Goal: Communication & Community: Answer question/provide support

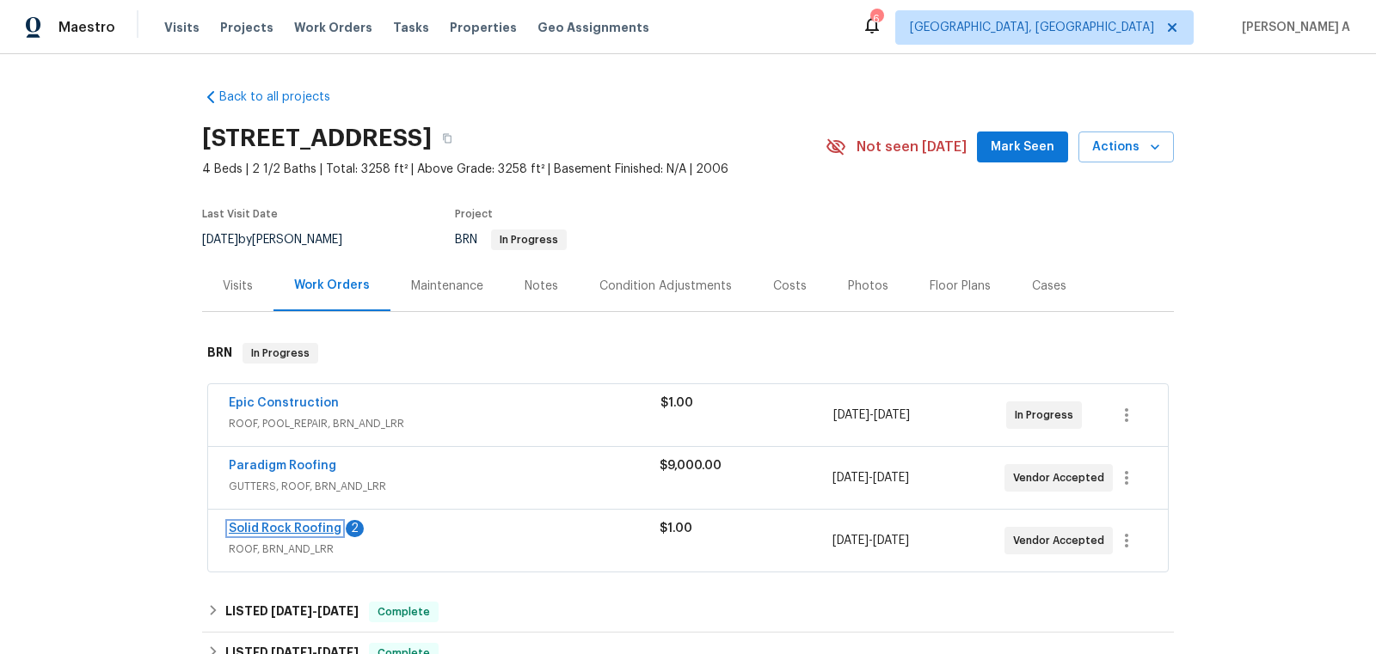
click at [295, 526] on link "Solid Rock Roofing" at bounding box center [285, 529] width 113 height 12
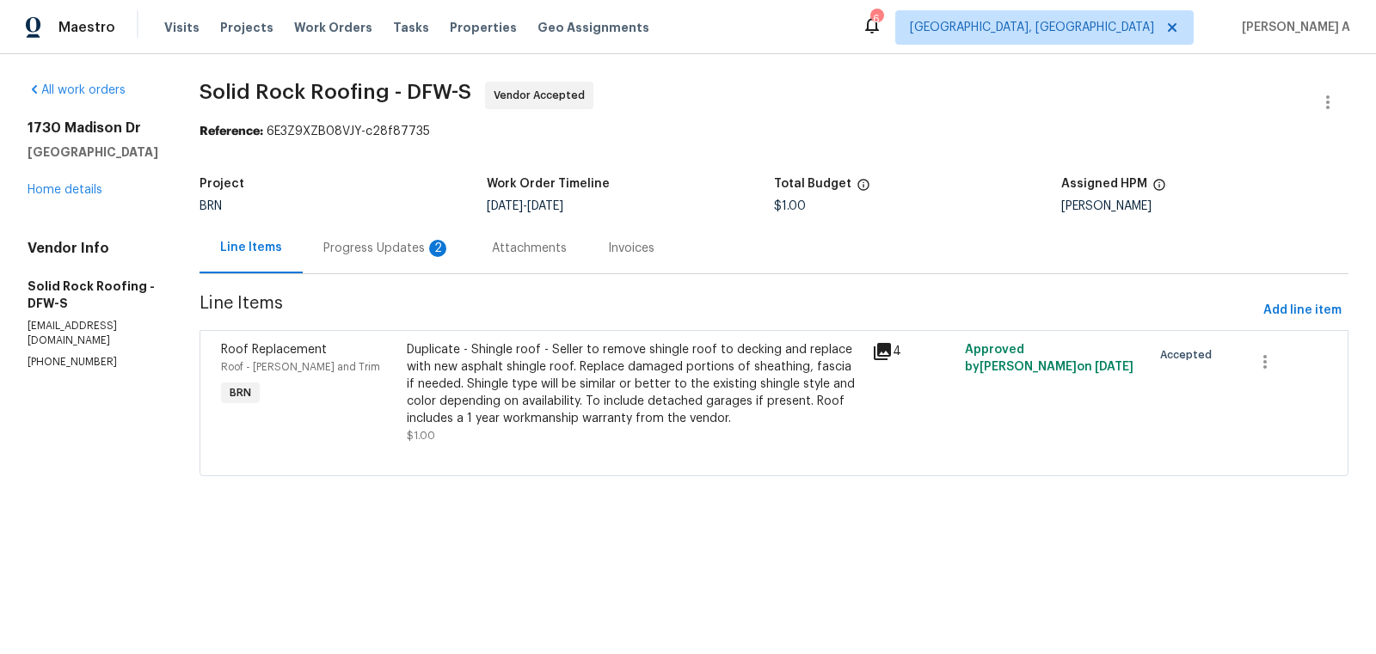
click at [402, 254] on div "Progress Updates 2" at bounding box center [386, 248] width 127 height 17
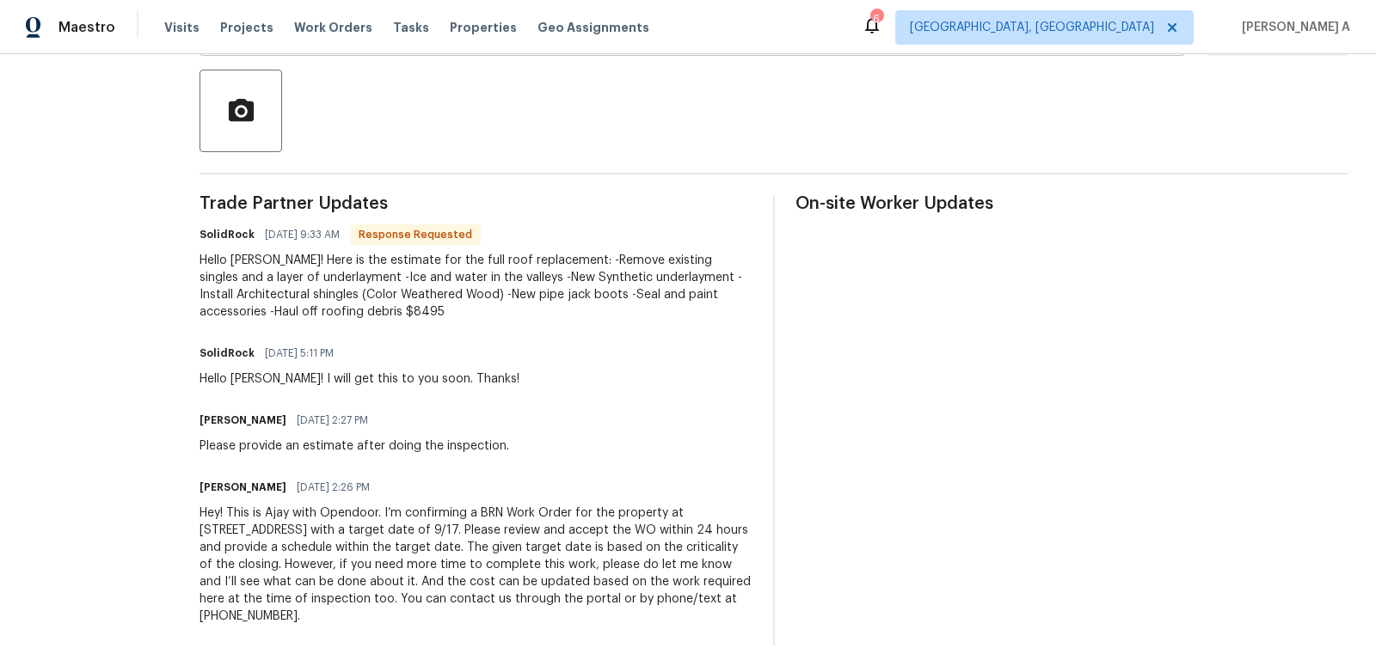
scroll to position [407, 0]
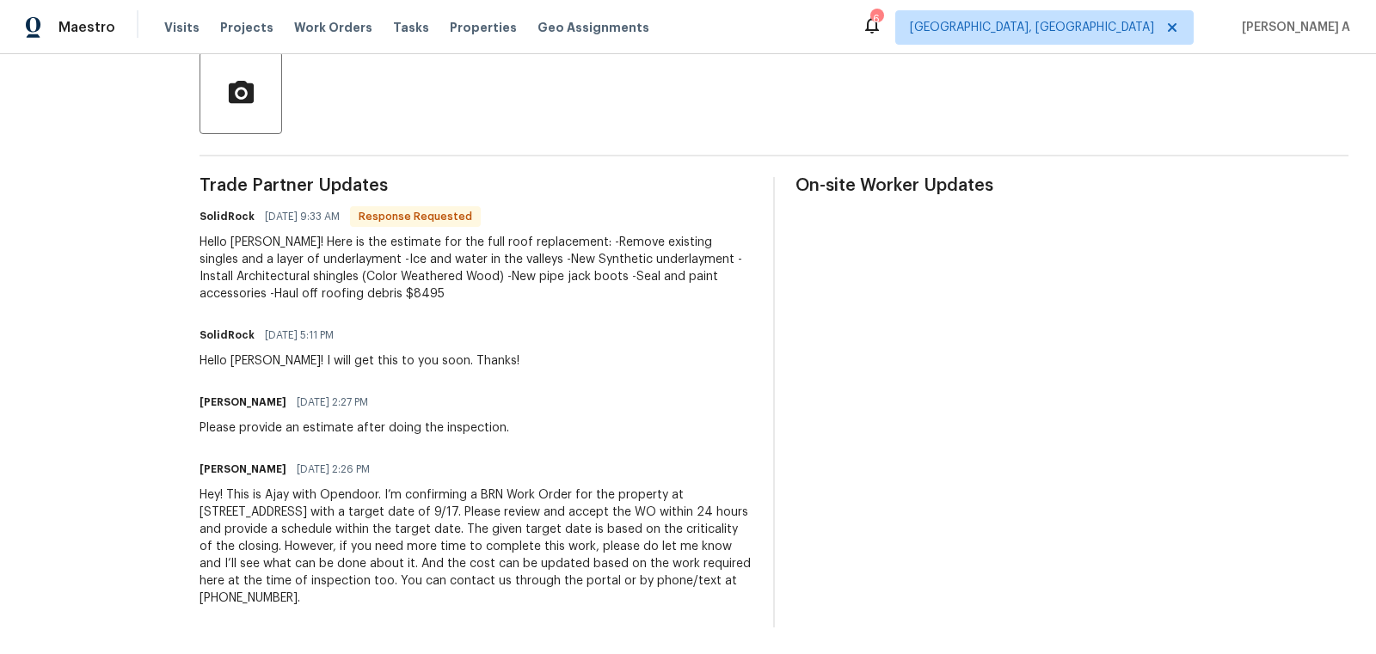
click at [799, 221] on div "On-site Worker Updates" at bounding box center [1071, 402] width 553 height 451
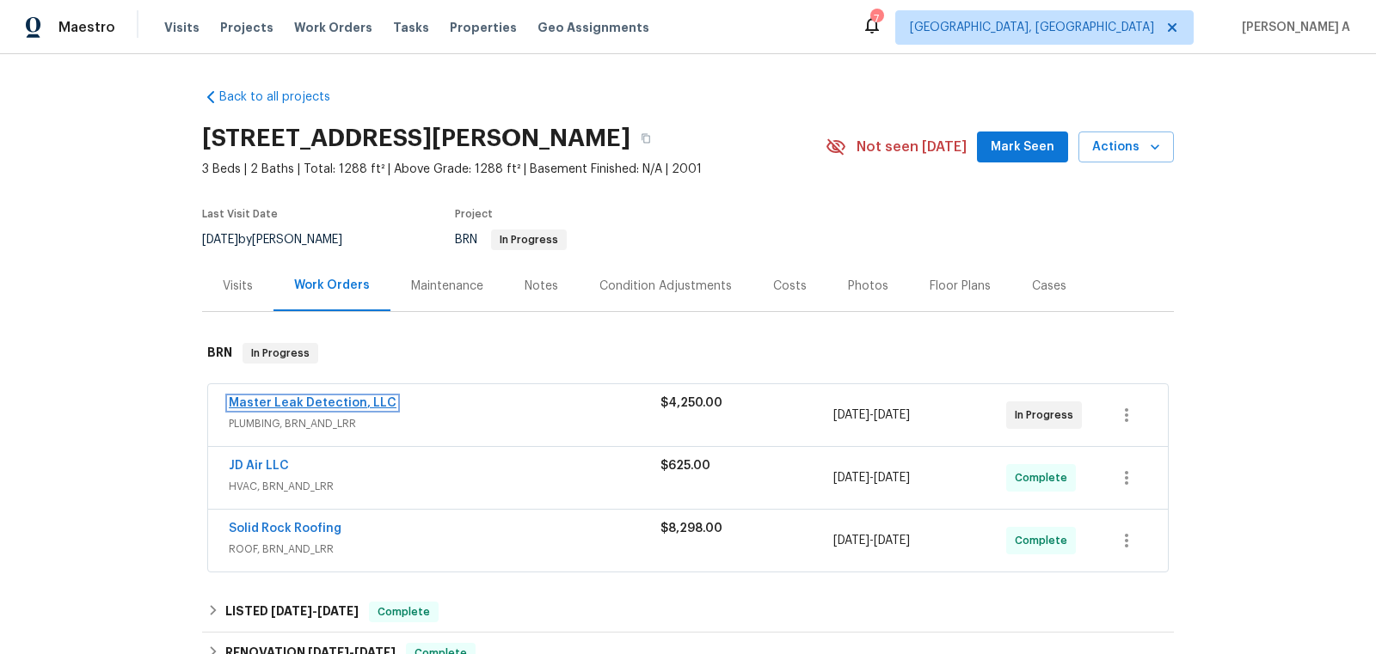
click at [339, 400] on link "Master Leak Detection, LLC" at bounding box center [313, 403] width 168 height 12
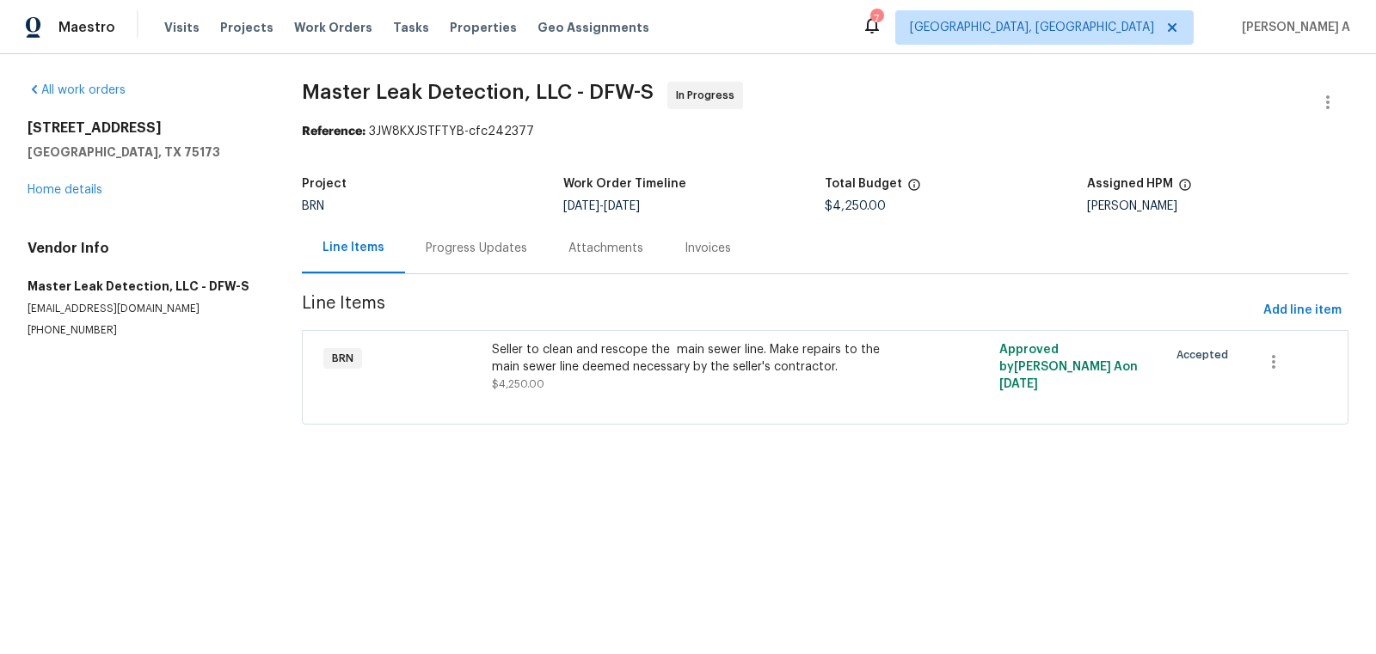
click at [442, 267] on div "Progress Updates" at bounding box center [476, 248] width 143 height 51
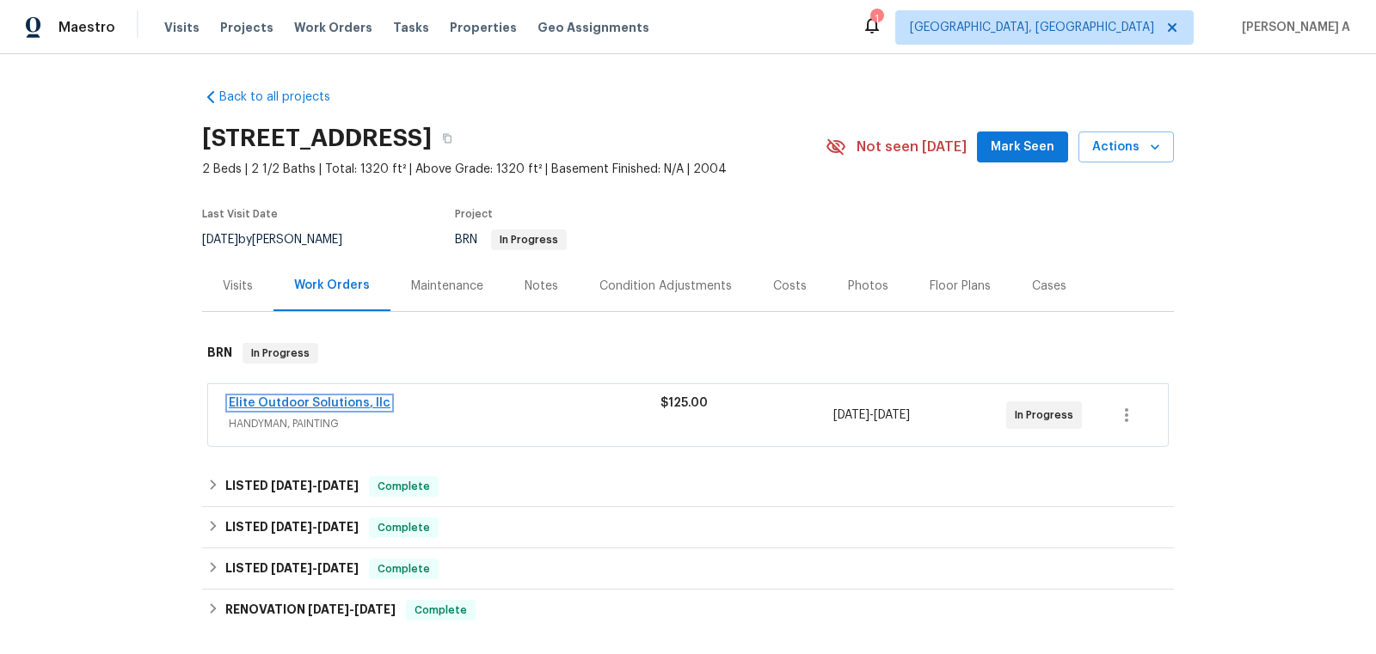
click at [317, 402] on link "Elite Outdoor Solutions, llc" at bounding box center [310, 403] width 162 height 12
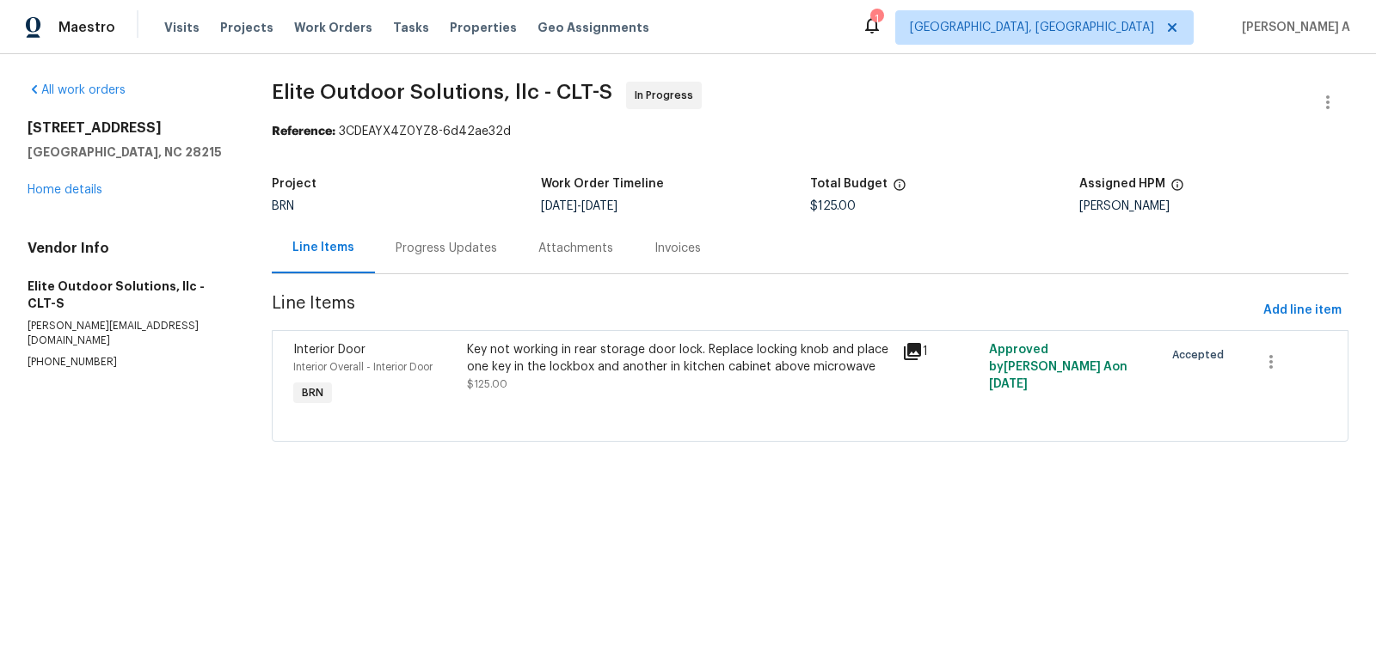
click at [434, 229] on div "Progress Updates" at bounding box center [446, 248] width 143 height 51
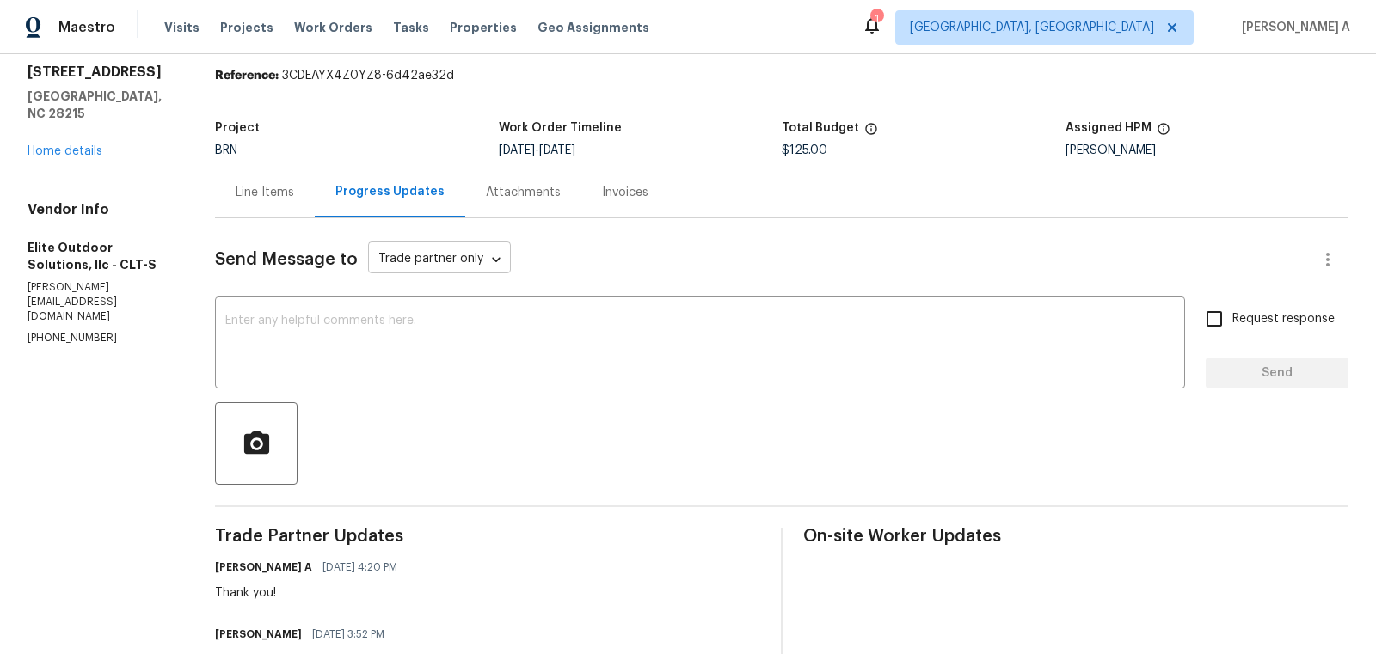
scroll to position [79, 0]
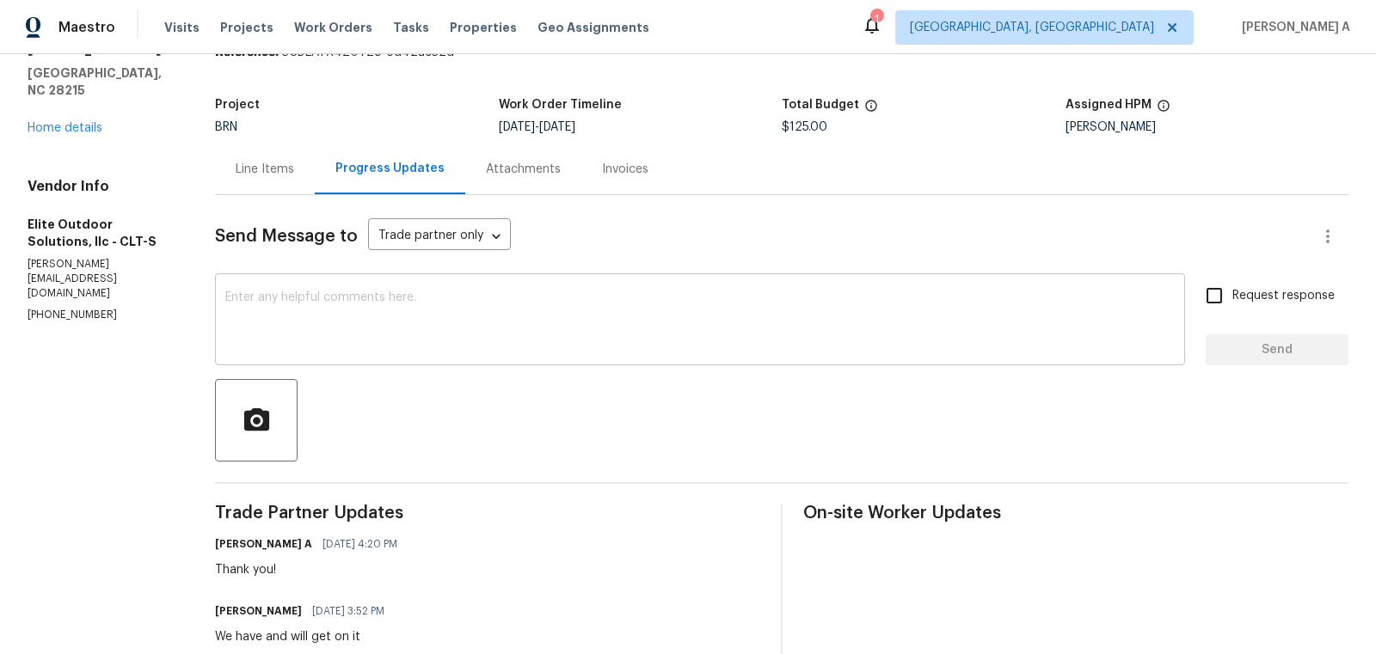
click at [477, 328] on textarea at bounding box center [699, 321] width 949 height 60
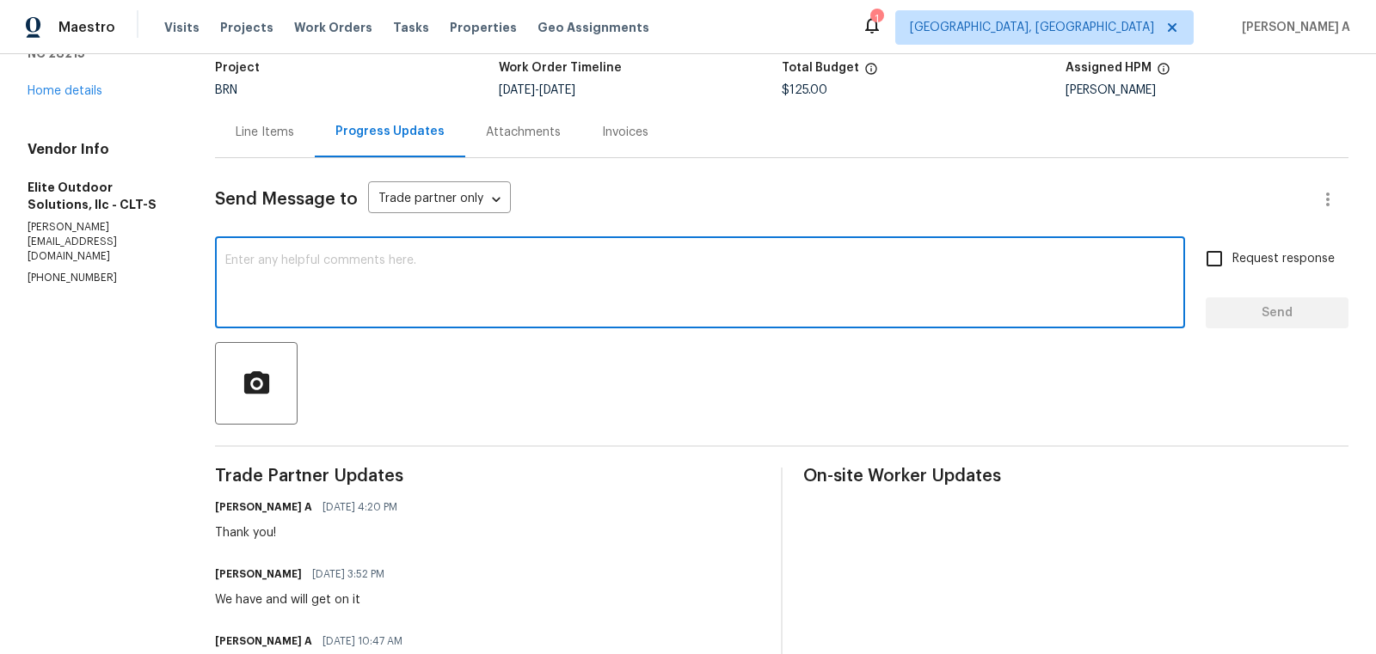
scroll to position [117, 0]
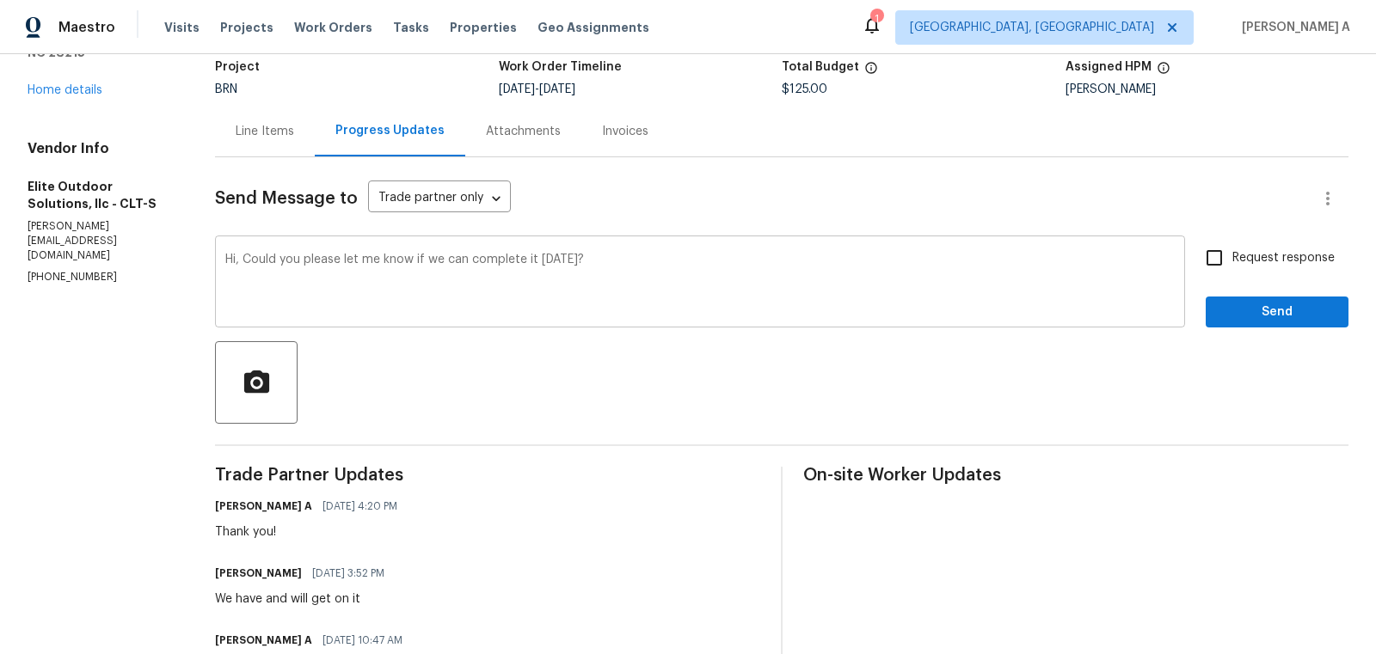
click at [477, 328] on div "Send Message to Trade partner only Trade partner only ​ Hi, Could you please le…" at bounding box center [781, 452] width 1133 height 590
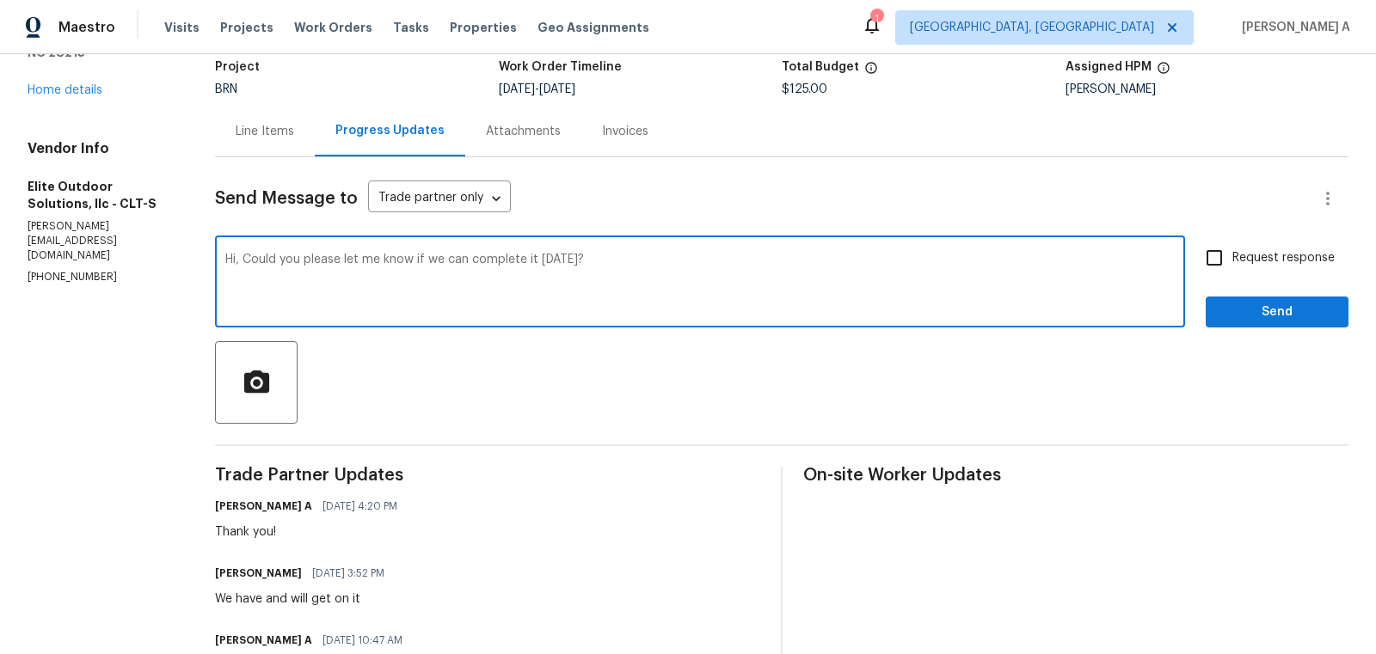
click at [477, 277] on textarea "Hi, Could you please let me know if we can complete it today?" at bounding box center [699, 284] width 949 height 60
click at [0, 0] on div "Paraphrase text" at bounding box center [0, 0] width 0 height 0
click at [0, 0] on icon "Text is too long. Try paraphrasing shorter sections." at bounding box center [0, 0] width 0 height 0
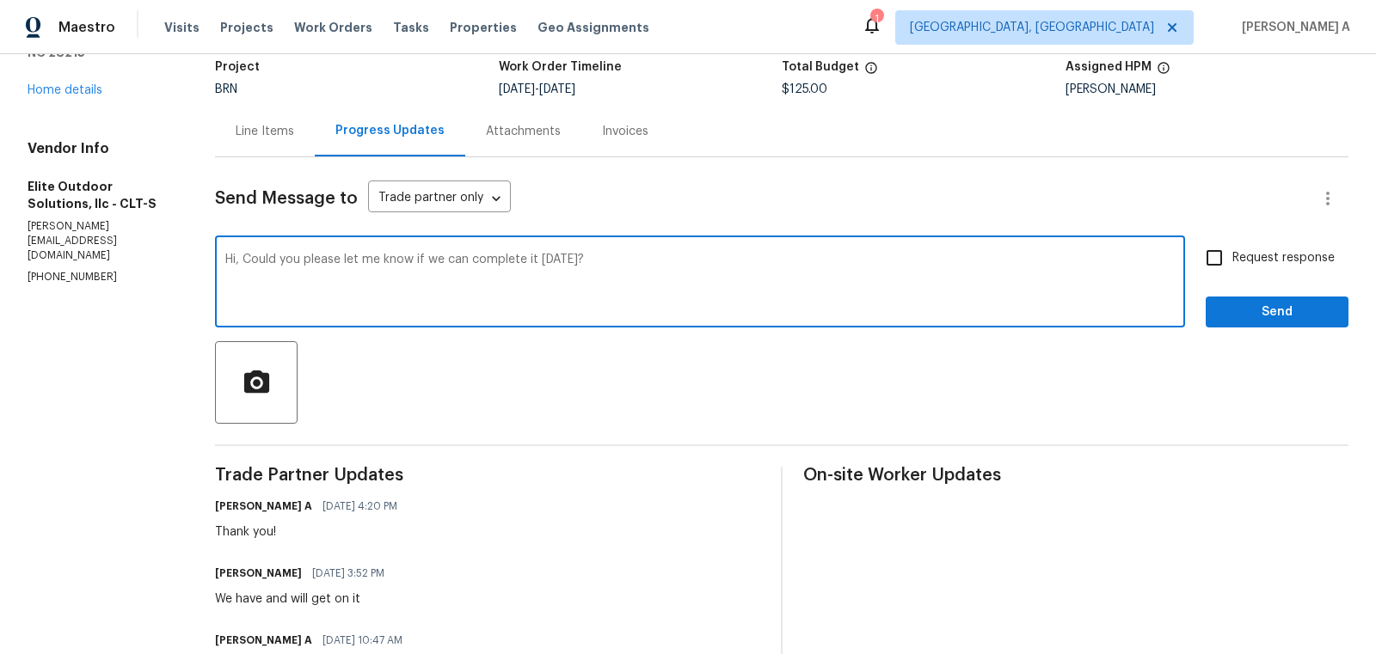
click at [0, 0] on li "Could you please let me know if we can finish it today?" at bounding box center [0, 0] width 0 height 0
type textarea "Hi, Could you please let me know if we can finish it today?"
click at [1206, 267] on input "Request response" at bounding box center [1214, 258] width 36 height 36
checkbox input "true"
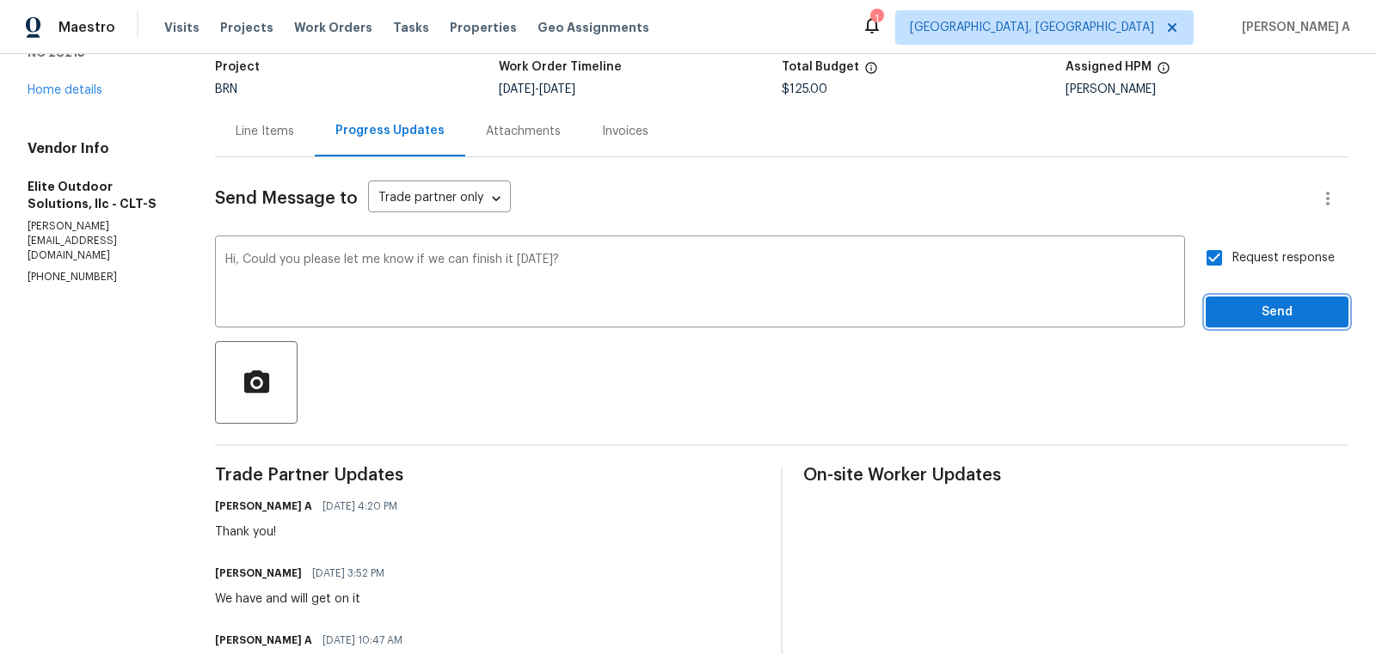
click at [1256, 317] on span "Send" at bounding box center [1276, 312] width 115 height 21
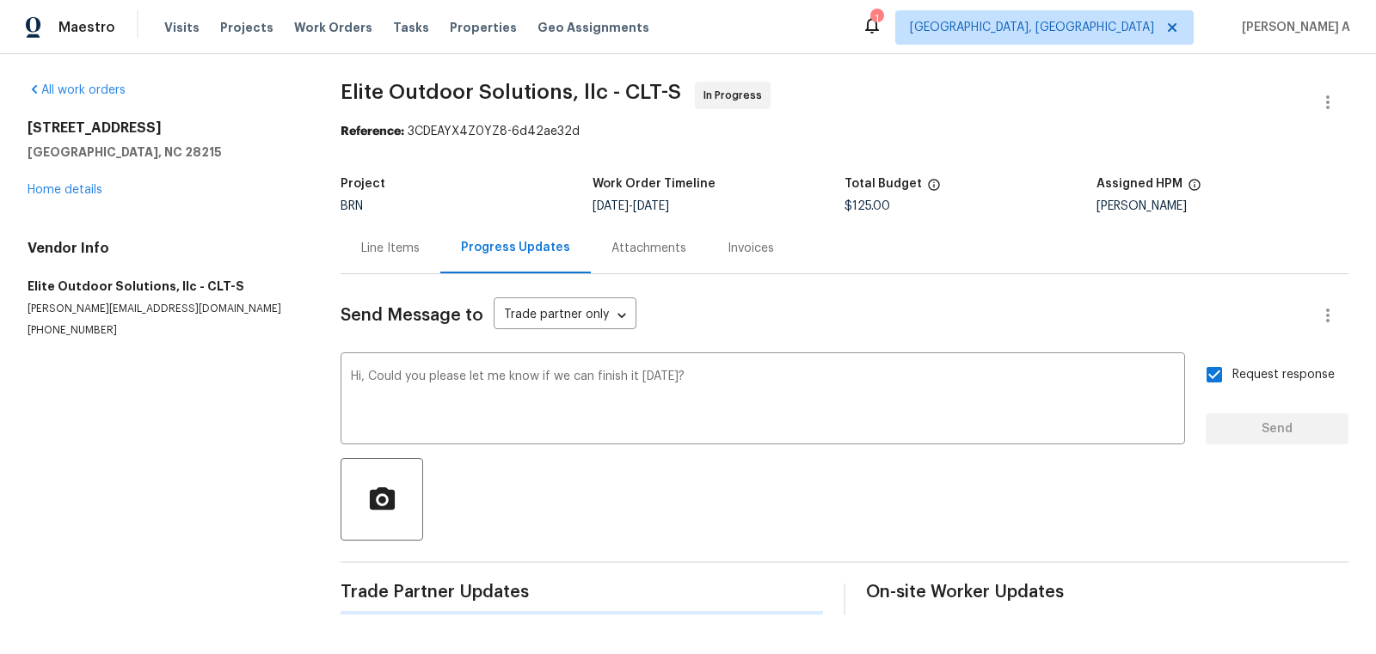
scroll to position [0, 0]
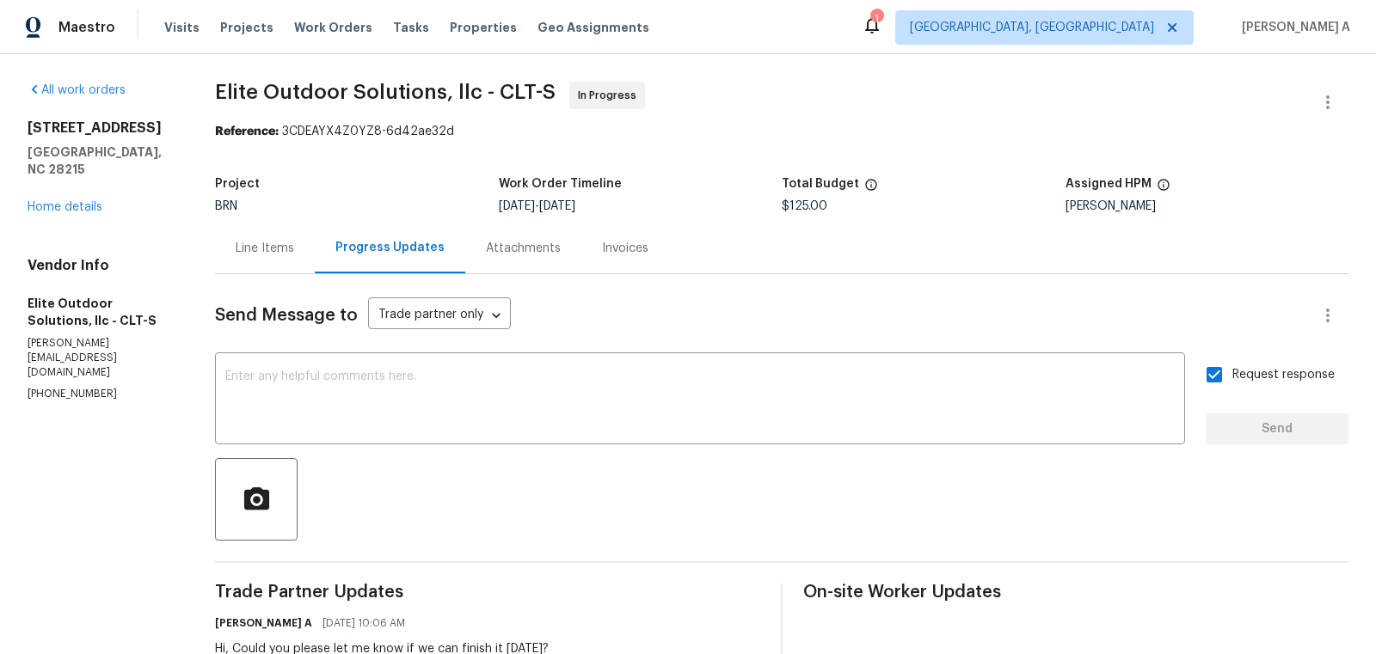
click at [231, 248] on div "Line Items" at bounding box center [265, 248] width 100 height 51
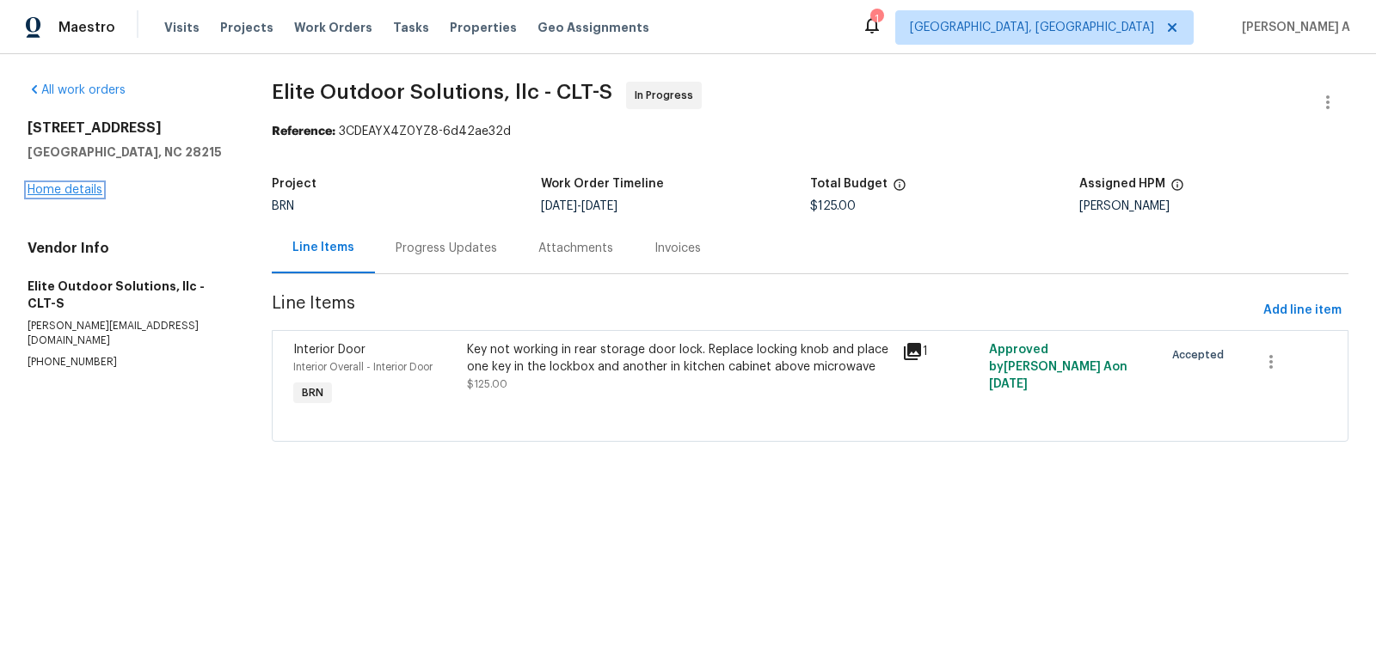
click at [84, 188] on link "Home details" at bounding box center [65, 190] width 75 height 12
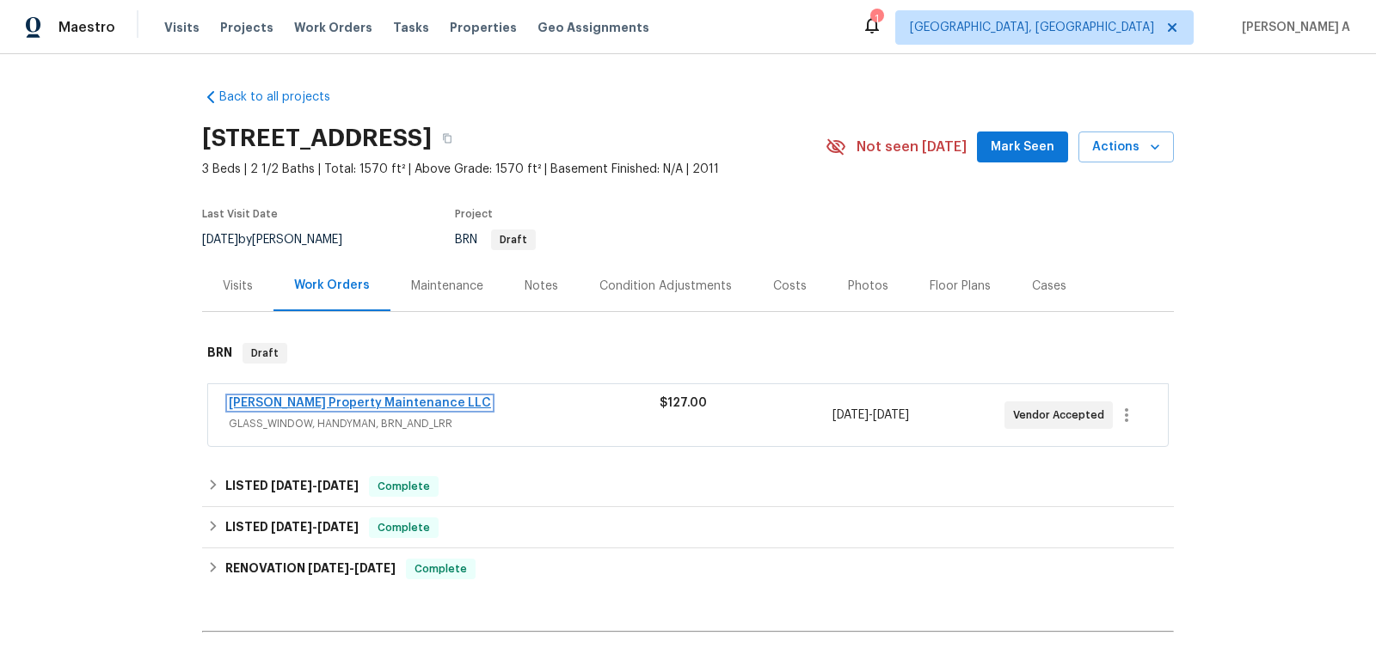
click at [337, 400] on link "Glen Property Maintenance LLC" at bounding box center [360, 403] width 262 height 12
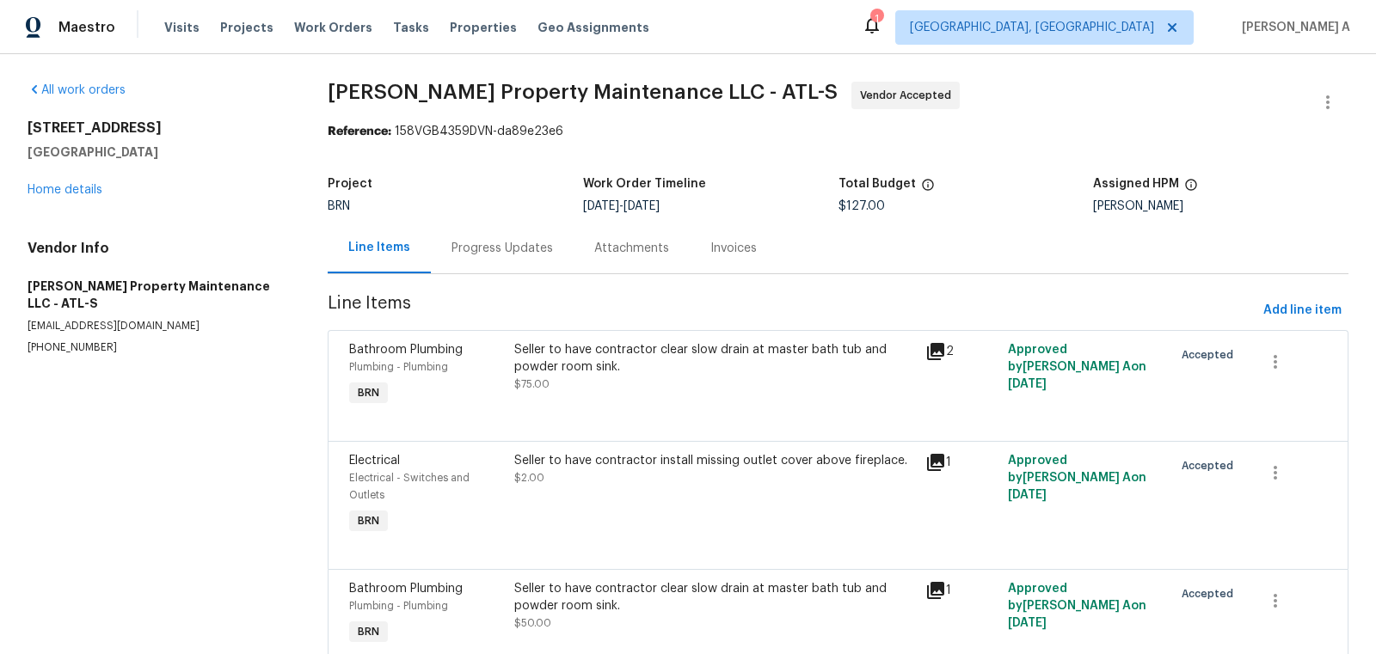
click at [457, 250] on div "Progress Updates" at bounding box center [501, 248] width 101 height 17
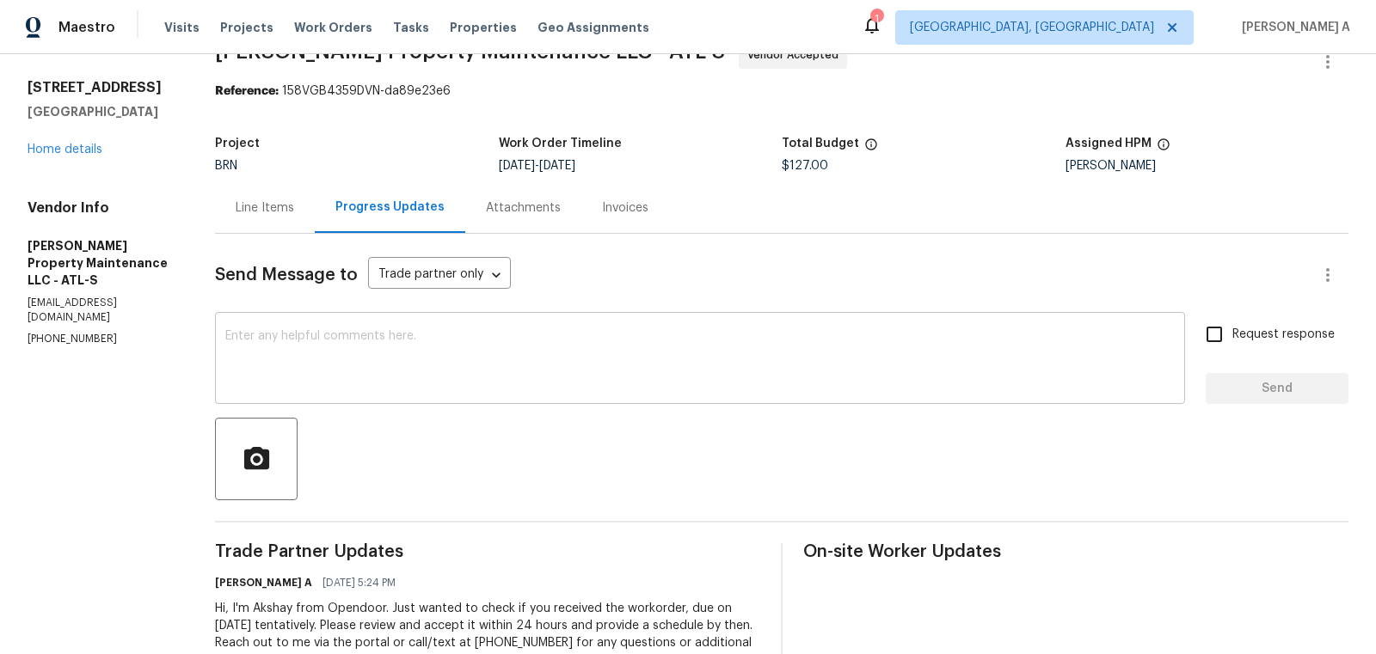
scroll to position [90, 0]
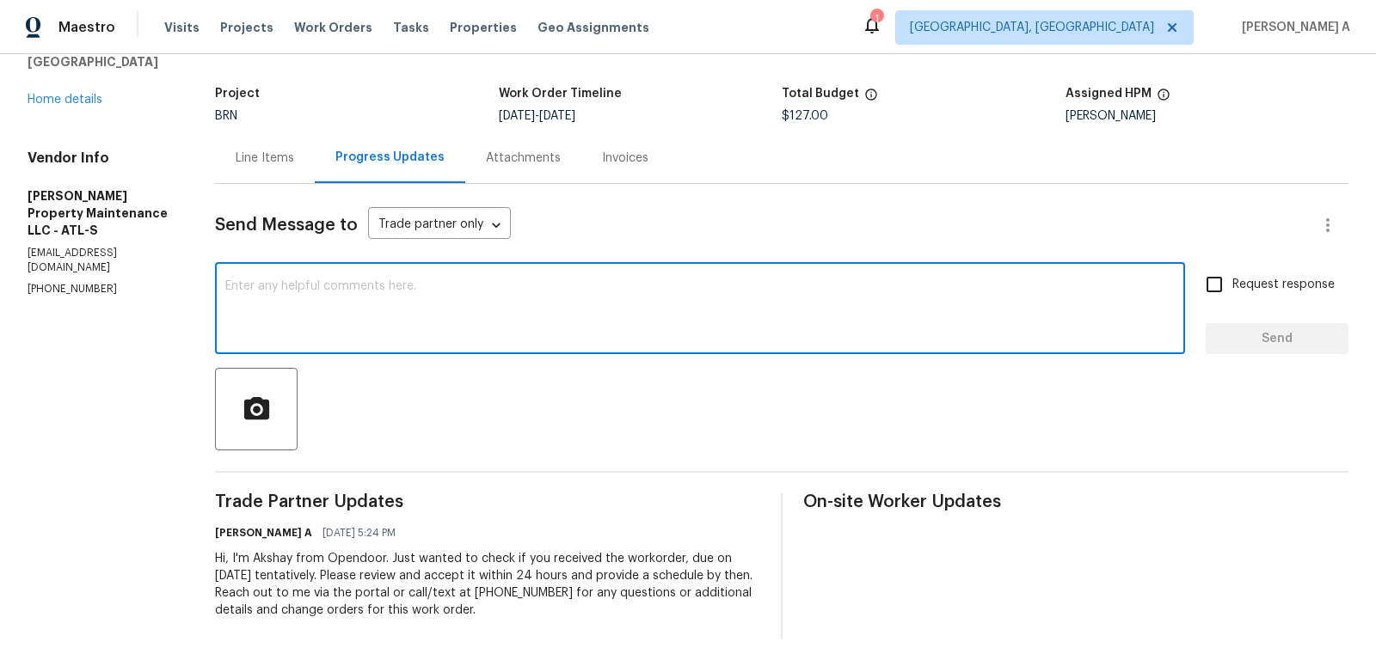
click at [603, 313] on textarea at bounding box center [699, 310] width 949 height 60
type textarea "Hi, May I know if this has been scheduled?"
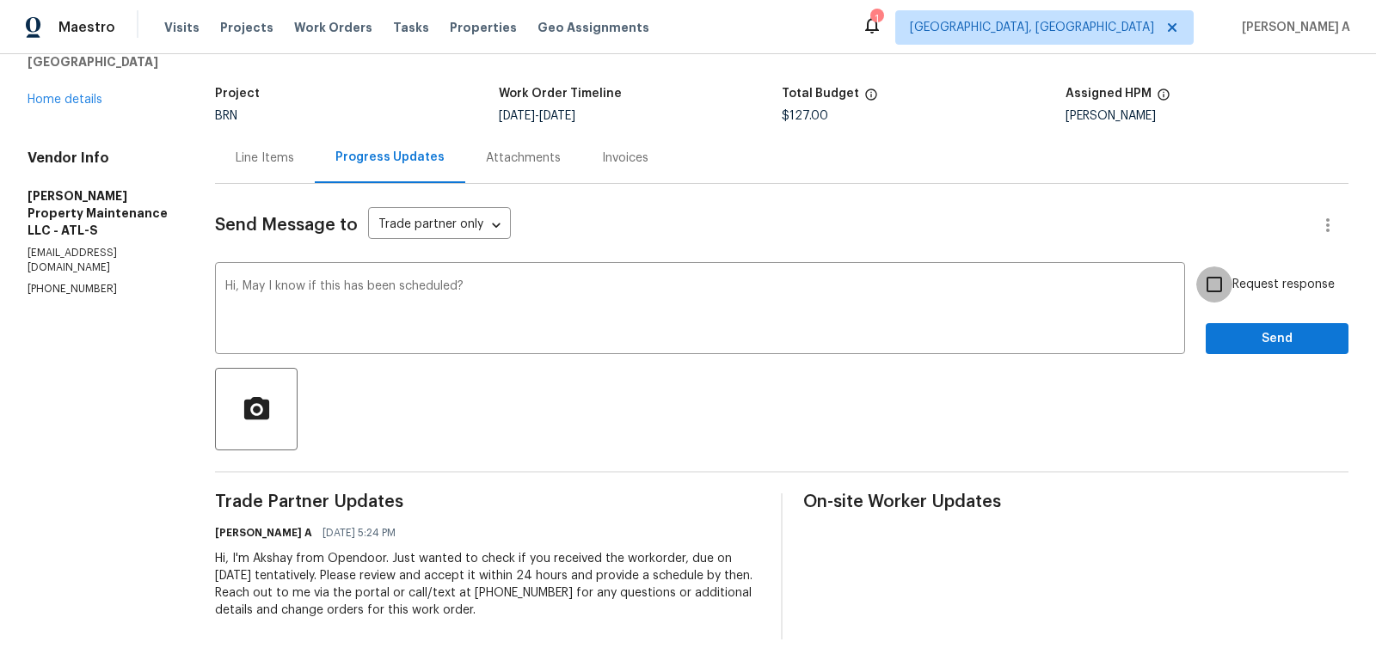
click at [1211, 286] on input "Request response" at bounding box center [1214, 285] width 36 height 36
checkbox input "true"
click at [1265, 340] on span "Send" at bounding box center [1276, 338] width 115 height 21
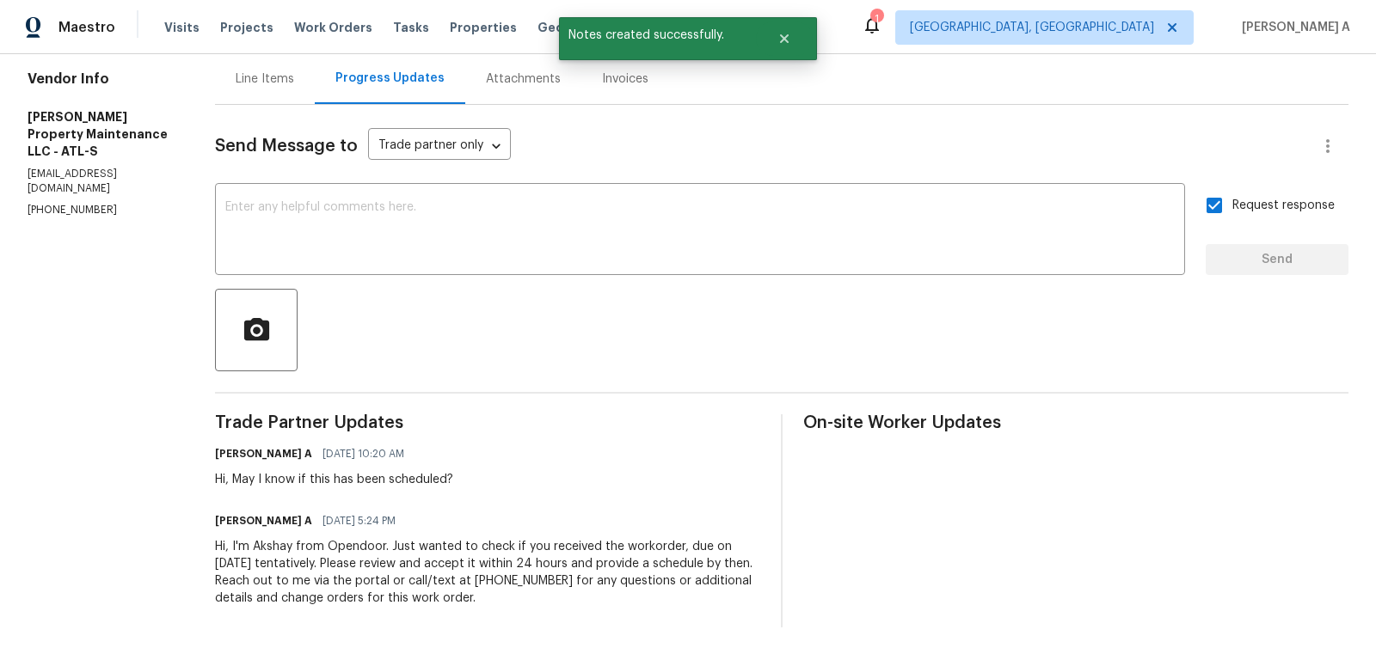
scroll to position [0, 0]
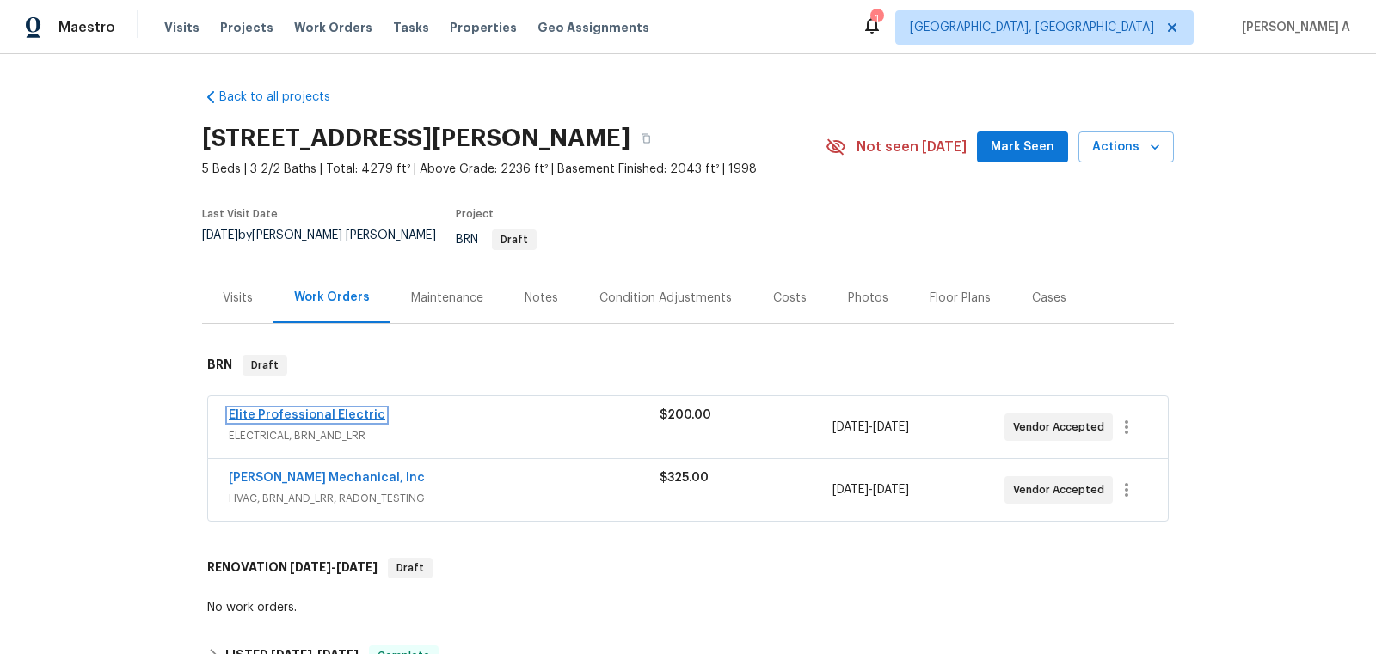
click at [323, 409] on link "Elite Professional Electric" at bounding box center [307, 415] width 156 height 12
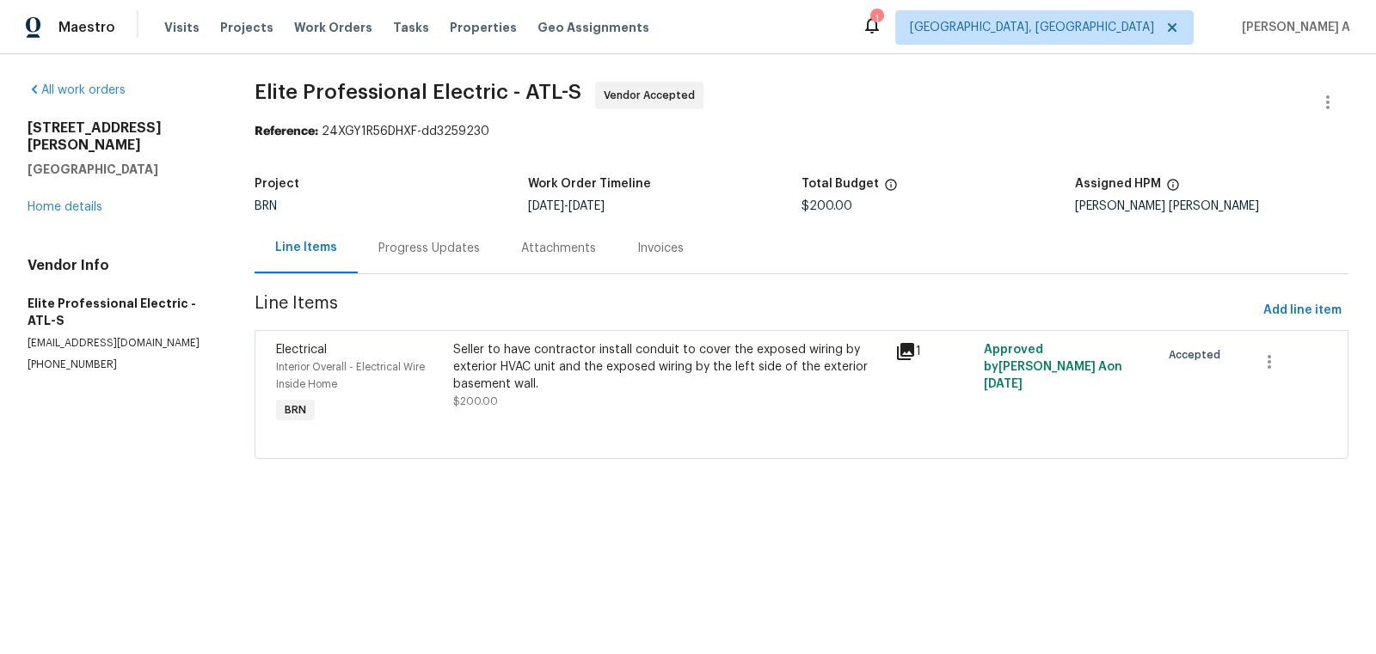
click at [427, 236] on div "Progress Updates" at bounding box center [429, 248] width 143 height 51
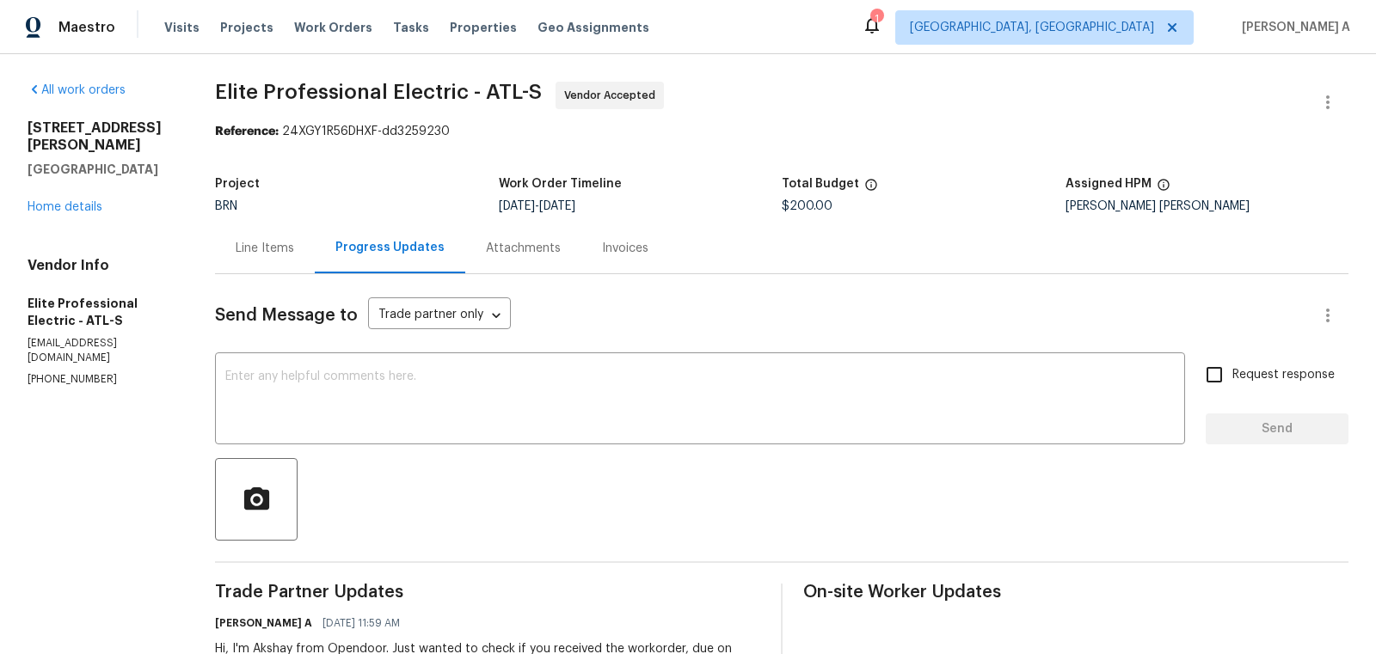
scroll to position [103, 0]
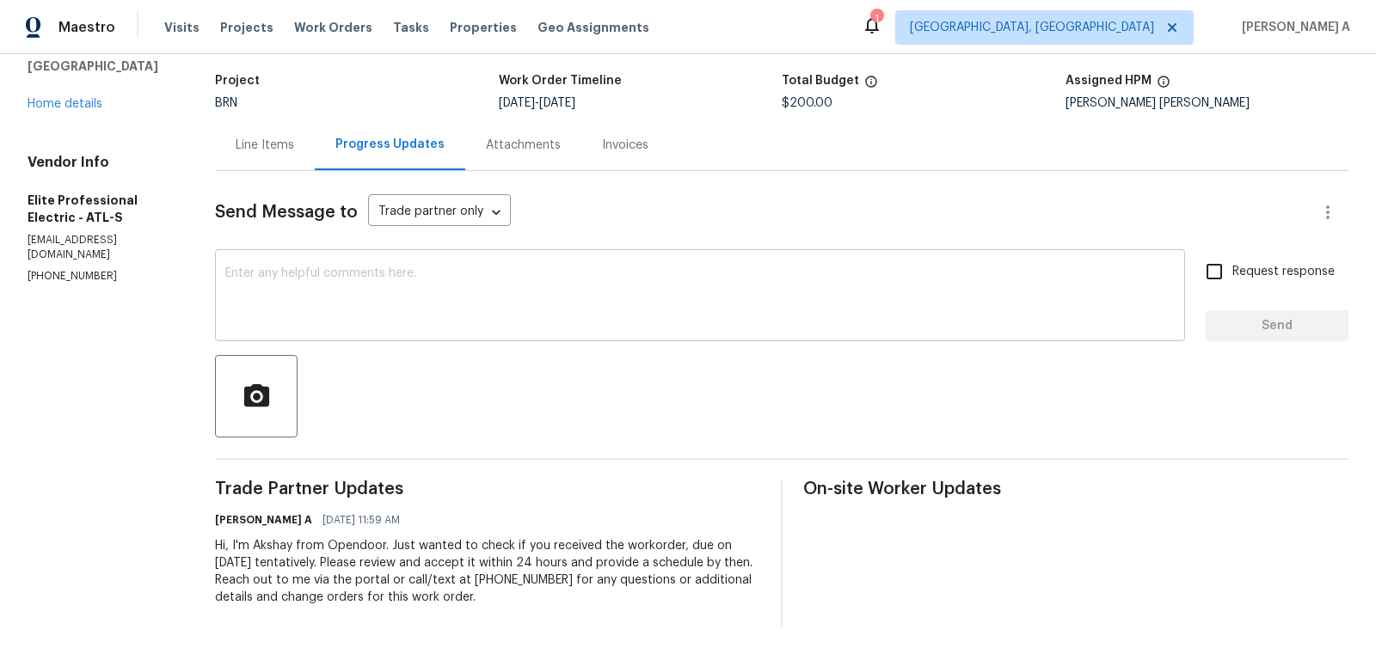
click at [342, 289] on textarea at bounding box center [699, 297] width 949 height 60
paste textarea "Hello! Could you please provide me with the scheduled start date and completion…"
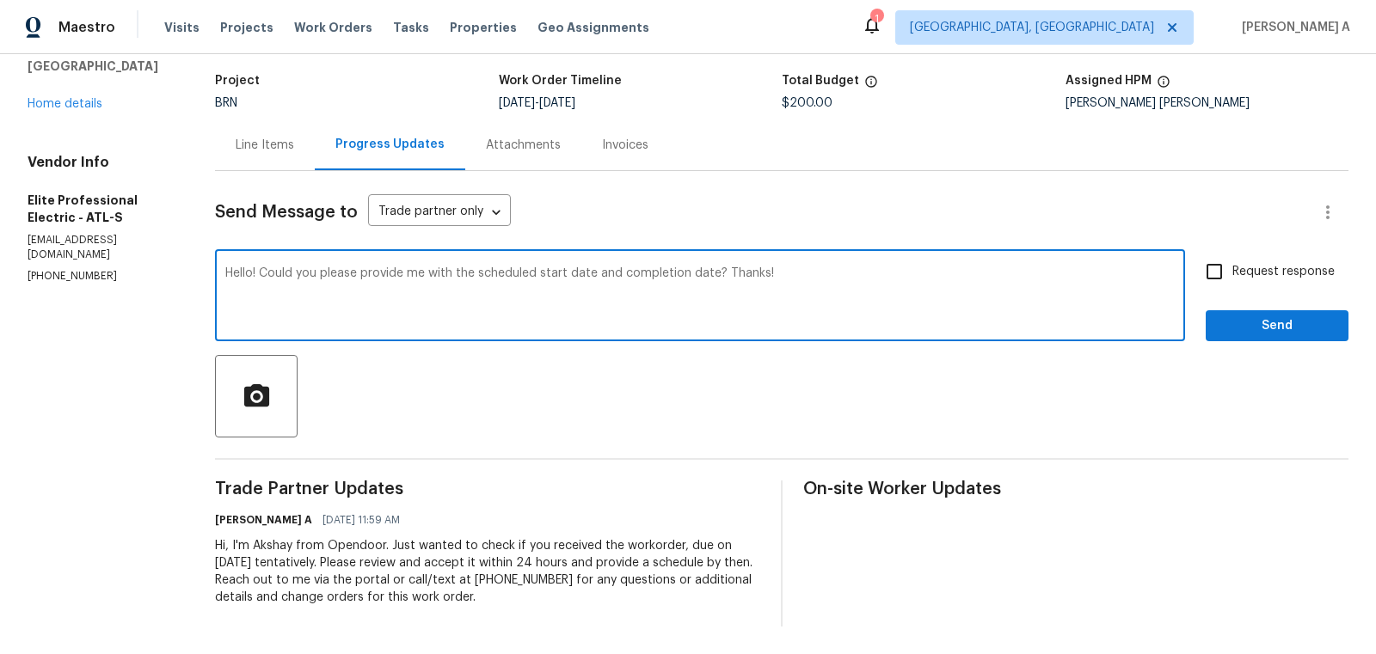
type textarea "Hello! Could you please provide me with the scheduled start date and completion…"
click at [1212, 288] on input "Request response" at bounding box center [1214, 272] width 36 height 36
checkbox input "true"
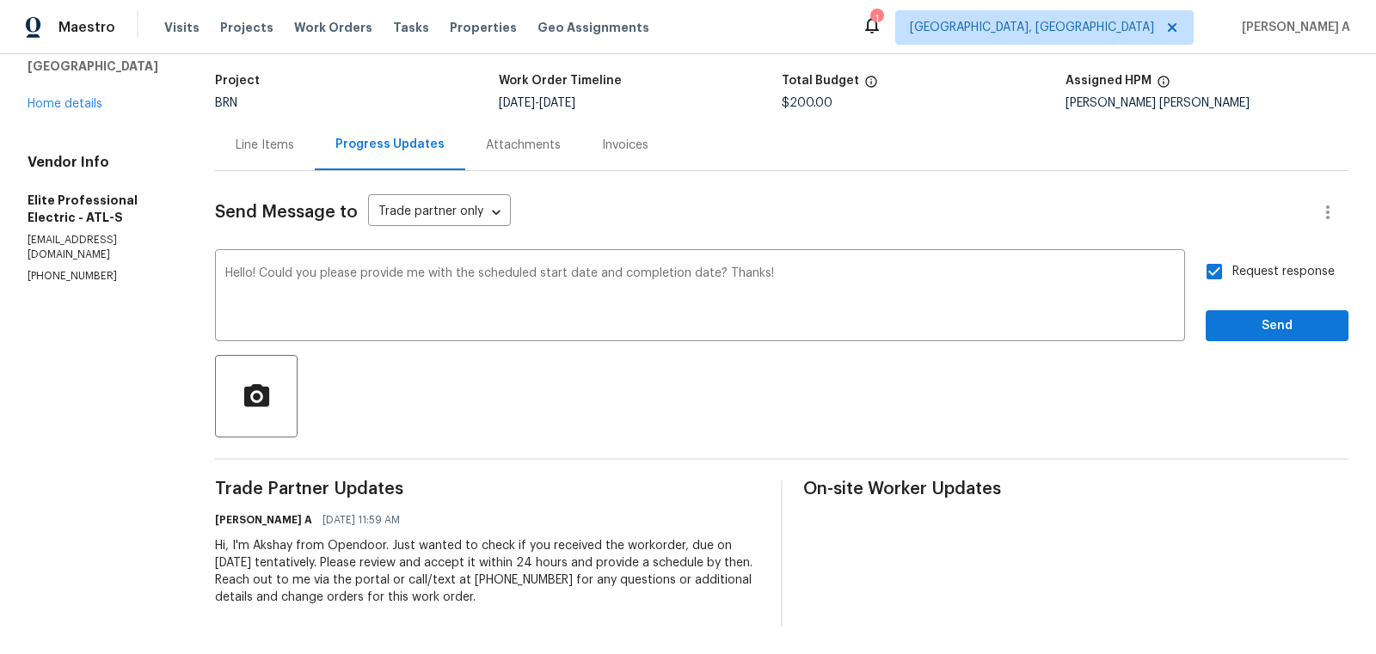
click at [1276, 343] on div "Send Message to Trade partner only Trade partner only ​ Hello! Could you please…" at bounding box center [781, 399] width 1133 height 456
click at [1262, 323] on span "Send" at bounding box center [1276, 326] width 115 height 21
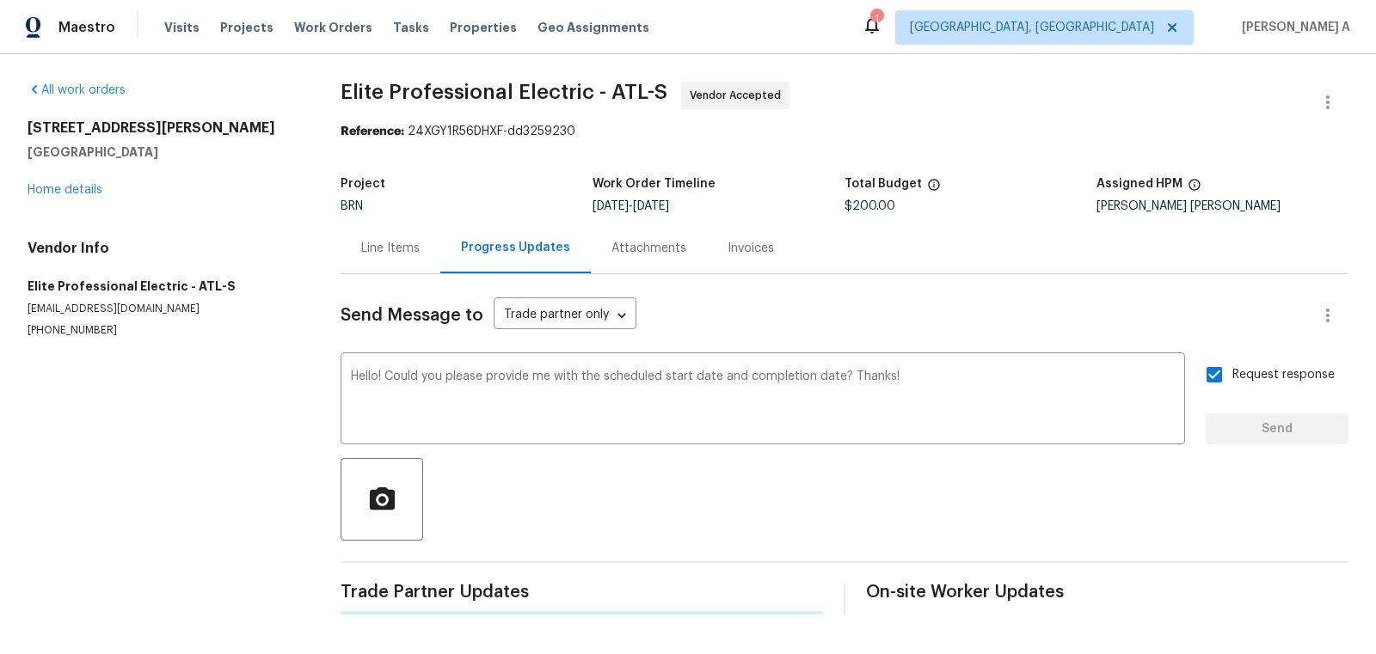
scroll to position [0, 0]
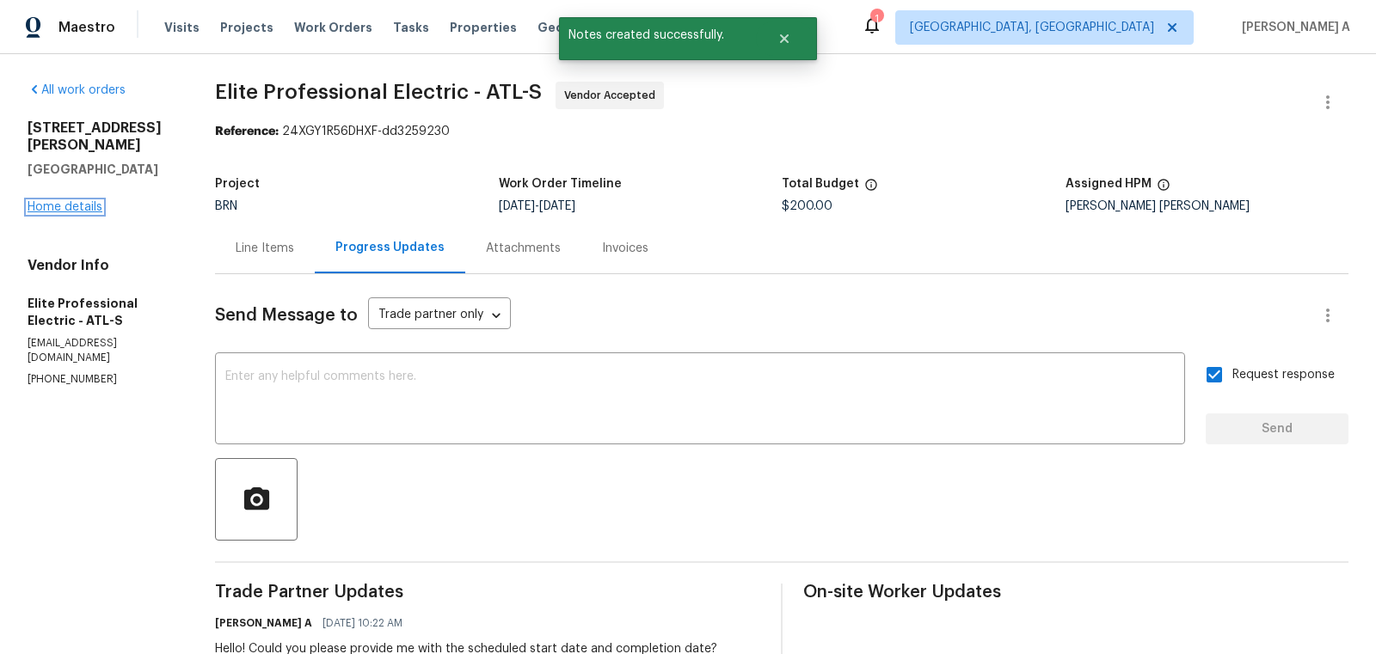
click at [95, 201] on link "Home details" at bounding box center [65, 207] width 75 height 12
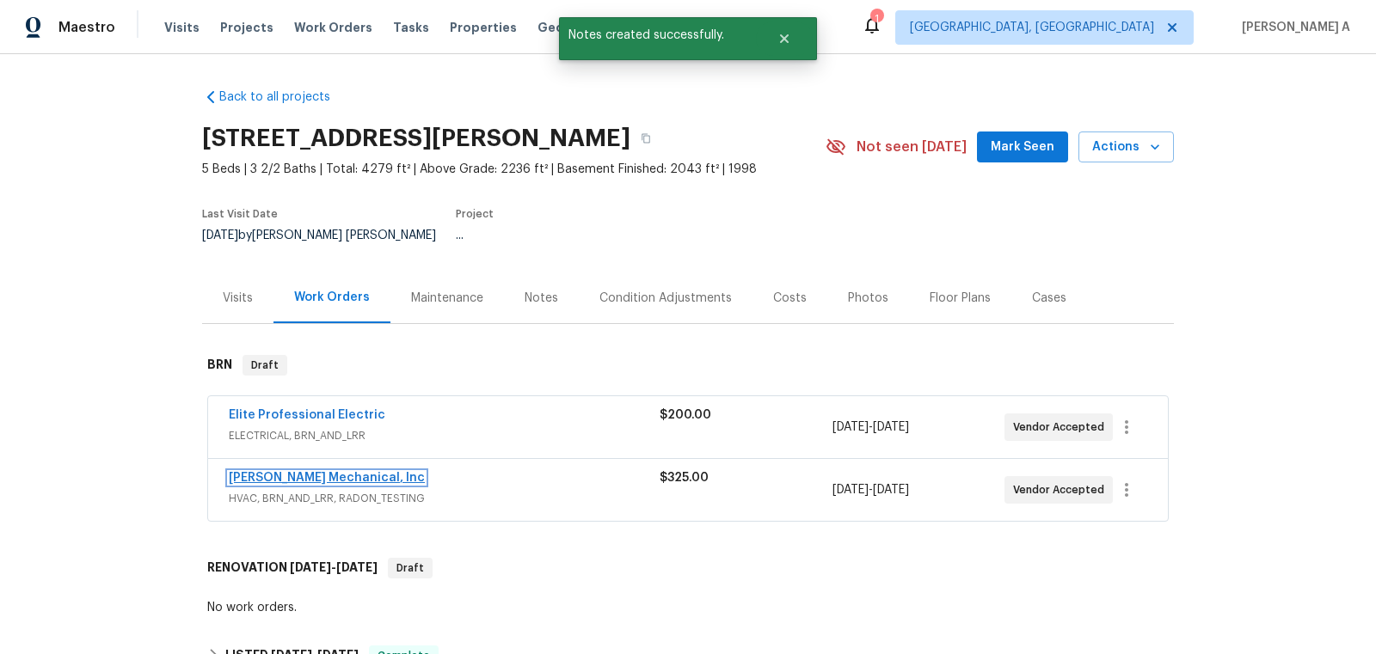
click at [323, 472] on link "JH Martin Mechanical, Inc" at bounding box center [327, 478] width 196 height 12
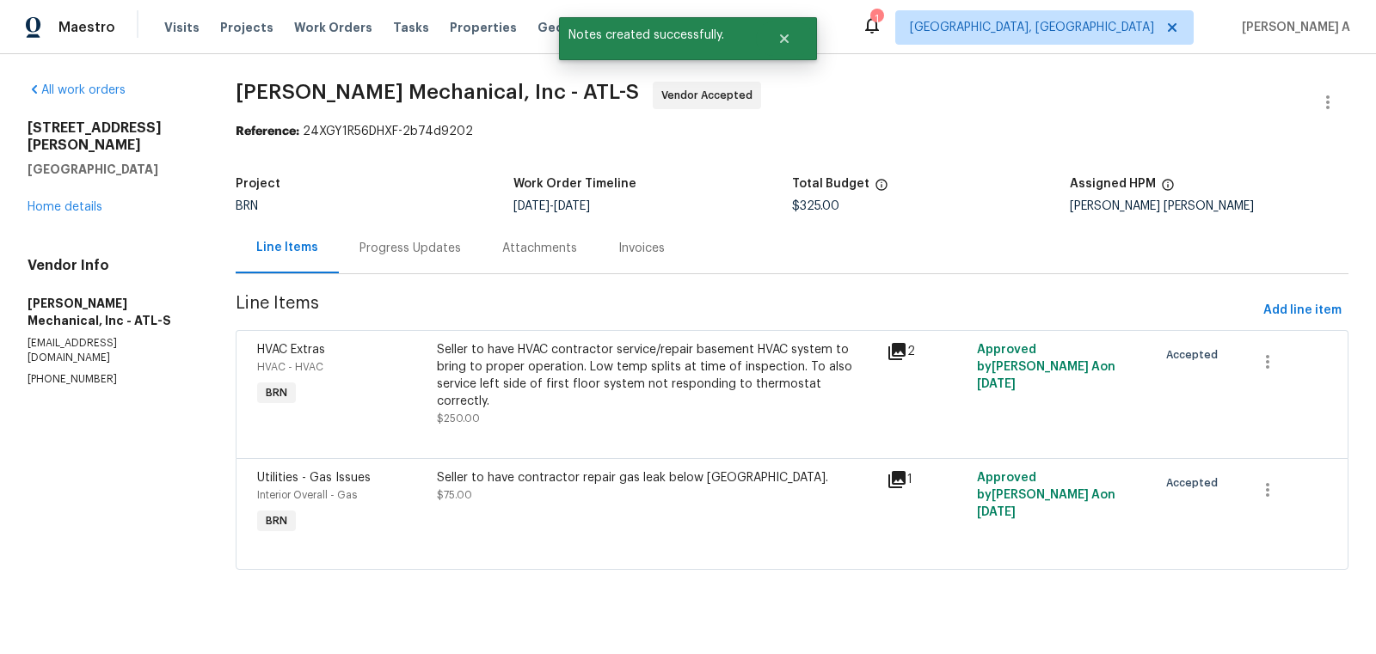
click at [426, 240] on div "Progress Updates" at bounding box center [409, 248] width 101 height 17
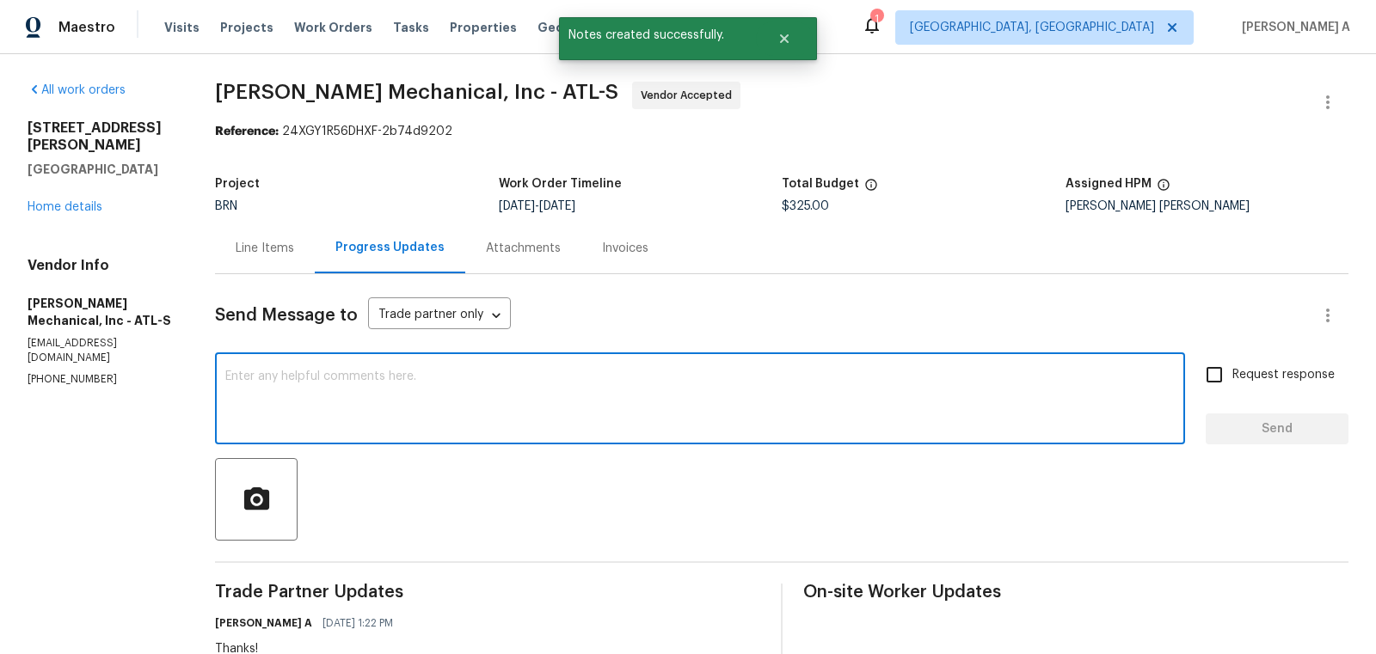
click at [522, 408] on textarea at bounding box center [699, 401] width 949 height 60
paste textarea "Hello! Could you please provide me with the scheduled start date and completion…"
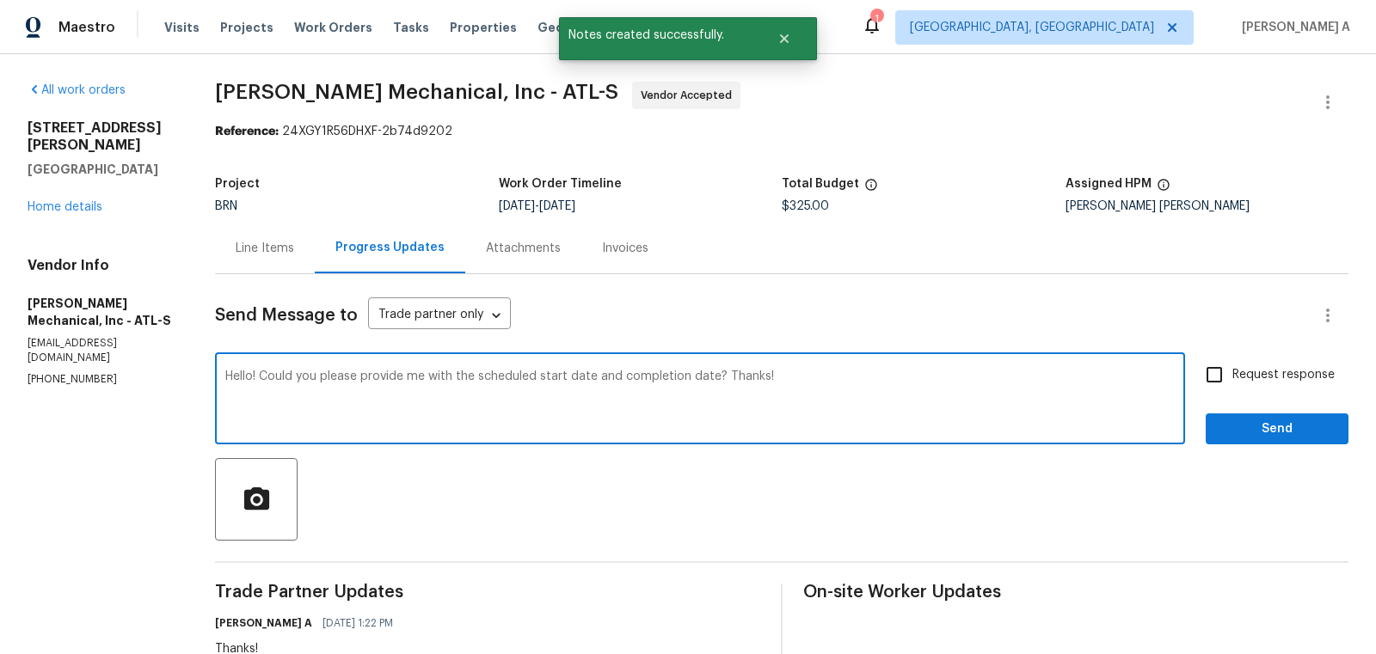
type textarea "Hello! Could you please provide me with the scheduled start date and completion…"
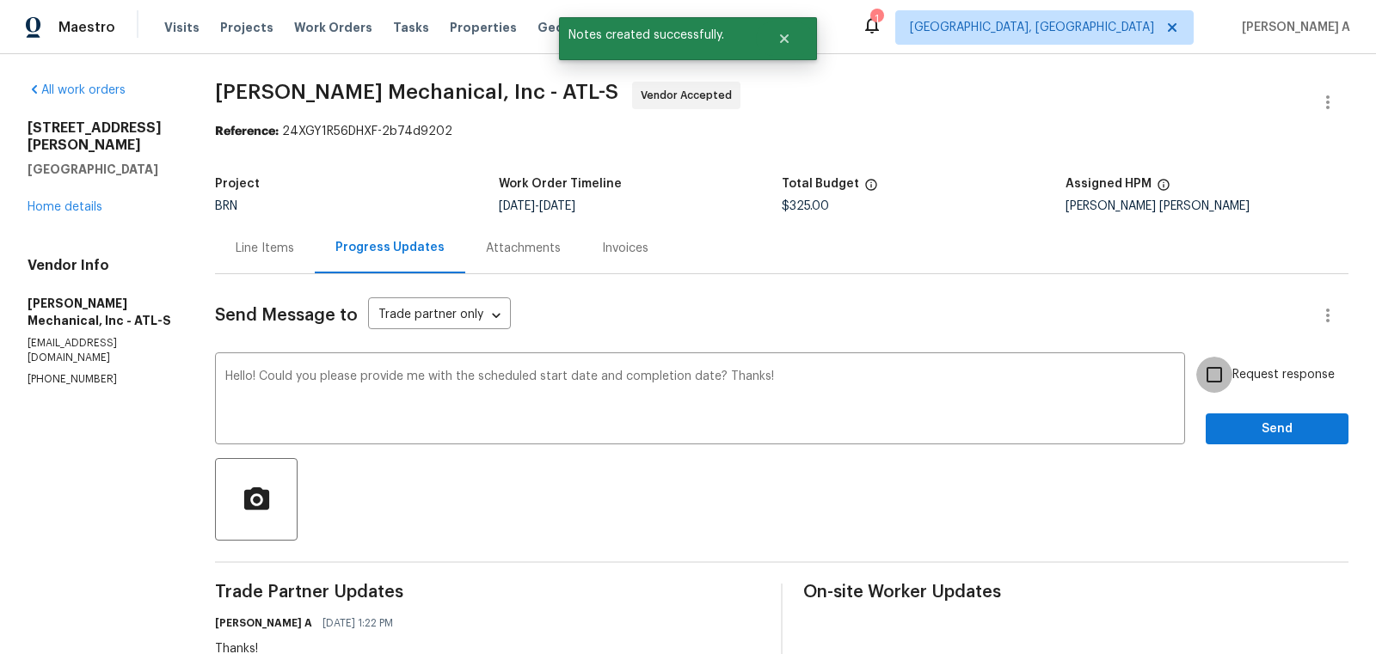
click at [1229, 369] on input "Request response" at bounding box center [1214, 375] width 36 height 36
checkbox input "true"
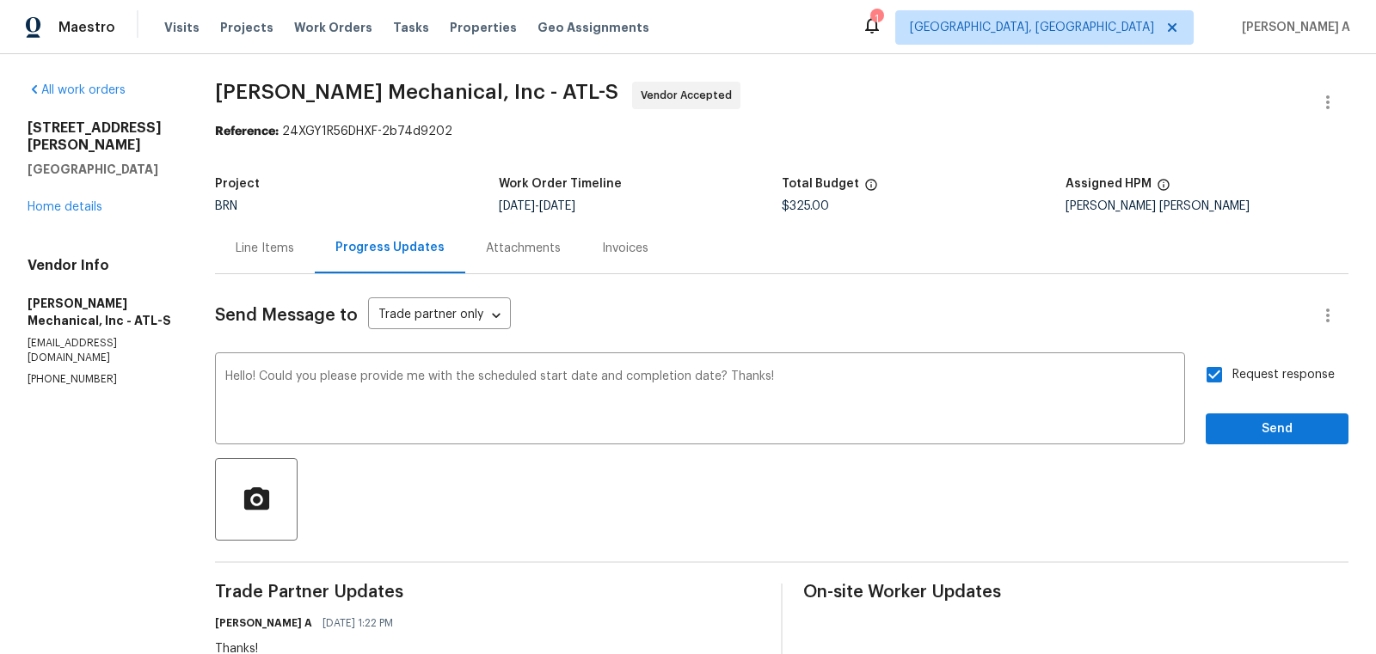
click at [1291, 445] on div "Send Message to Trade partner only Trade partner only ​ Hello! Could you please…" at bounding box center [781, 569] width 1133 height 590
click at [1286, 433] on span "Send" at bounding box center [1276, 429] width 115 height 21
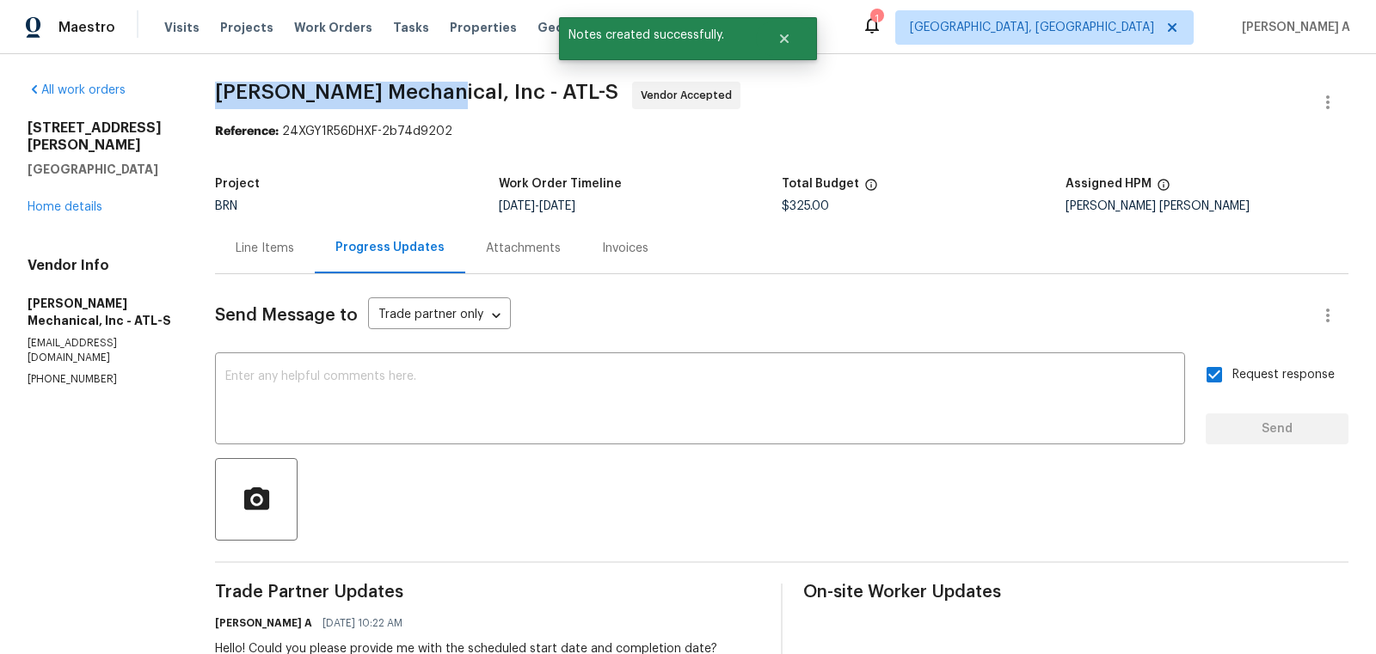
copy span "[PERSON_NAME] Mechanical"
drag, startPoint x: 217, startPoint y: 93, endPoint x: 442, endPoint y: 89, distance: 225.3
click at [442, 89] on div "All work orders 105 Laurel Ridge Ct Fayetteville, GA 30215 Home details Vendor …" at bounding box center [688, 515] width 1376 height 922
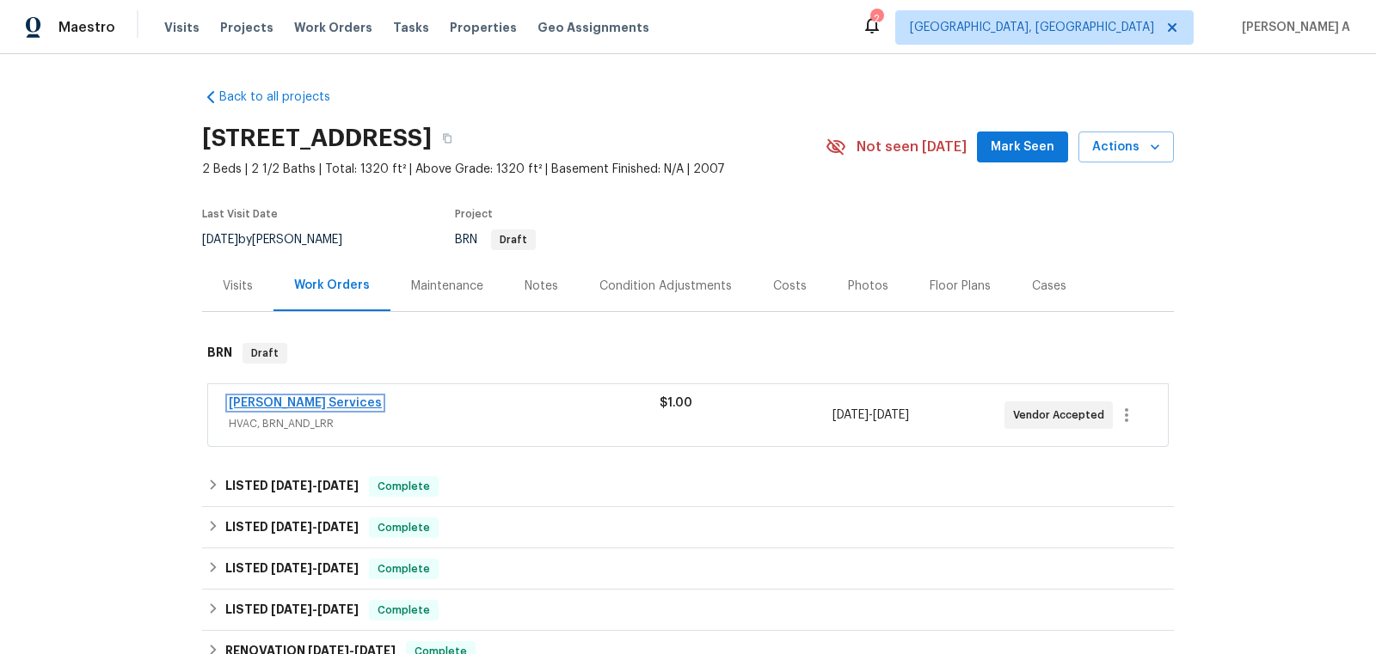
click at [302, 400] on link "[PERSON_NAME] Services" at bounding box center [305, 403] width 153 height 12
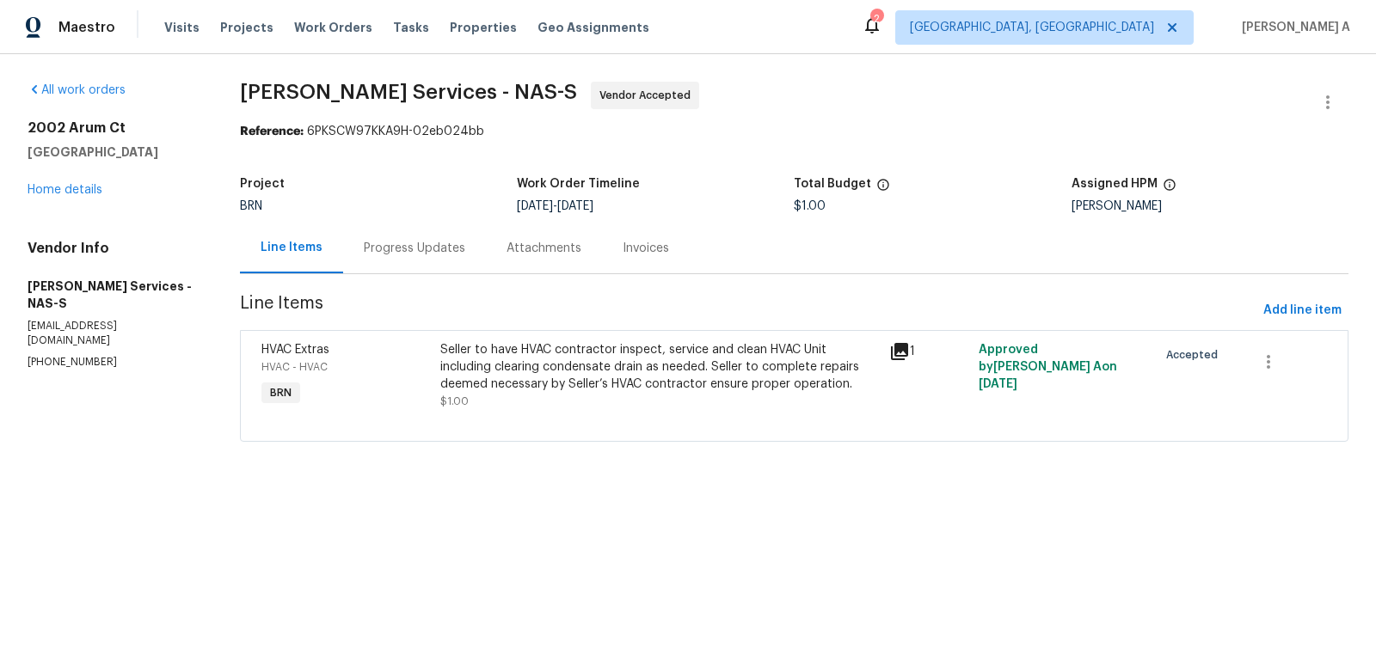
click at [427, 254] on div "Progress Updates" at bounding box center [414, 248] width 101 height 17
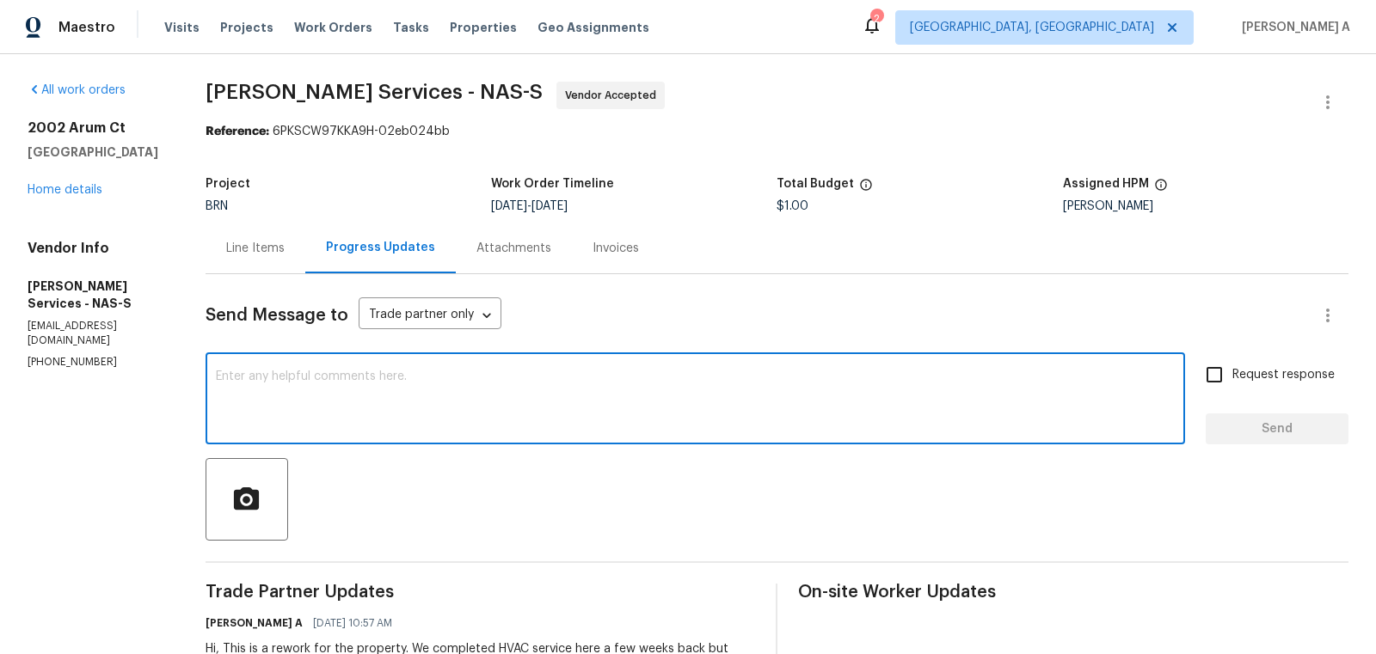
click at [487, 393] on textarea at bounding box center [695, 401] width 959 height 60
type textarea "Hi, May I know if this has been scheduled? Thanks"
click at [1248, 379] on span "Request response" at bounding box center [1283, 375] width 102 height 18
click at [1232, 379] on input "Request response" at bounding box center [1214, 375] width 36 height 36
checkbox input "true"
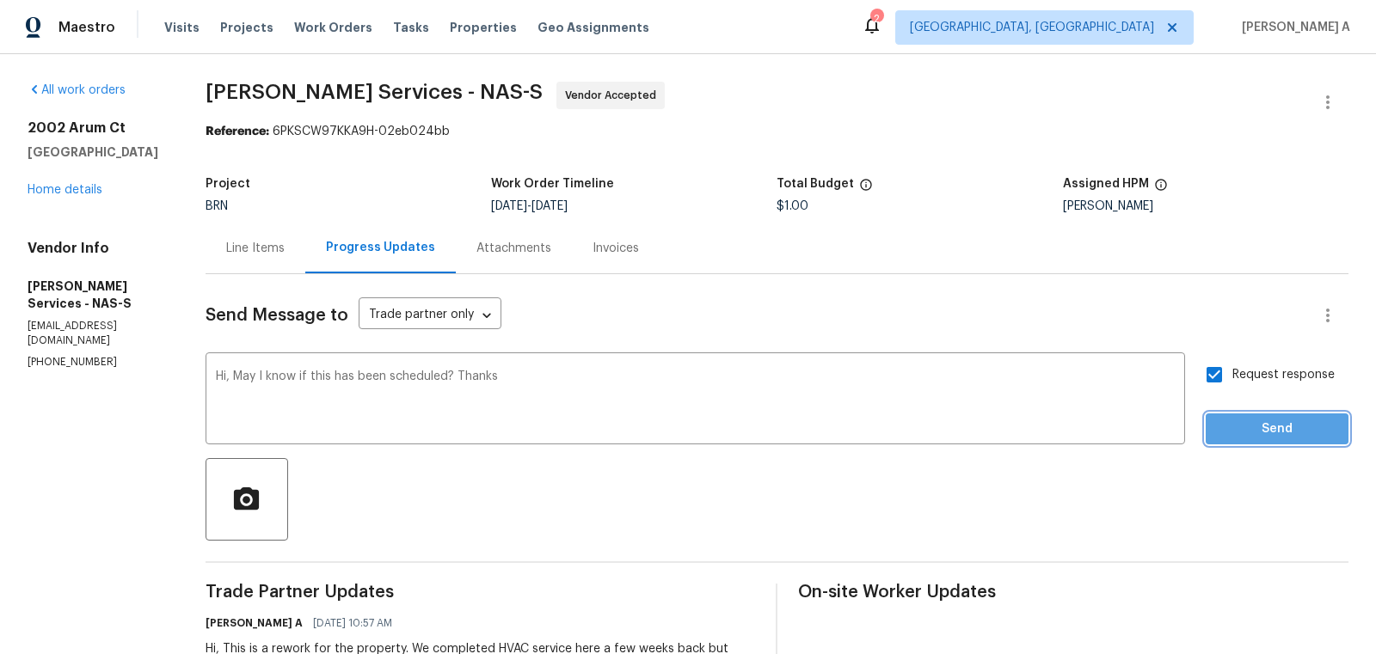
click at [1261, 420] on span "Send" at bounding box center [1276, 429] width 115 height 21
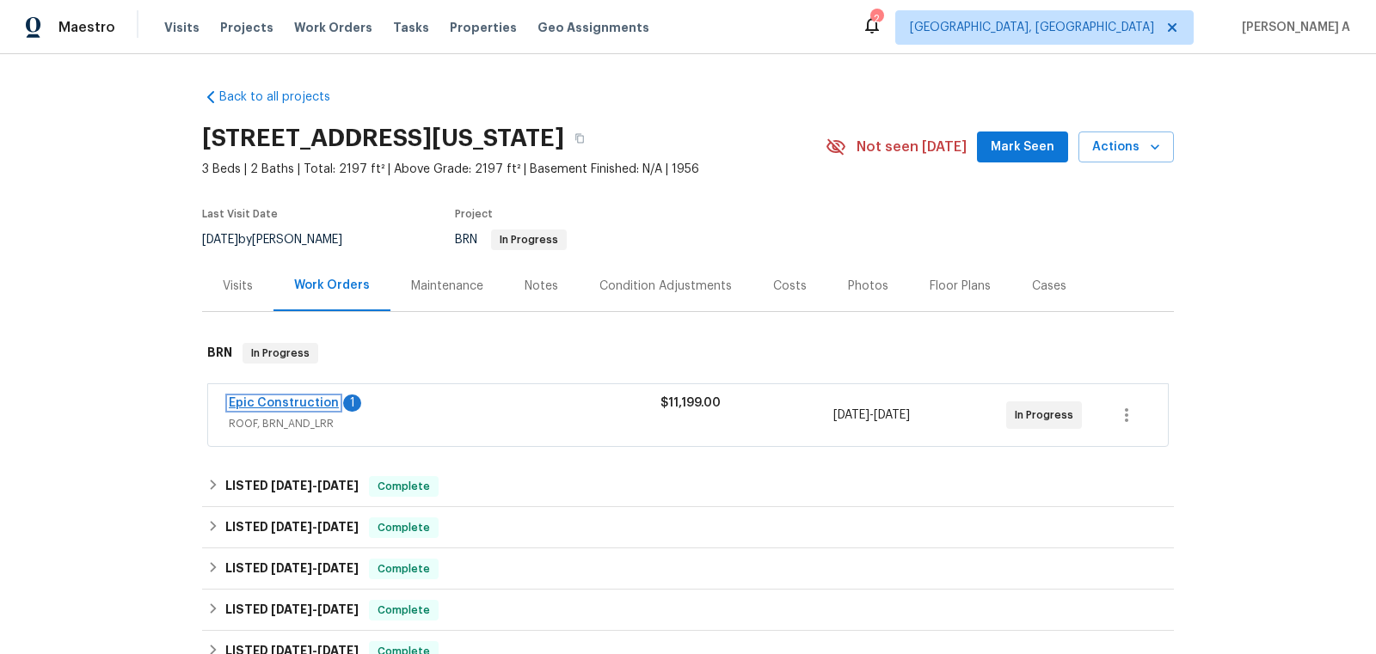
click at [294, 399] on link "Epic Construction" at bounding box center [284, 403] width 110 height 12
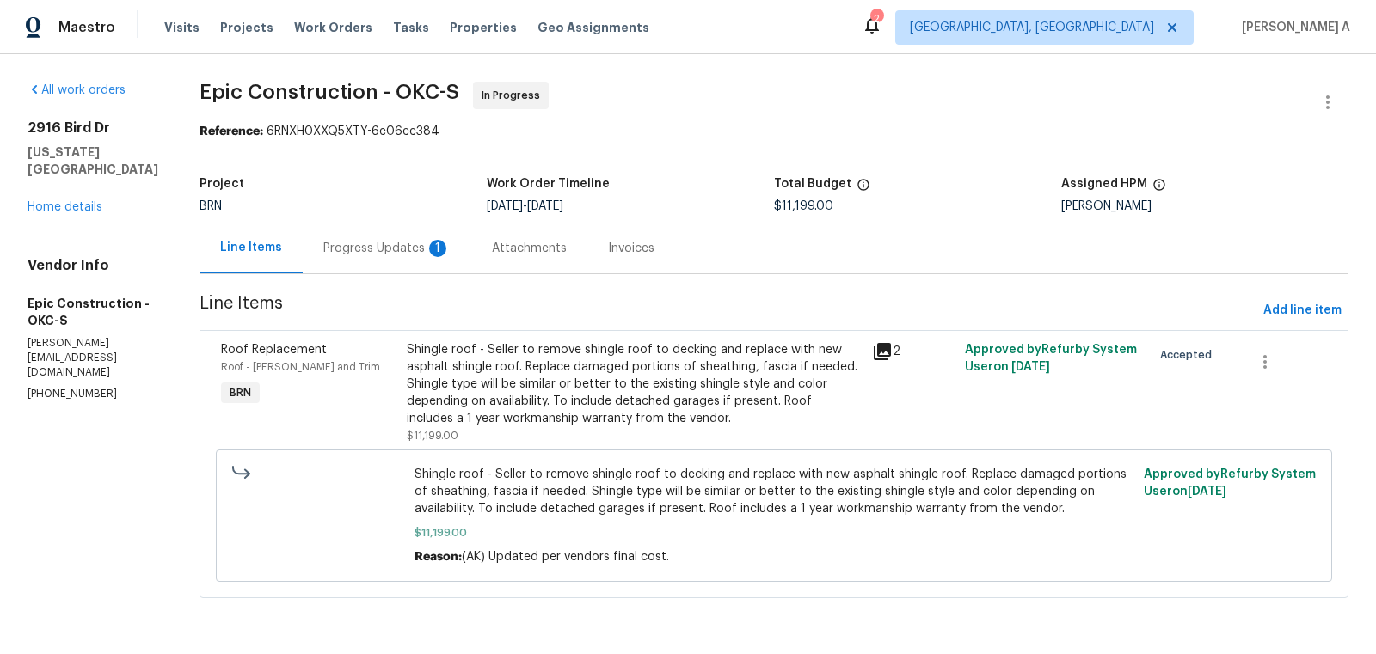
click at [454, 258] on div "Progress Updates 1" at bounding box center [387, 248] width 169 height 51
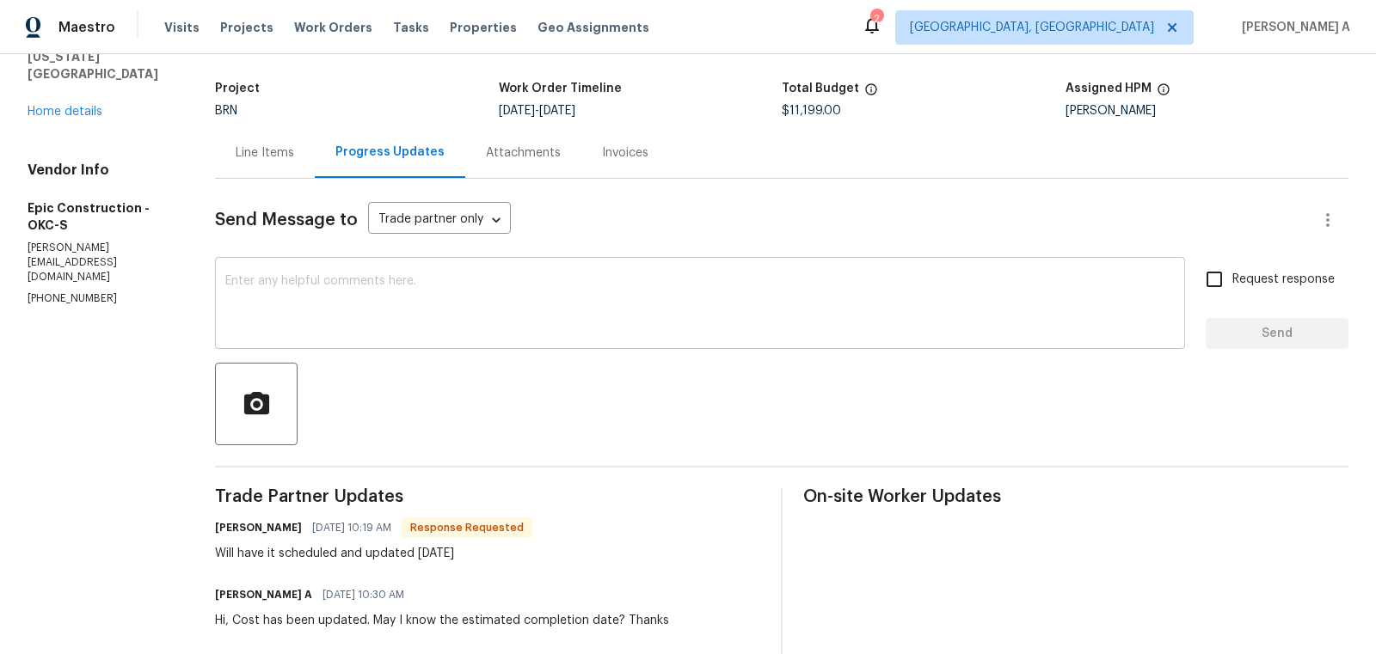
scroll to position [98, 0]
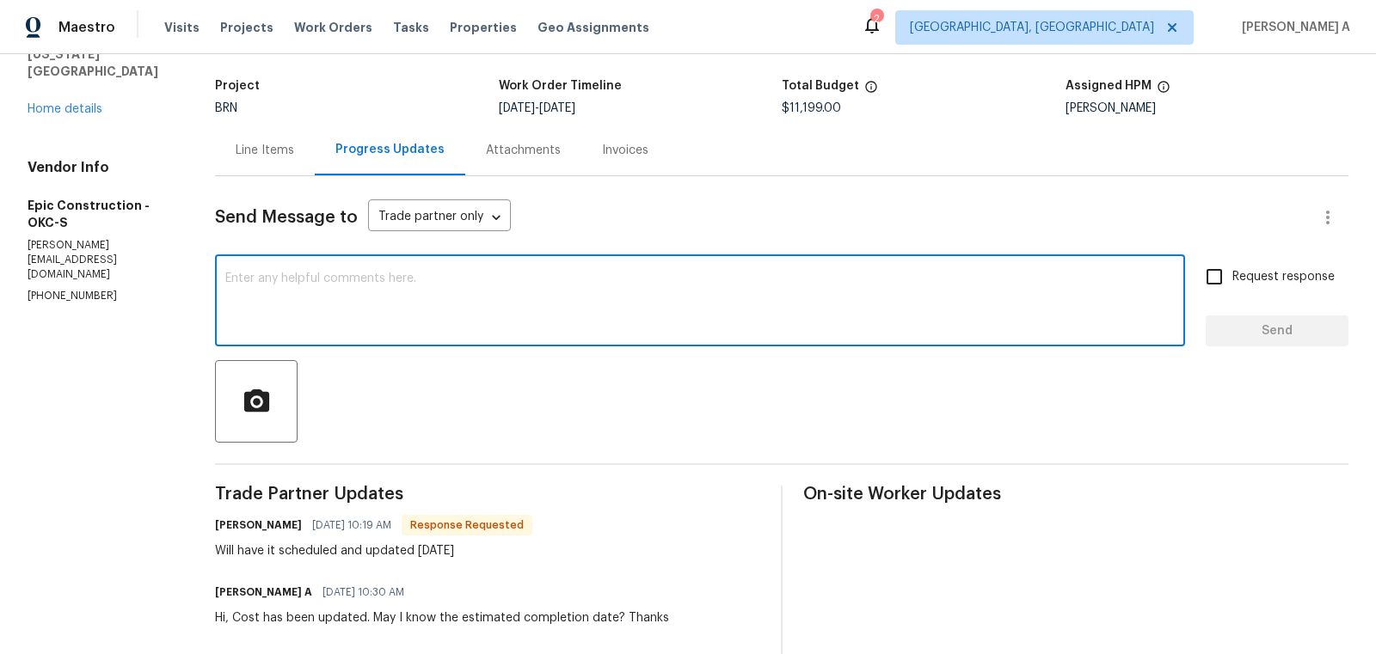
click at [433, 278] on textarea at bounding box center [699, 303] width 949 height 60
type textarea "T"
click at [236, 285] on textarea "Okay, please keep us posted. Thanks" at bounding box center [699, 303] width 949 height 60
click at [236, 281] on textarea "Okay, please keep us posted. Thanks" at bounding box center [699, 303] width 949 height 60
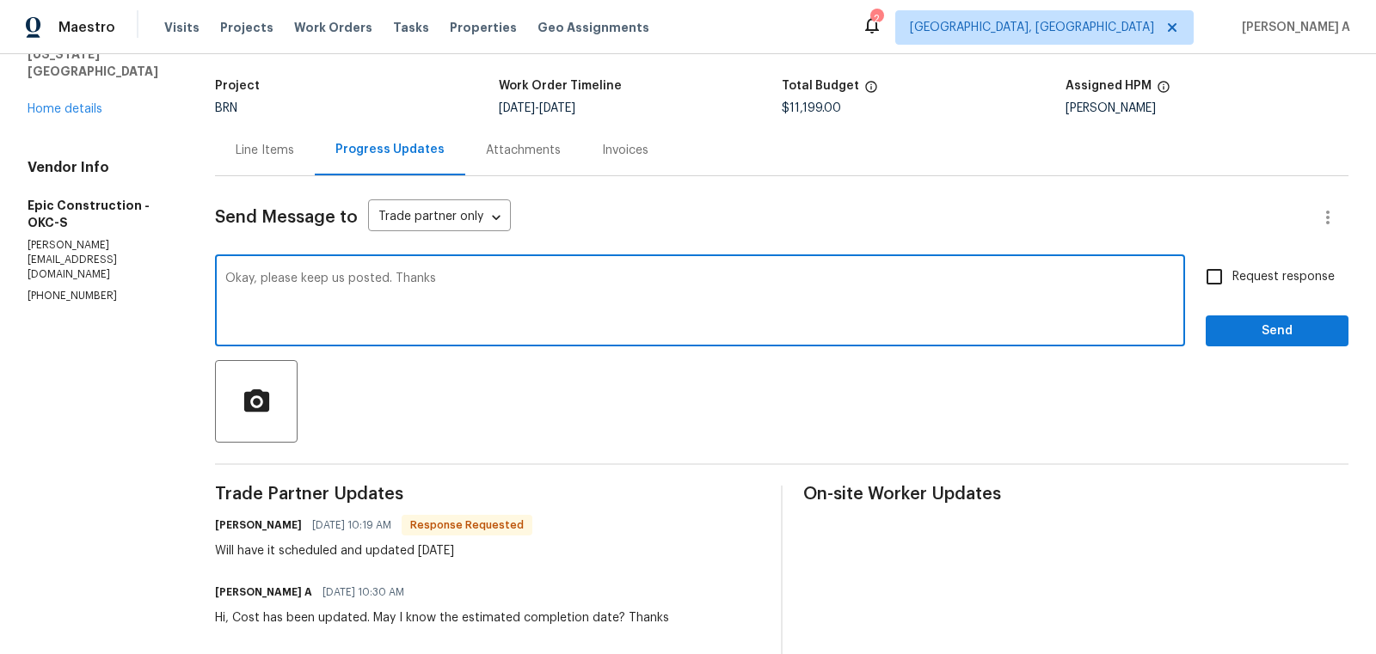
click at [236, 281] on textarea "Okay, please keep us posted. Thanks" at bounding box center [699, 303] width 949 height 60
click at [500, 298] on textarea "Cool, please keep us posted. Thanks" at bounding box center [699, 303] width 949 height 60
type textarea "Cool, please keep us posted. Thanks"
click at [1240, 263] on label "Request response" at bounding box center [1265, 277] width 138 height 36
click at [1232, 263] on input "Request response" at bounding box center [1214, 277] width 36 height 36
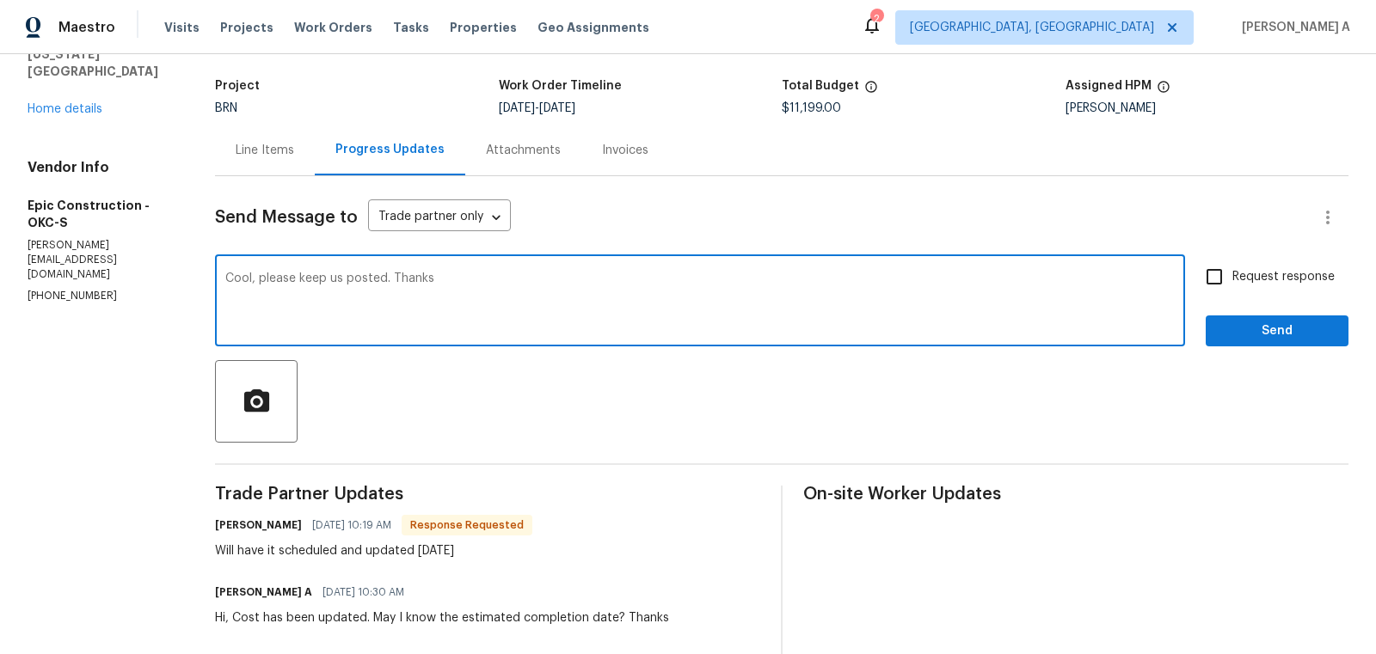
checkbox input "true"
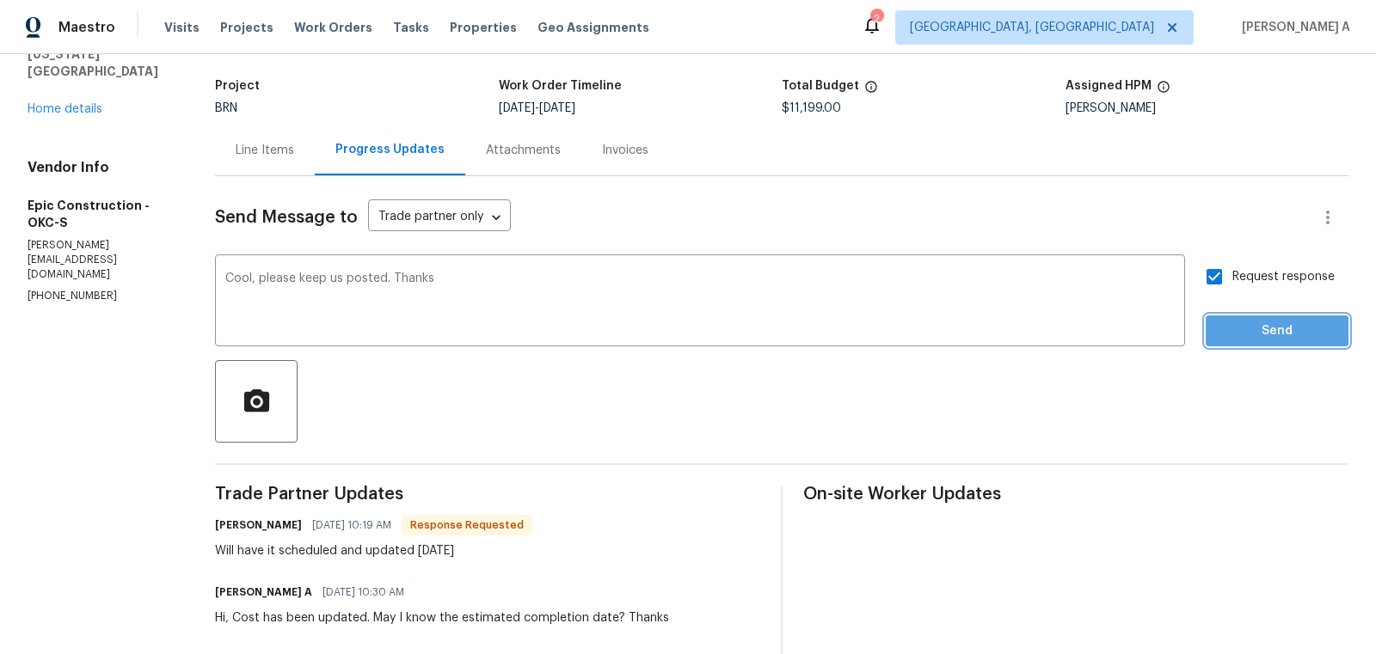
click at [1279, 328] on span "Send" at bounding box center [1276, 331] width 115 height 21
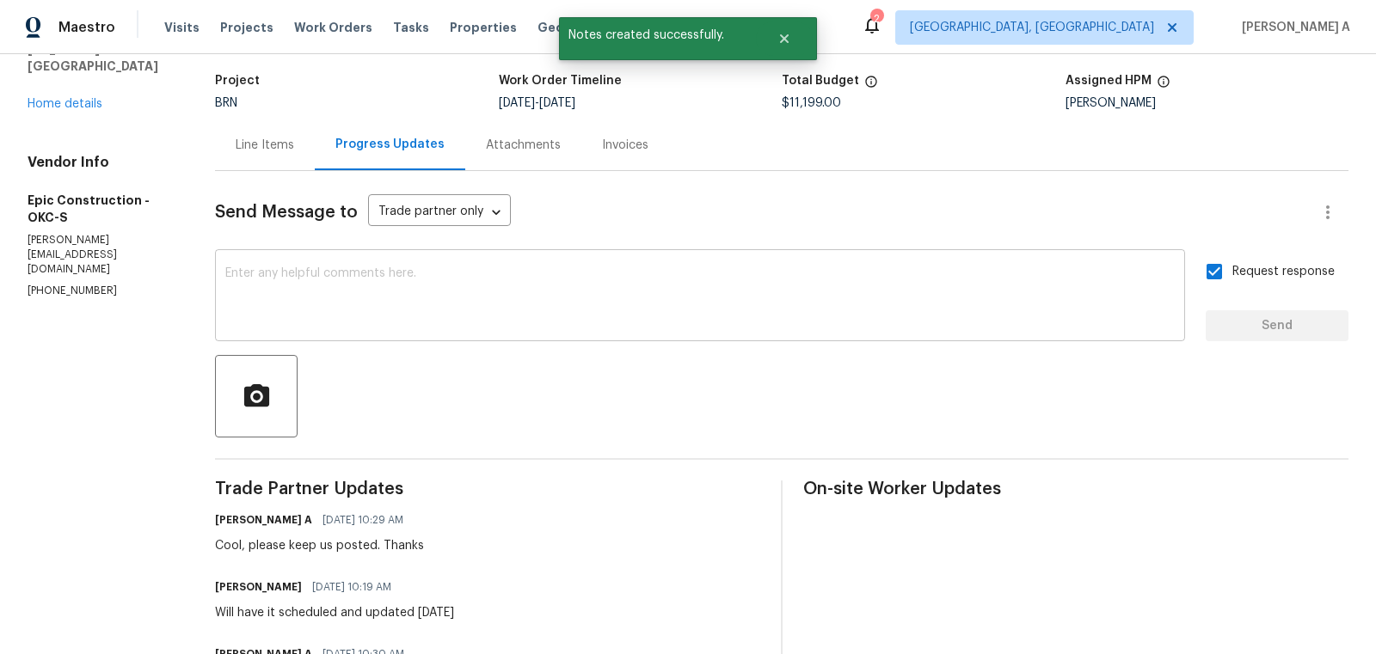
scroll to position [0, 0]
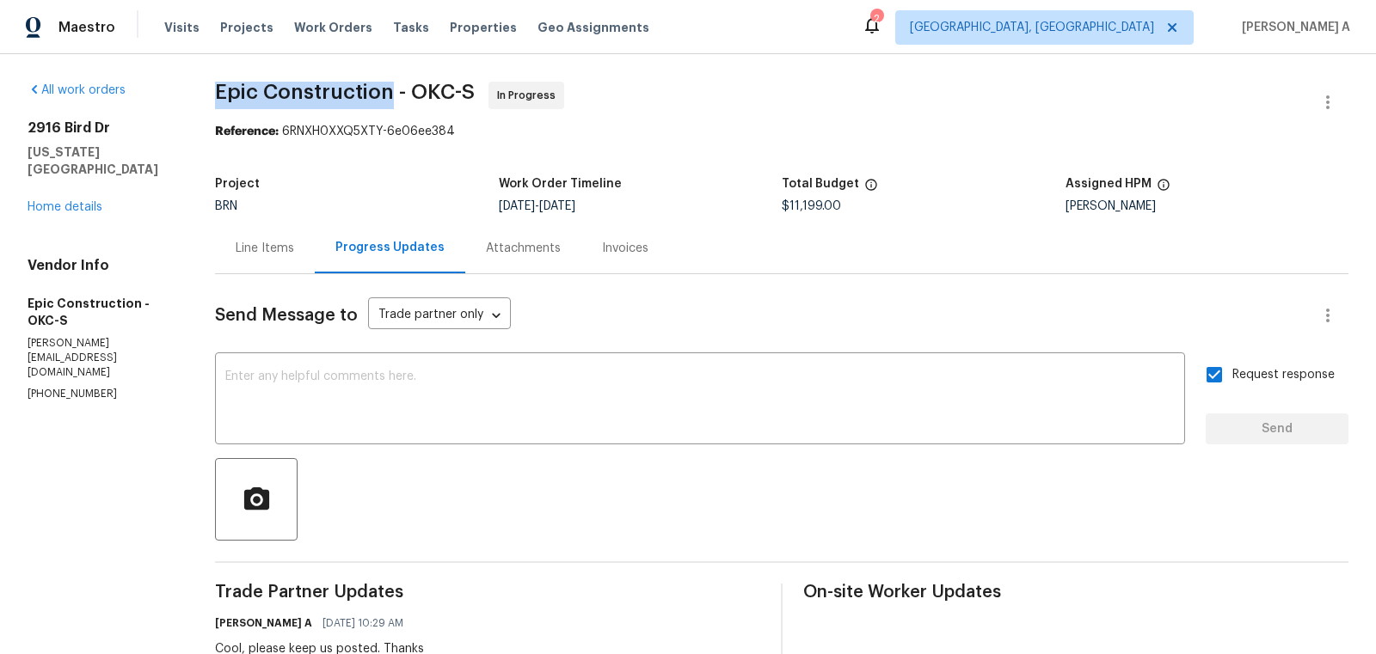
copy span "Epic Construction"
drag, startPoint x: 211, startPoint y: 87, endPoint x: 390, endPoint y: 89, distance: 178.9
click at [390, 89] on div "All work orders 2916 Bird Dr Oklahoma City, OK 73121 Home details Vendor Info E…" at bounding box center [688, 573] width 1376 height 1039
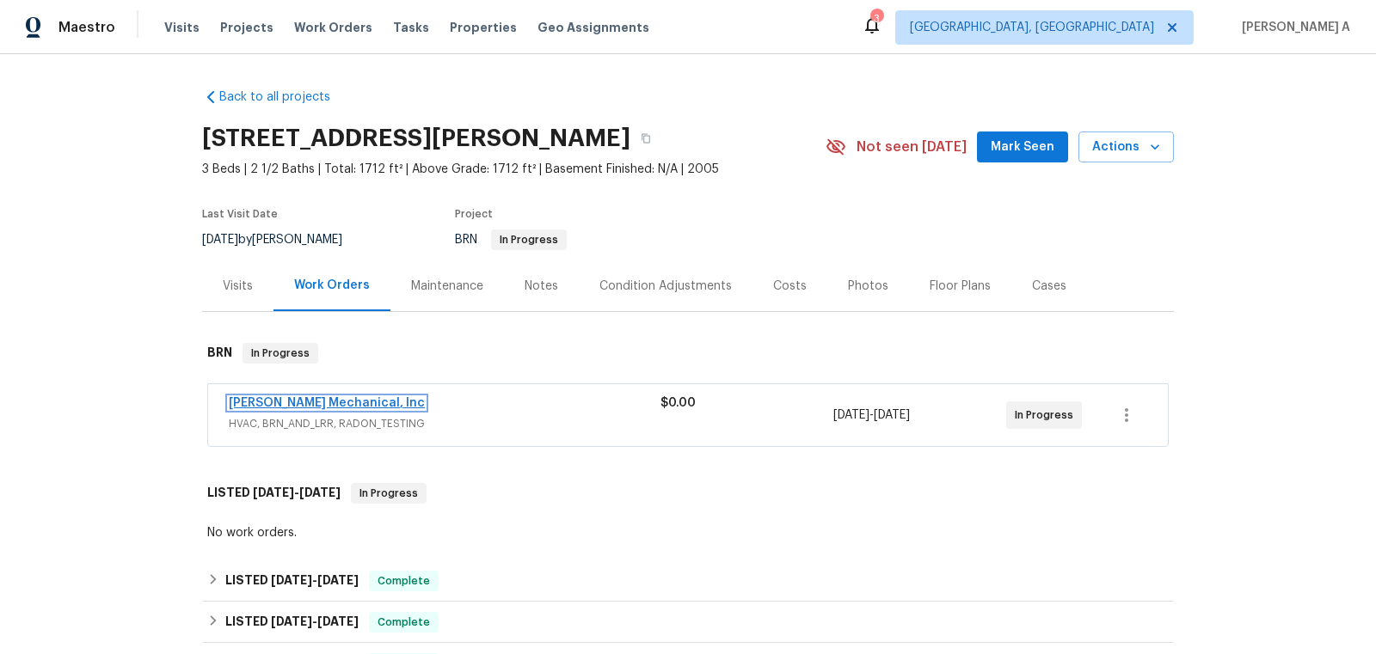
click at [318, 403] on link "JH Martin Mechanical, Inc" at bounding box center [327, 403] width 196 height 12
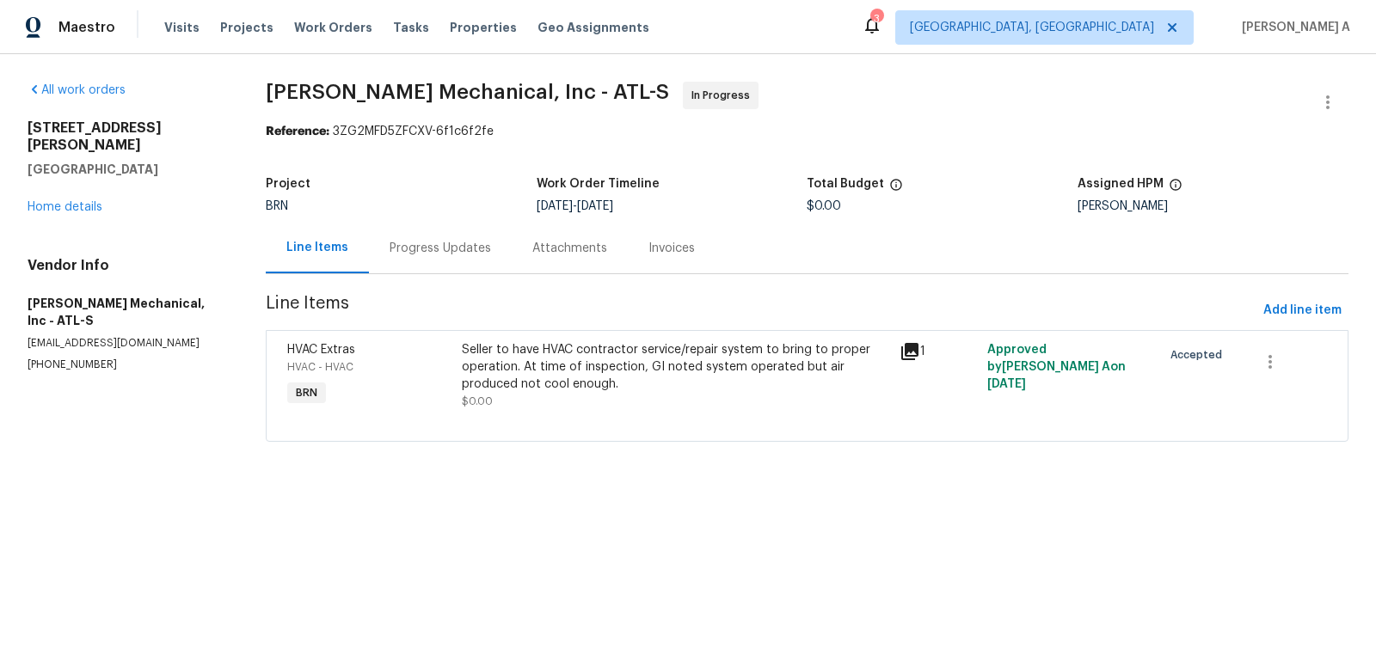
click at [425, 255] on div "Progress Updates" at bounding box center [440, 248] width 101 height 17
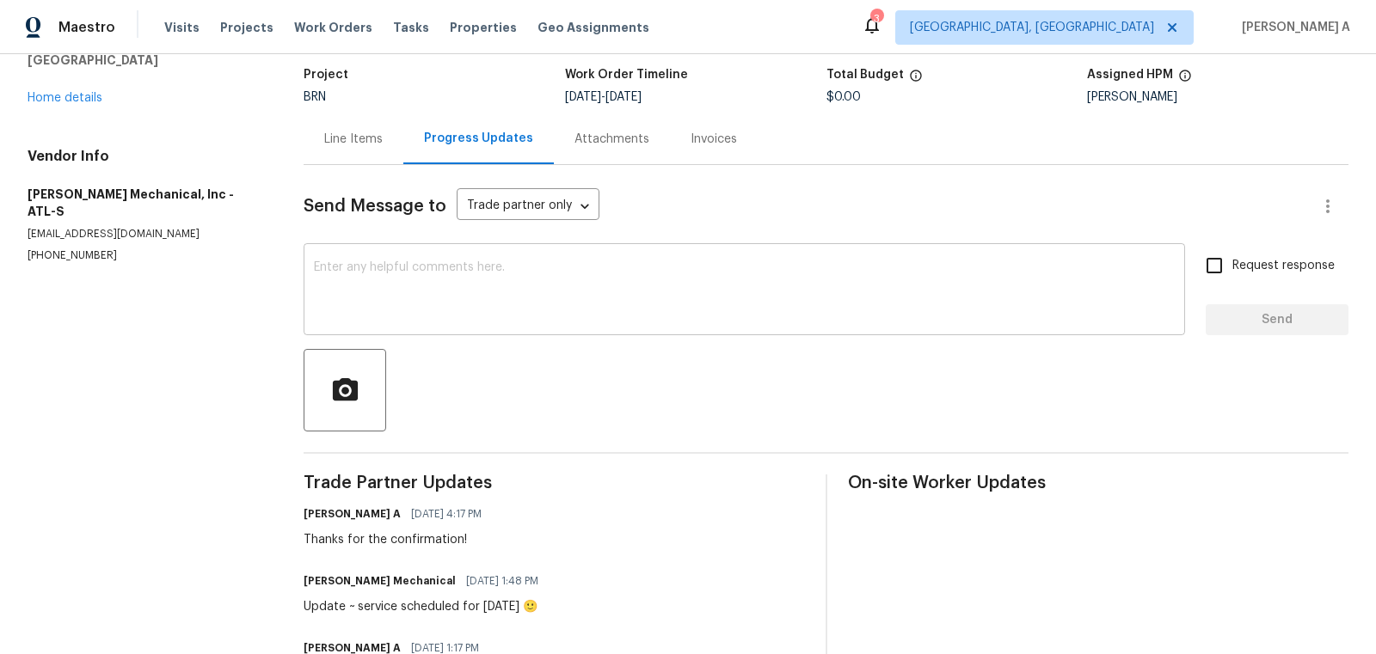
scroll to position [114, 0]
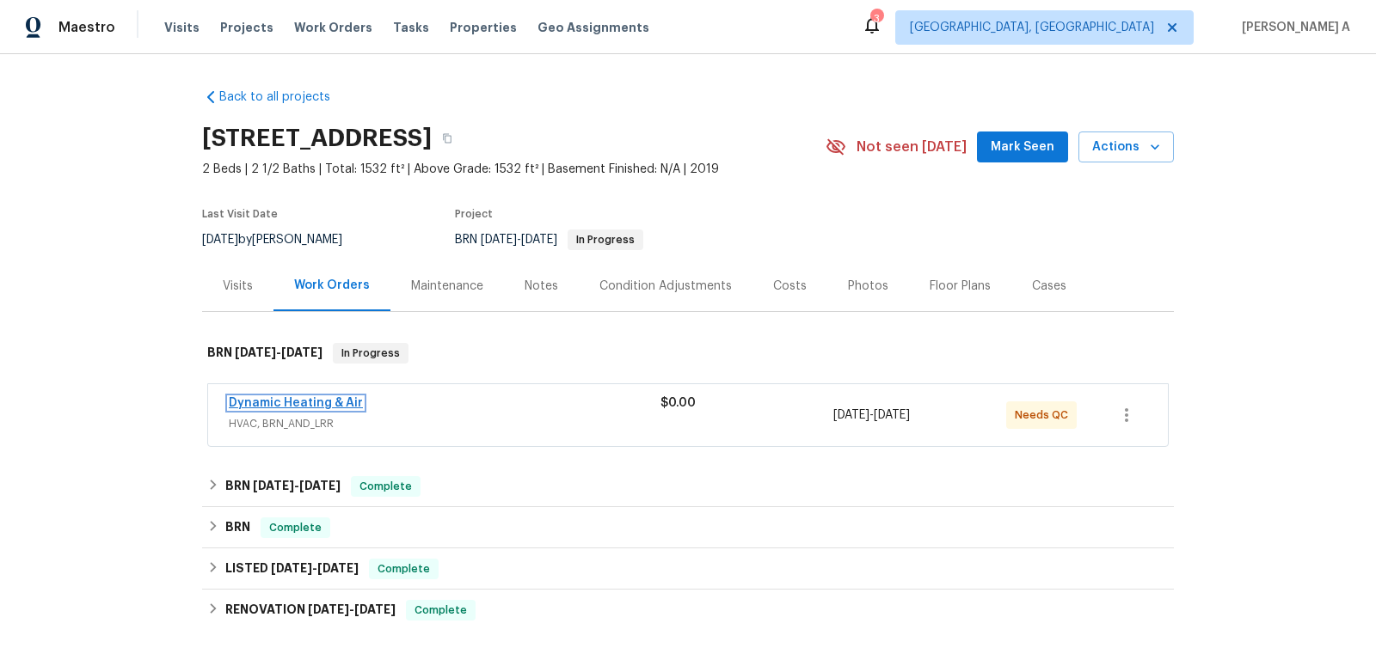
click at [273, 403] on link "Dynamic Heating & Air" at bounding box center [296, 403] width 134 height 12
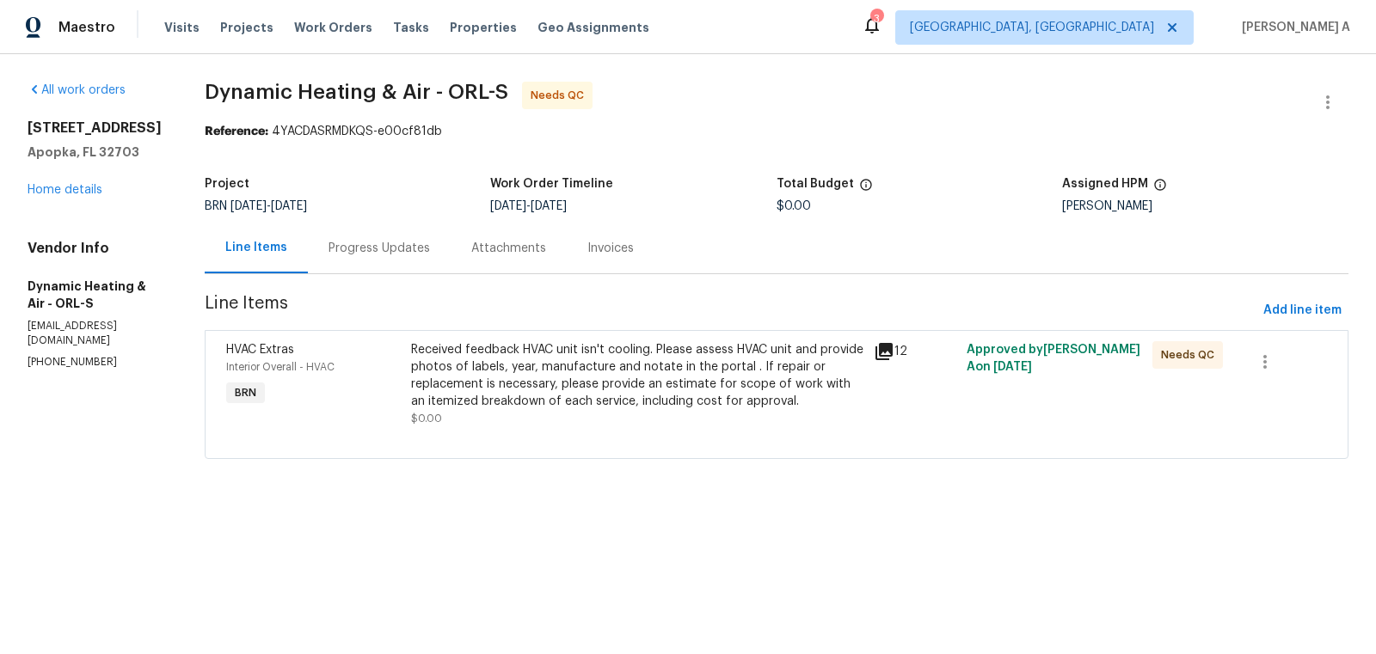
click at [613, 400] on div "Received feedback HVAC unit isn't cooling. Please assess HVAC unit and provide …" at bounding box center [637, 375] width 453 height 69
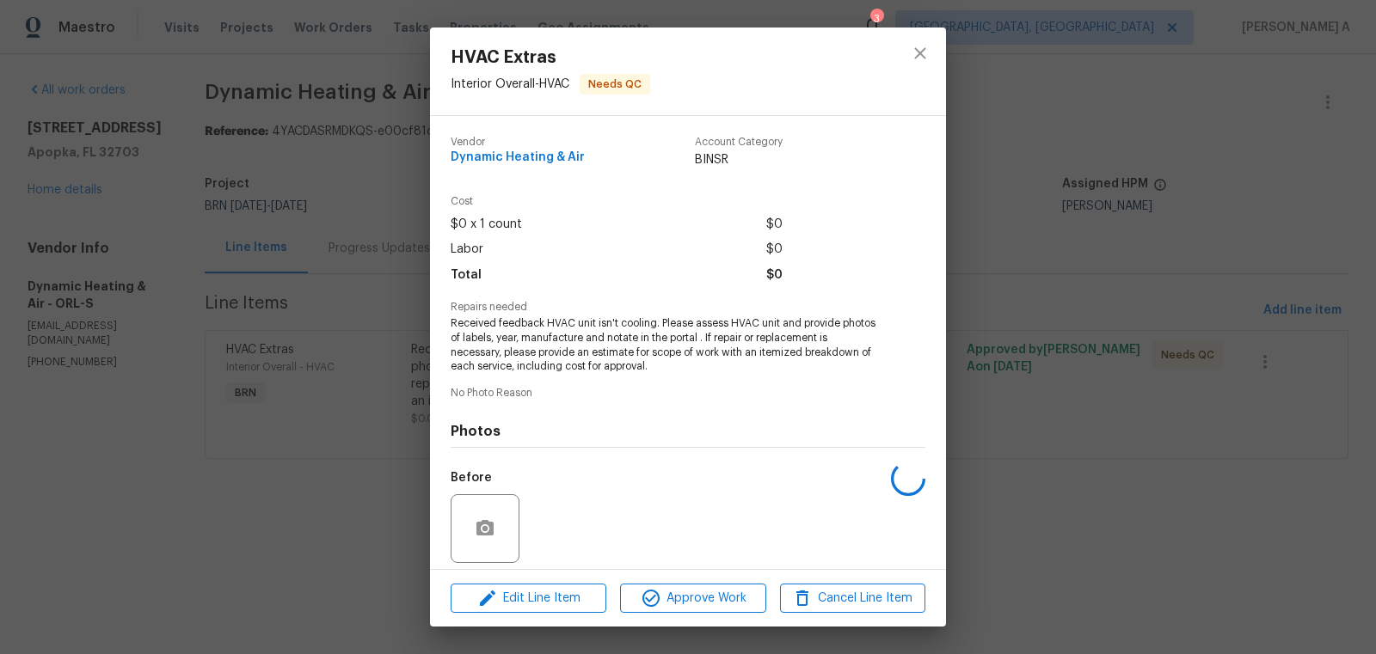
scroll to position [123, 0]
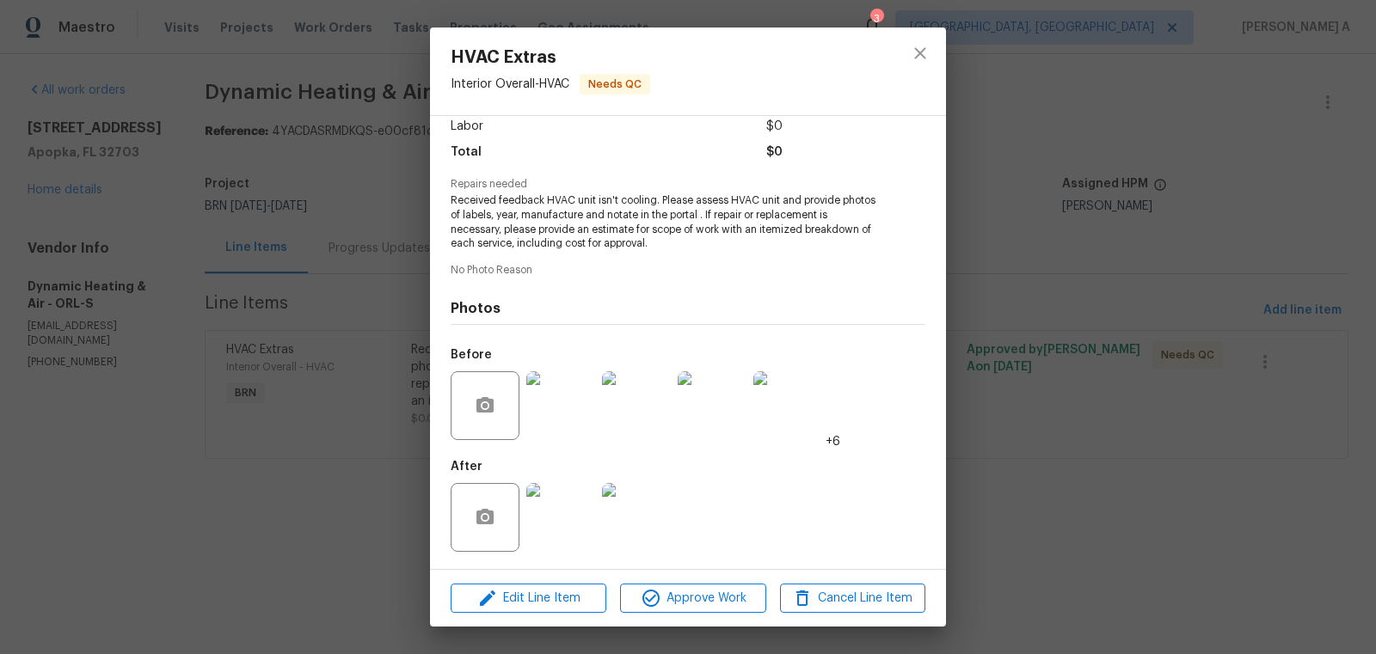
click at [554, 519] on img at bounding box center [560, 517] width 69 height 69
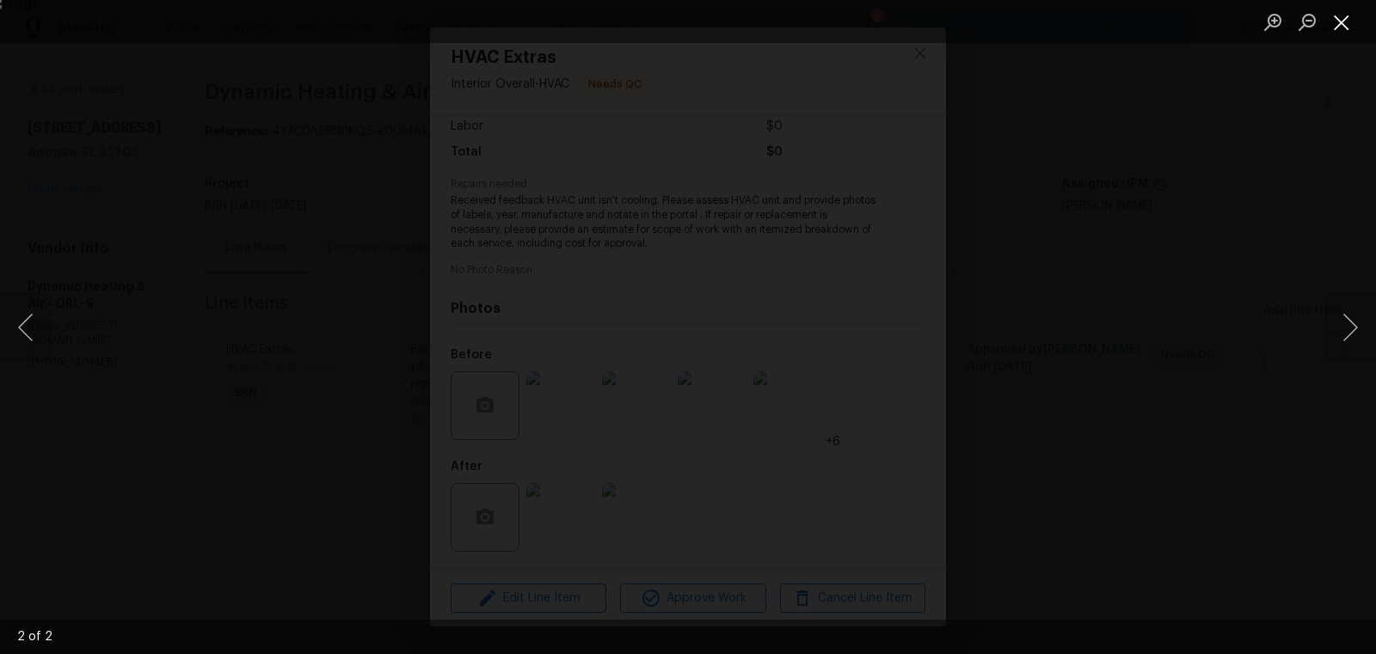
click at [1350, 25] on button "Close lightbox" at bounding box center [1341, 22] width 34 height 30
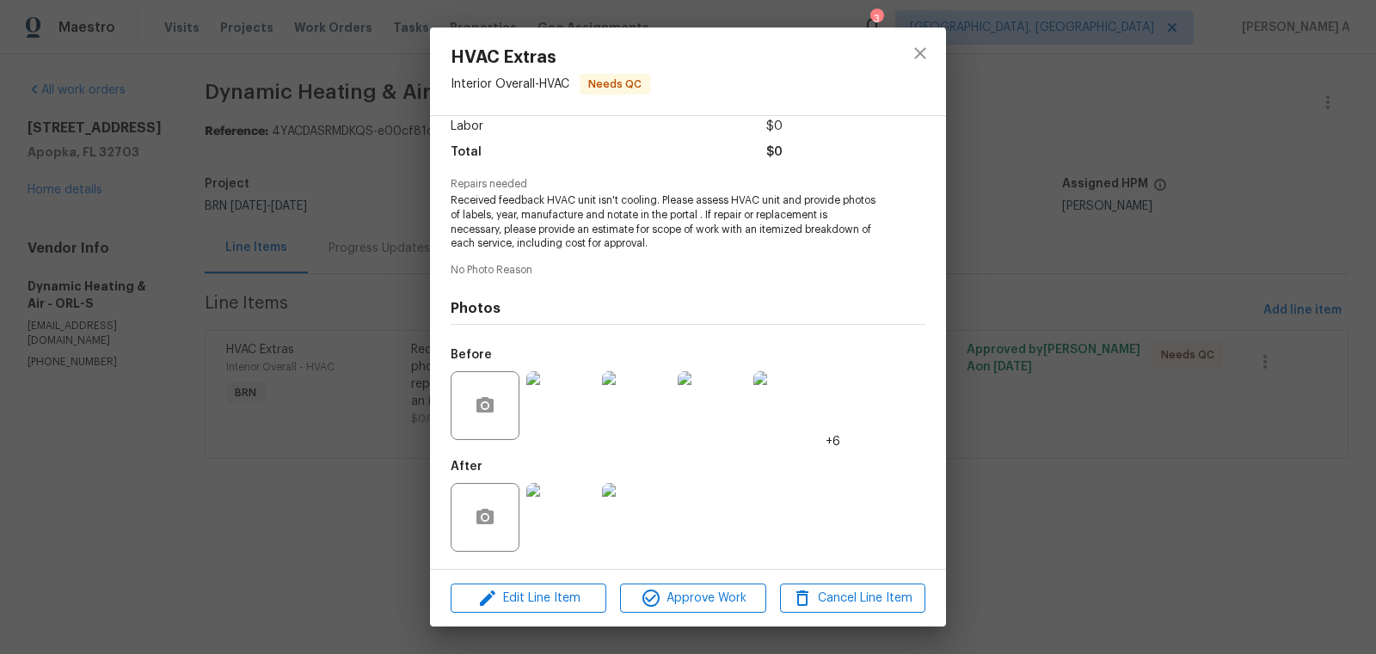
click at [565, 422] on img at bounding box center [560, 405] width 69 height 69
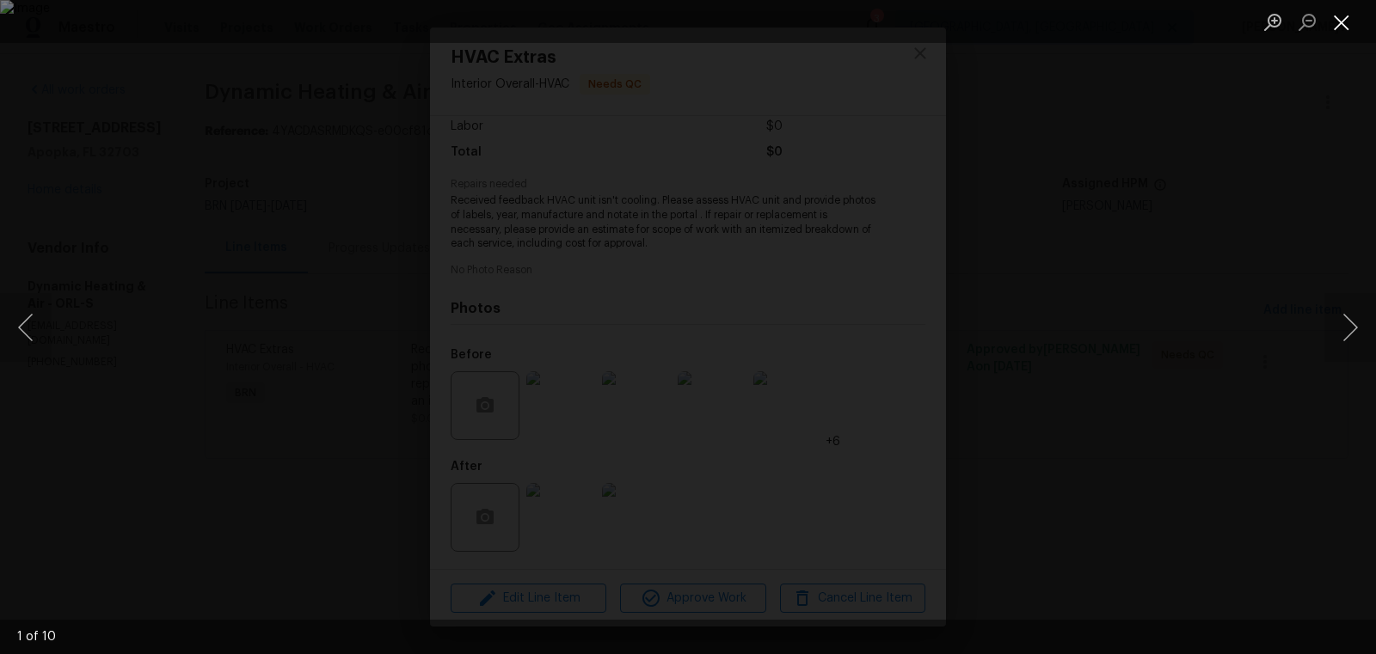
click at [1339, 15] on button "Close lightbox" at bounding box center [1341, 22] width 34 height 30
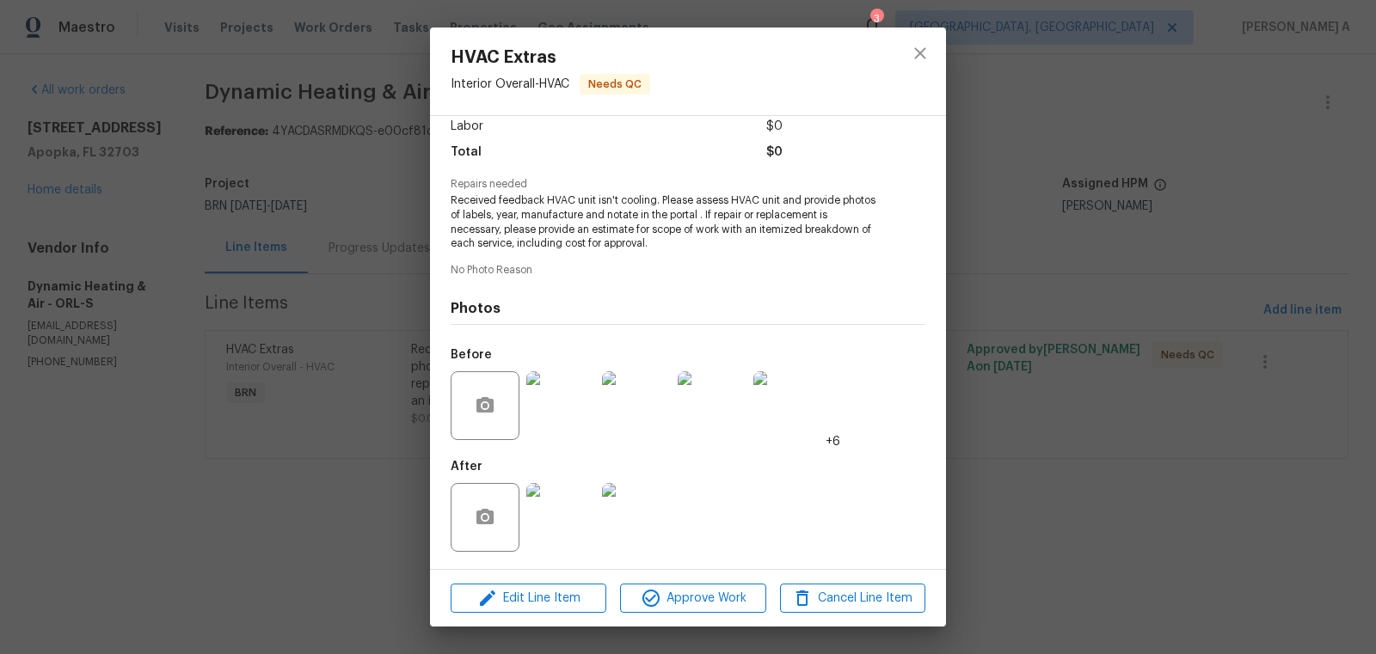
click at [563, 416] on img at bounding box center [560, 405] width 69 height 69
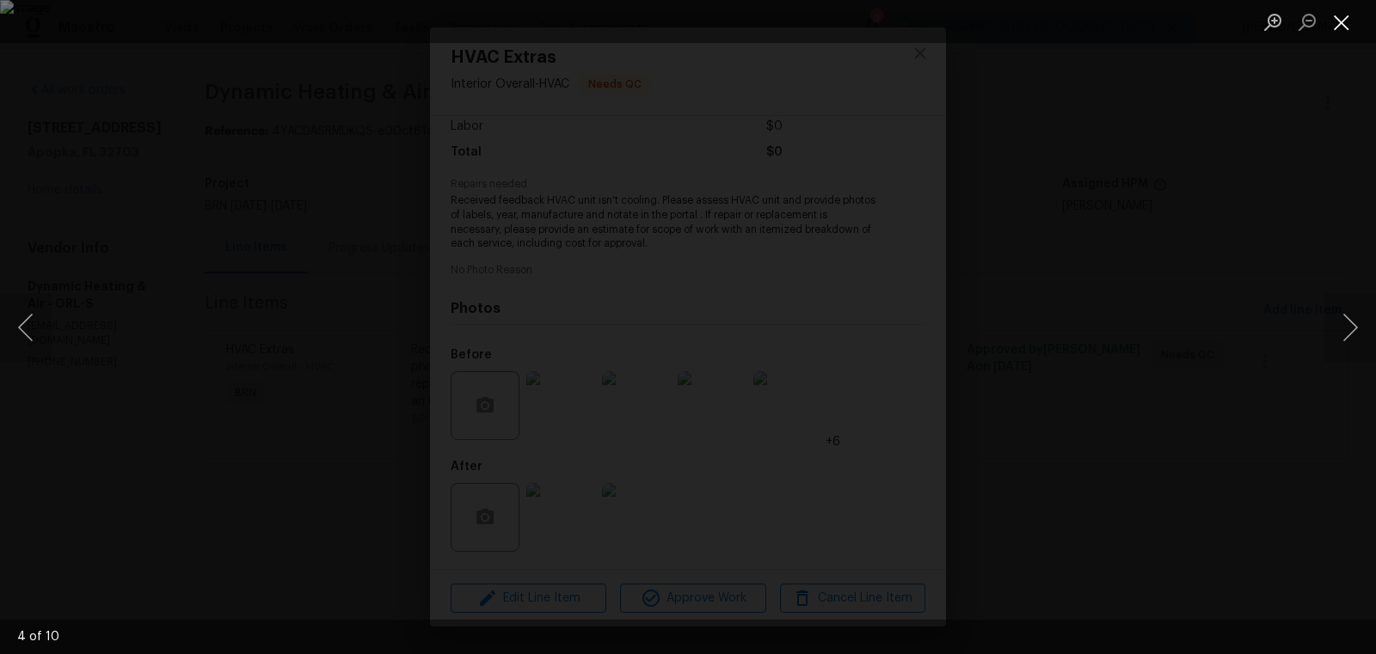
click at [1344, 24] on button "Close lightbox" at bounding box center [1341, 22] width 34 height 30
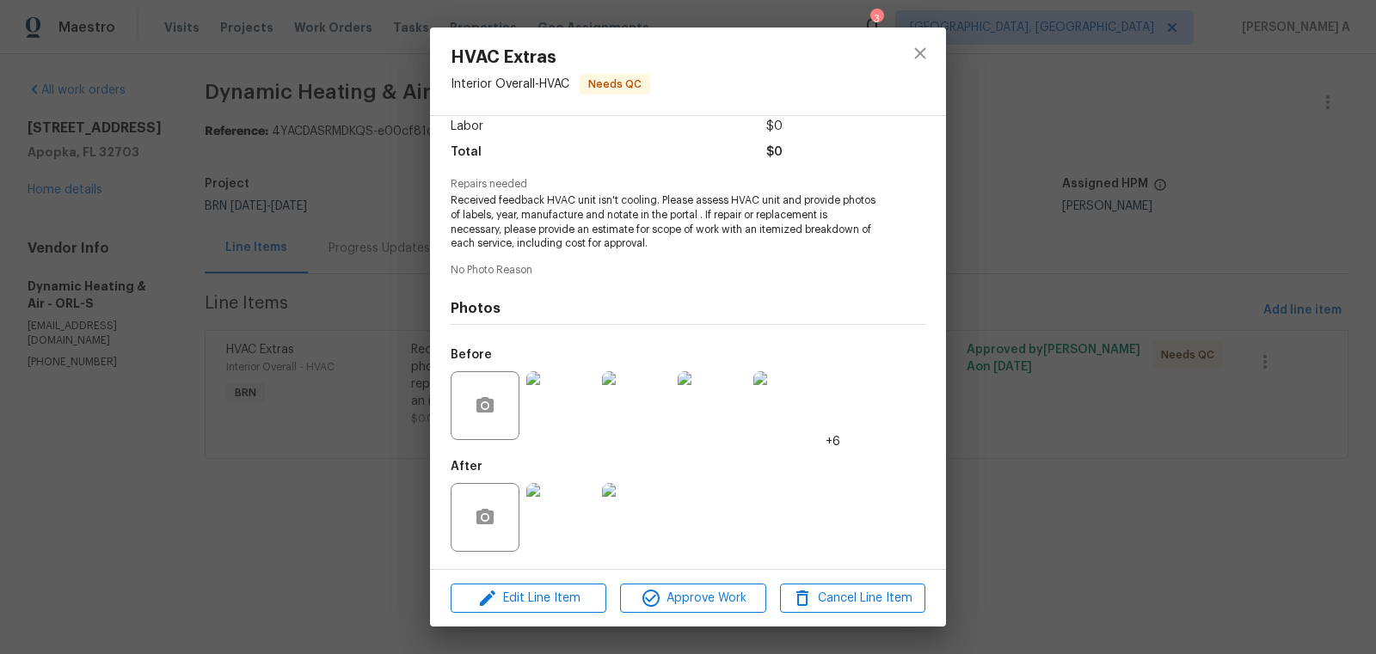
click at [553, 502] on img at bounding box center [560, 517] width 69 height 69
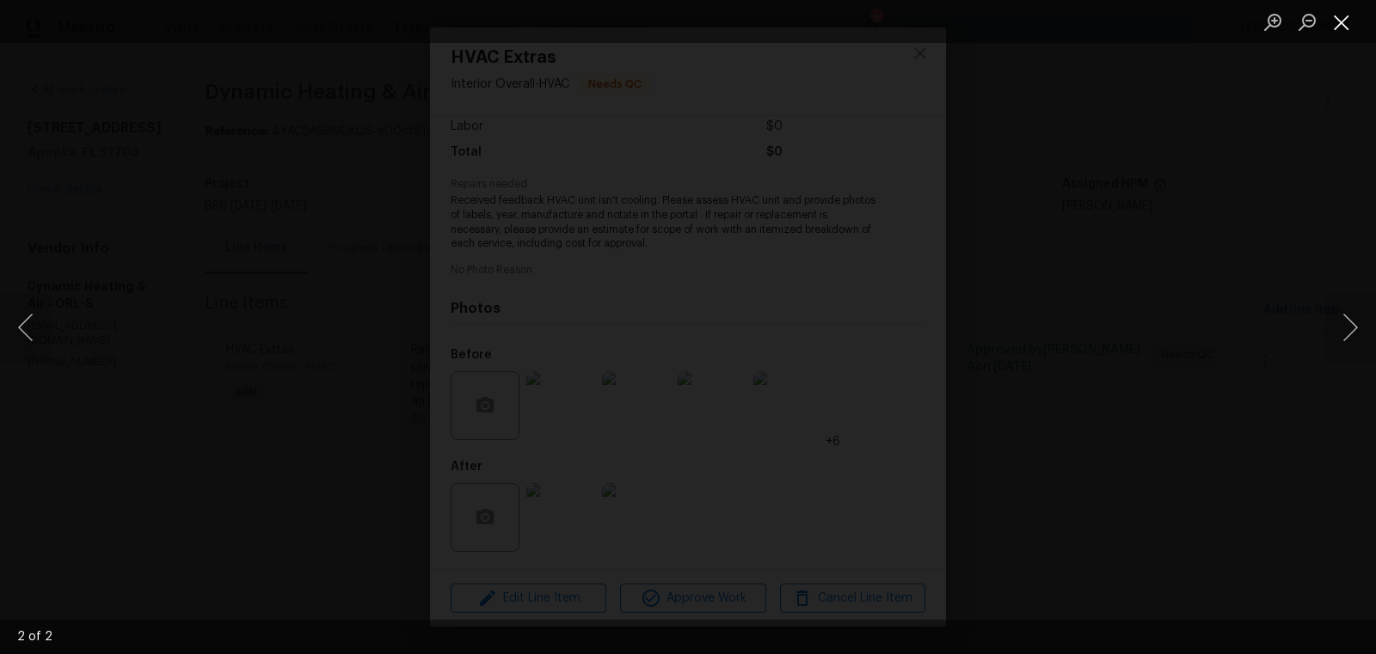
click at [1339, 14] on button "Close lightbox" at bounding box center [1341, 22] width 34 height 30
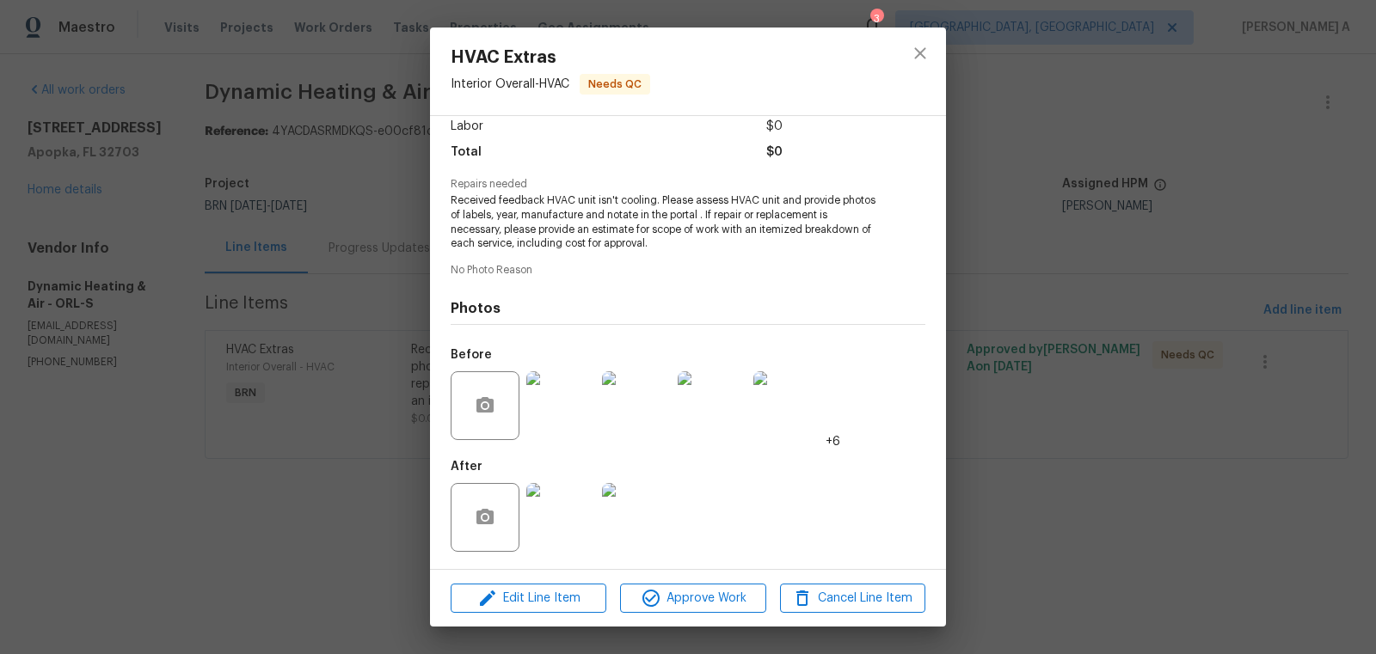
click at [557, 414] on img at bounding box center [560, 405] width 69 height 69
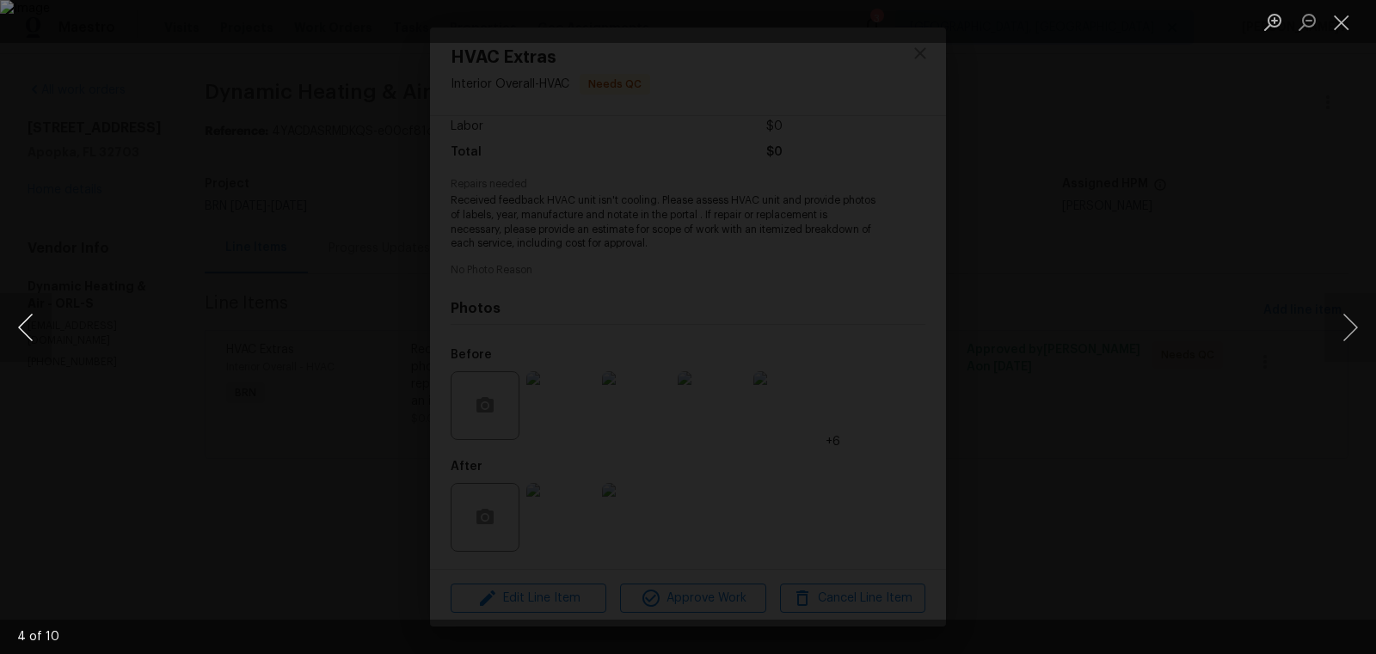
click at [37, 312] on button "Previous image" at bounding box center [26, 327] width 52 height 69
click at [1349, 18] on button "Close lightbox" at bounding box center [1341, 22] width 34 height 30
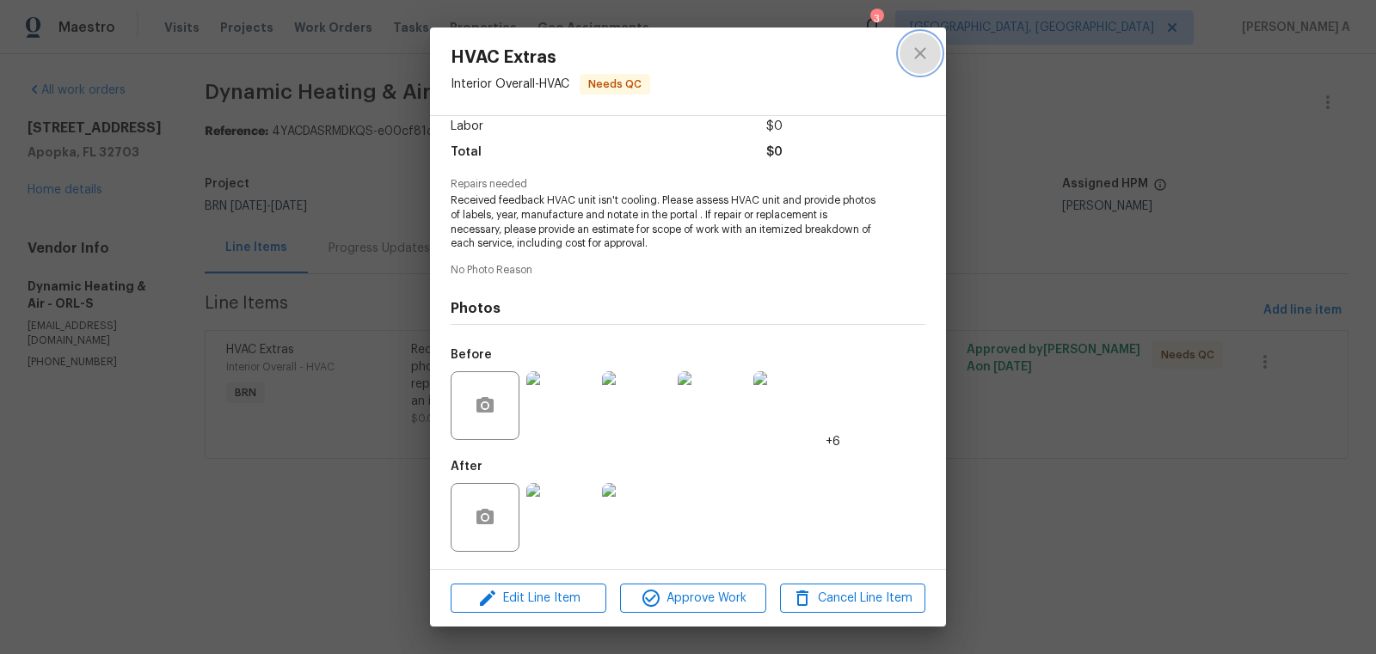
click at [919, 49] on icon "close" at bounding box center [920, 53] width 21 height 21
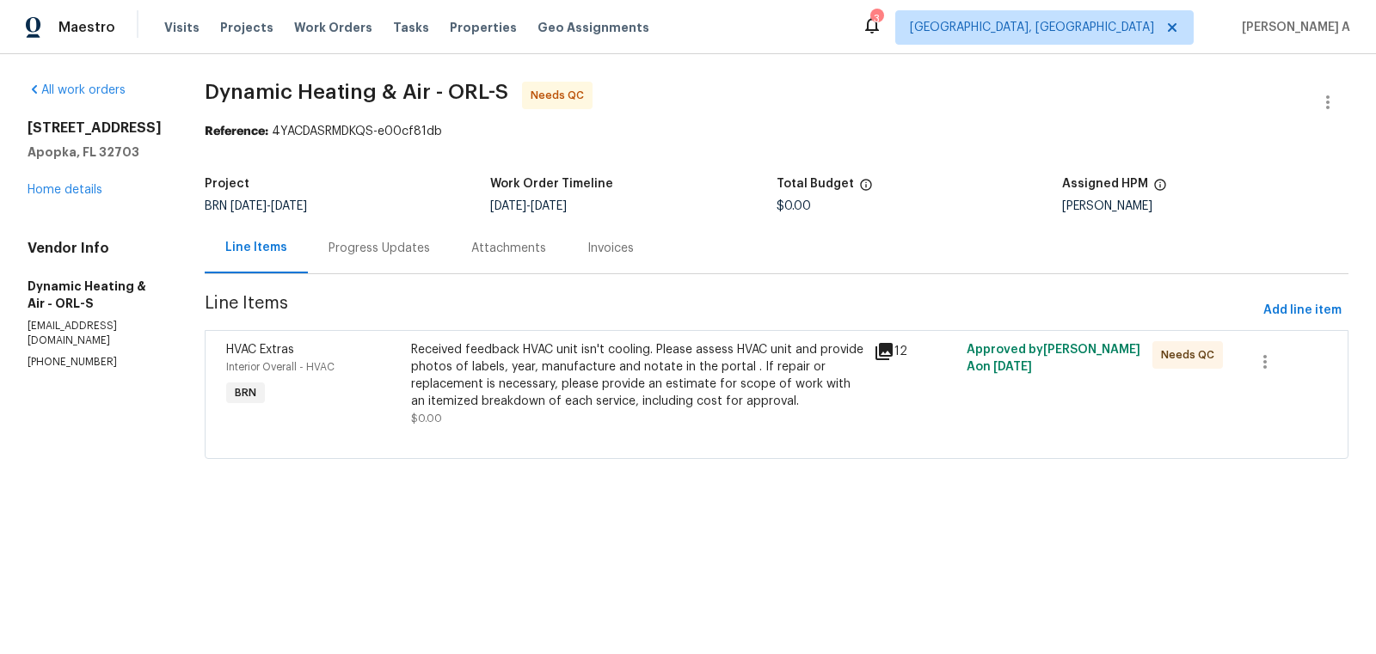
click at [427, 257] on div "Progress Updates" at bounding box center [379, 248] width 143 height 51
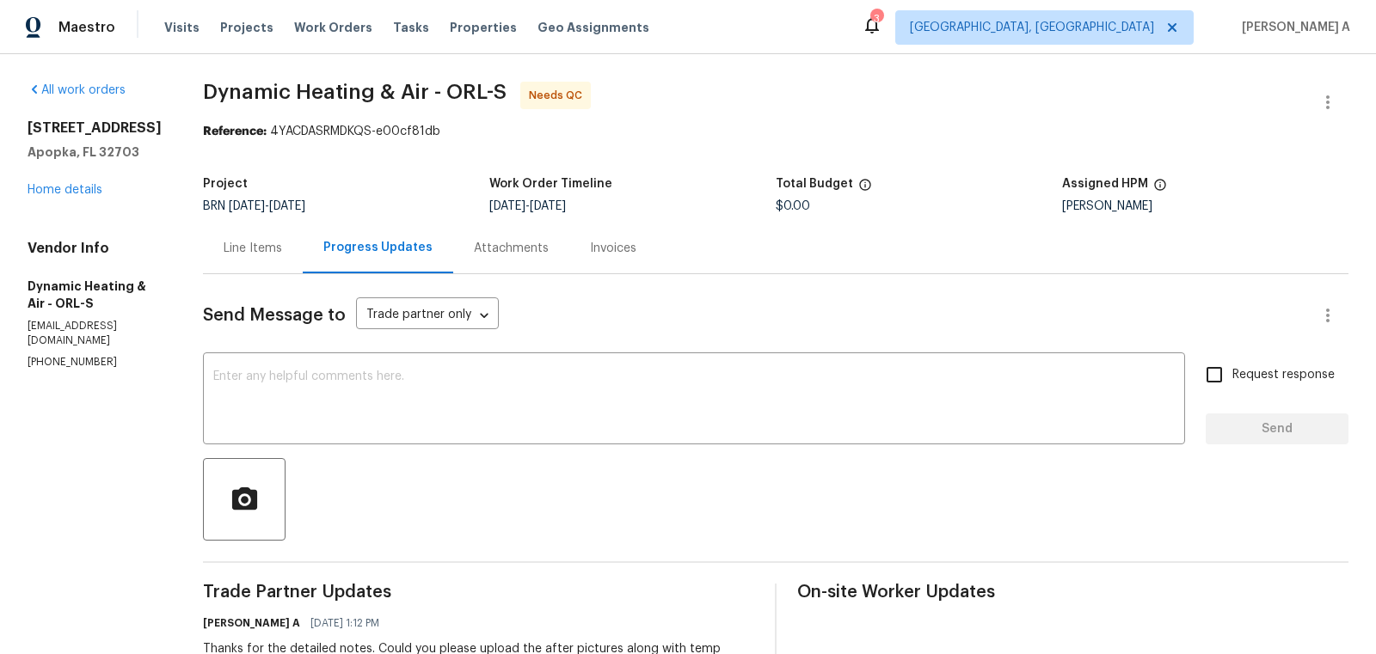
click at [795, 162] on section "Dynamic Heating & Air - ORL-S Needs QC Reference: 4YACDASRMDKQS-e00cf81db Proje…" at bounding box center [775, 533] width 1145 height 903
click at [283, 236] on div "Line Items" at bounding box center [253, 248] width 100 height 51
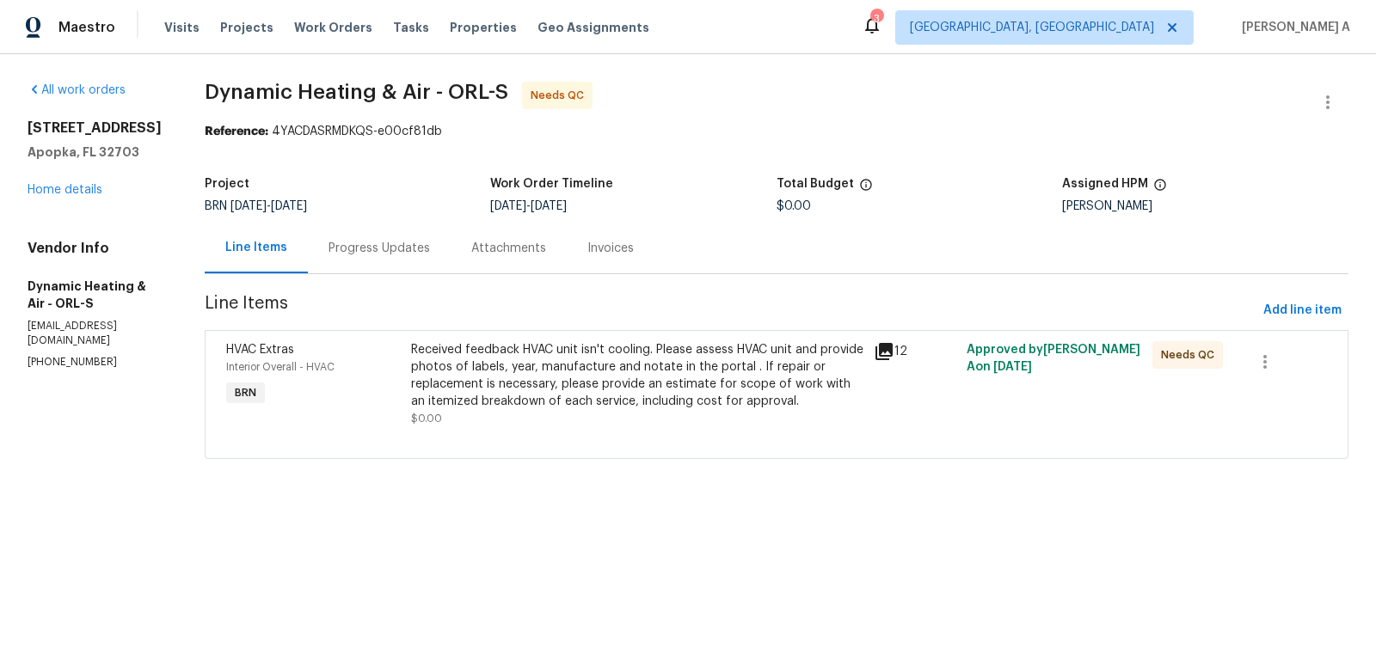
click at [603, 367] on div "Received feedback HVAC unit isn't cooling. Please assess HVAC unit and provide …" at bounding box center [637, 375] width 453 height 69
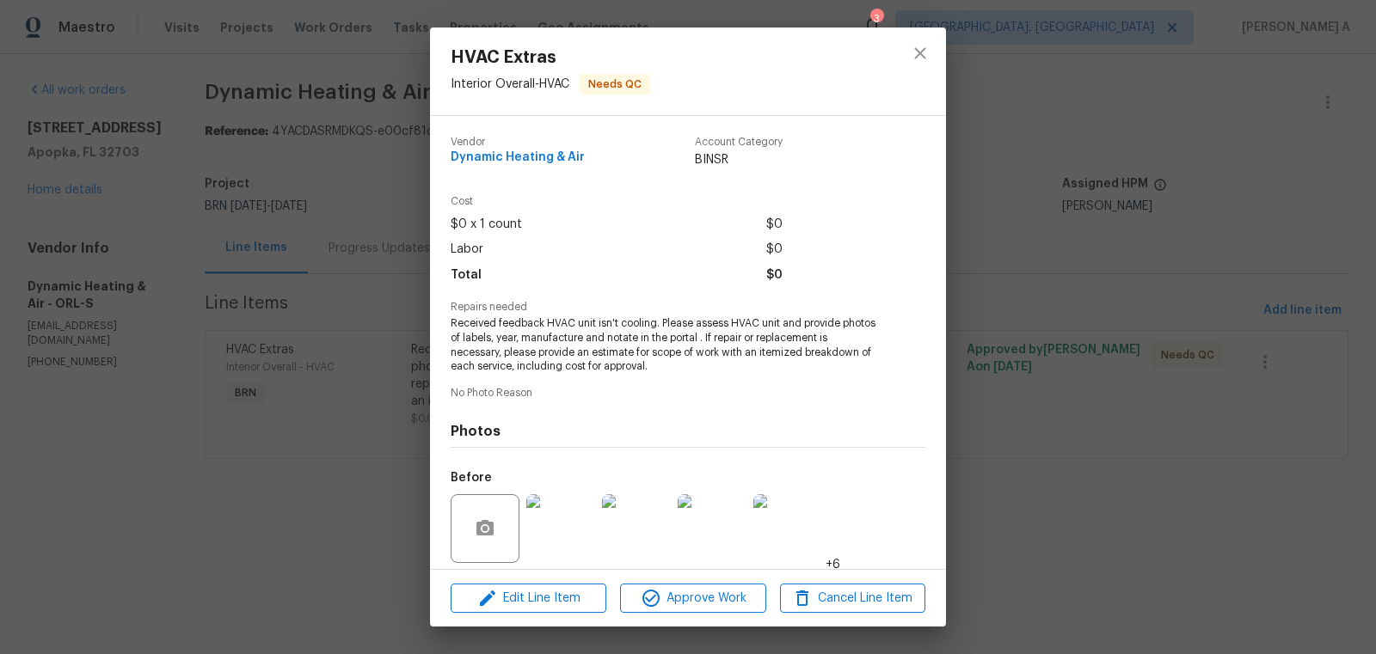
scroll to position [123, 0]
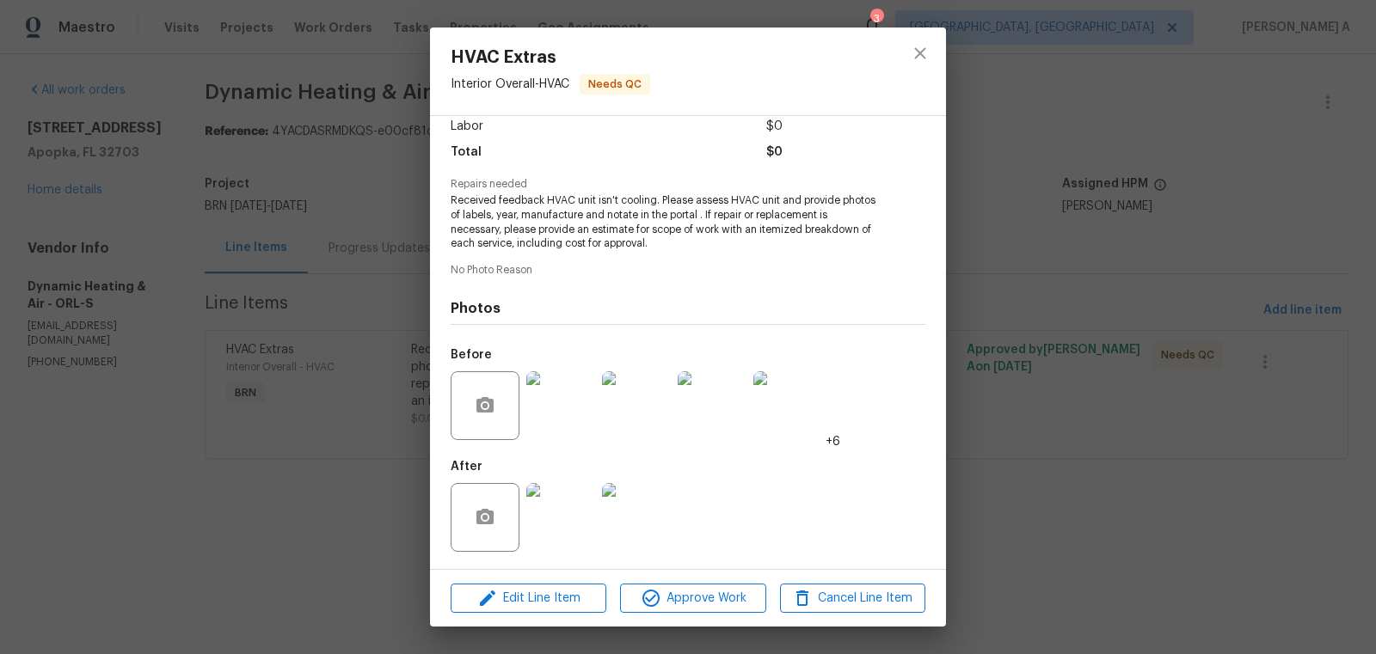
click at [545, 434] on img at bounding box center [560, 405] width 69 height 69
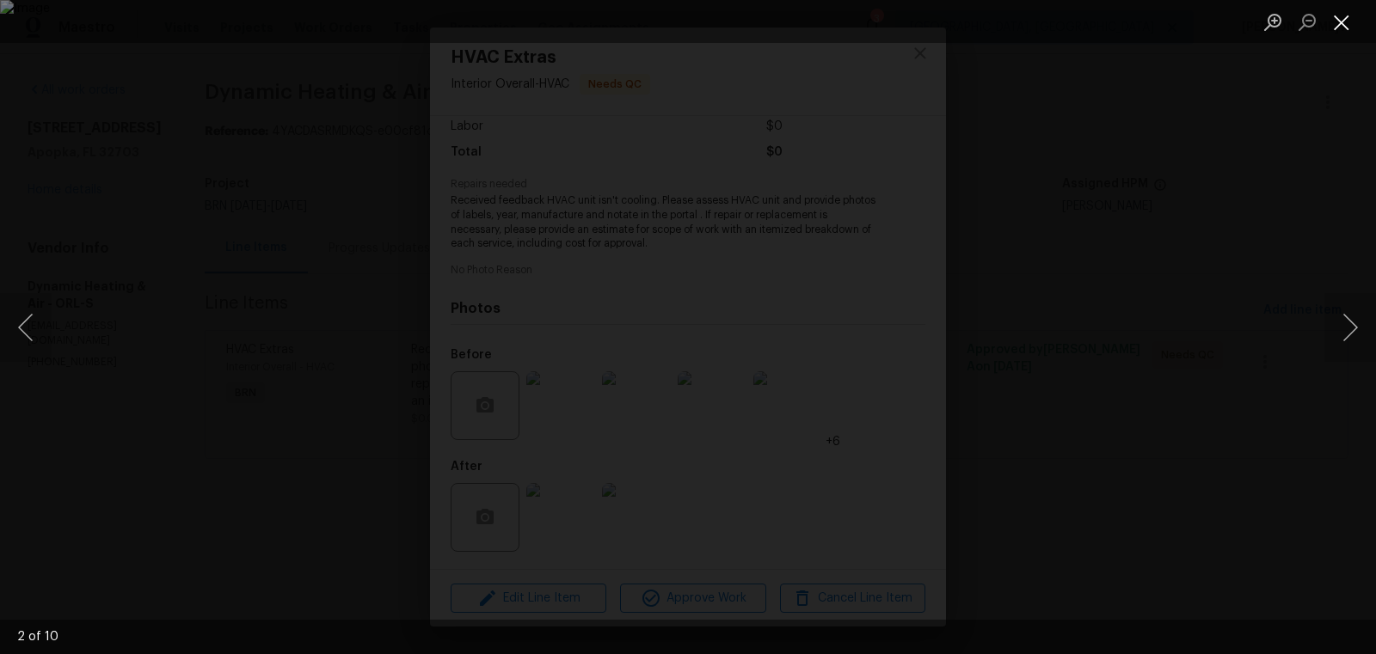
click at [1331, 17] on button "Close lightbox" at bounding box center [1341, 22] width 34 height 30
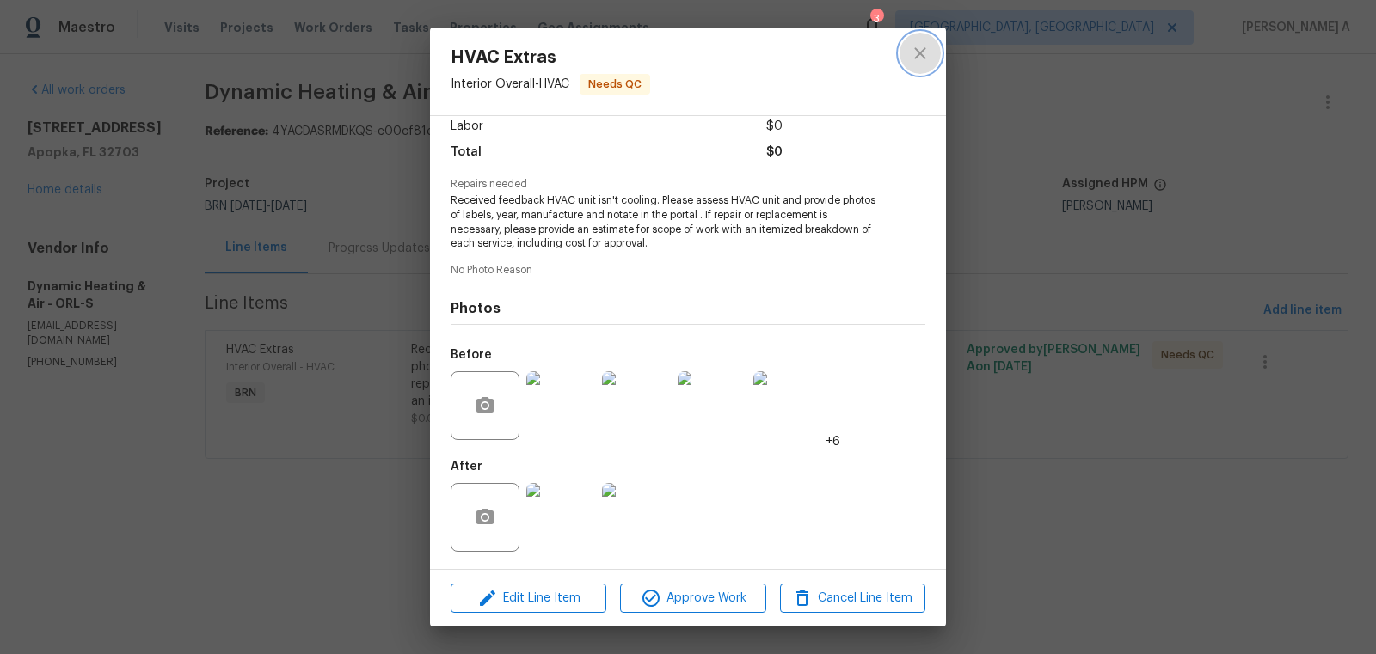
click at [926, 48] on icon "close" at bounding box center [920, 53] width 21 height 21
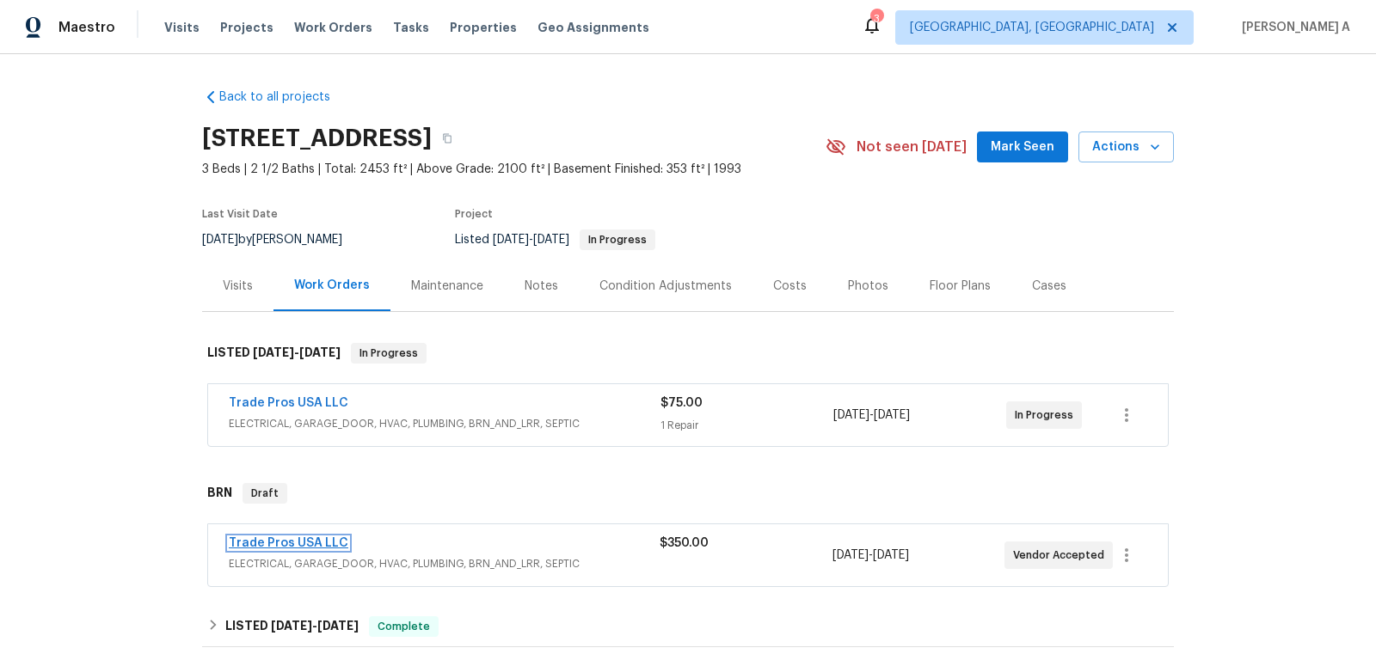
click at [292, 537] on link "Trade Pros USA LLC" at bounding box center [289, 543] width 120 height 12
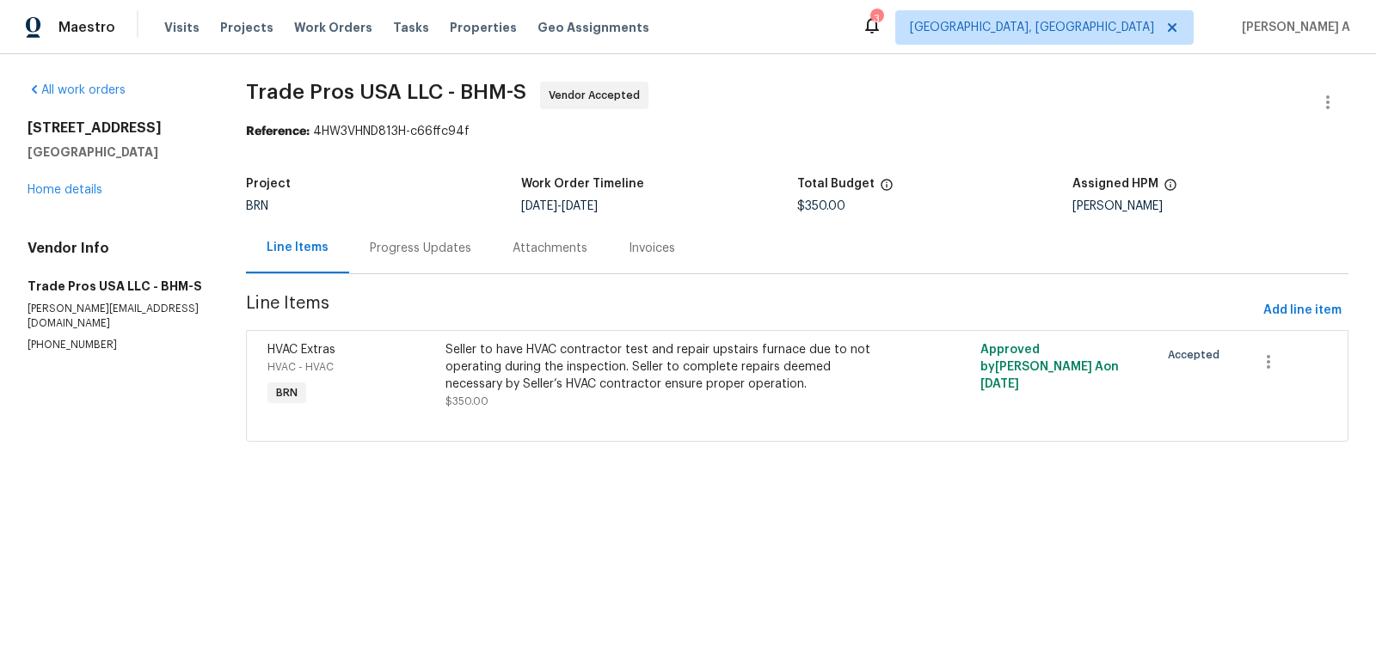
click at [434, 256] on div "Progress Updates" at bounding box center [420, 248] width 143 height 51
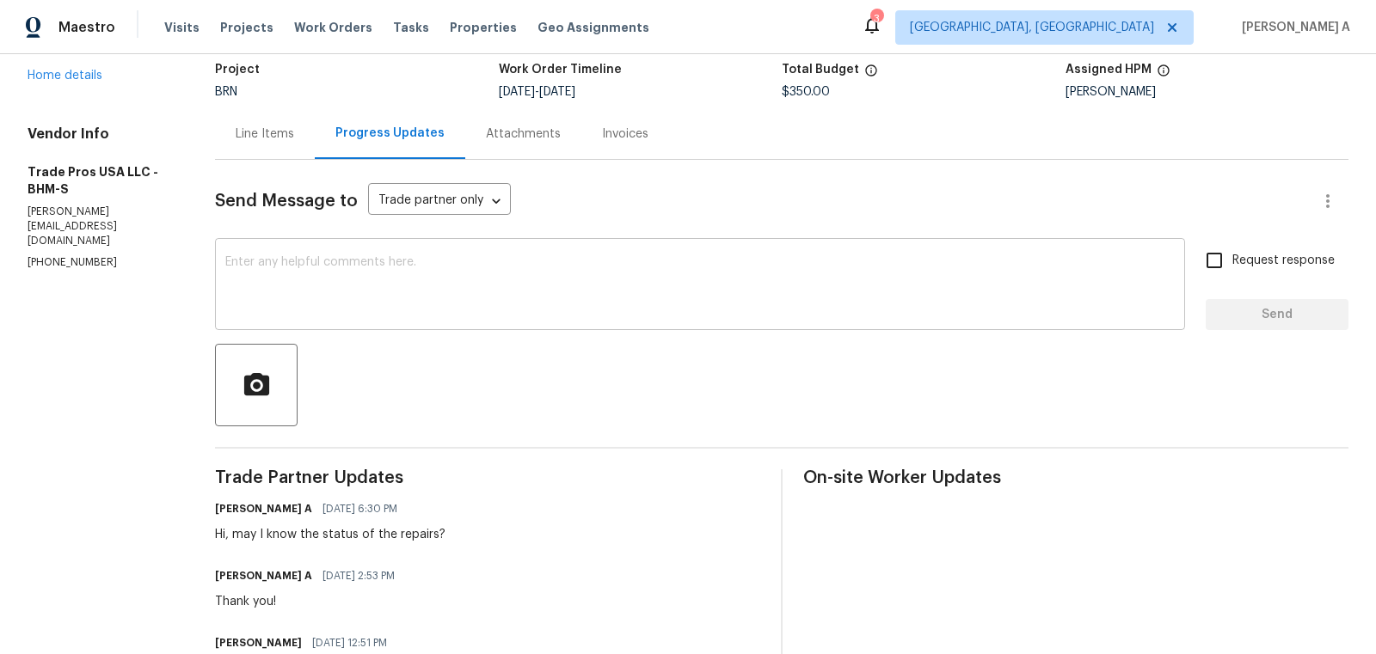
scroll to position [116, 0]
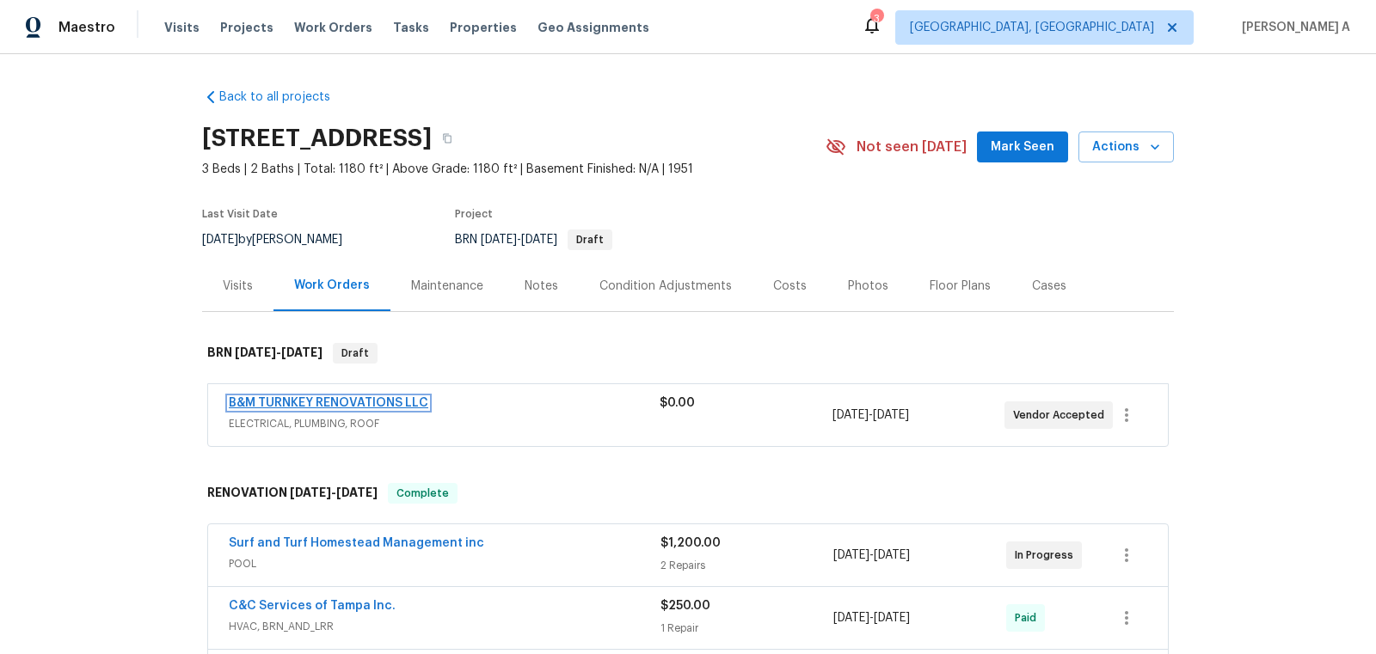
click at [316, 398] on link "B&M TURNKEY RENOVATIONS LLC" at bounding box center [328, 403] width 199 height 12
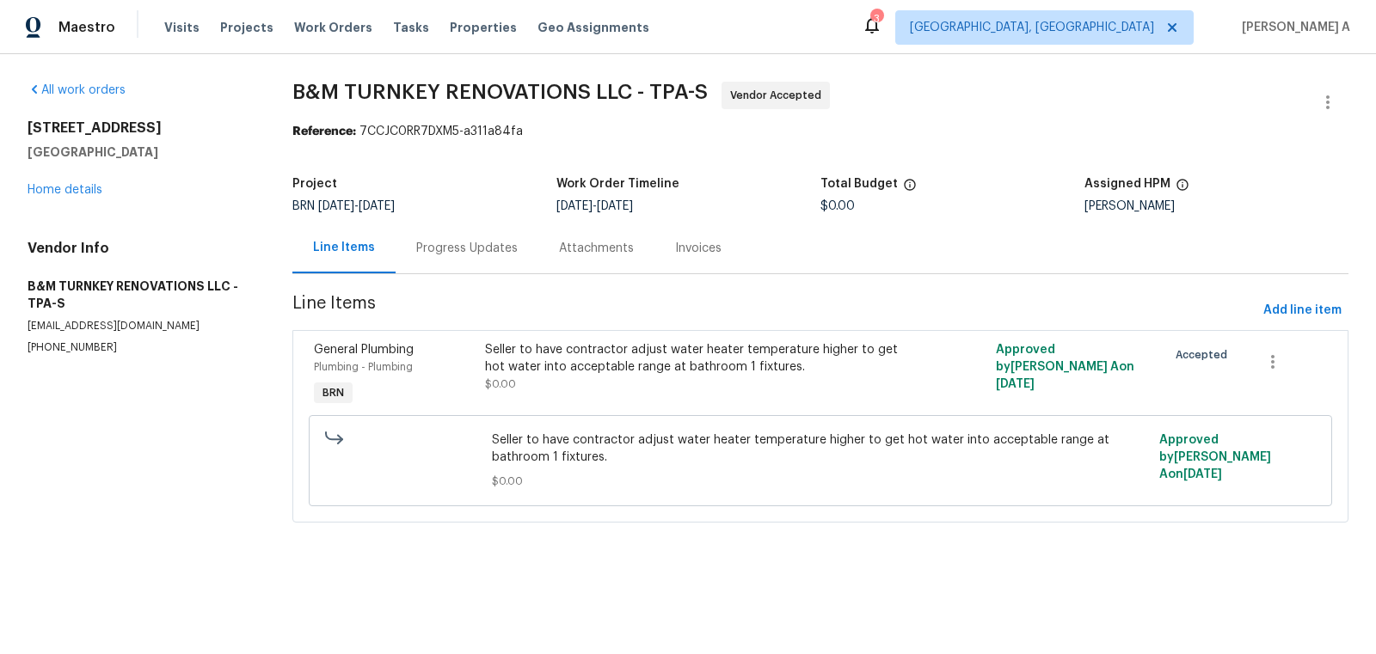
click at [471, 231] on div "Progress Updates" at bounding box center [467, 248] width 143 height 51
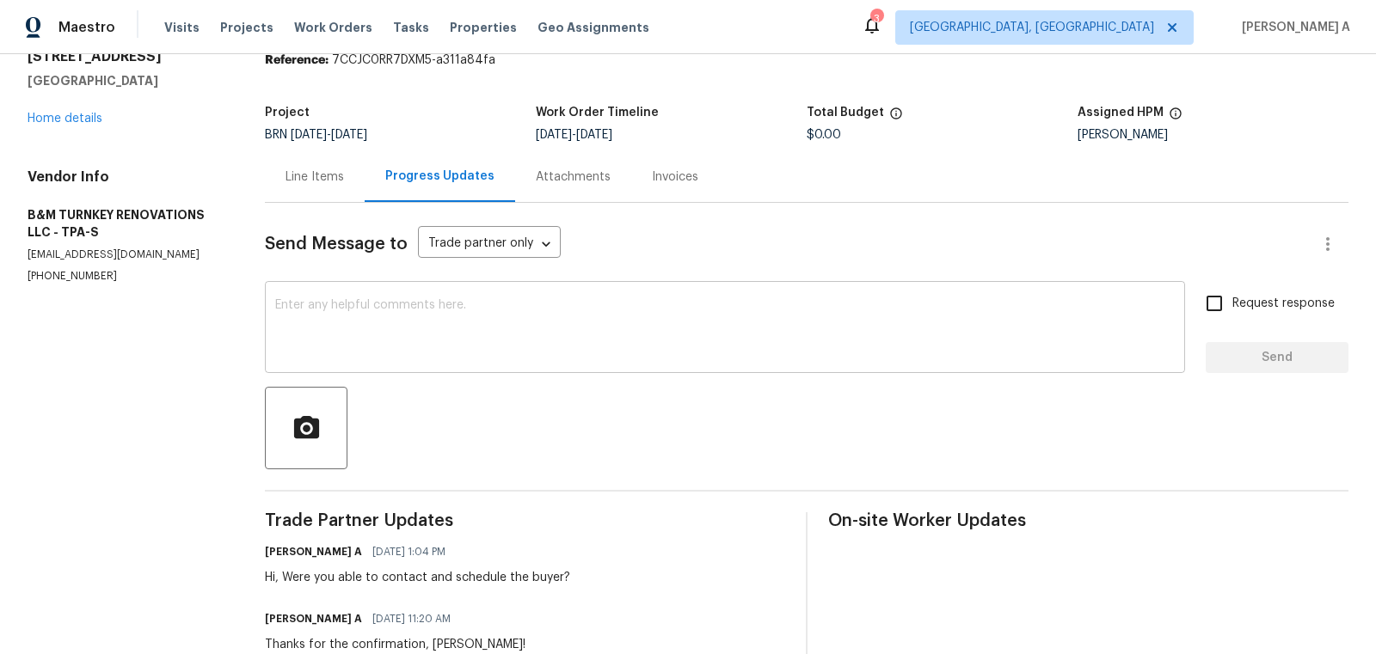
scroll to position [78, 0]
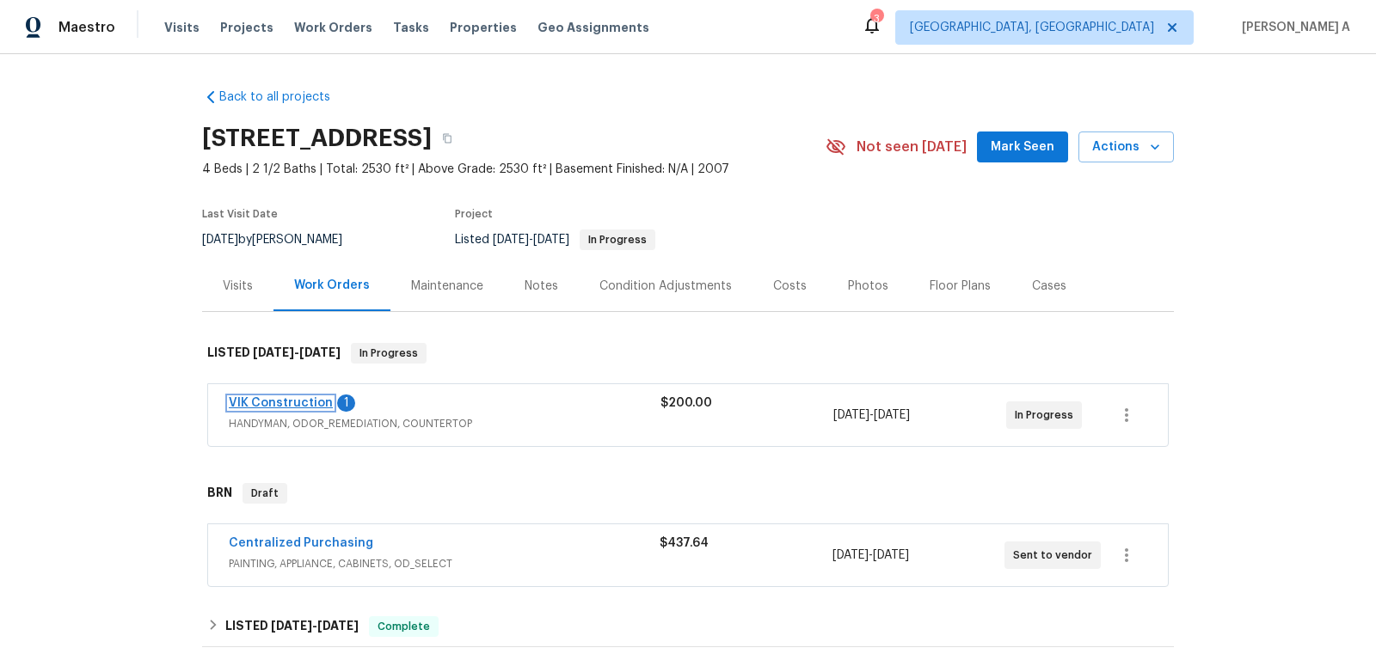
click at [285, 402] on link "VIK Construction" at bounding box center [281, 403] width 104 height 12
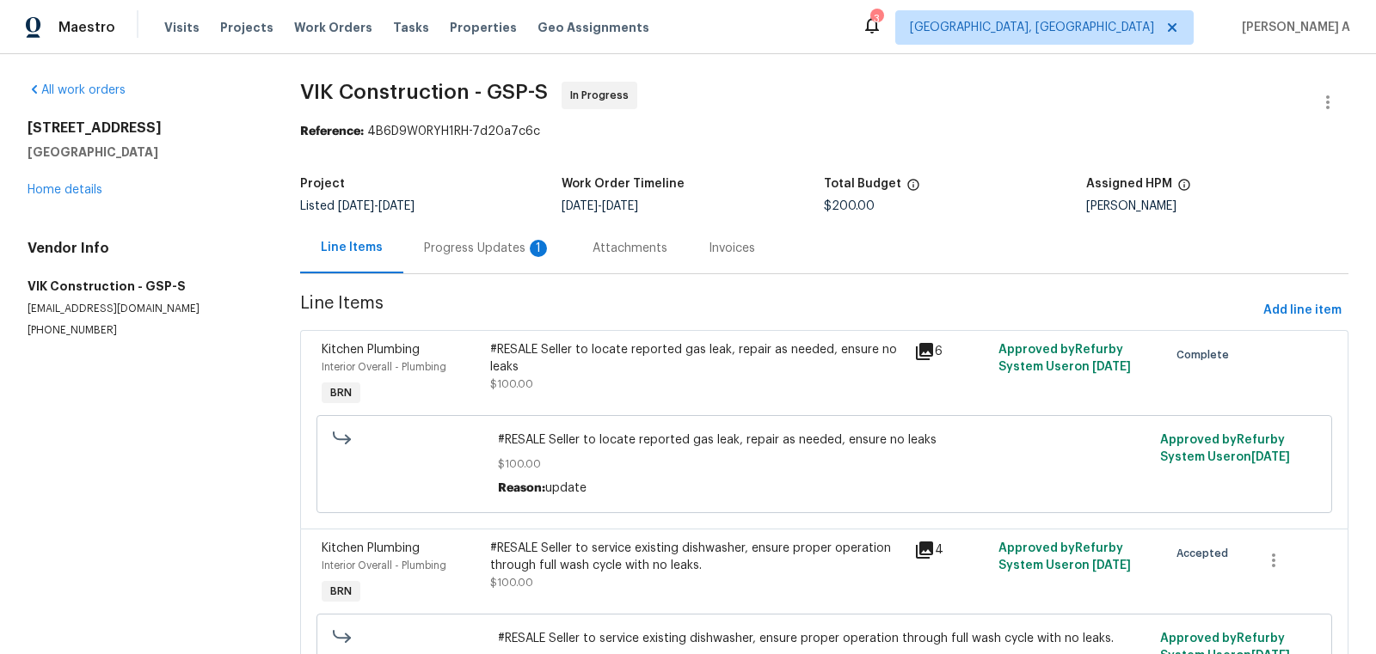
click at [454, 245] on div "Progress Updates 1" at bounding box center [487, 248] width 127 height 17
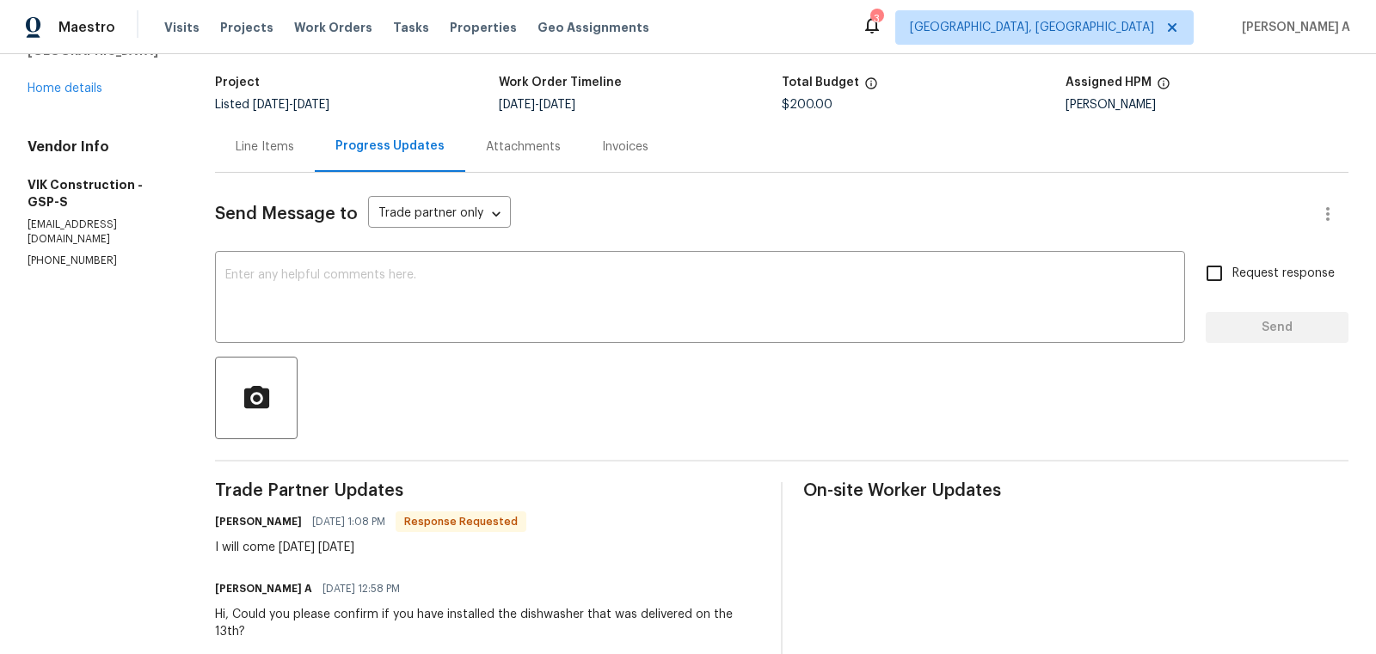
scroll to position [62, 0]
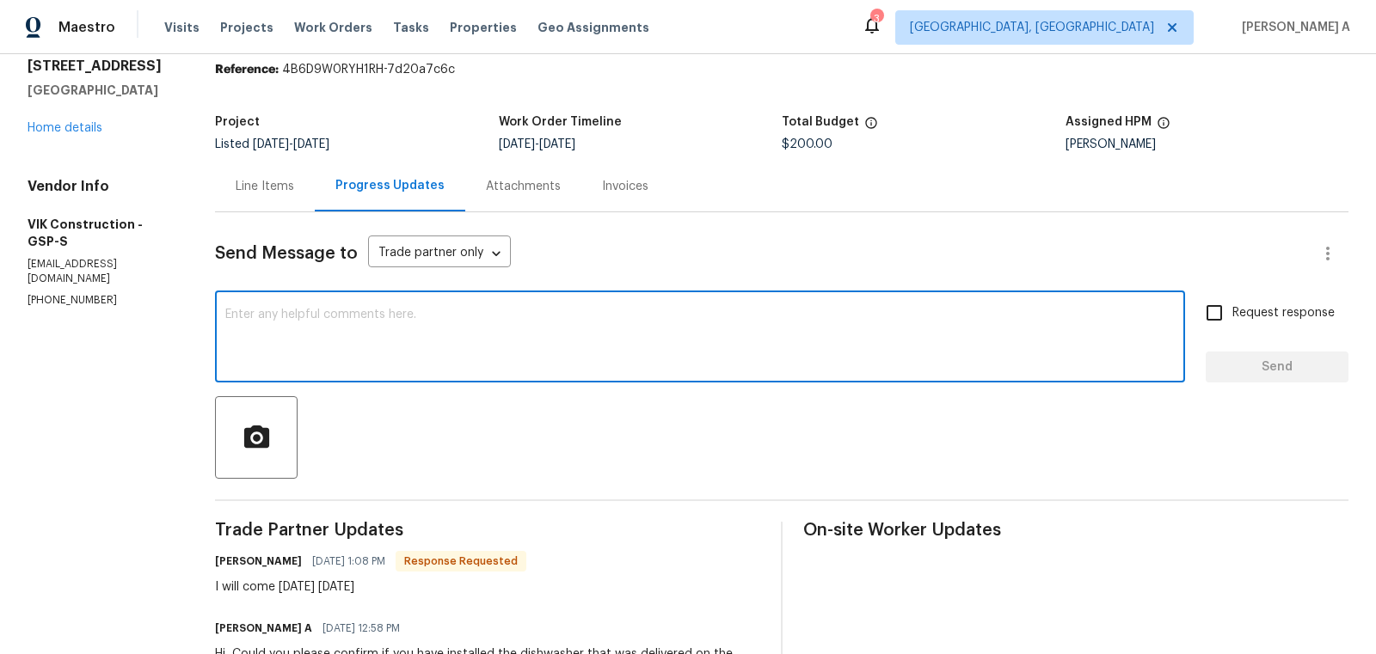
click at [449, 339] on textarea at bounding box center [699, 339] width 949 height 60
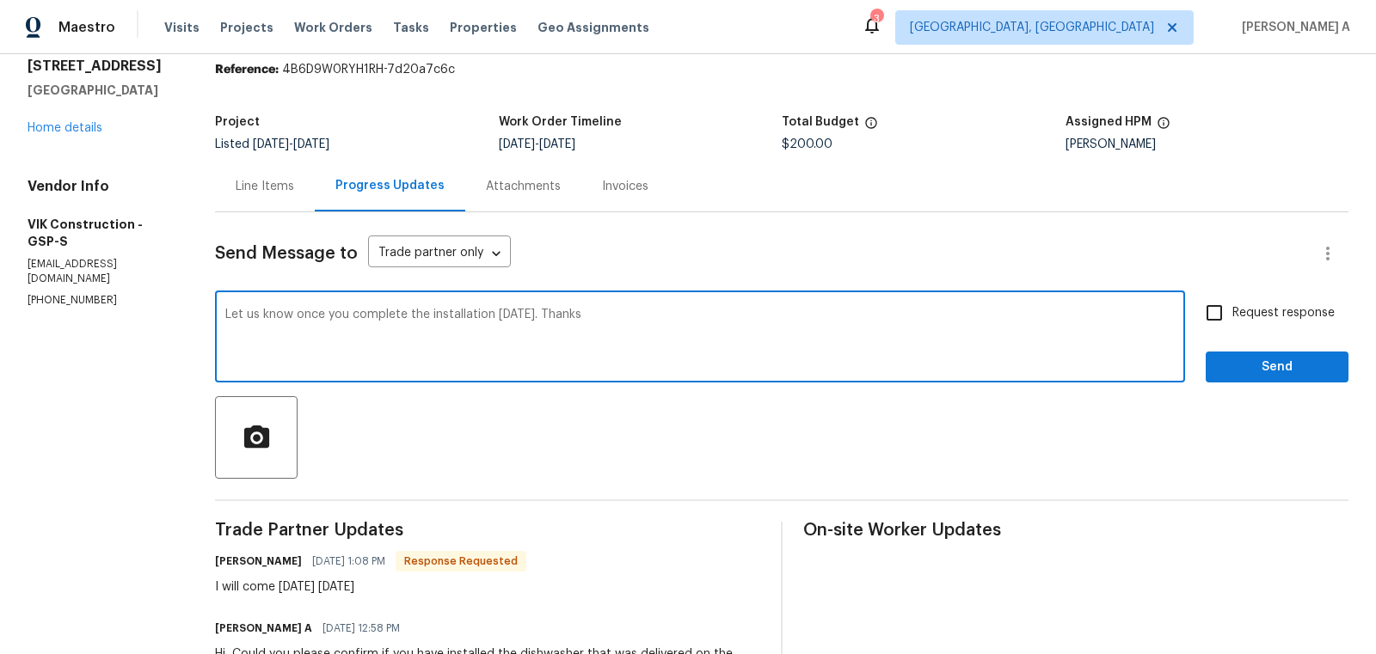
type textarea "Let us know once you complete the installation [DATE]. Thanks"
click at [1206, 321] on input "Request response" at bounding box center [1214, 313] width 36 height 36
checkbox input "true"
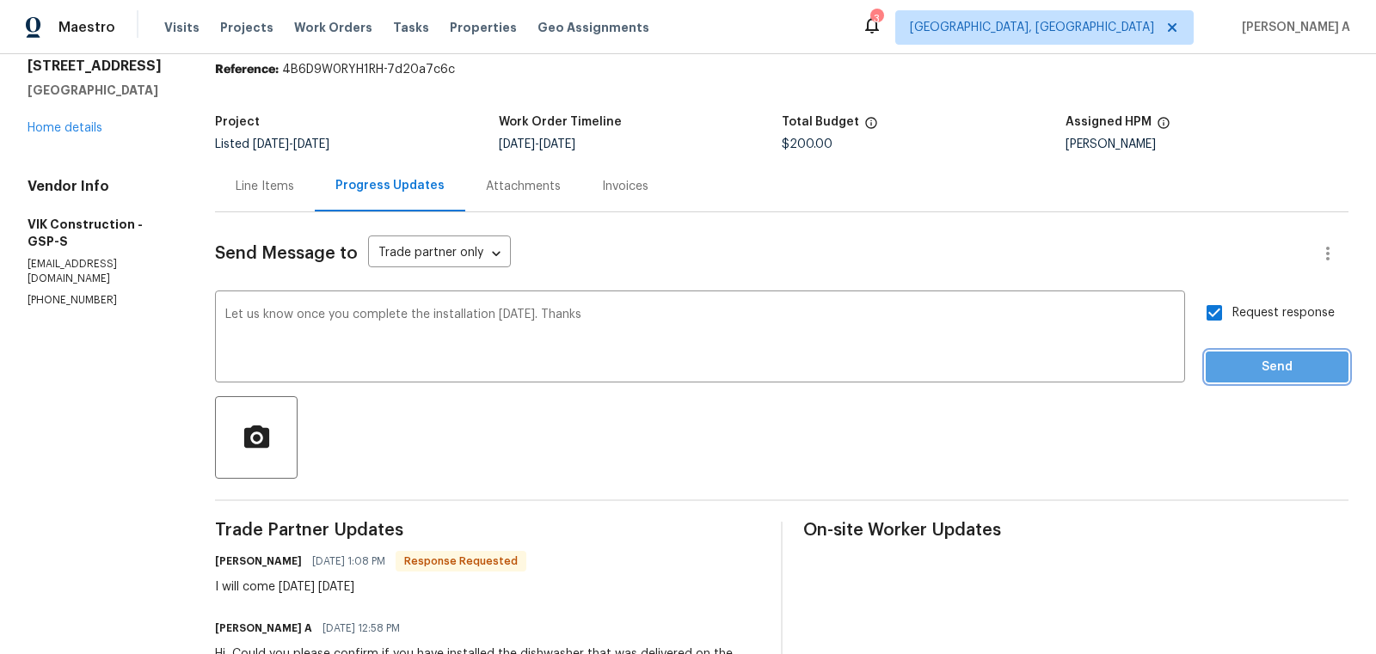
click at [1266, 359] on span "Send" at bounding box center [1276, 367] width 115 height 21
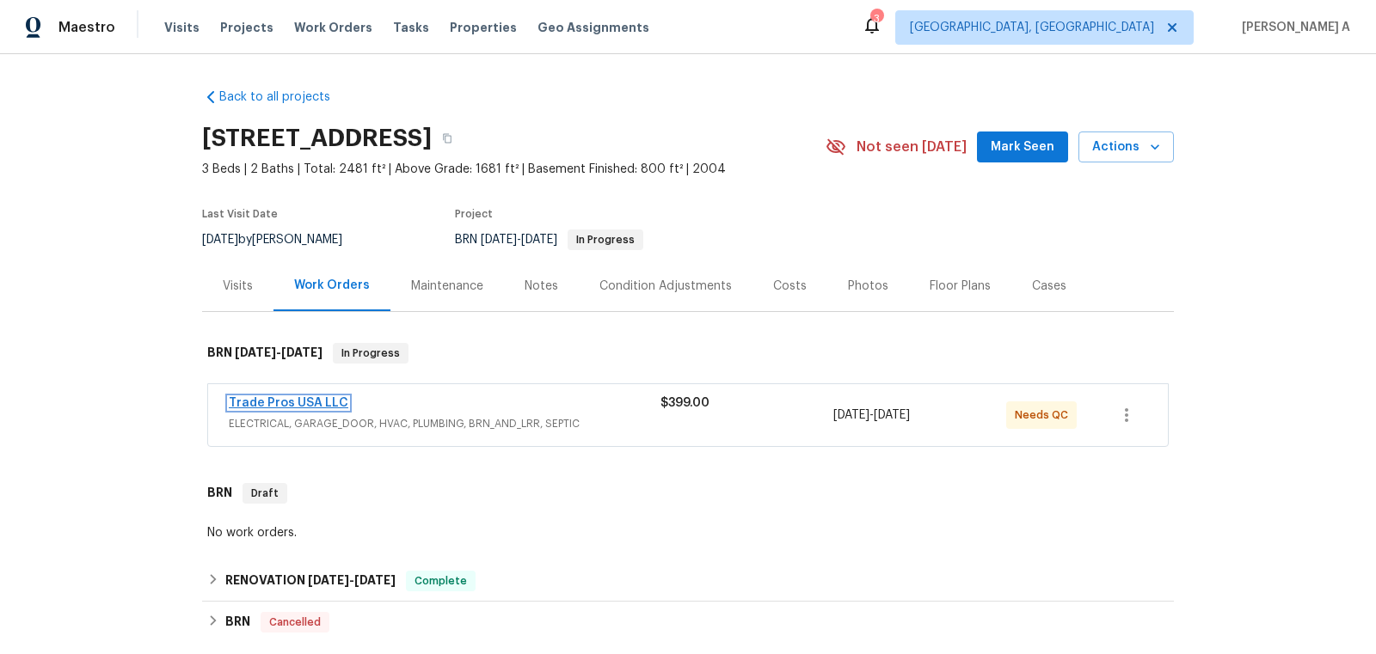
click at [302, 402] on link "Trade Pros USA LLC" at bounding box center [289, 403] width 120 height 12
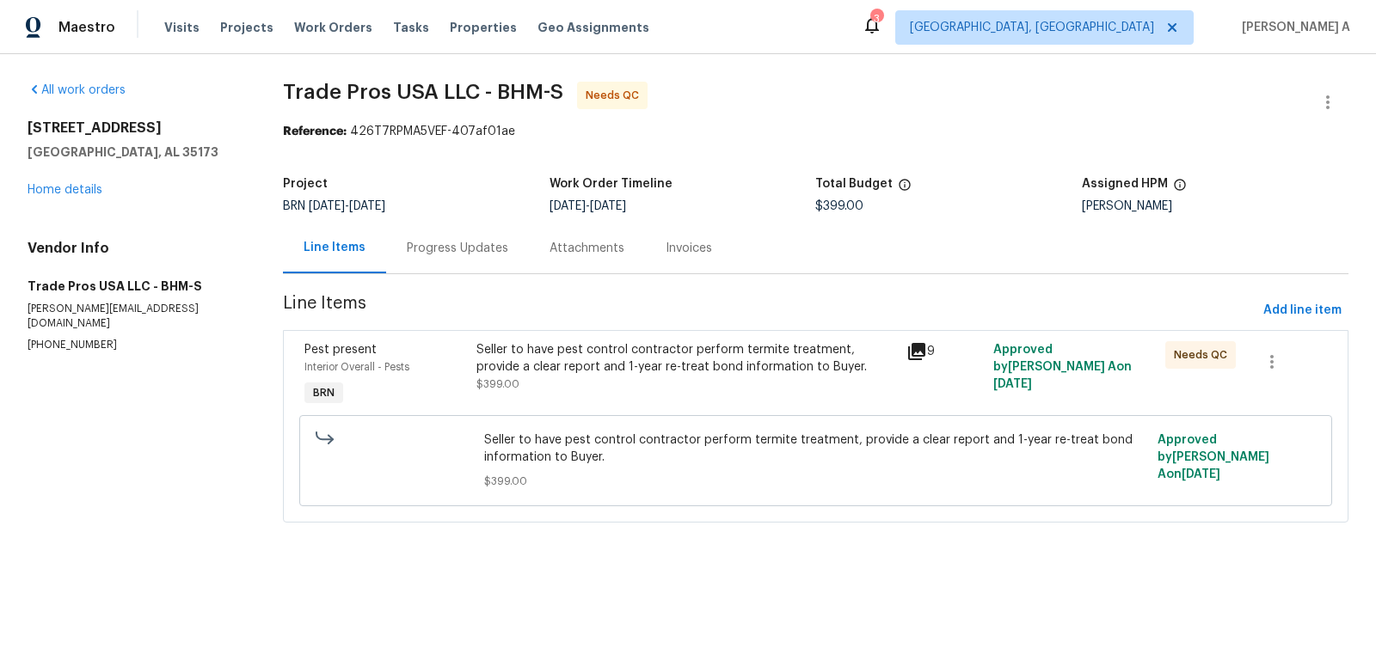
click at [478, 233] on div "Progress Updates" at bounding box center [457, 248] width 143 height 51
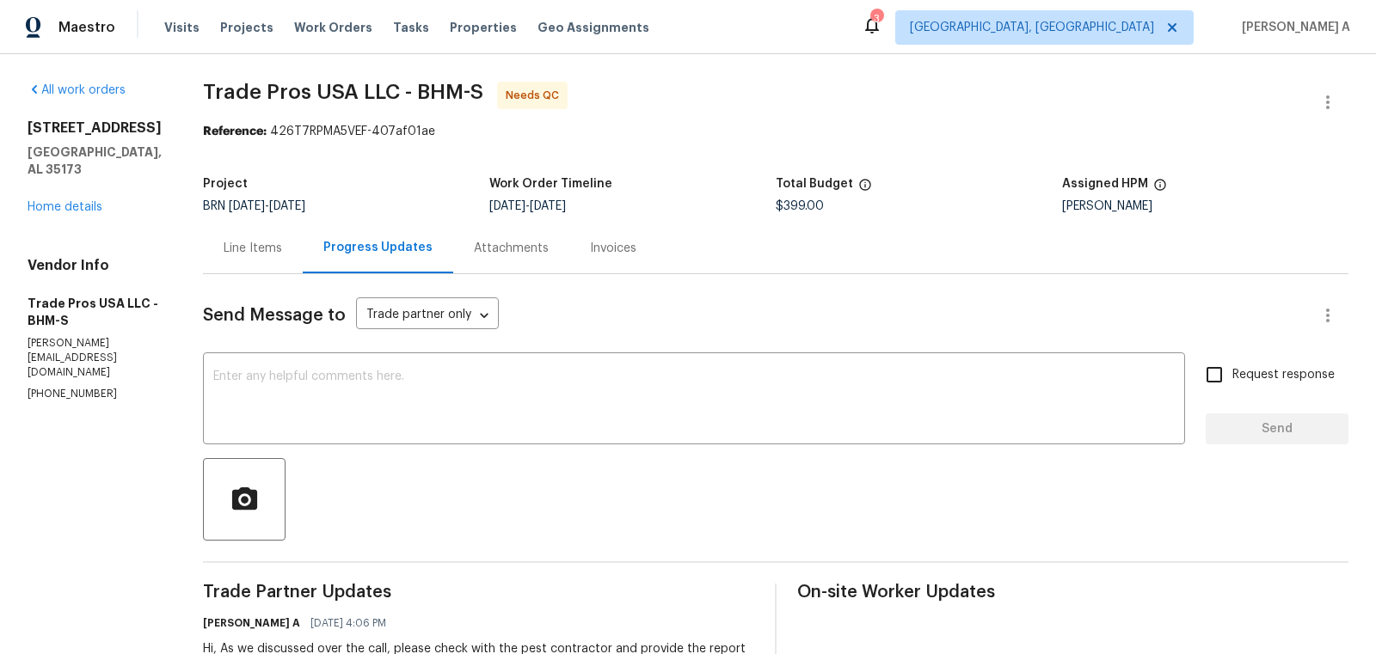
click at [80, 387] on p "(256) 910-1247" at bounding box center [95, 394] width 134 height 15
copy p "(256) 910-1247"
drag, startPoint x: 185, startPoint y: 95, endPoint x: 275, endPoint y: 95, distance: 90.3
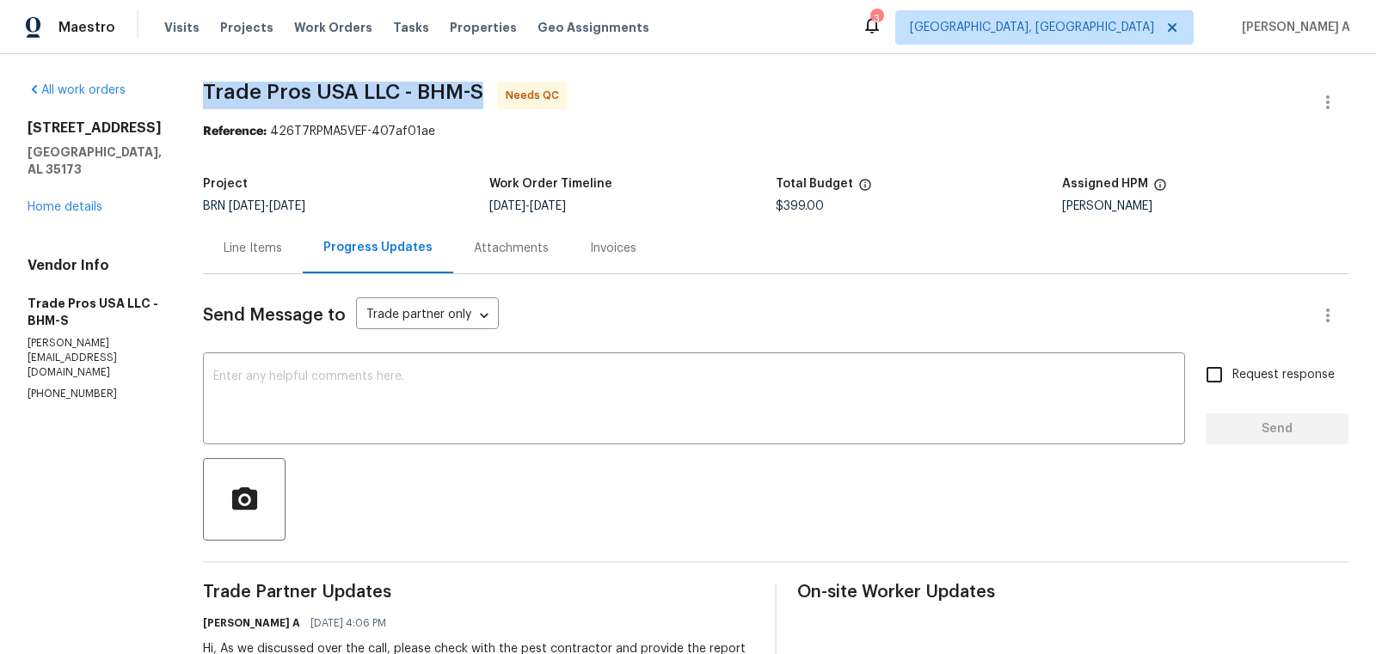
click at [275, 95] on span "Trade Pros USA LLC - BHM-S" at bounding box center [343, 92] width 280 height 21
copy span "Trade Pros"
drag, startPoint x: 301, startPoint y: 94, endPoint x: 193, endPoint y: 90, distance: 108.4
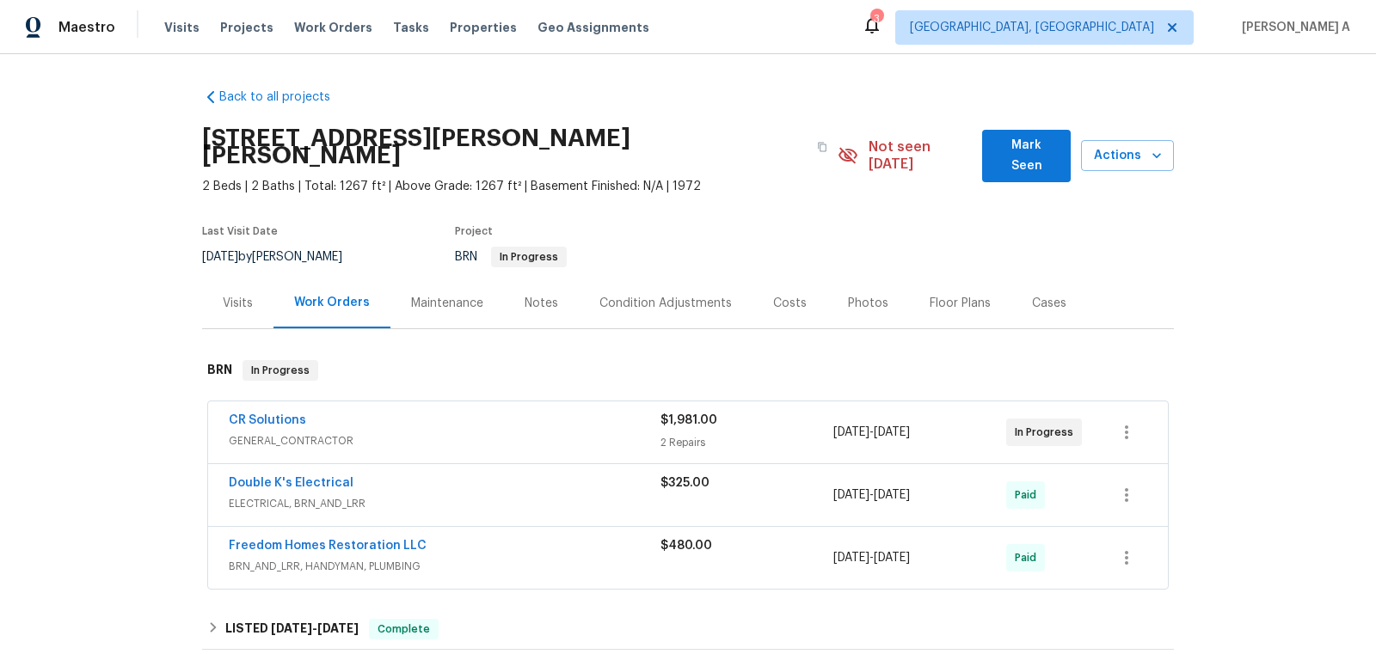
click at [268, 412] on span "CR Solutions" at bounding box center [267, 420] width 77 height 17
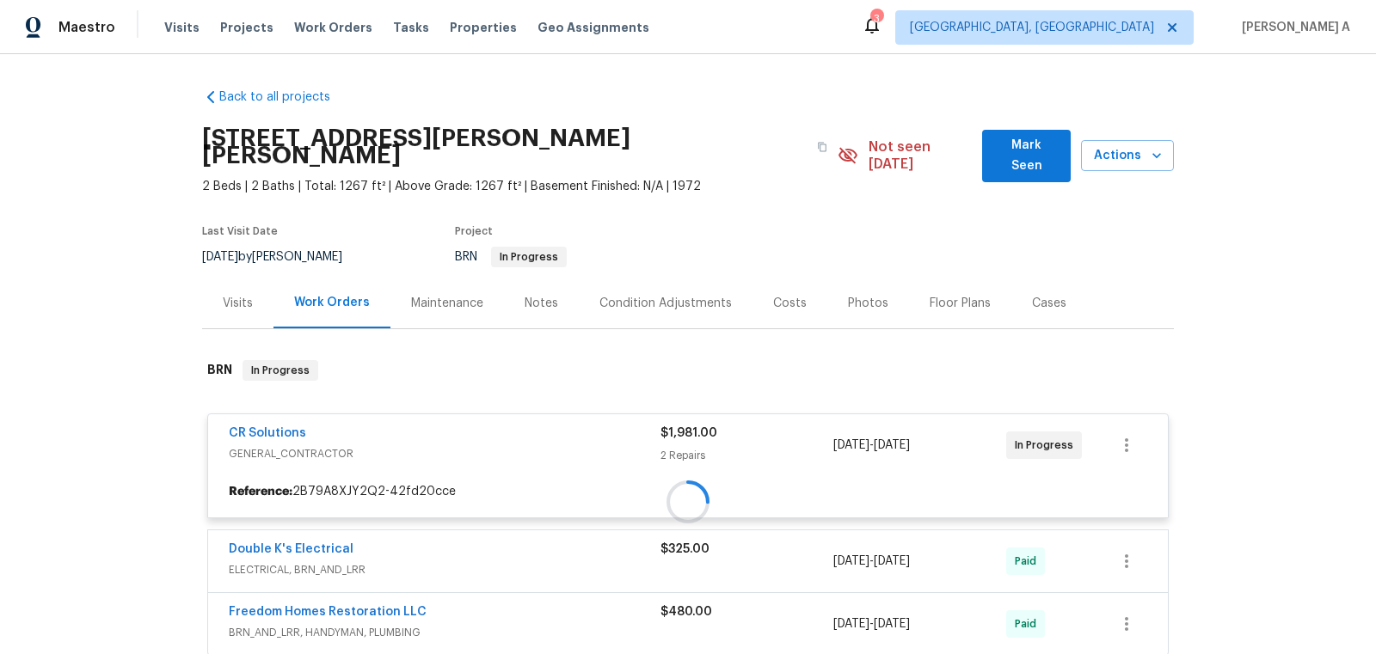
click at [270, 411] on div at bounding box center [688, 502] width 972 height 318
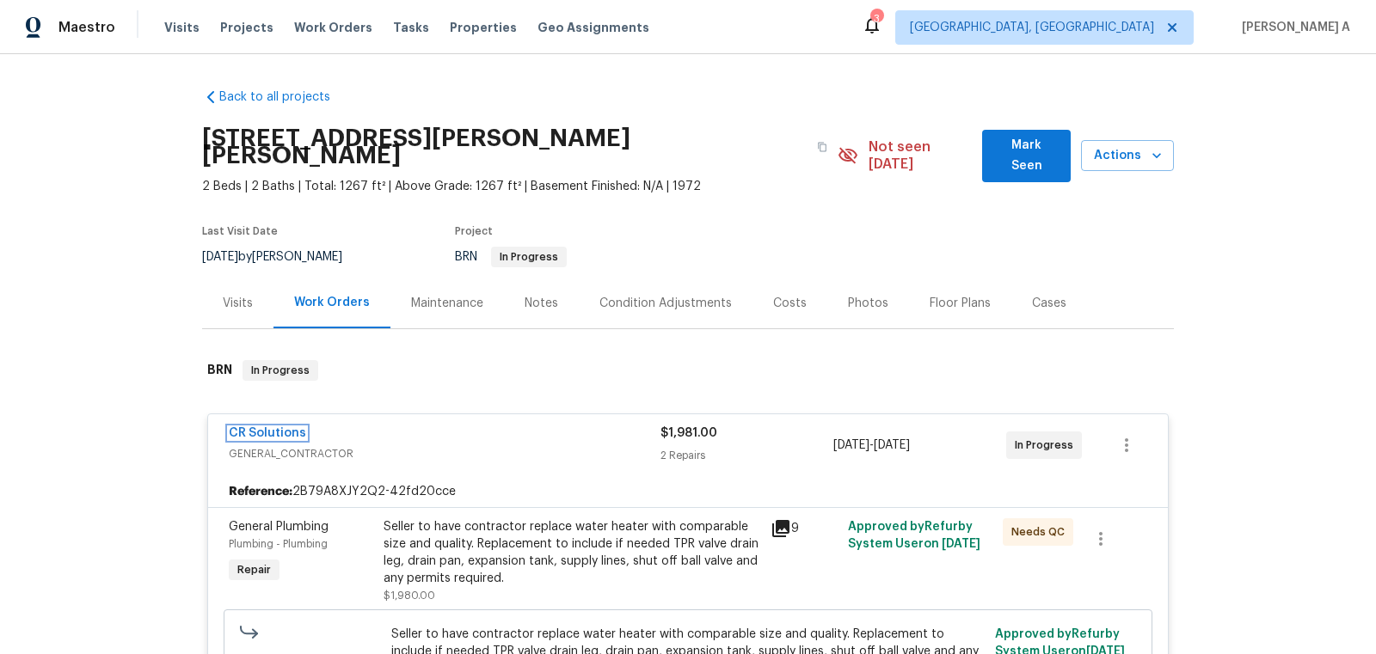
click at [270, 427] on link "CR Solutions" at bounding box center [267, 433] width 77 height 12
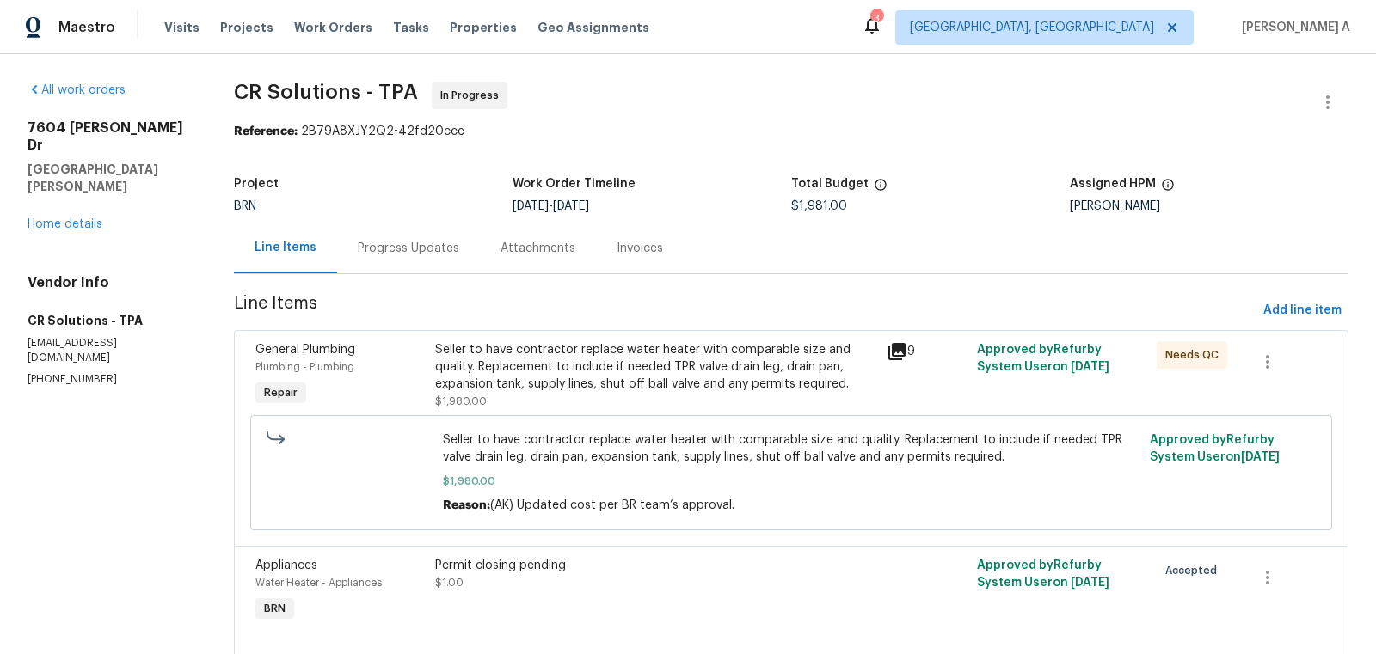
click at [376, 218] on div "Project BRN Work Order Timeline 8/21/2025 - 8/22/2025 Total Budget $1,981.00 As…" at bounding box center [791, 195] width 1114 height 55
click at [396, 241] on div "Progress Updates" at bounding box center [408, 248] width 101 height 17
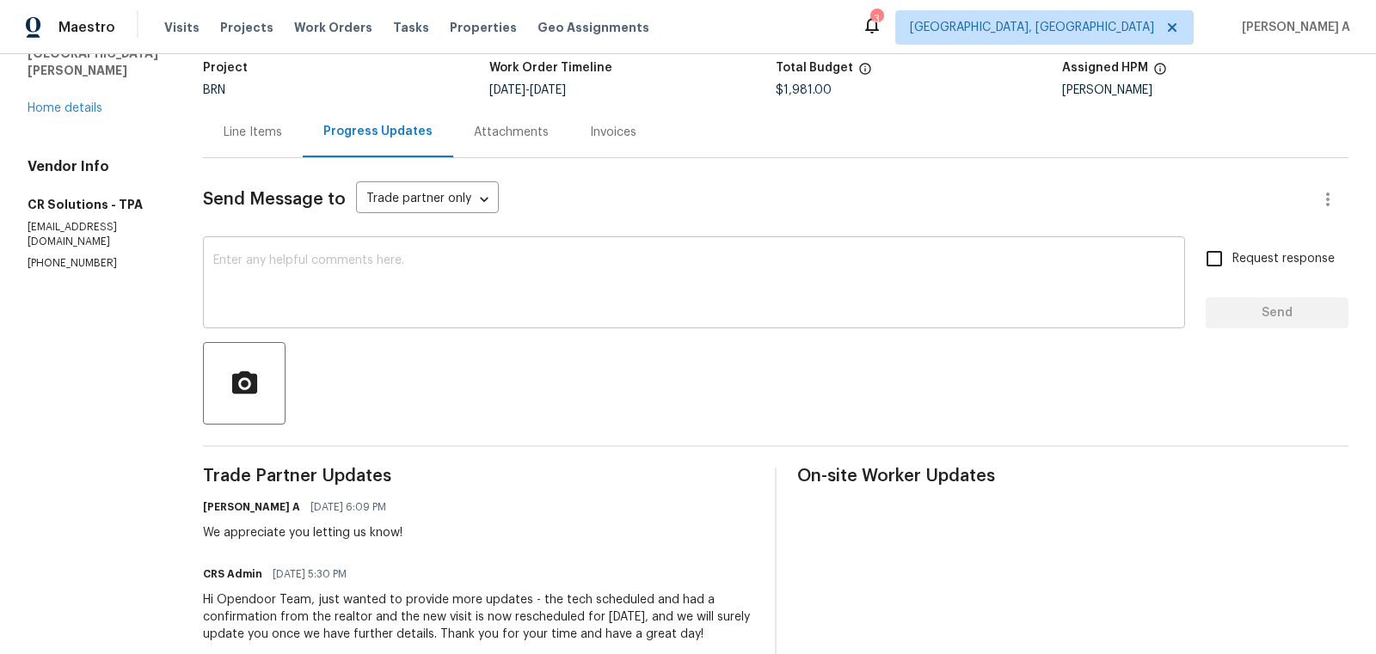
scroll to position [136, 0]
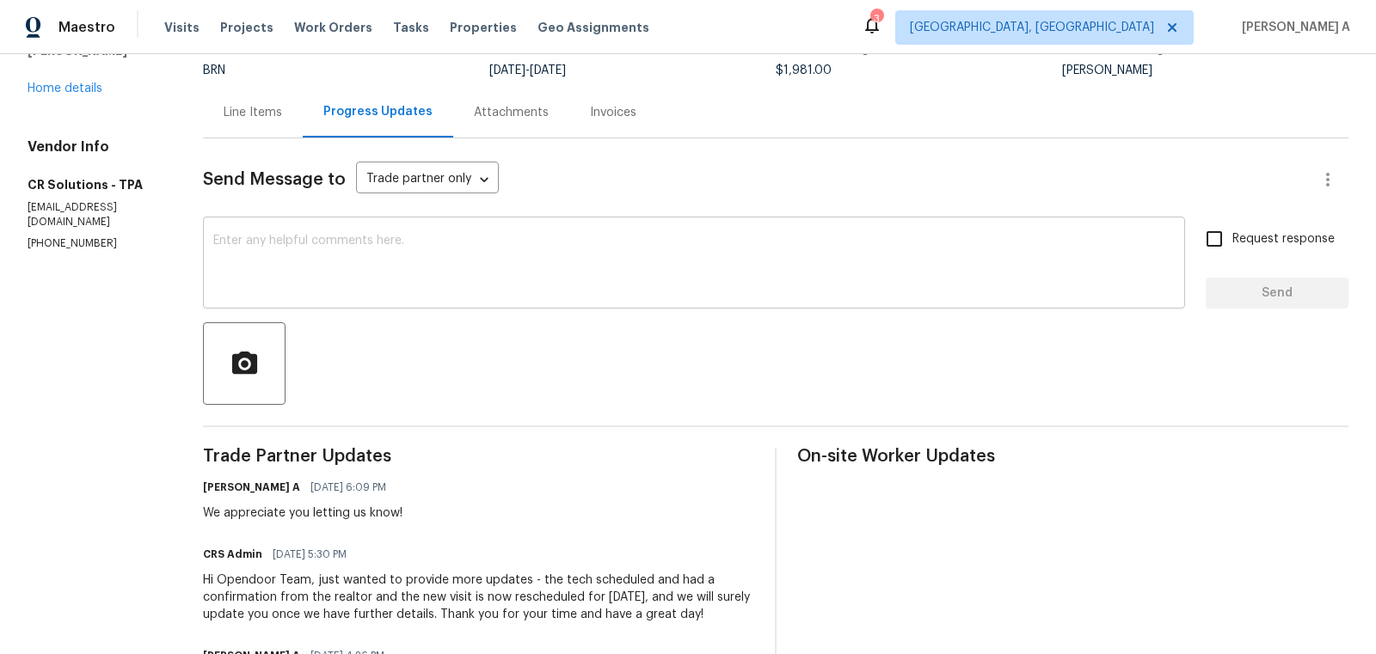
click at [476, 268] on textarea at bounding box center [693, 265] width 961 height 60
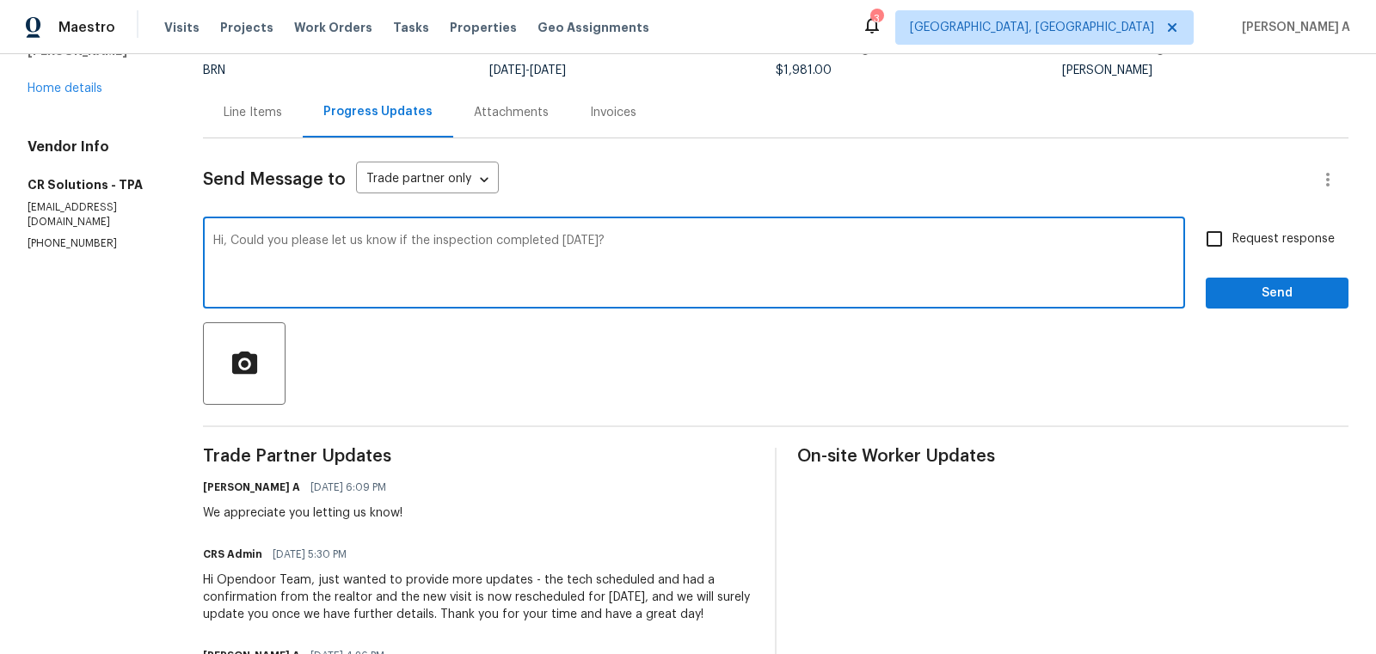
click at [476, 268] on textarea "Hi, Could you please let us know if the inspection completed yesterday?" at bounding box center [693, 265] width 961 height 60
click at [0, 0] on icon "Paraphrase text" at bounding box center [0, 0] width 0 height 0
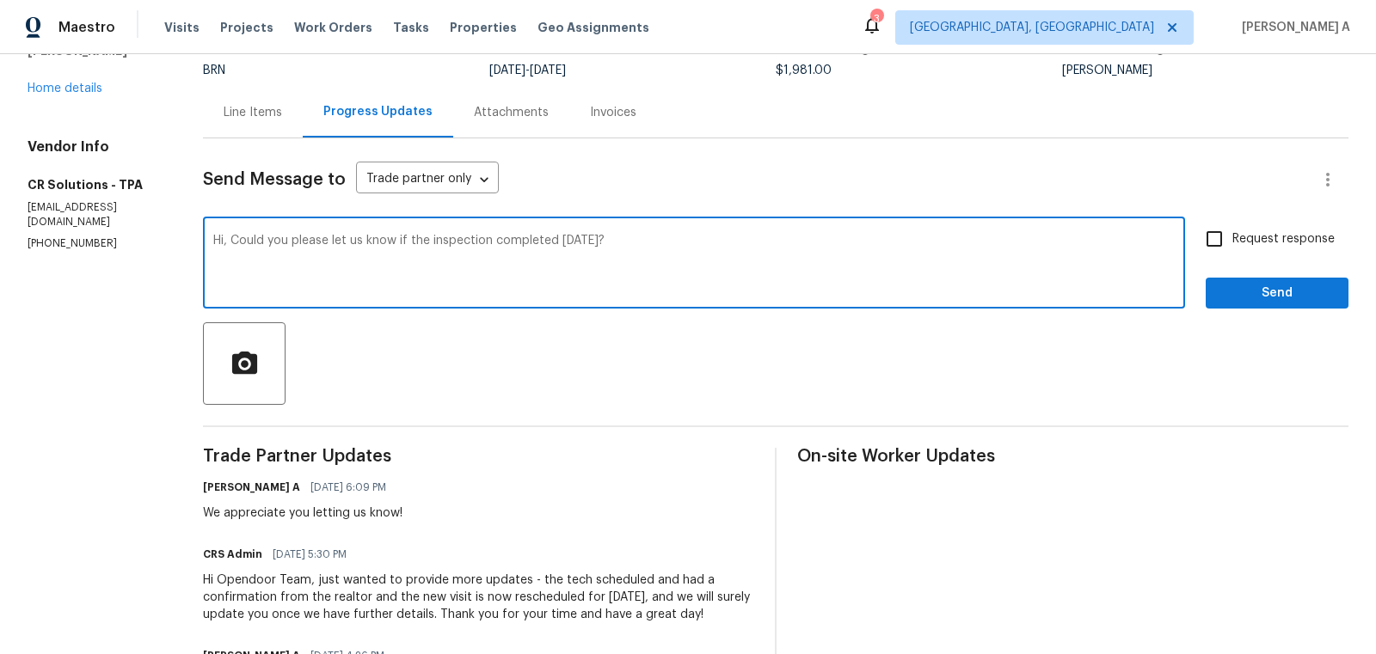
click at [0, 0] on icon "Text is too long. Try paraphrasing shorter sections." at bounding box center [0, 0] width 0 height 0
click at [0, 0] on li "Could you please let us know whether the inspection was completed yesterday?" at bounding box center [0, 0] width 0 height 0
type textarea "Hi, Could you please let us know whether the inspection was completed yesterday?"
click at [1224, 249] on input "Request response" at bounding box center [1214, 239] width 36 height 36
checkbox input "true"
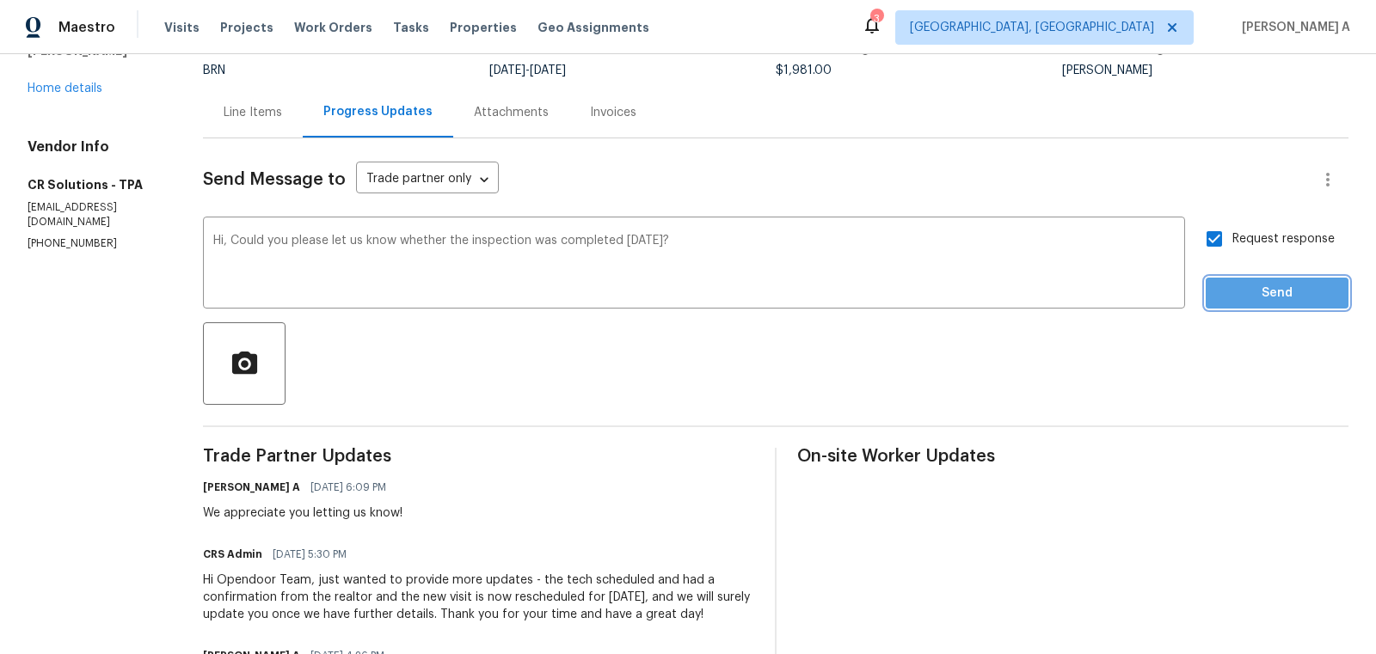
click at [1261, 289] on span "Send" at bounding box center [1276, 293] width 115 height 21
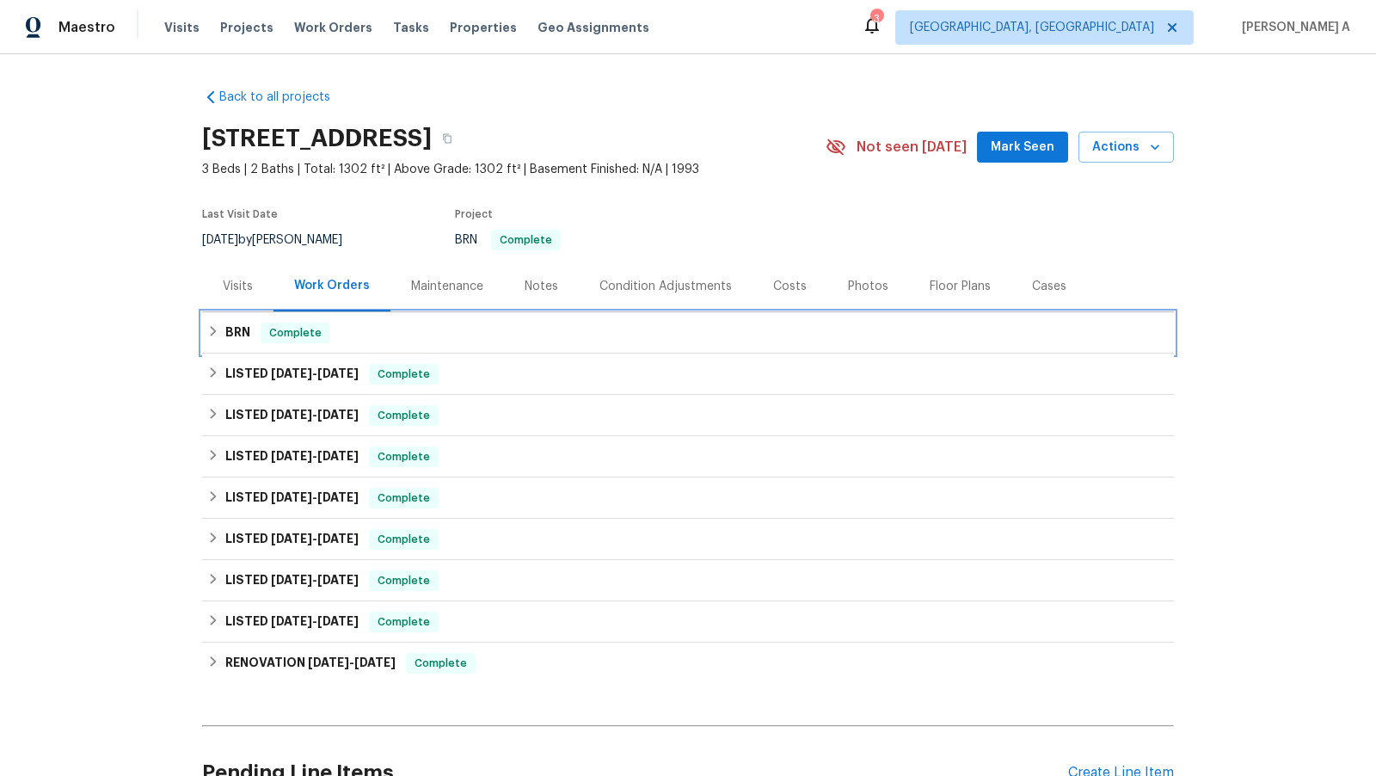
click at [623, 347] on div "BRN Complete" at bounding box center [688, 332] width 972 height 41
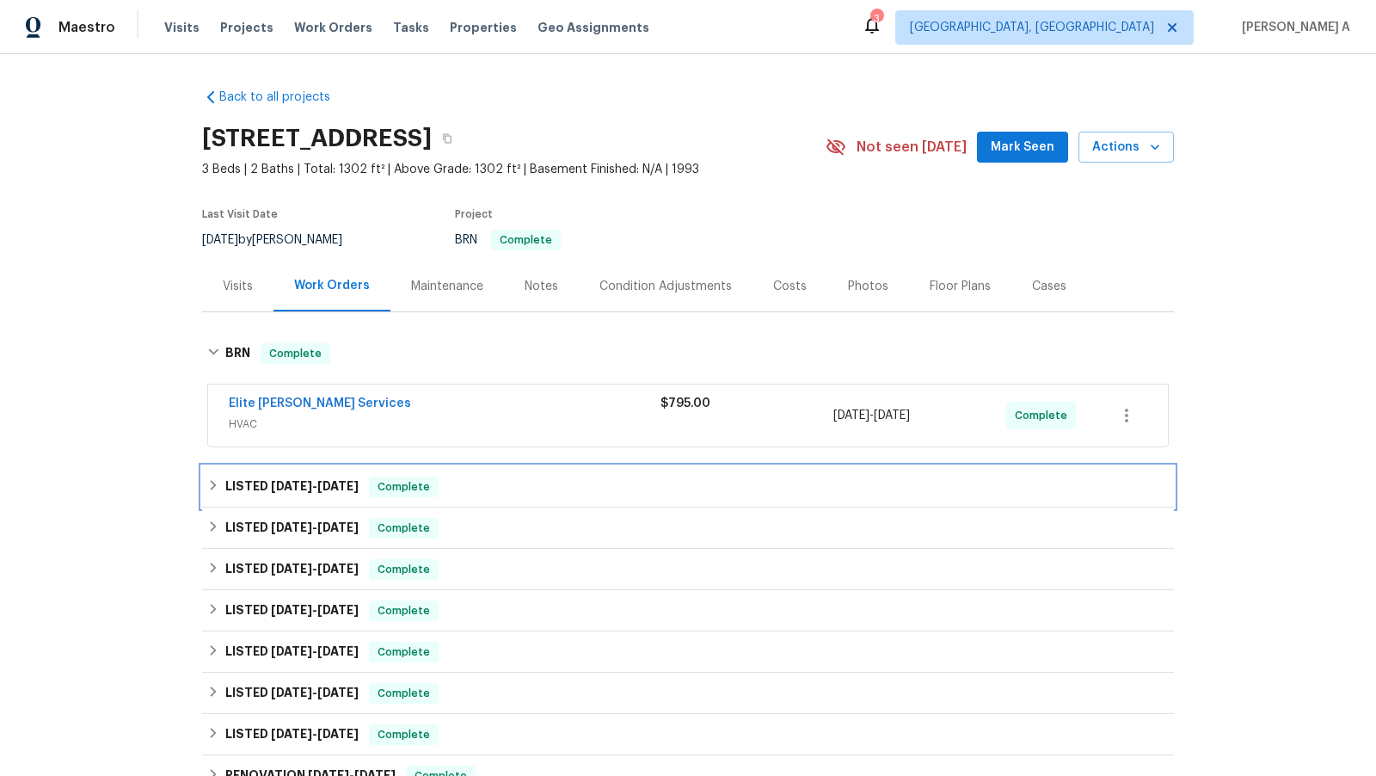
click at [529, 483] on div "LISTED [DATE] - [DATE] Complete" at bounding box center [687, 486] width 961 height 21
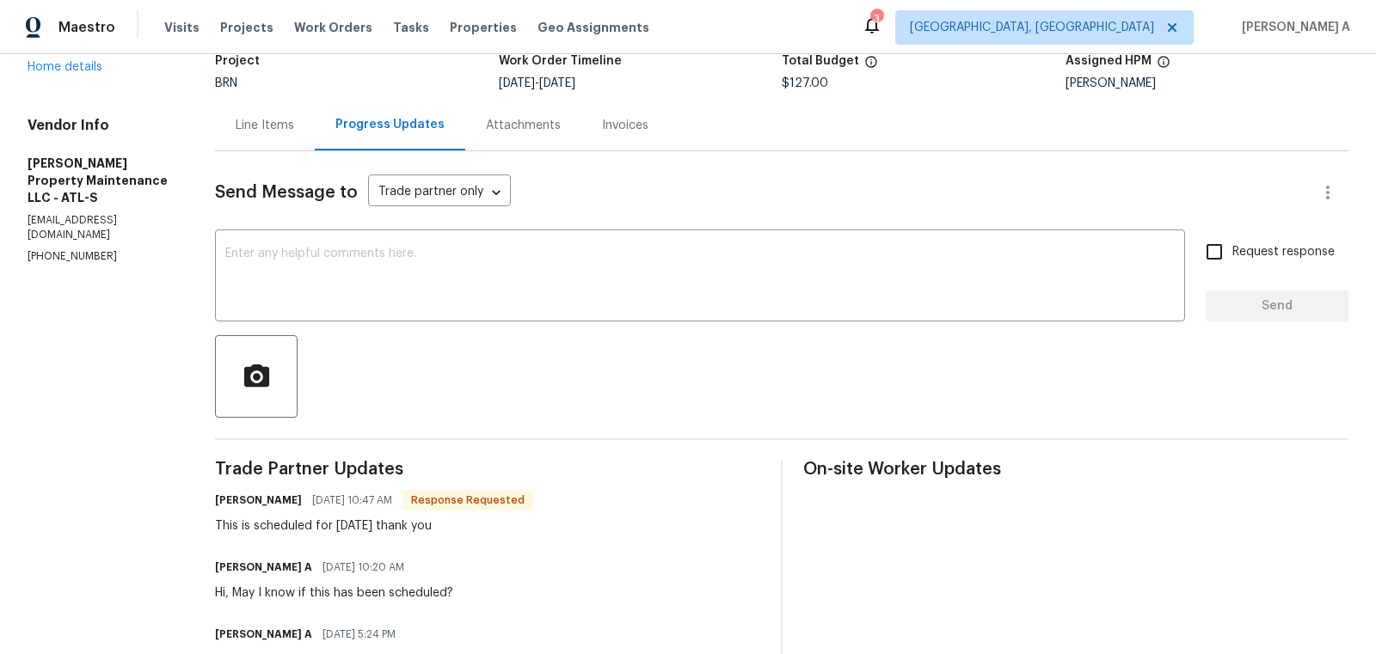
scroll to position [125, 0]
click at [590, 270] on textarea at bounding box center [699, 276] width 949 height 60
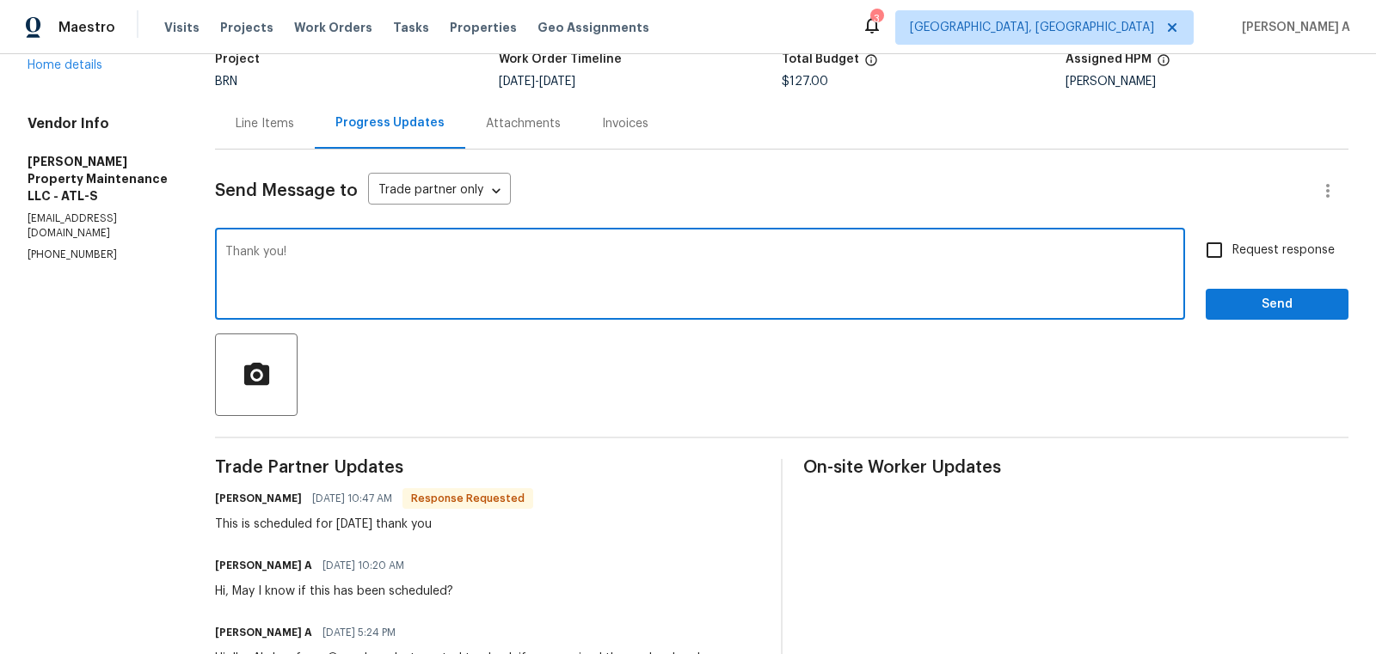
type textarea "Thank you!"
click at [1216, 252] on input "Request response" at bounding box center [1214, 250] width 36 height 36
checkbox input "true"
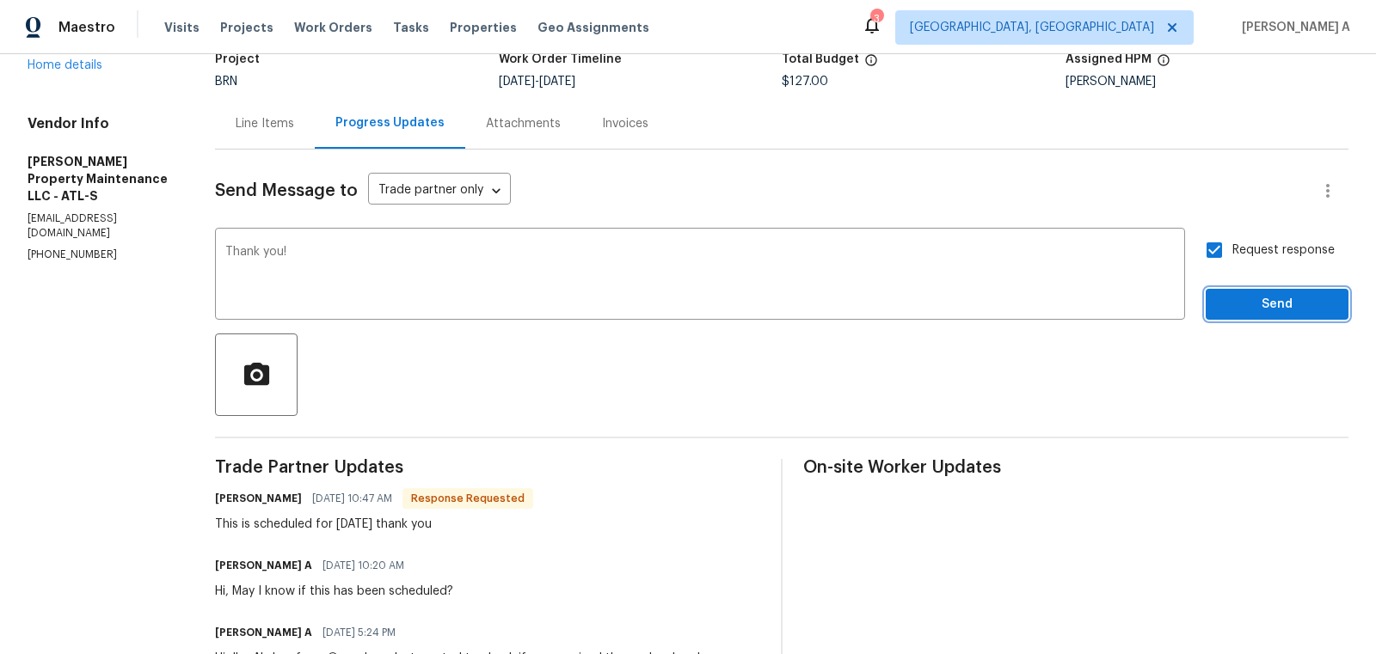
click at [1279, 298] on span "Send" at bounding box center [1276, 304] width 115 height 21
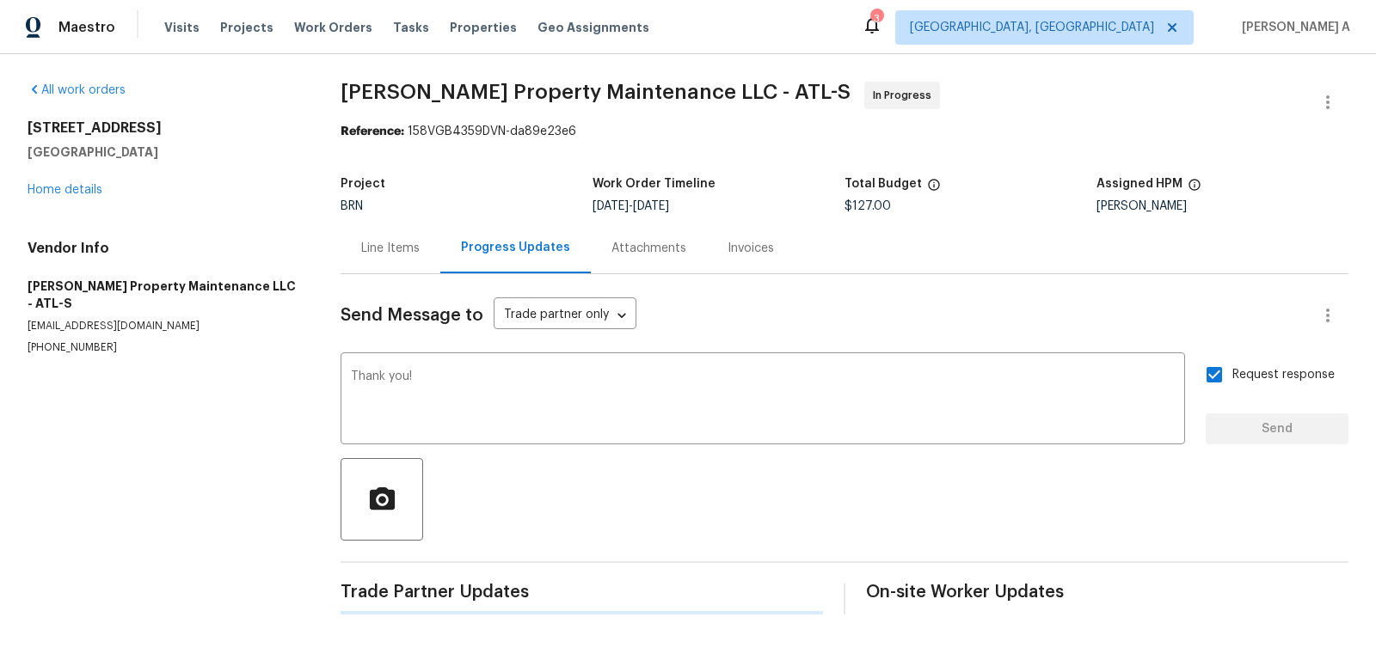
scroll to position [0, 0]
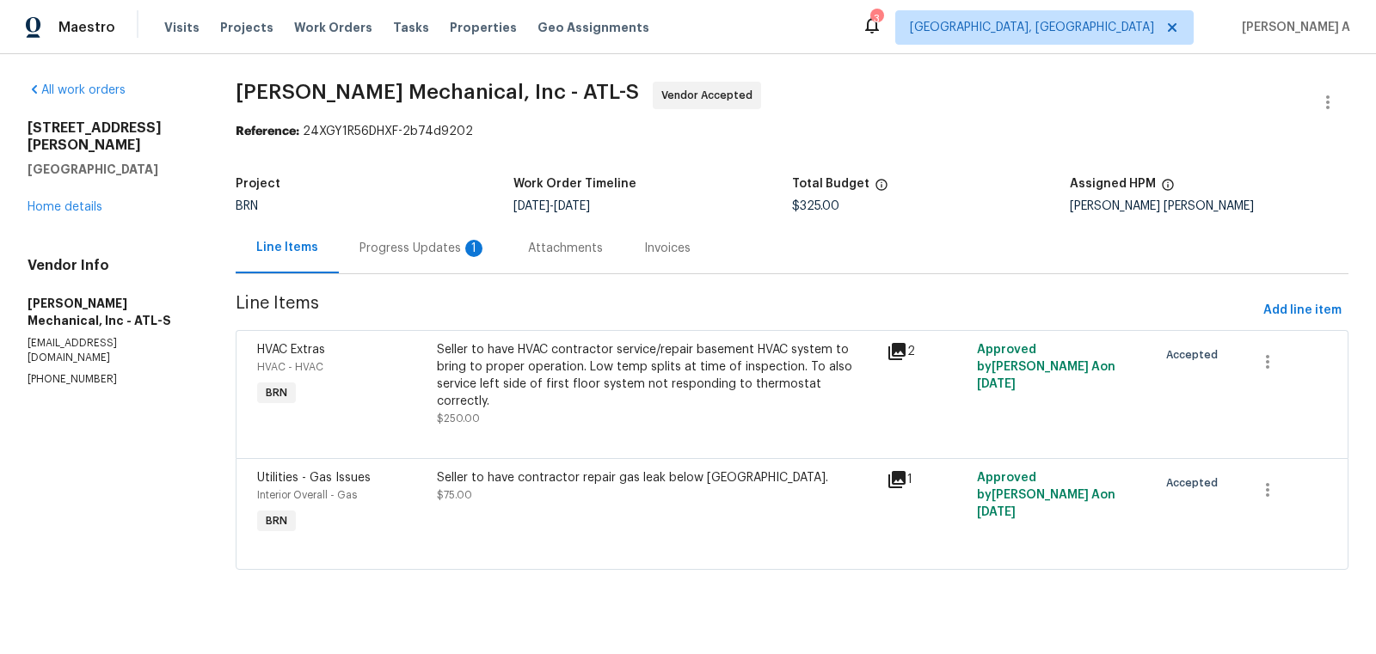
click at [420, 243] on div "Progress Updates 1" at bounding box center [422, 248] width 127 height 17
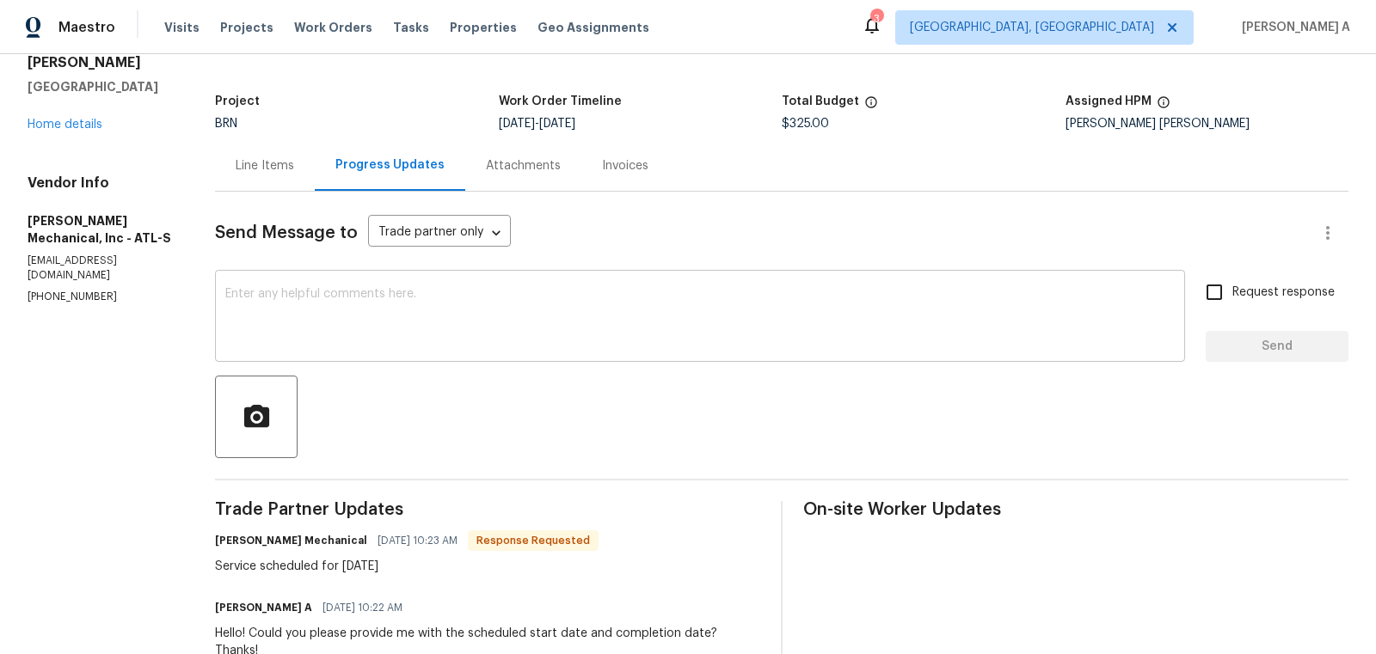
scroll to position [84, 0]
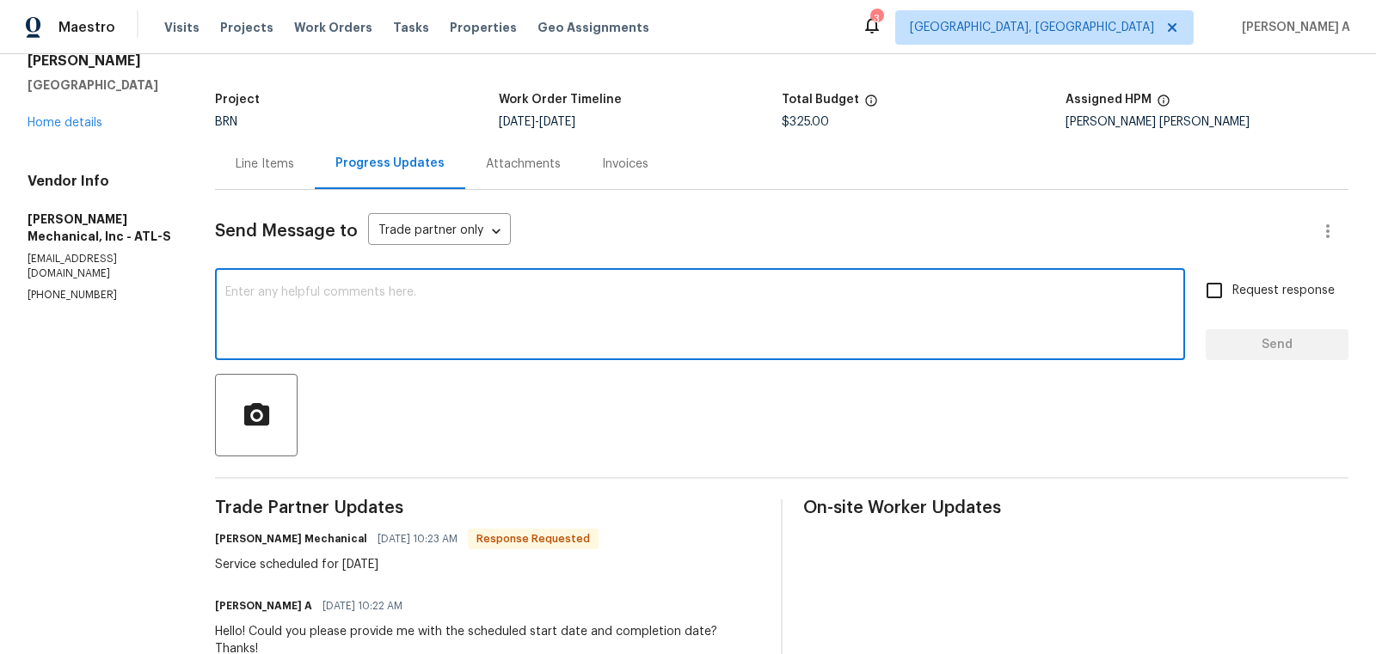
click at [604, 315] on textarea at bounding box center [699, 316] width 949 height 60
type textarea "Thank you! 😊"
click at [1221, 291] on input "Request response" at bounding box center [1214, 291] width 36 height 36
checkbox input "true"
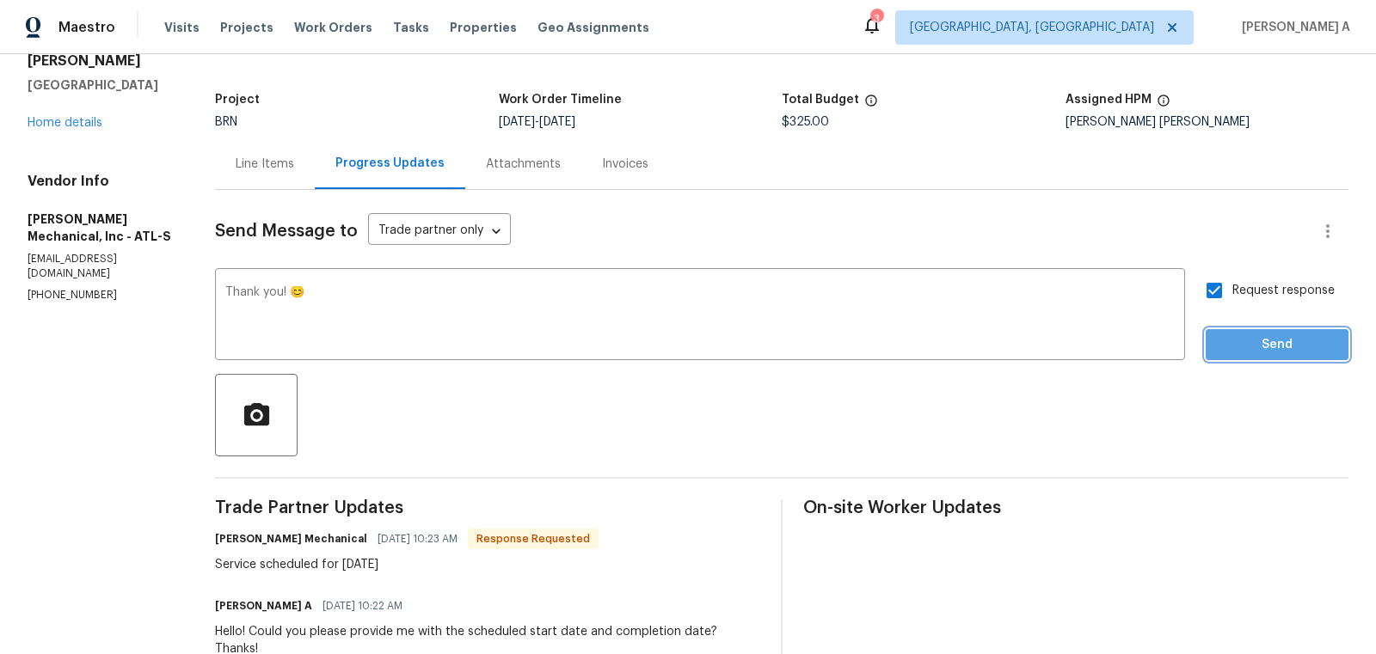
click at [1269, 338] on span "Send" at bounding box center [1276, 344] width 115 height 21
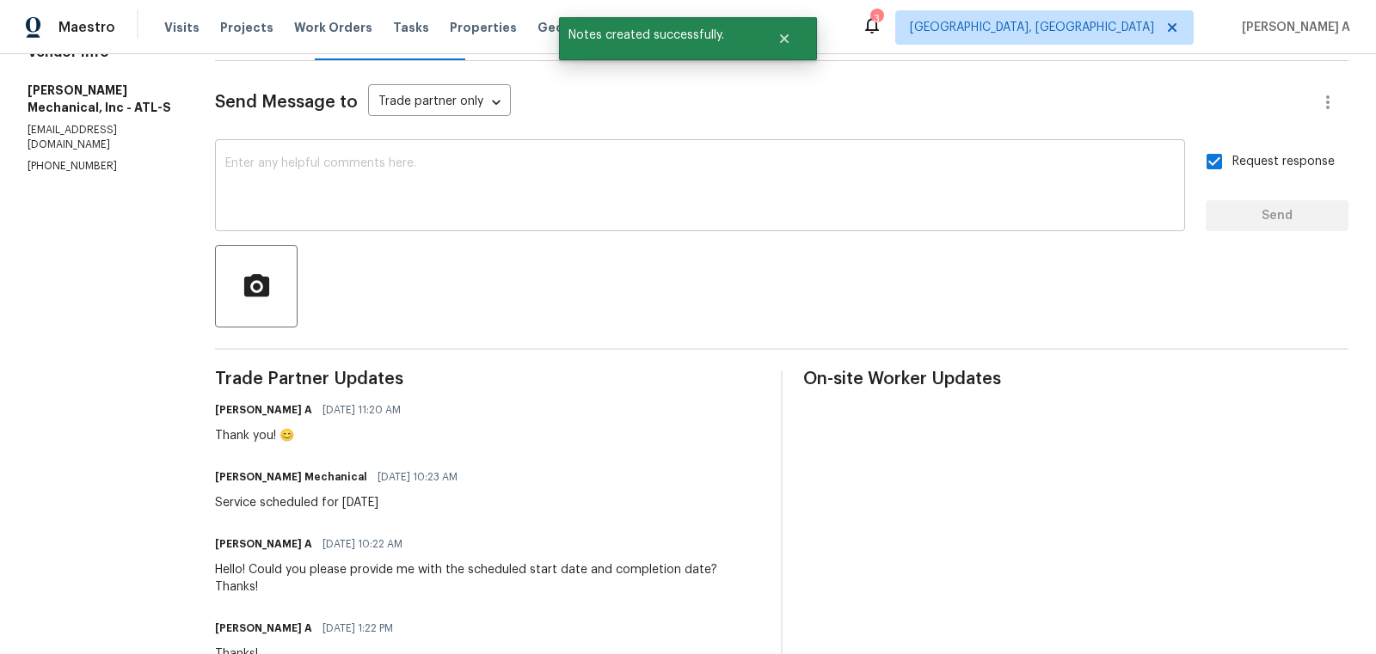
scroll to position [456, 0]
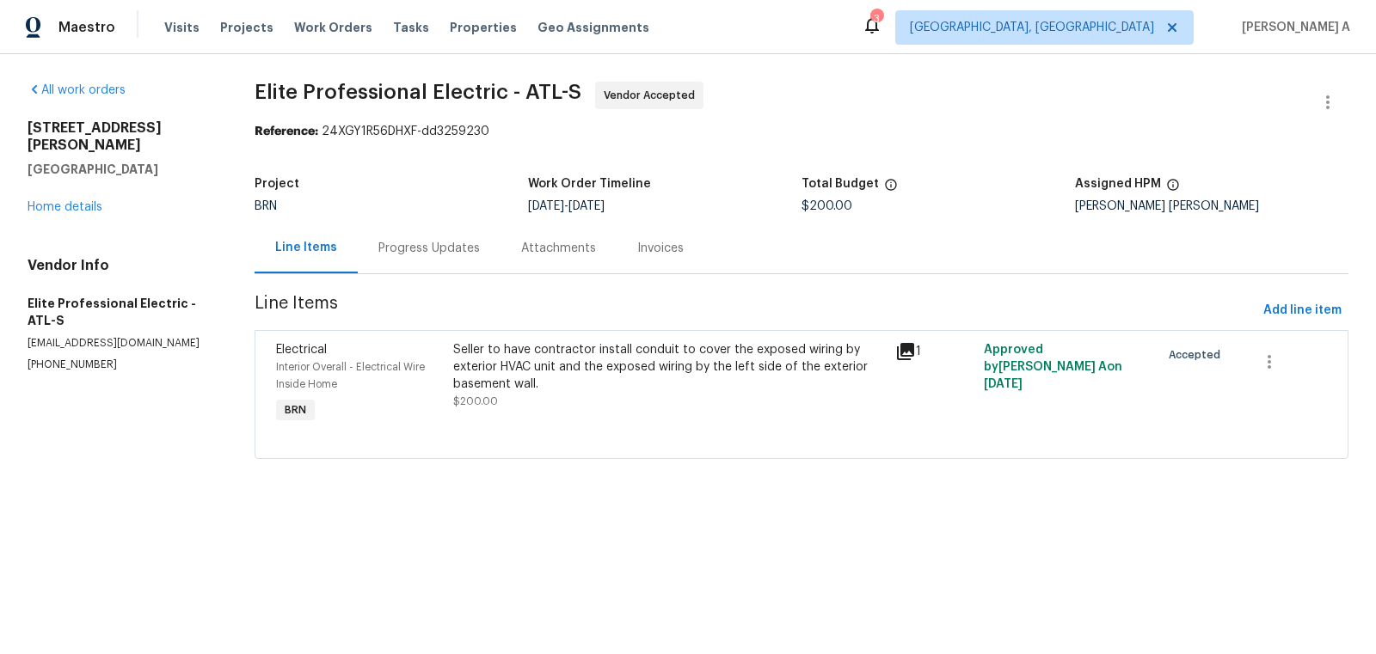
click at [414, 248] on div "Progress Updates" at bounding box center [428, 248] width 101 height 17
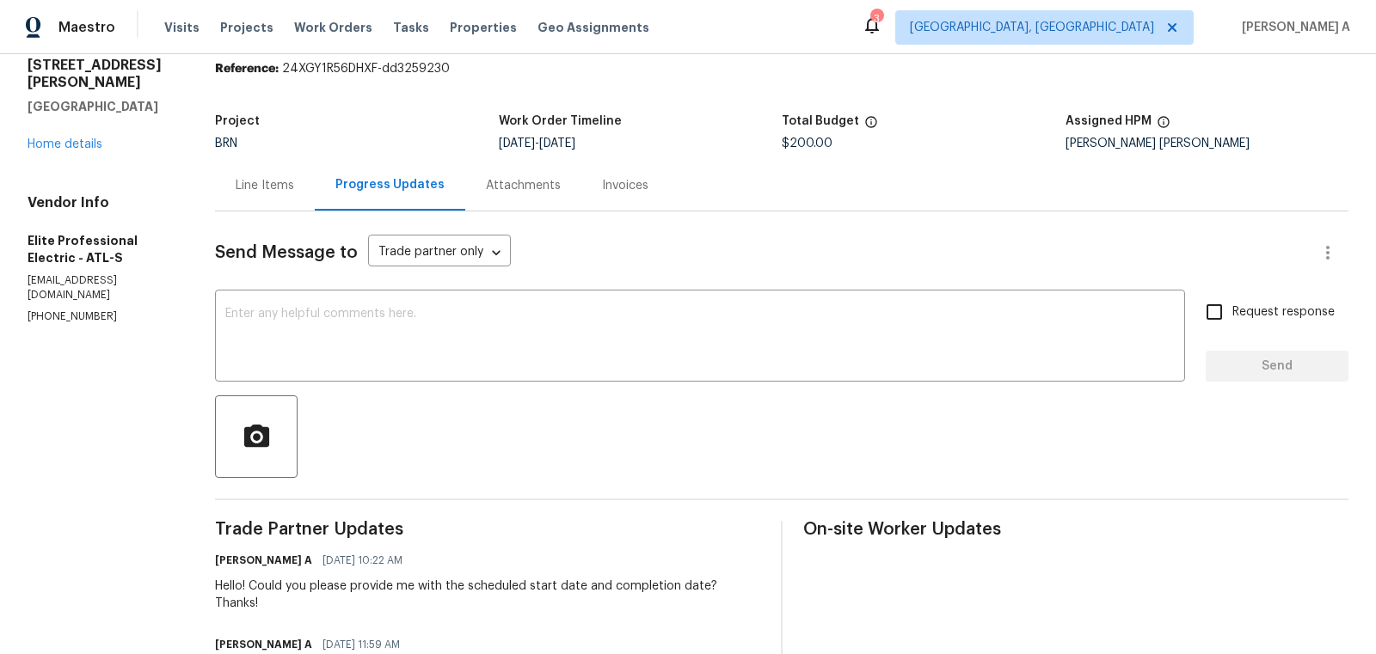
scroll to position [81, 0]
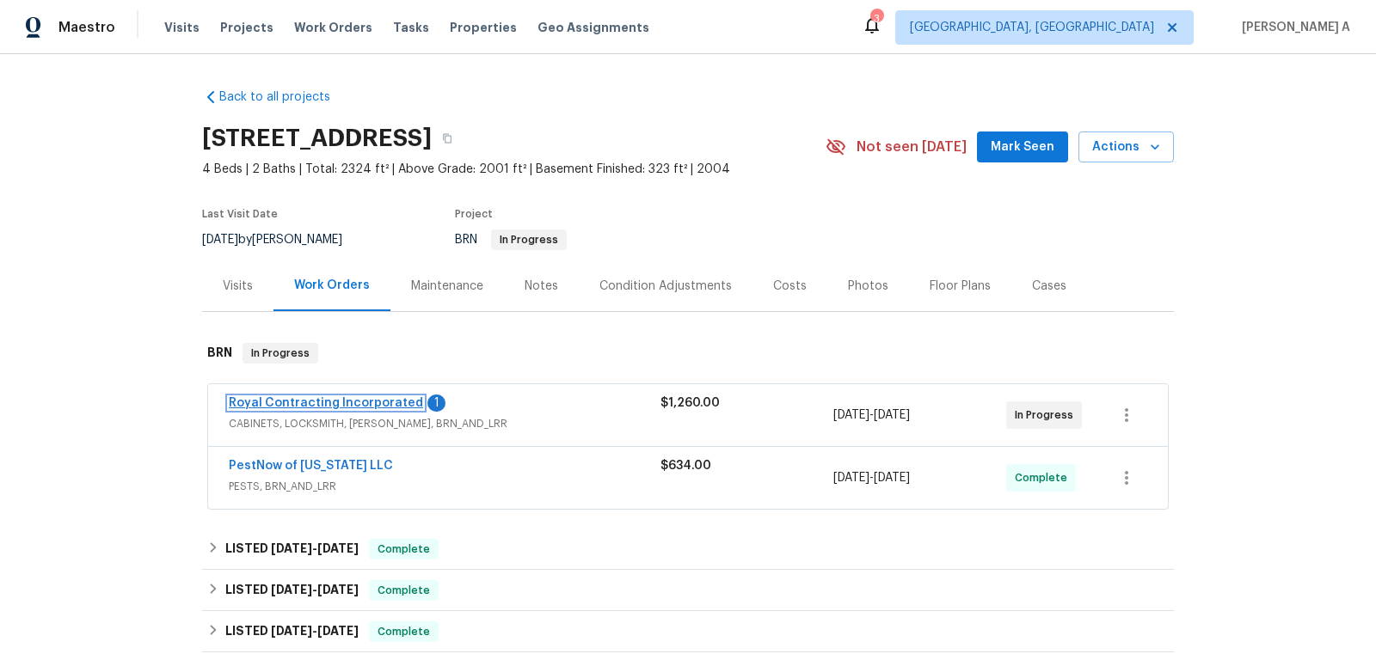
click at [352, 399] on link "Royal Contracting Incorporated" at bounding box center [326, 403] width 194 height 12
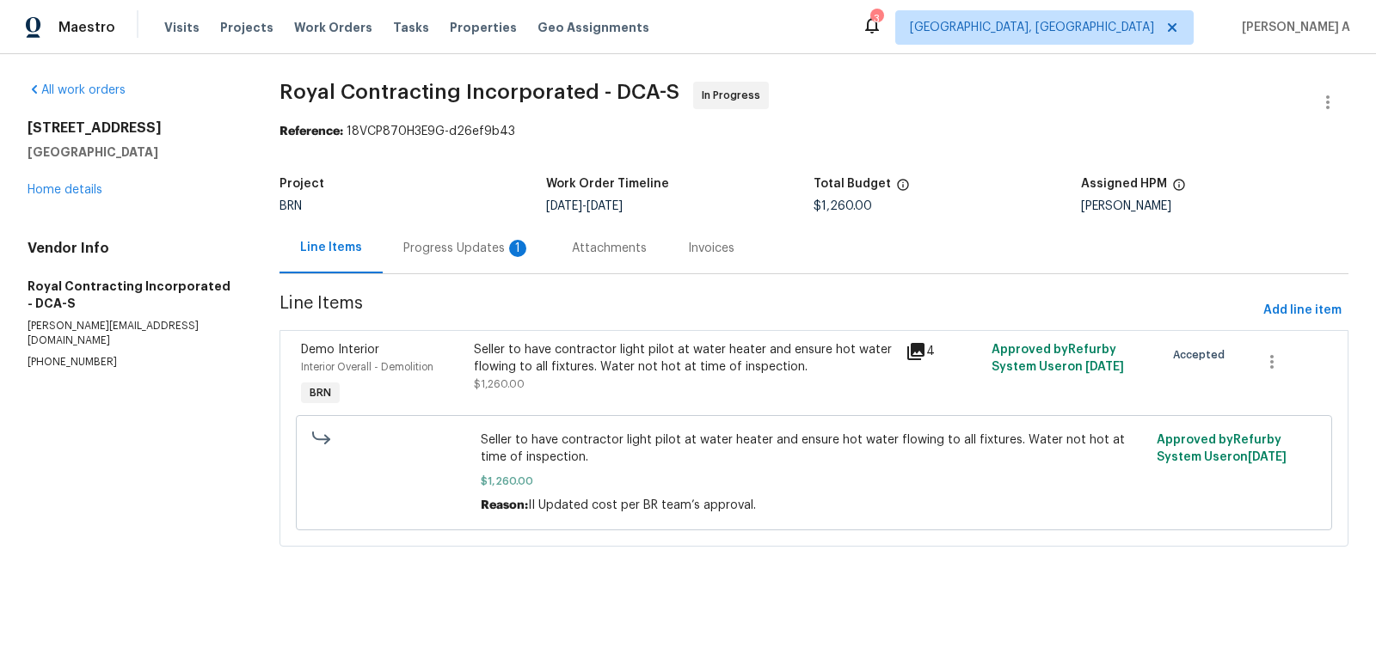
click at [470, 236] on div "Progress Updates 1" at bounding box center [467, 248] width 169 height 51
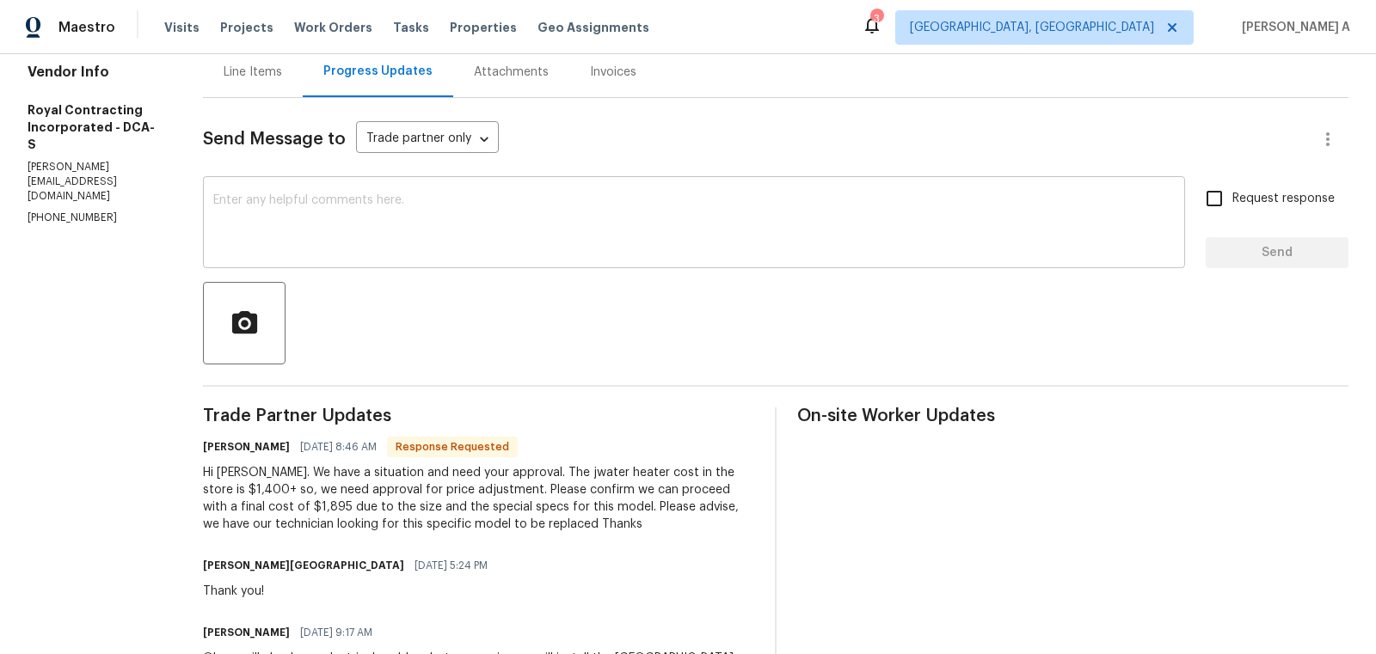
scroll to position [181, 0]
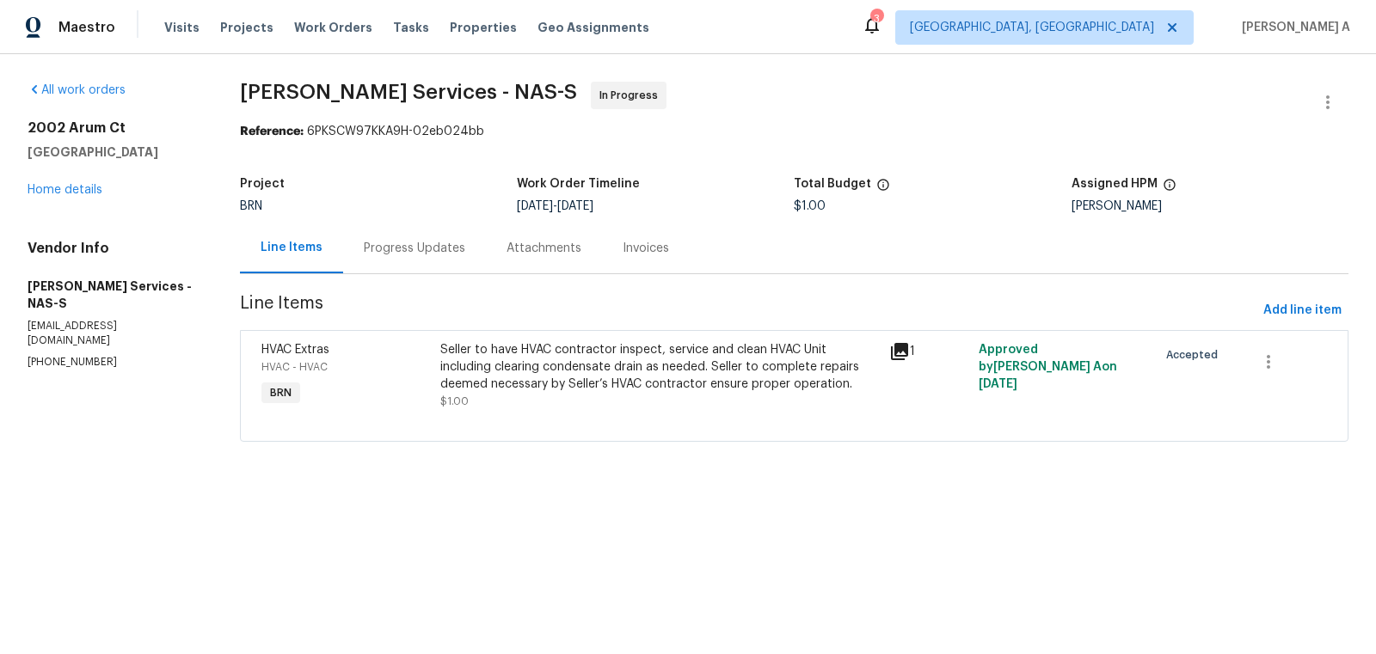
click at [385, 262] on div "Progress Updates" at bounding box center [414, 248] width 143 height 51
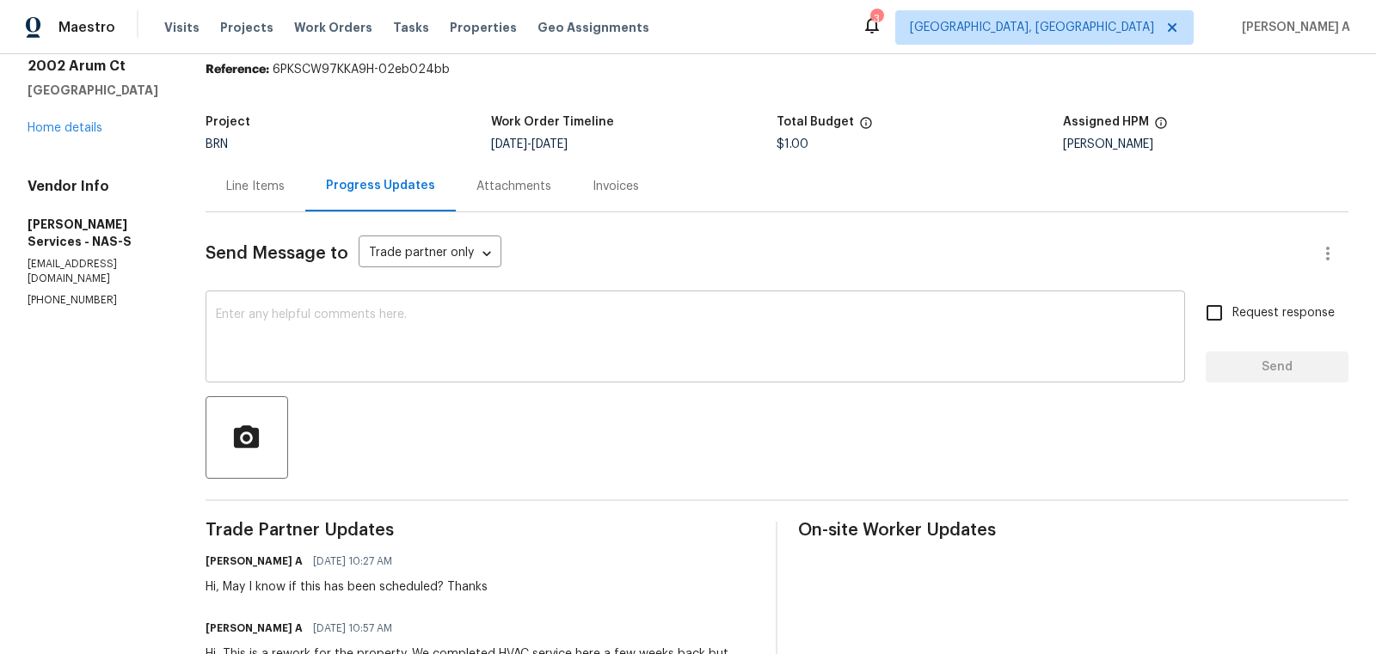
scroll to position [101, 0]
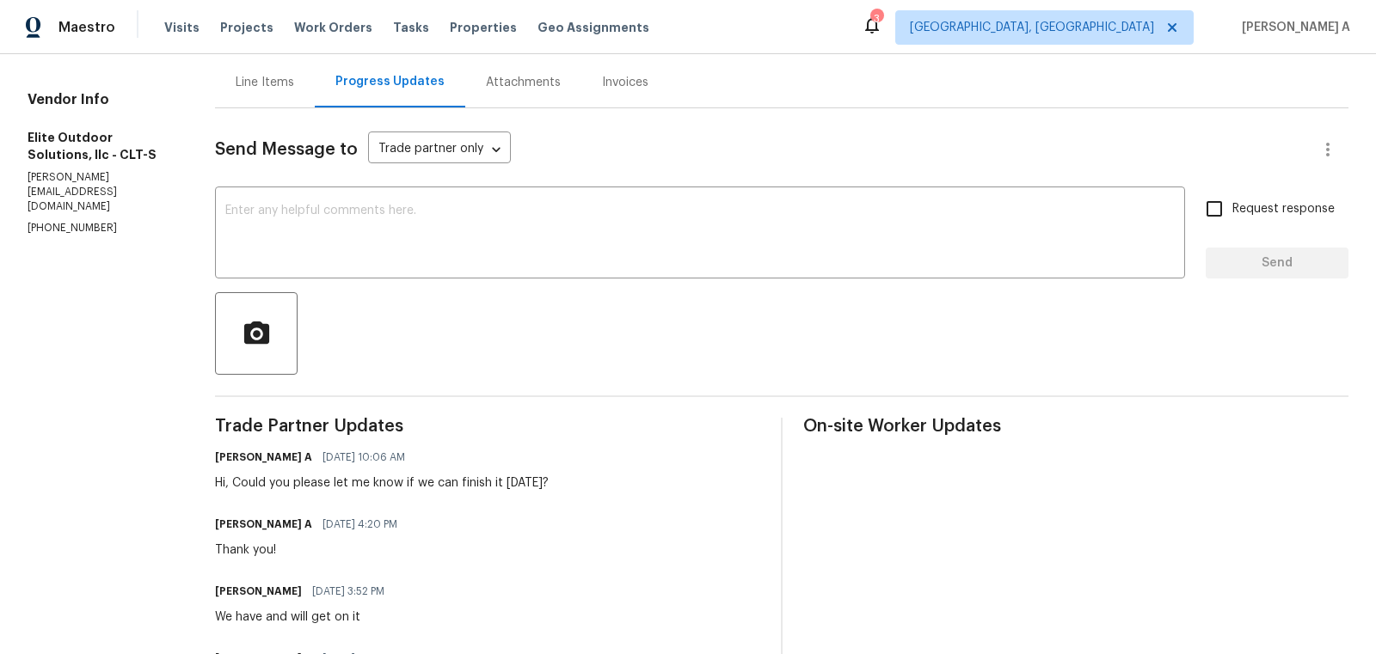
scroll to position [200, 0]
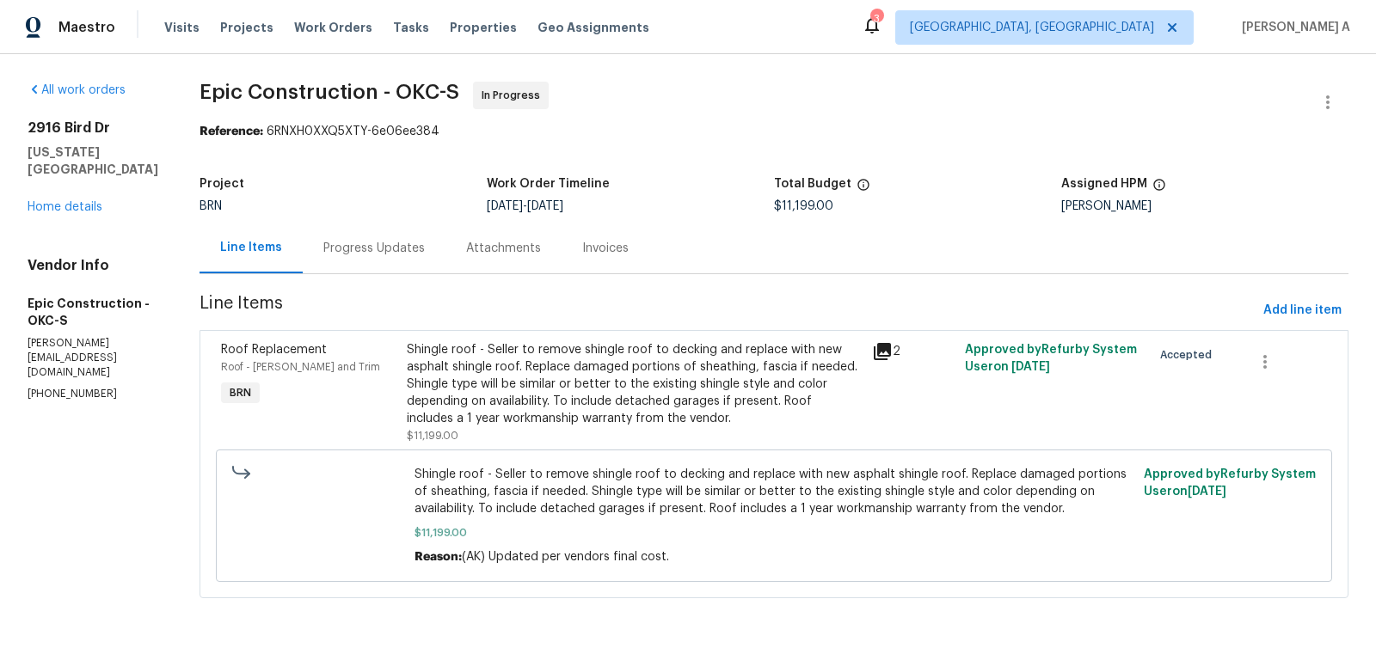
click at [375, 247] on div "Progress Updates" at bounding box center [373, 248] width 101 height 17
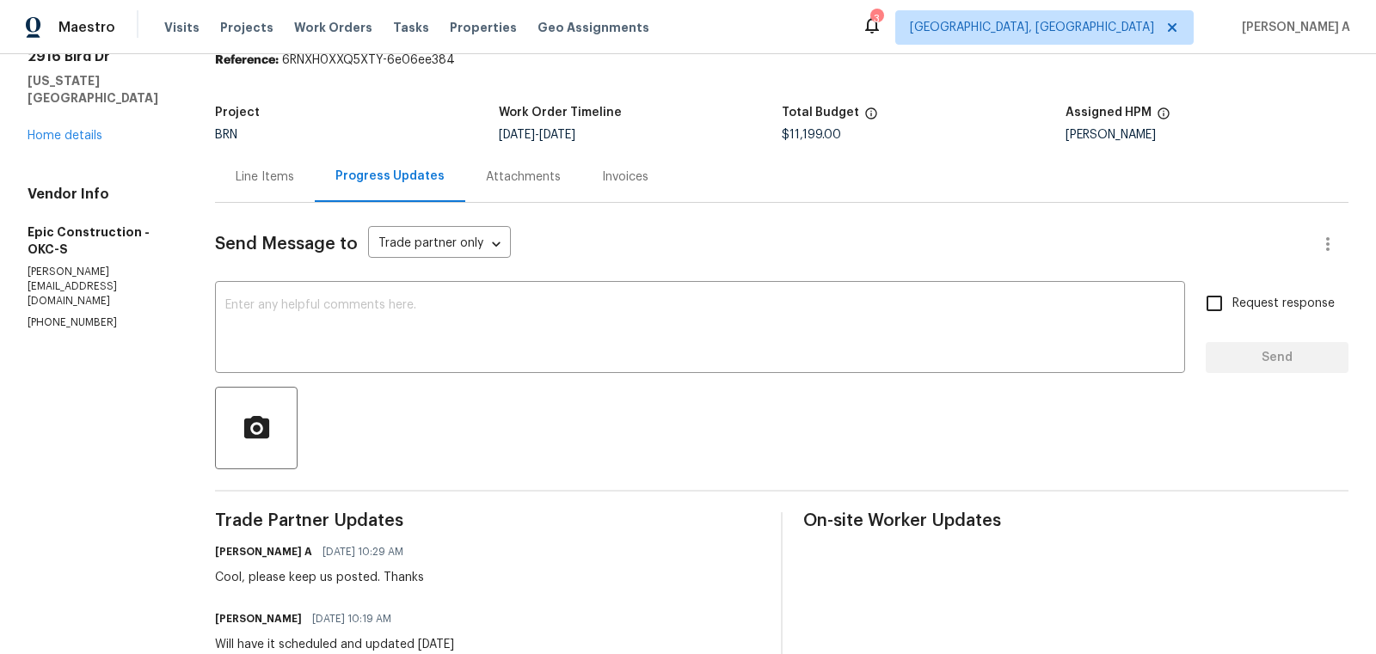
scroll to position [95, 0]
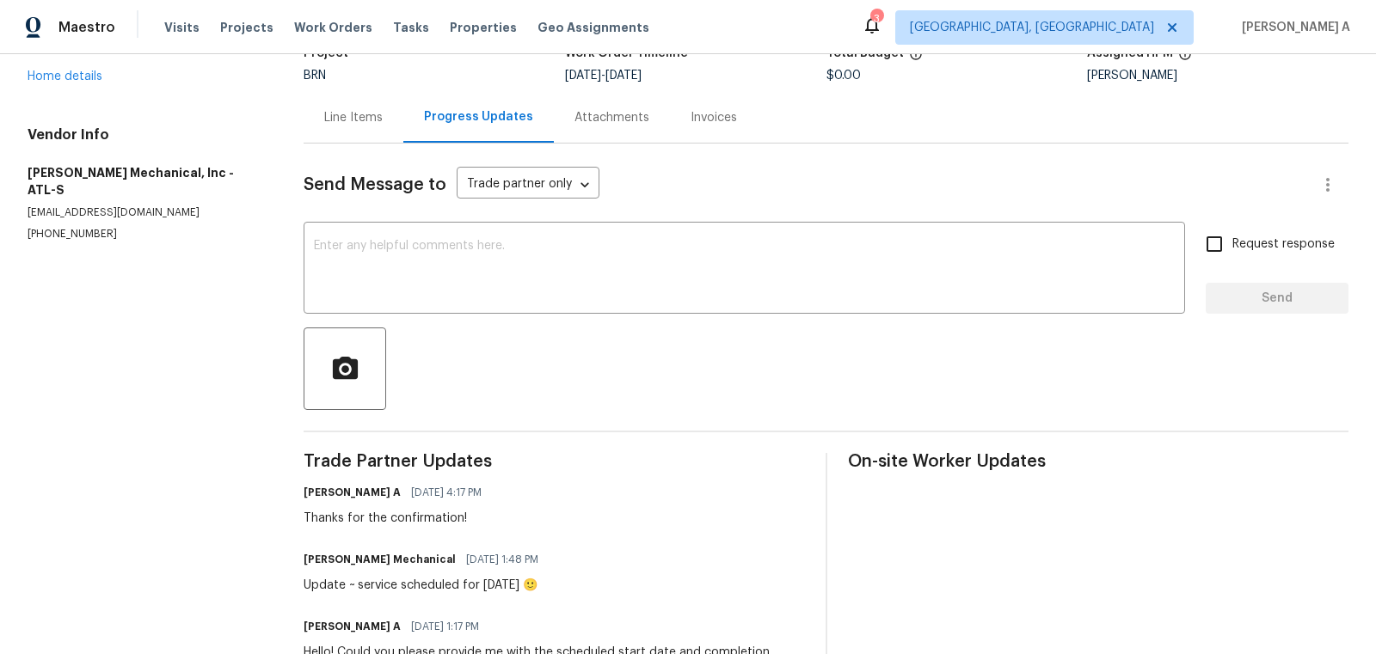
scroll to position [155, 0]
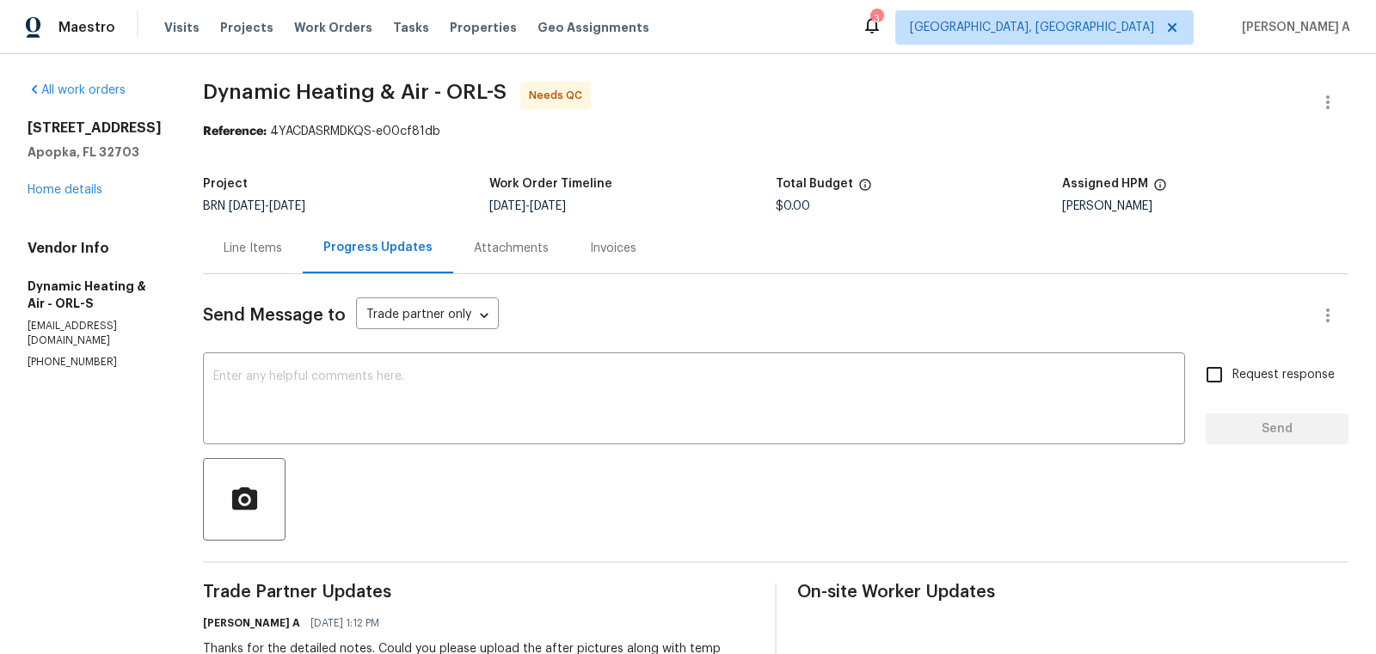
click at [222, 89] on span "Dynamic Heating & Air - ORL-S" at bounding box center [355, 92] width 304 height 21
copy span "Dynamic Heating"
drag, startPoint x: 210, startPoint y: 94, endPoint x: 391, endPoint y: 94, distance: 181.4
click at [391, 94] on div "All work orders 3020 Alessa Loop Apopka, FL 32703 Home details Vendor Info Dyna…" at bounding box center [688, 533] width 1376 height 958
drag, startPoint x: 21, startPoint y: 132, endPoint x: 153, endPoint y: 149, distance: 132.7
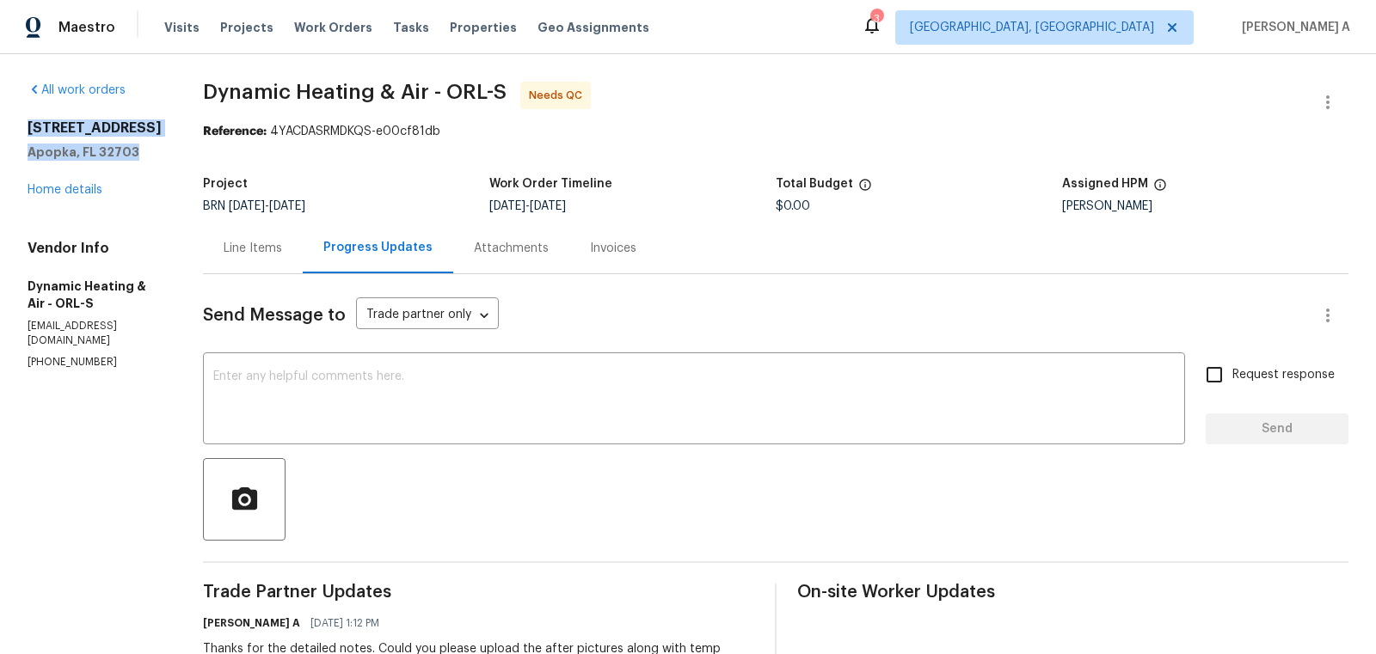
click at [153, 149] on div "All work orders 3020 Alessa Loop Apopka, FL 32703 Home details Vendor Info Dyna…" at bounding box center [688, 533] width 1376 height 958
copy div "3020 Alessa Loop Apopka, FL 32703"
click at [734, 261] on div "Line Items Progress Updates Attachments Invoices" at bounding box center [775, 249] width 1145 height 52
click at [278, 240] on div "Line Items" at bounding box center [253, 248] width 58 height 17
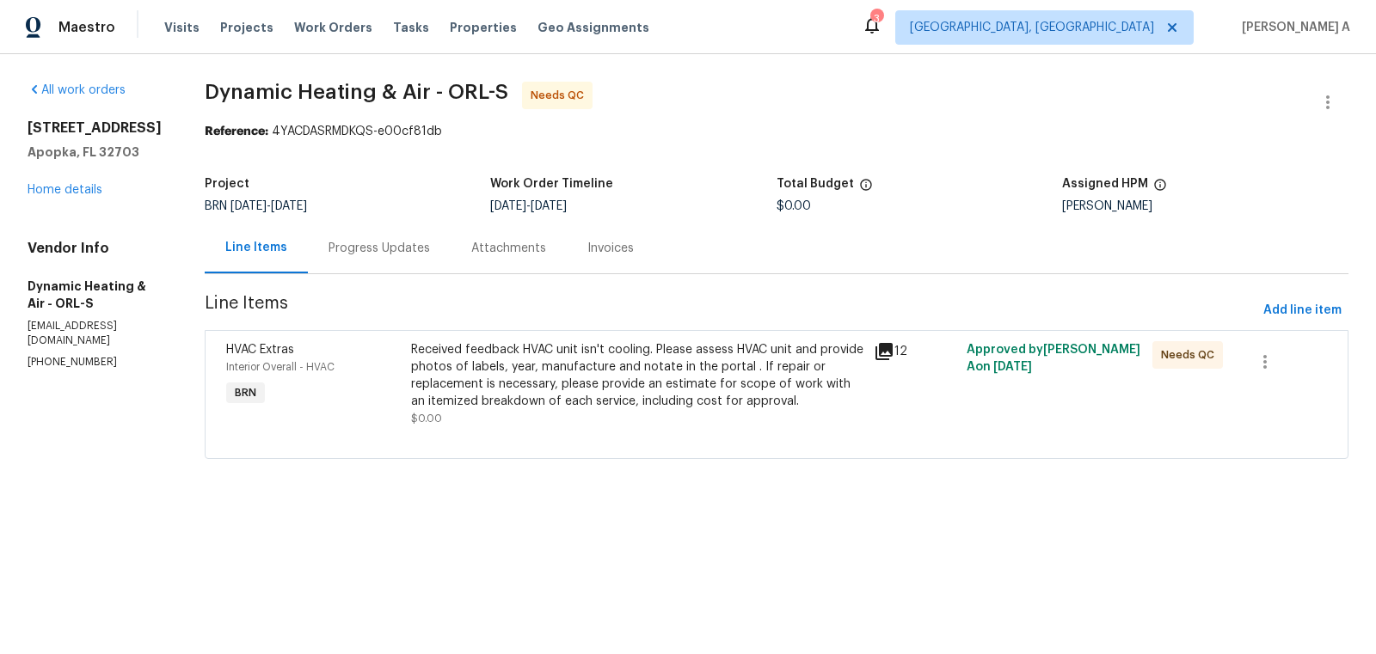
click at [653, 385] on div "Received feedback HVAC unit isn't cooling. Please assess HVAC unit and provide …" at bounding box center [637, 375] width 453 height 69
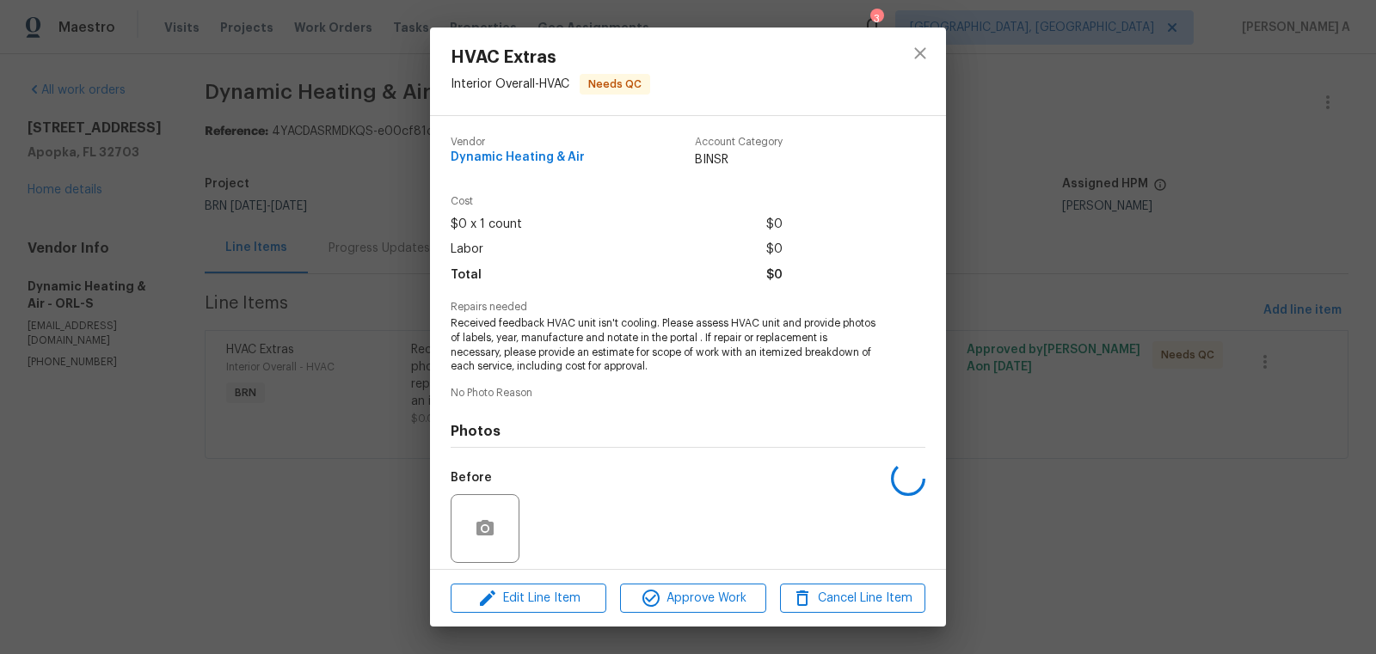
scroll to position [123, 0]
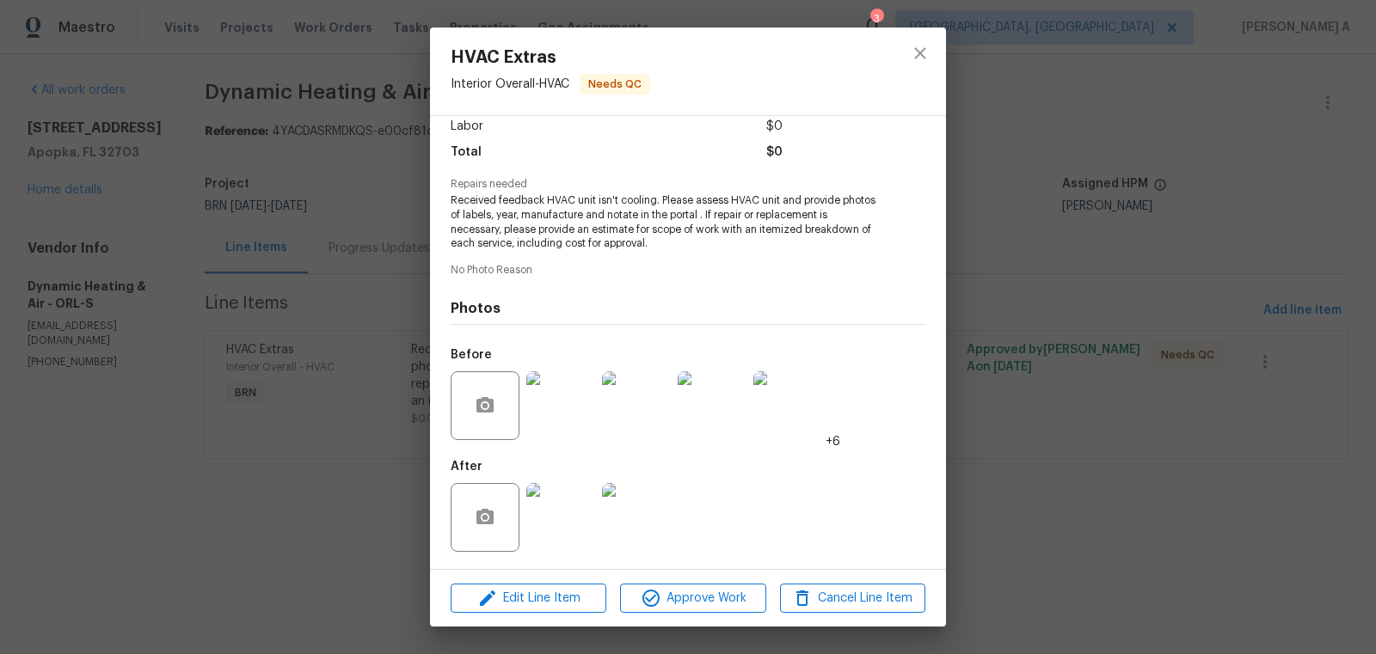
click at [550, 408] on img at bounding box center [560, 405] width 69 height 69
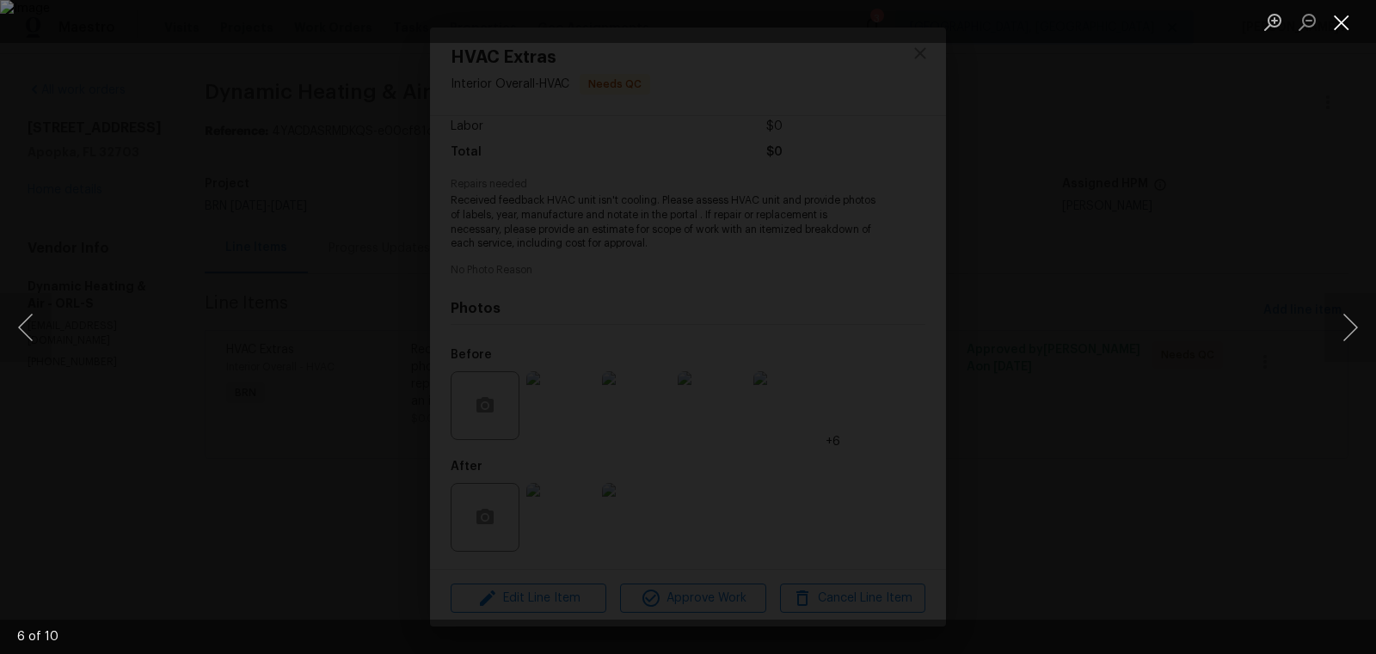
click at [1344, 21] on button "Close lightbox" at bounding box center [1341, 22] width 34 height 30
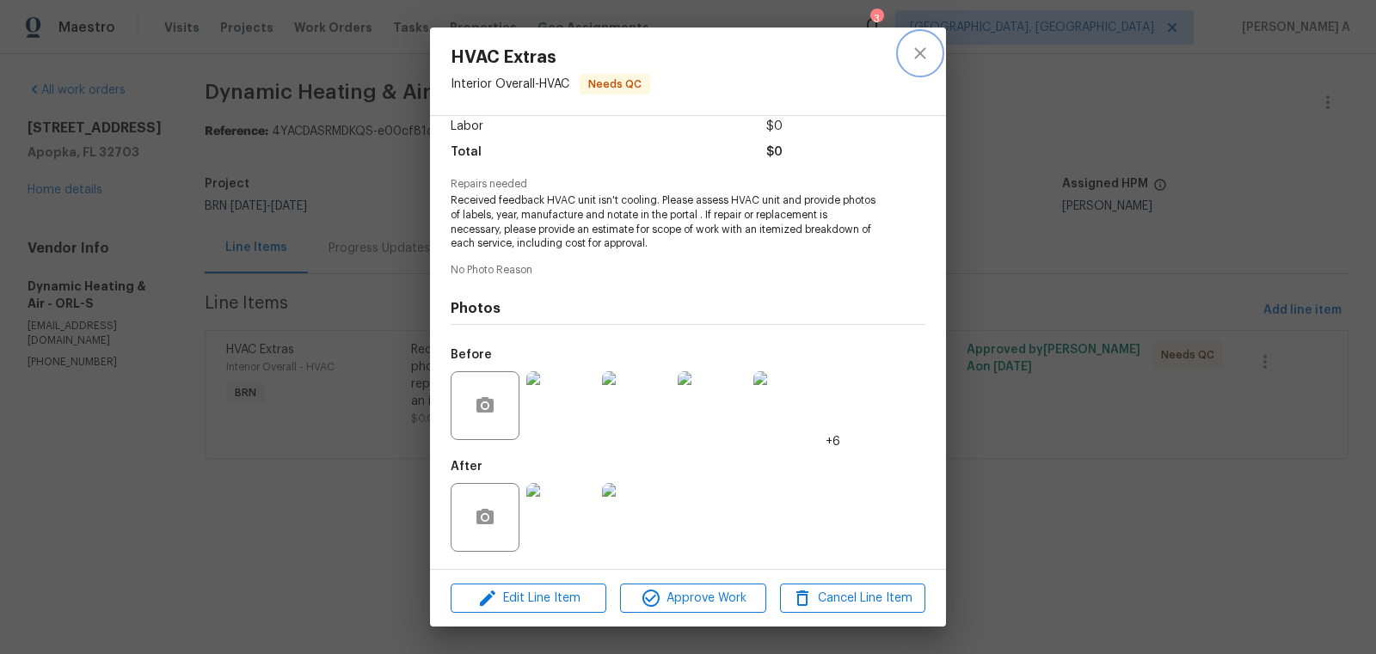
click at [923, 39] on button "close" at bounding box center [919, 53] width 41 height 41
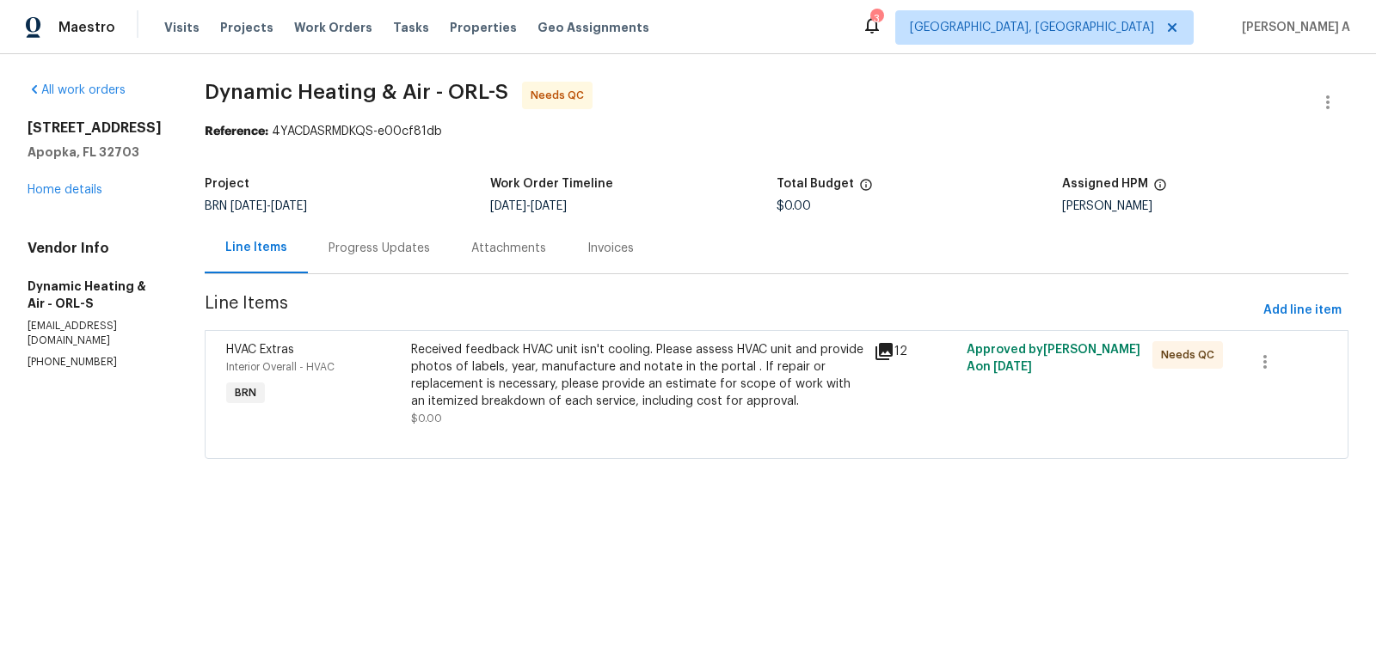
click at [395, 507] on html "Maestro Visits Projects Work Orders Tasks Properties Geo Assignments 3 Albuquer…" at bounding box center [688, 253] width 1376 height 507
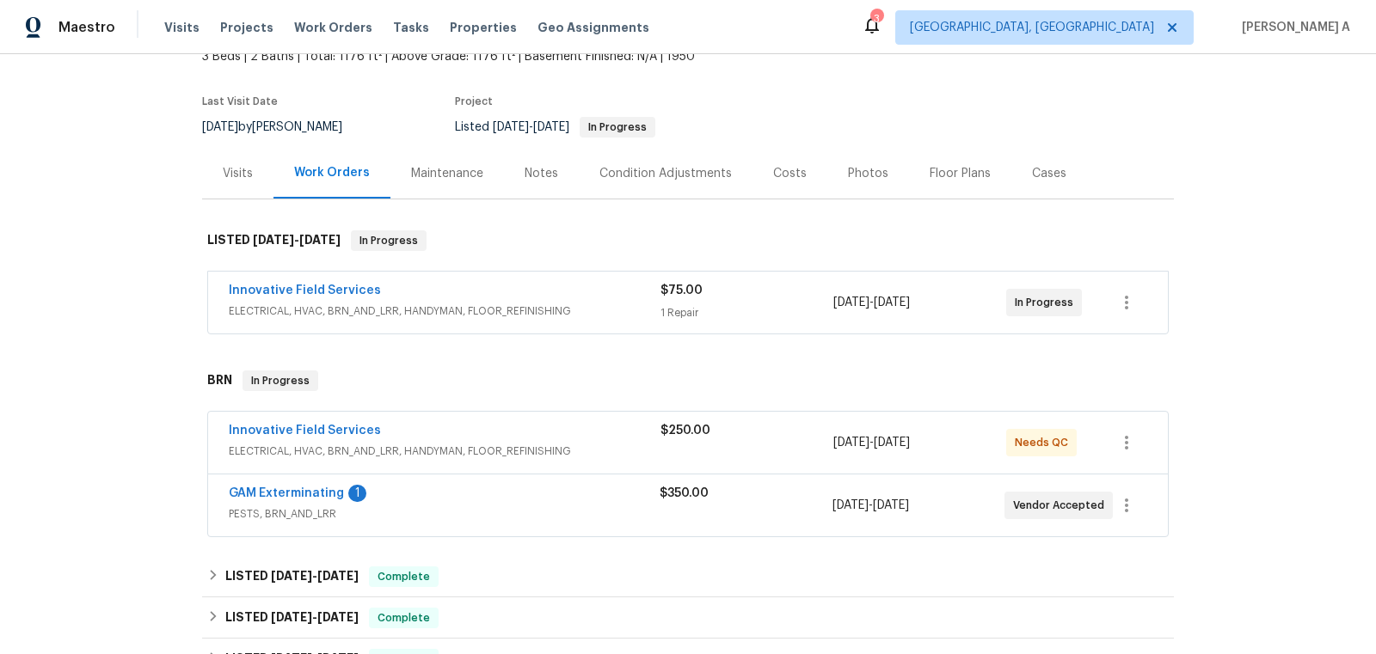
scroll to position [175, 0]
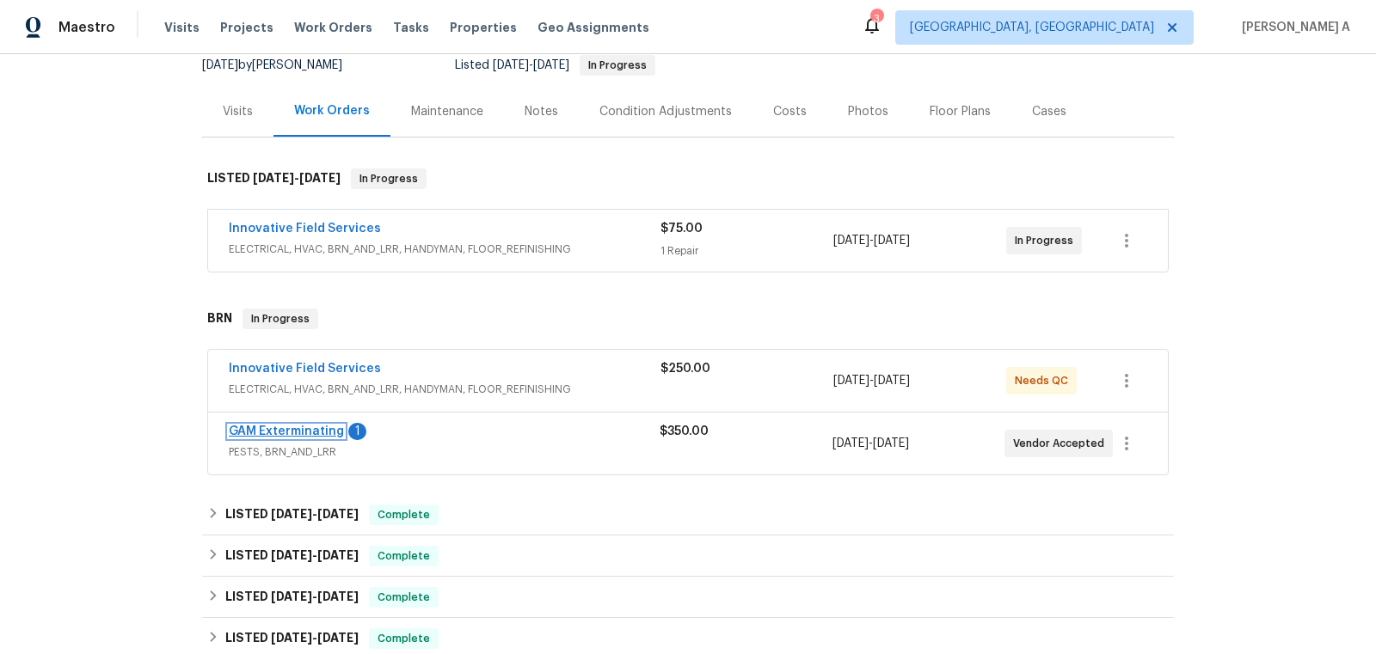
click at [316, 431] on link "GAM Exterminating" at bounding box center [286, 432] width 115 height 12
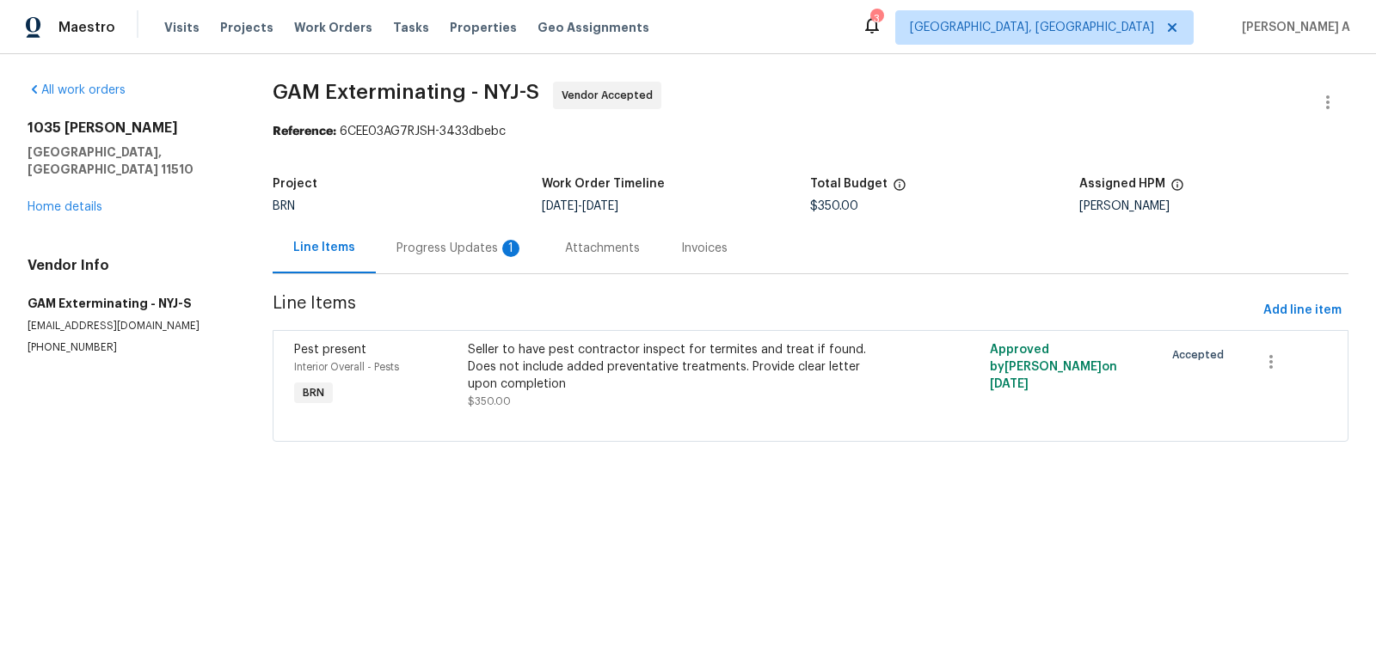
click at [412, 251] on div "Progress Updates 1" at bounding box center [459, 248] width 127 height 17
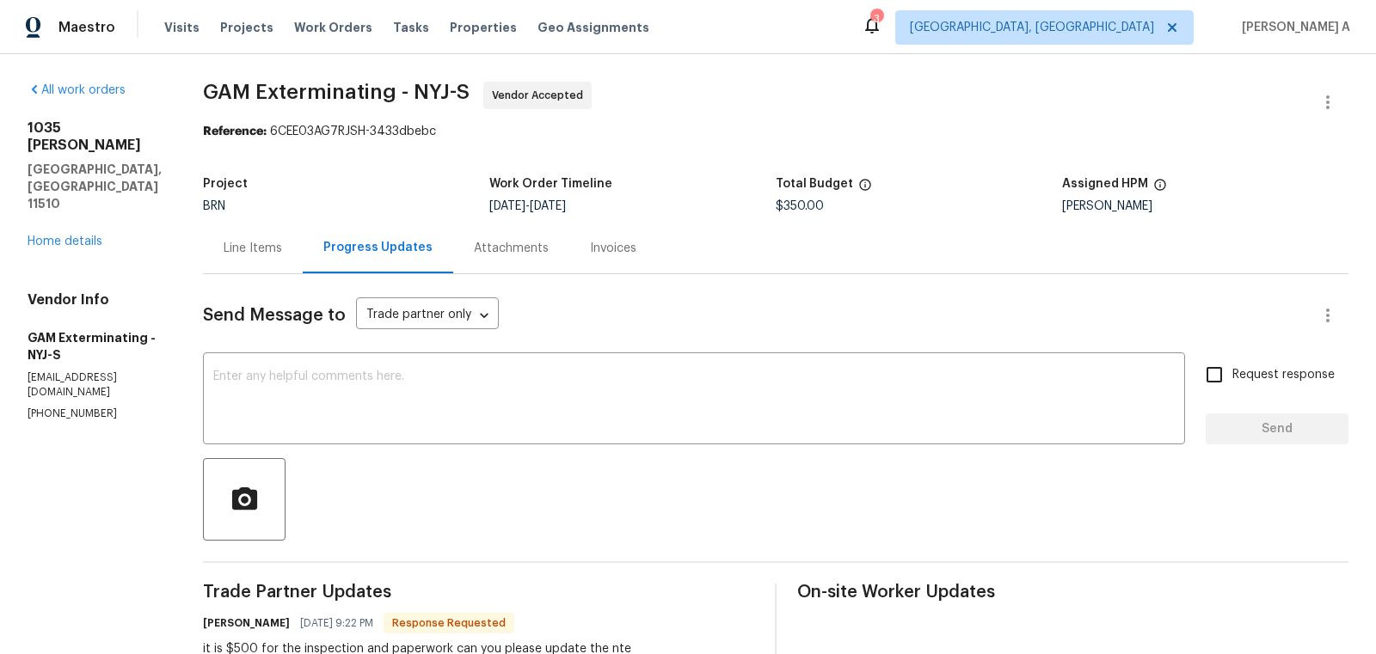
click at [273, 236] on div "Line Items" at bounding box center [253, 248] width 100 height 51
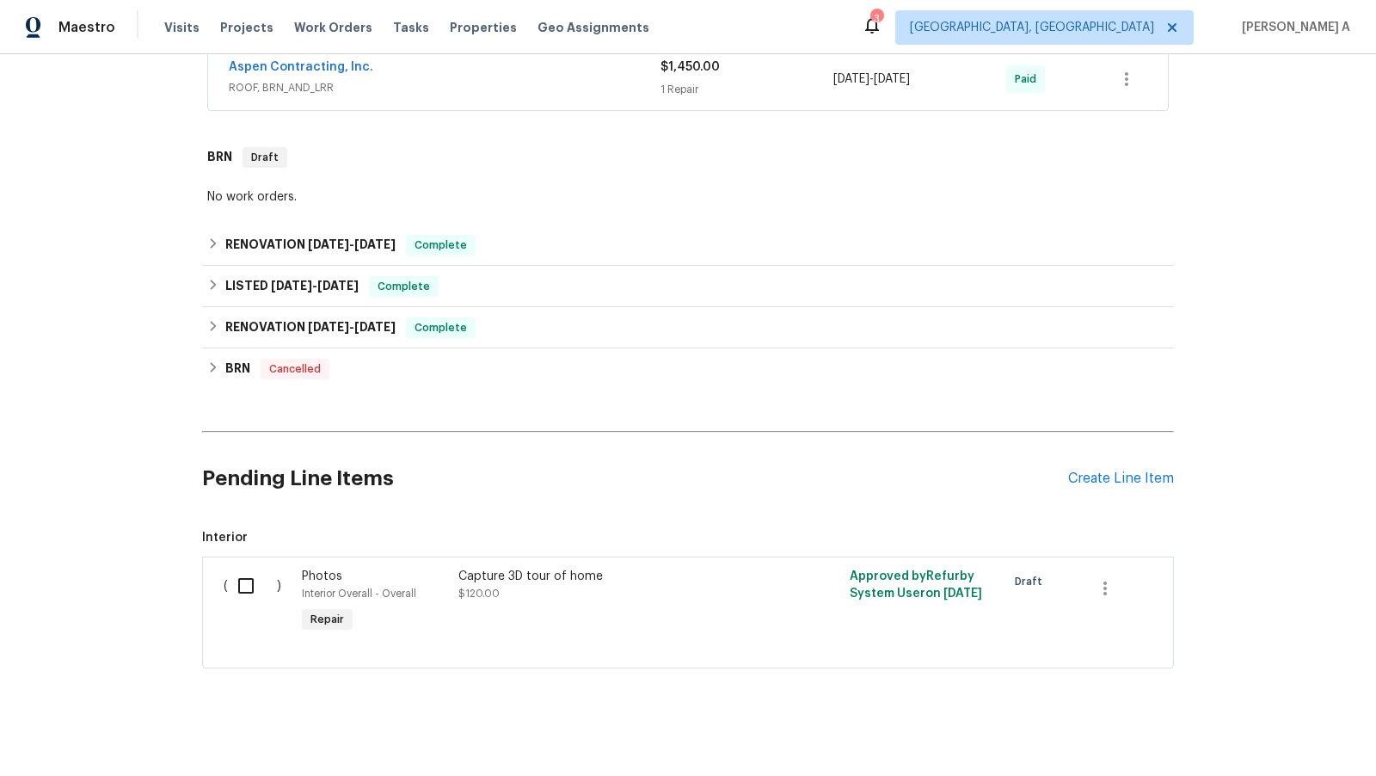
scroll to position [653, 0]
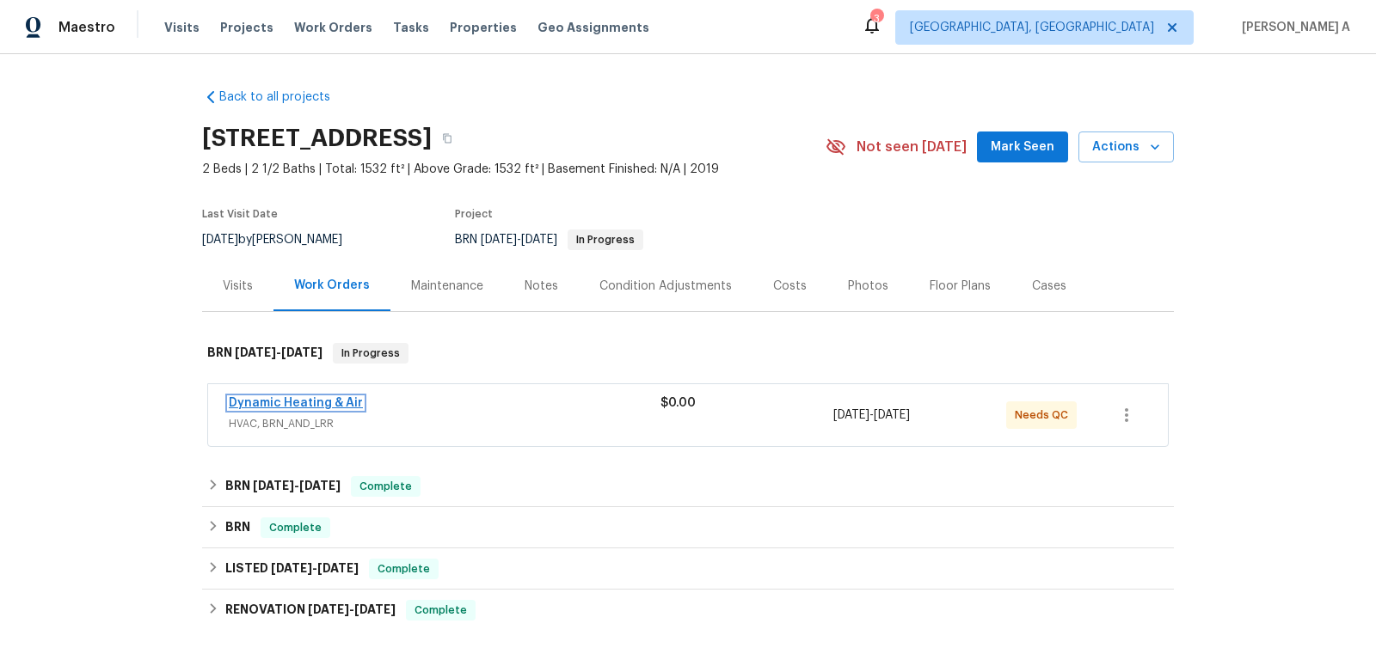
click at [289, 397] on link "Dynamic Heating & Air" at bounding box center [296, 403] width 134 height 12
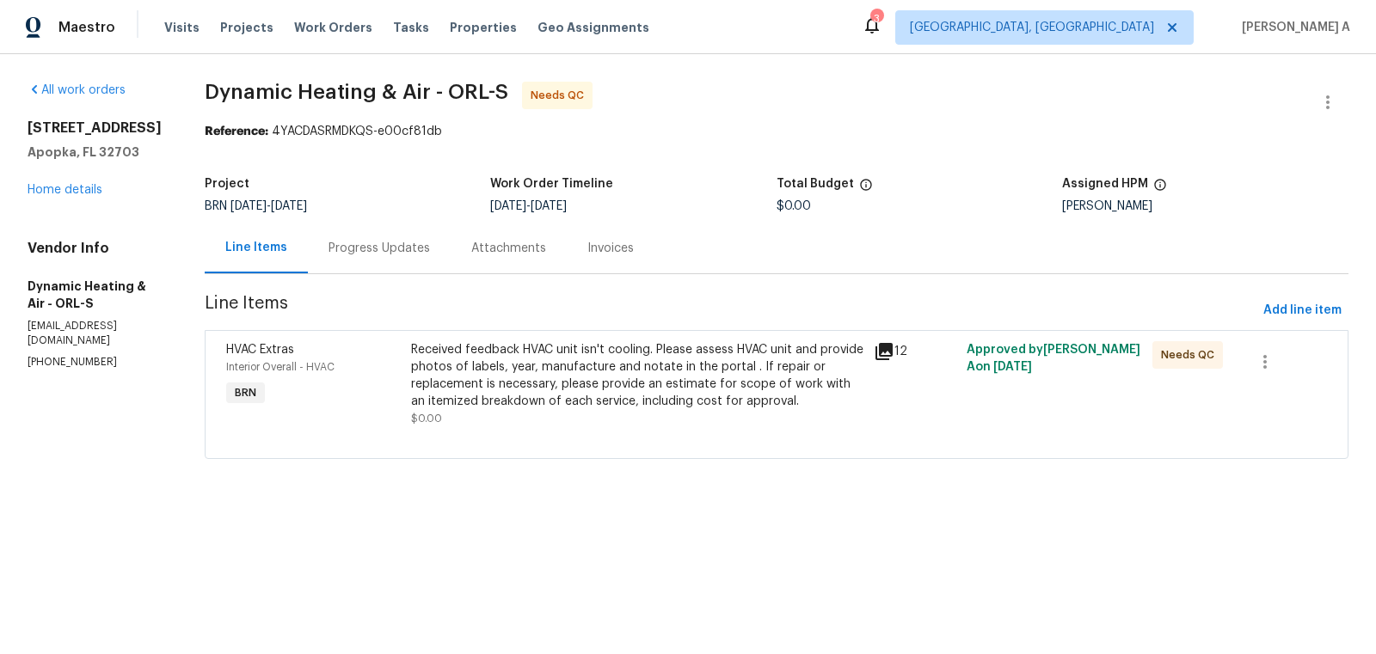
click at [563, 362] on div "Received feedback HVAC unit isn't cooling. Please assess HVAC unit and provide …" at bounding box center [637, 375] width 453 height 69
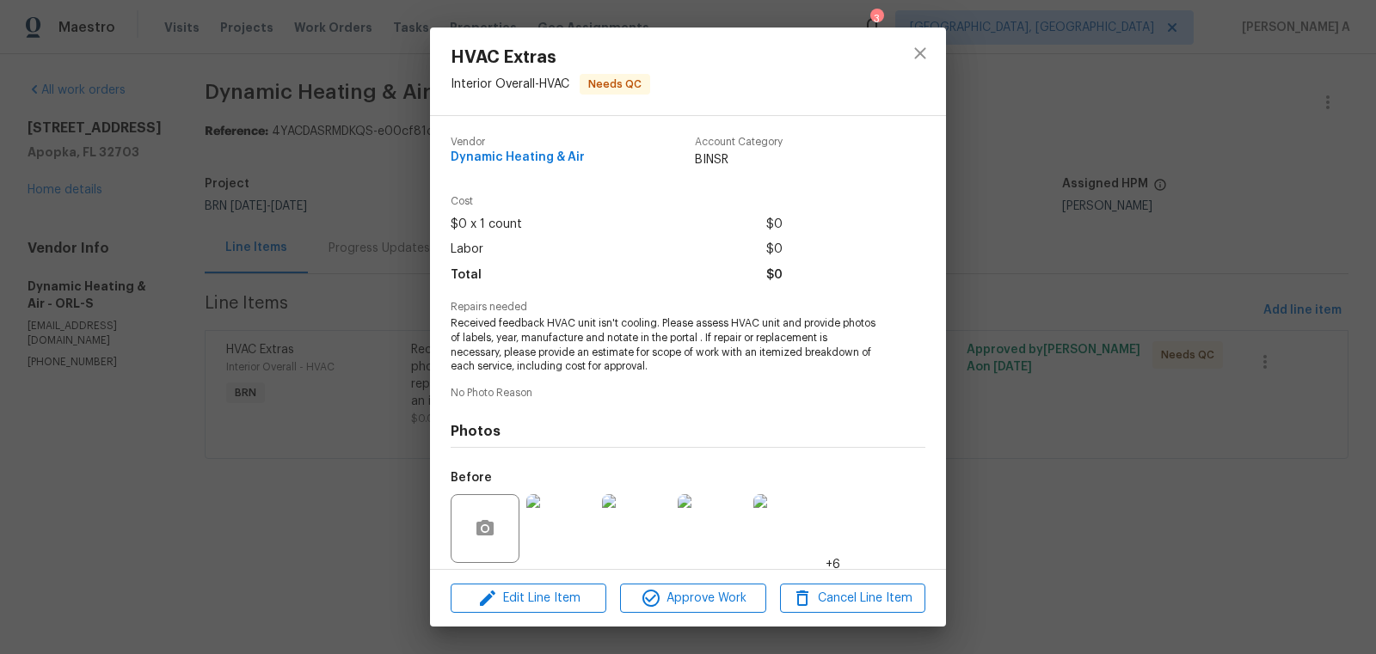
click at [506, 159] on span "Dynamic Heating & Air" at bounding box center [518, 157] width 134 height 13
copy span "Dynamic Heating & Air"
click at [604, 373] on span "Received feedback HVAC unit isn't cooling. Please assess HVAC unit and provide …" at bounding box center [664, 345] width 427 height 58
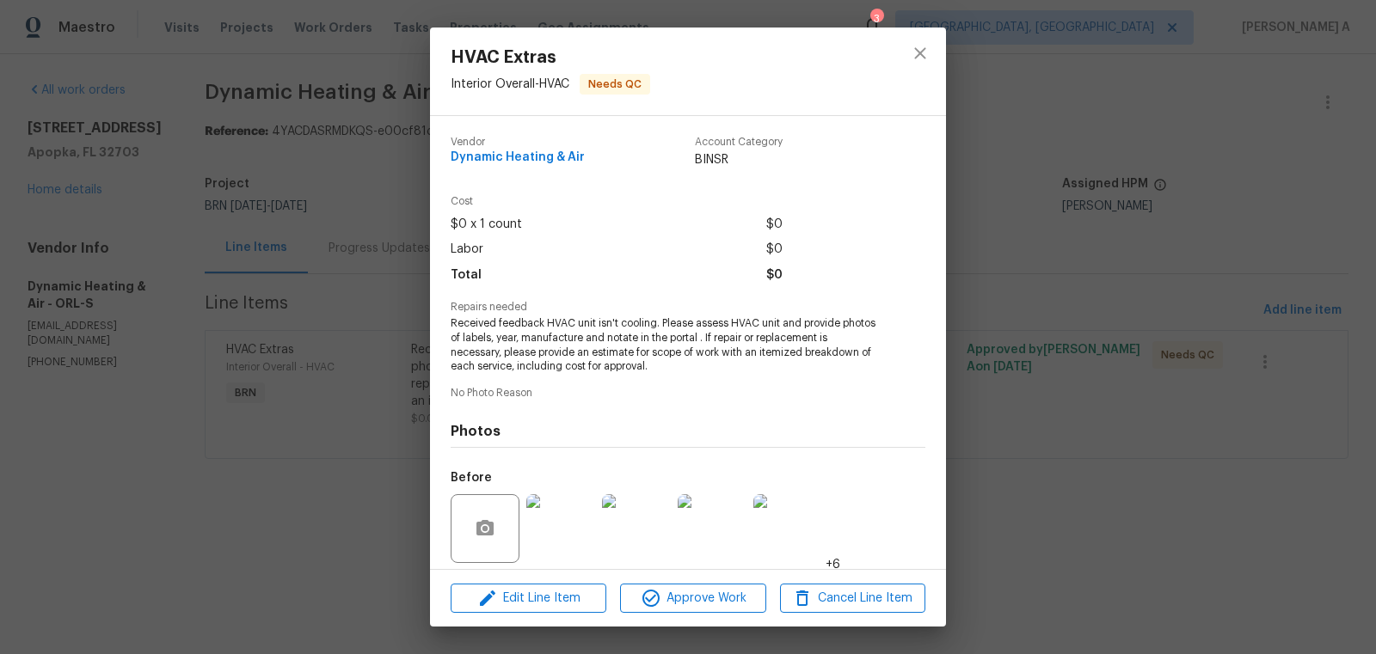
click at [604, 366] on span "Received feedback HVAC unit isn't cooling. Please assess HVAC unit and provide …" at bounding box center [664, 345] width 427 height 58
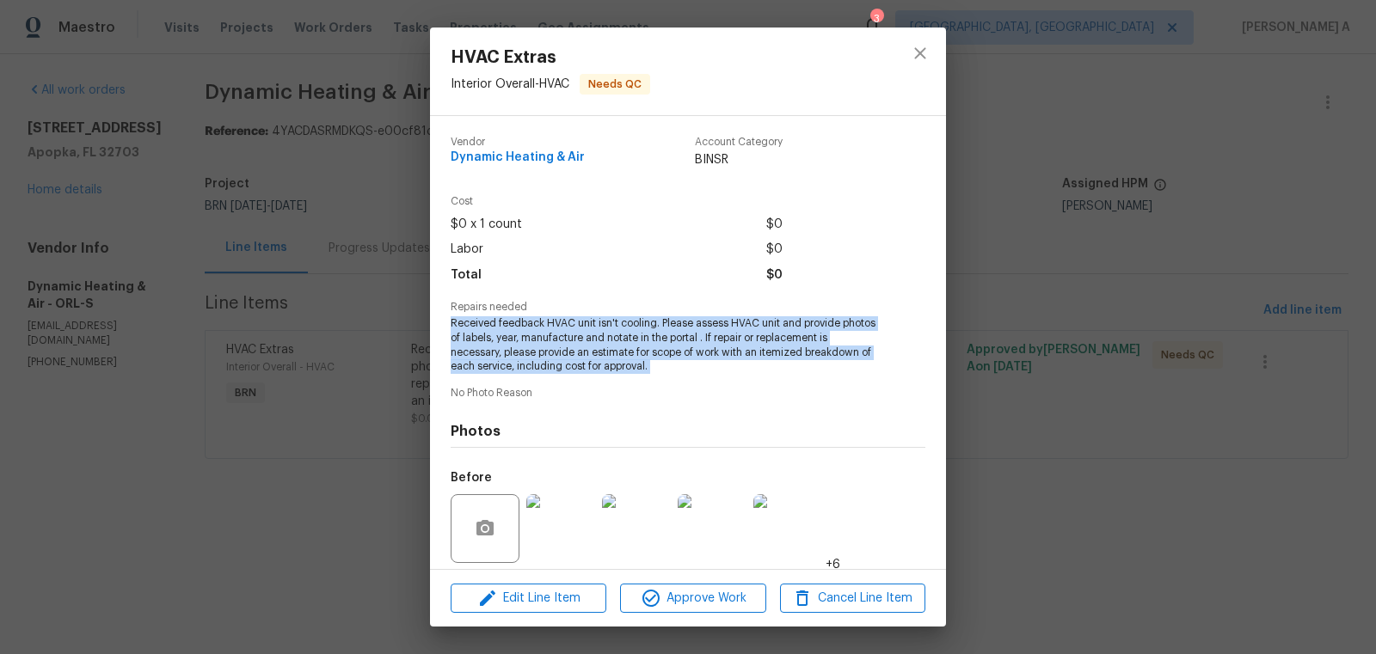
click at [604, 366] on span "Received feedback HVAC unit isn't cooling. Please assess HVAC unit and provide …" at bounding box center [664, 345] width 427 height 58
copy span "Received feedback HVAC unit isn't cooling. Please assess HVAC unit and provide …"
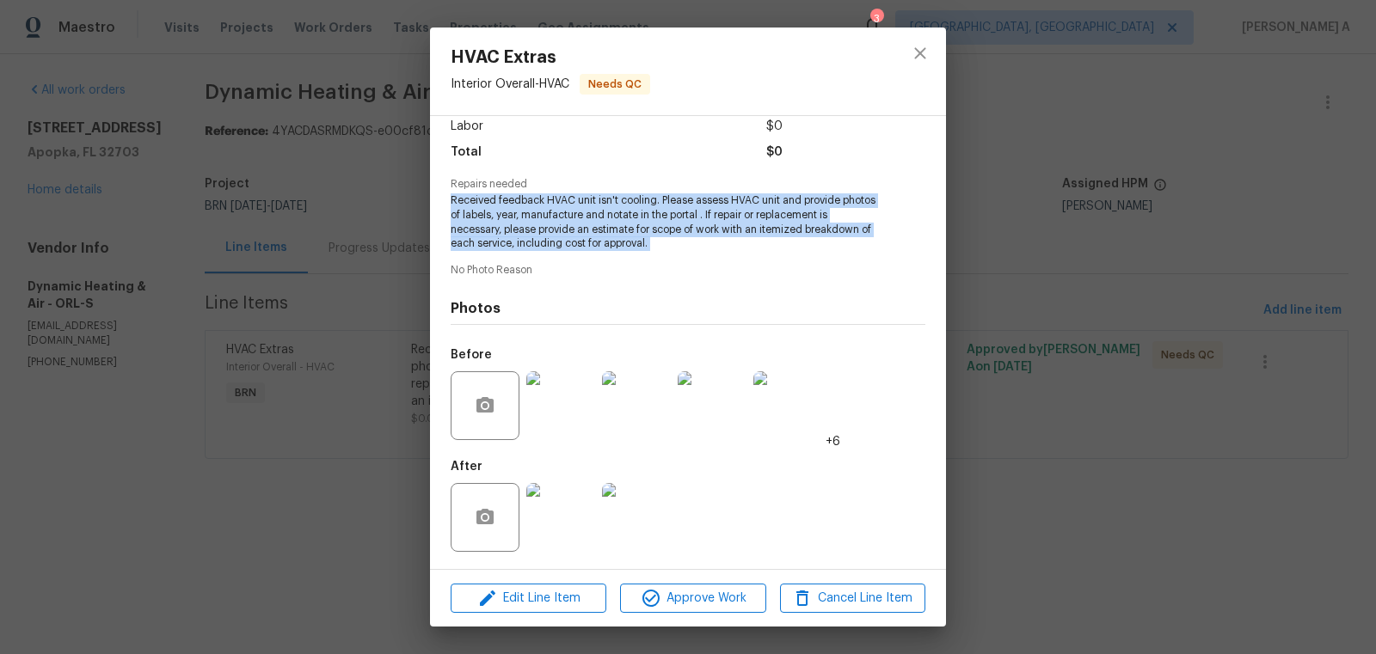
click at [549, 406] on img at bounding box center [560, 405] width 69 height 69
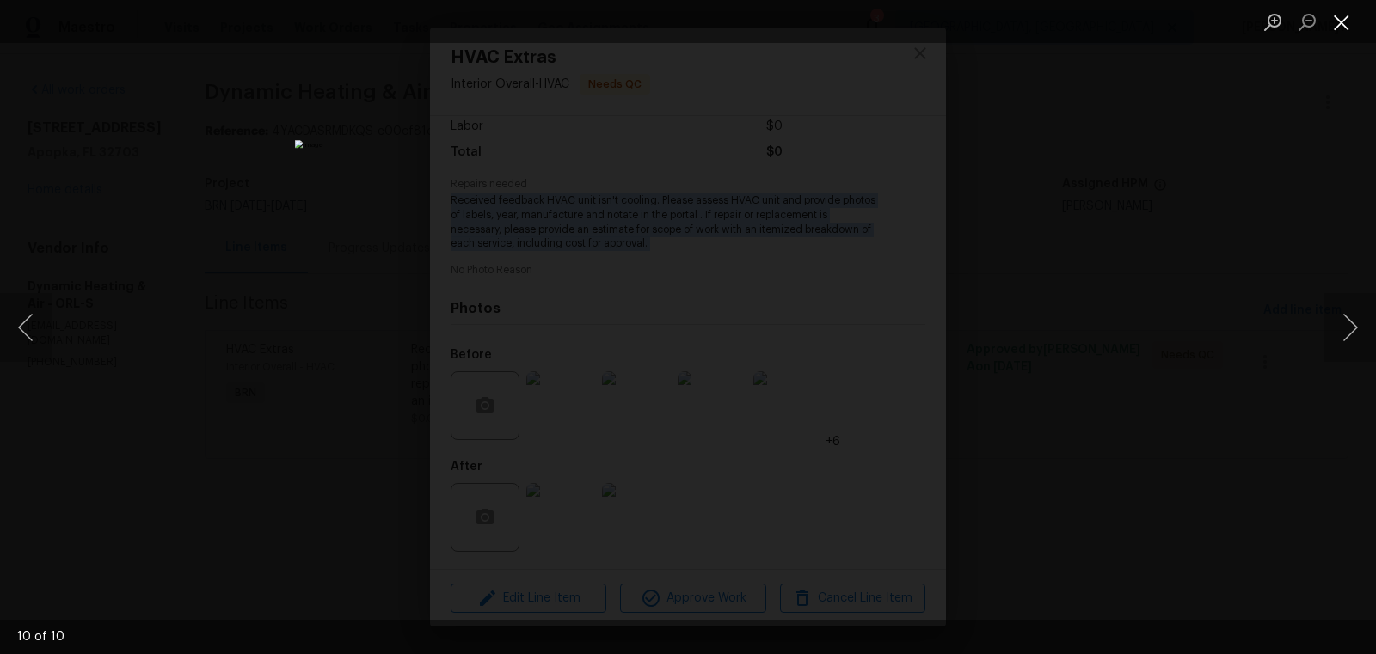
click at [1341, 23] on button "Close lightbox" at bounding box center [1341, 22] width 34 height 30
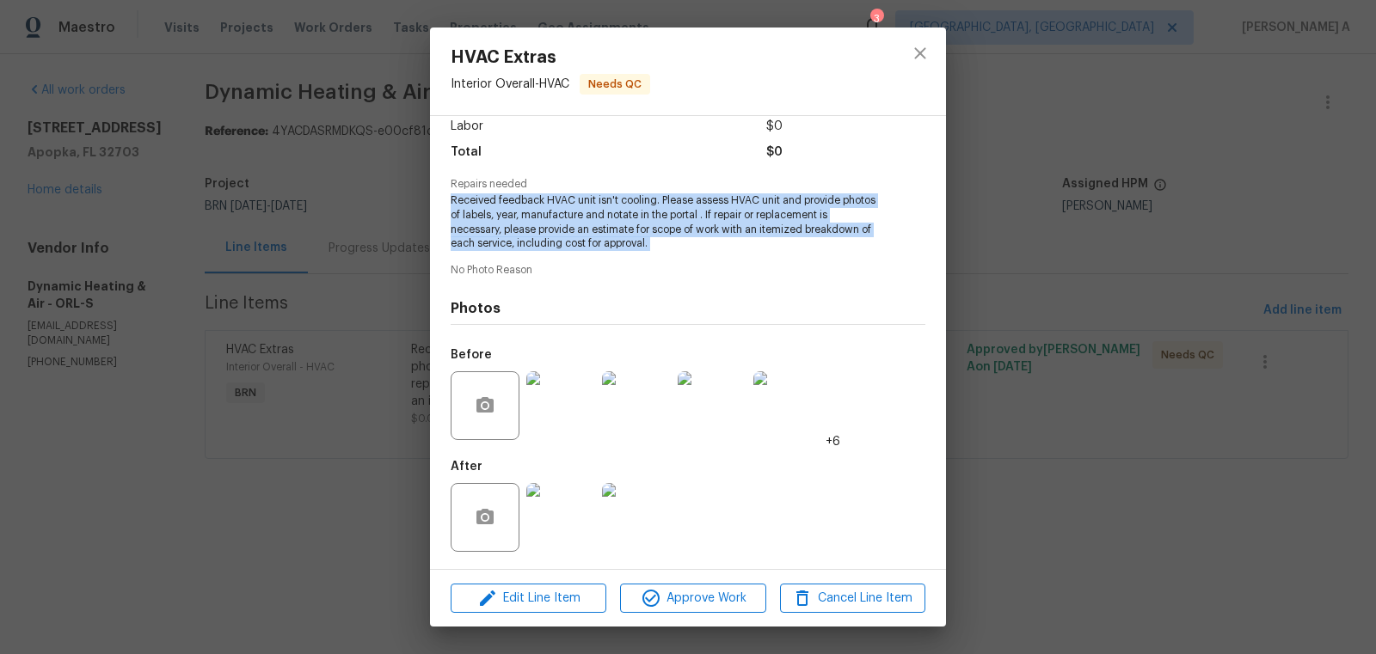
click at [555, 507] on img at bounding box center [560, 517] width 69 height 69
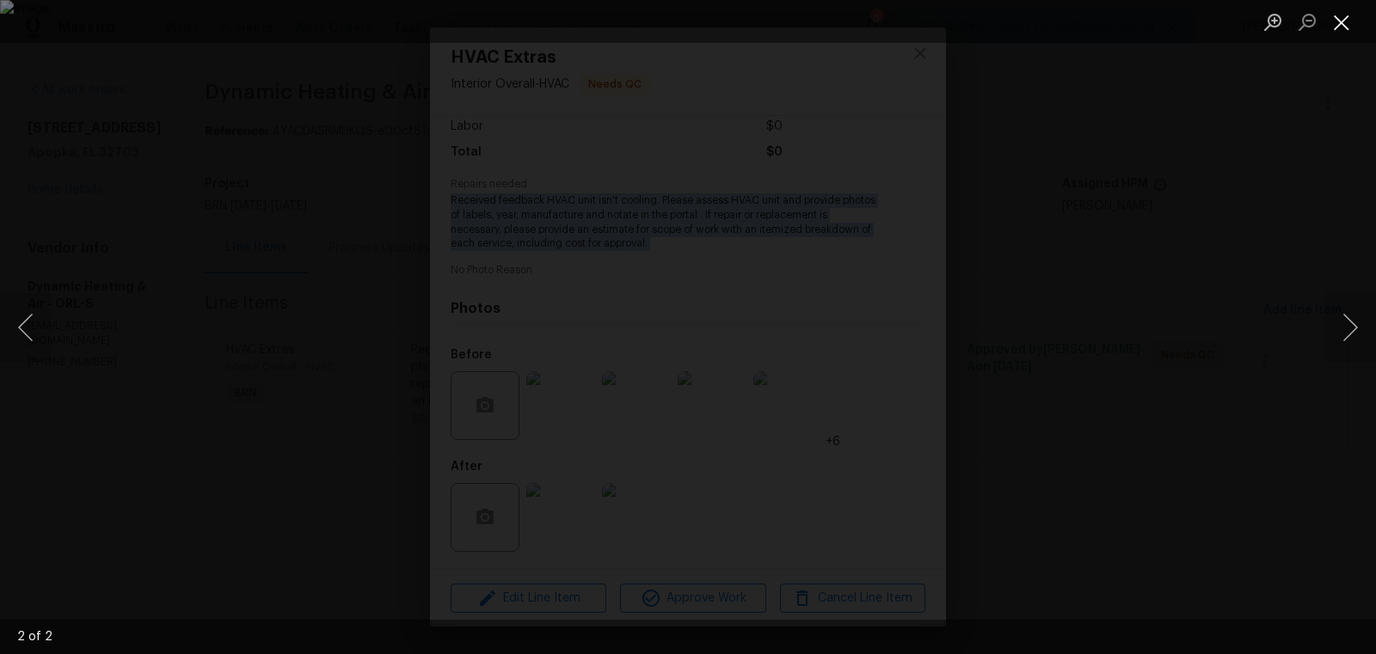
click at [1348, 24] on button "Close lightbox" at bounding box center [1341, 22] width 34 height 30
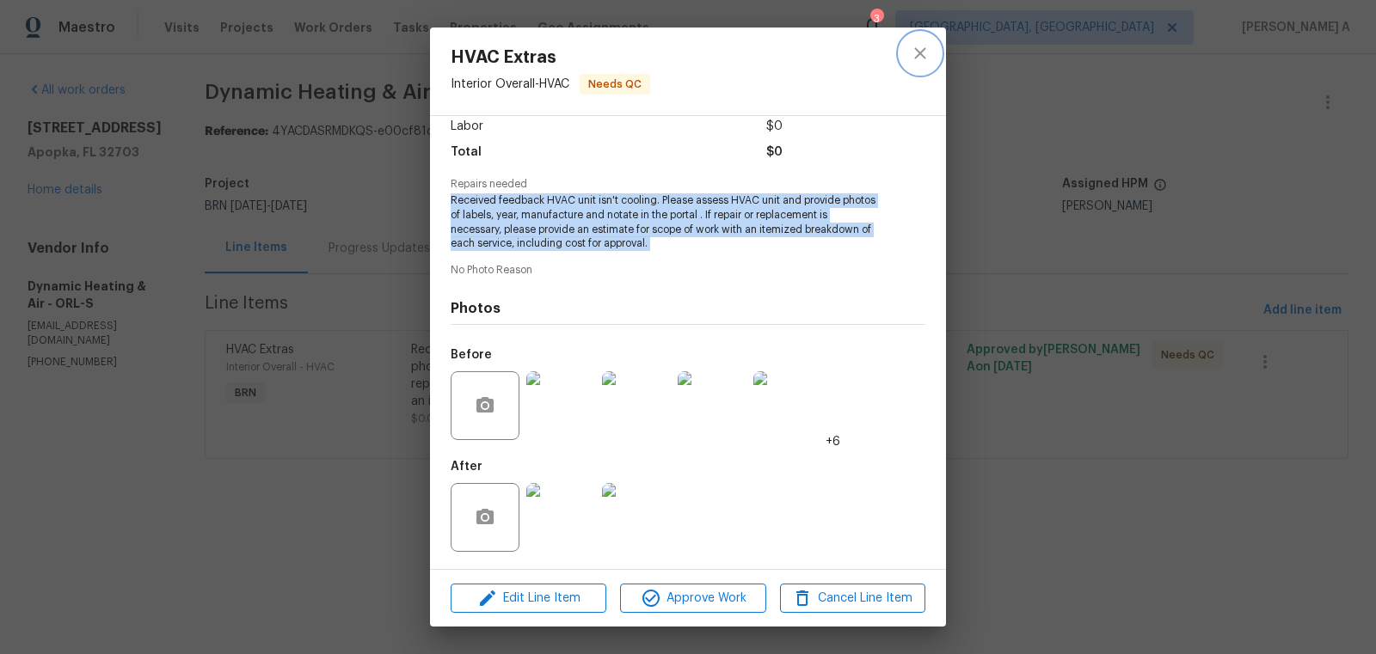
click at [916, 61] on icon "close" at bounding box center [920, 53] width 21 height 21
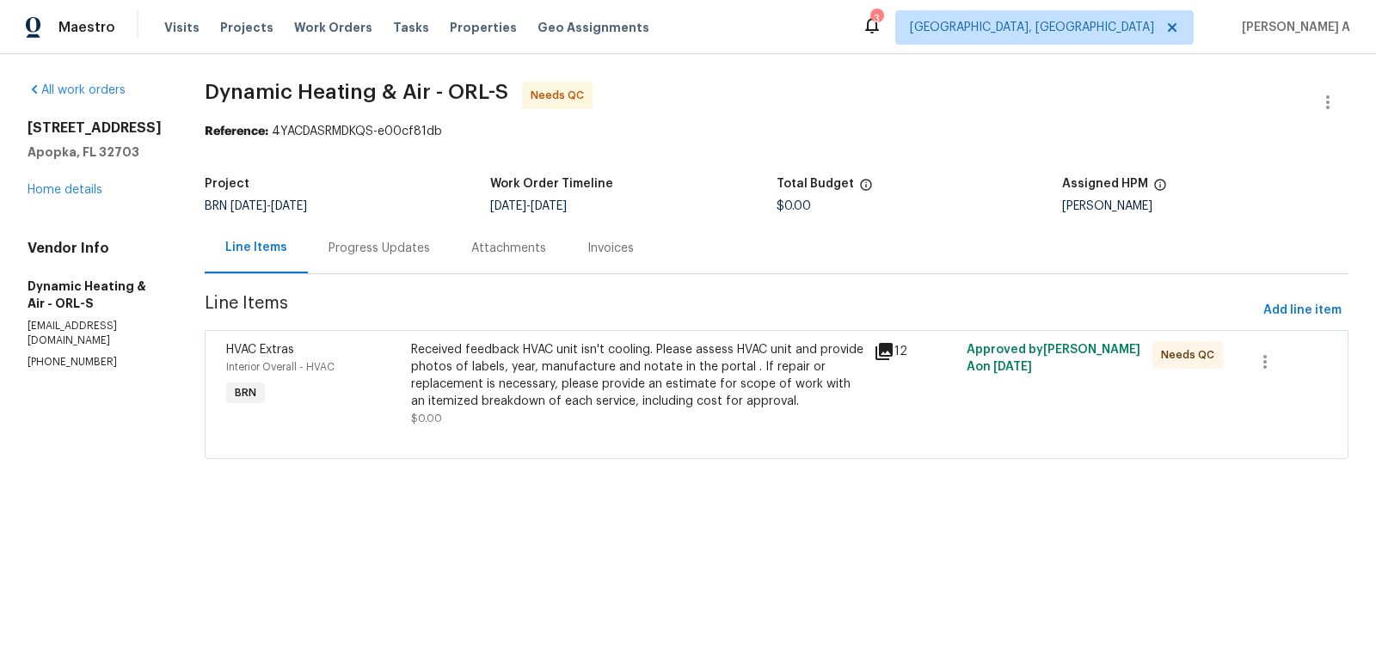
click at [414, 249] on div "Progress Updates" at bounding box center [378, 248] width 101 height 17
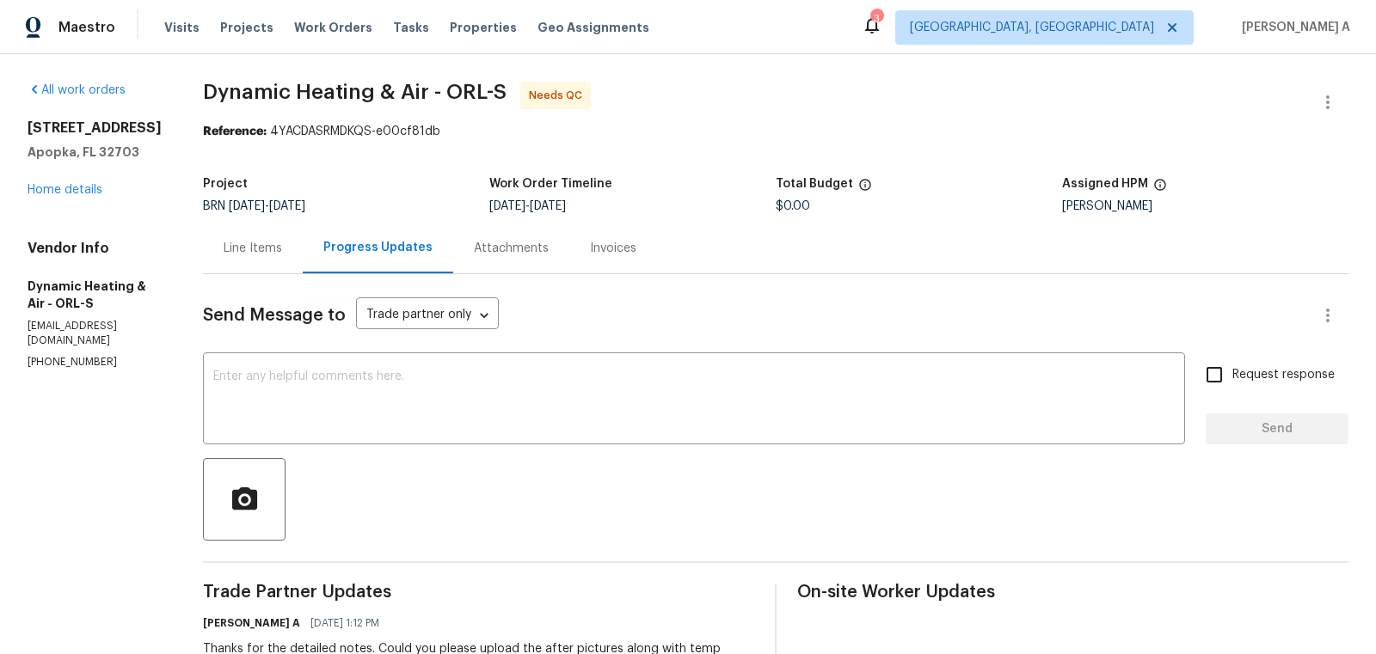
click at [251, 247] on div "Line Items" at bounding box center [253, 248] width 58 height 17
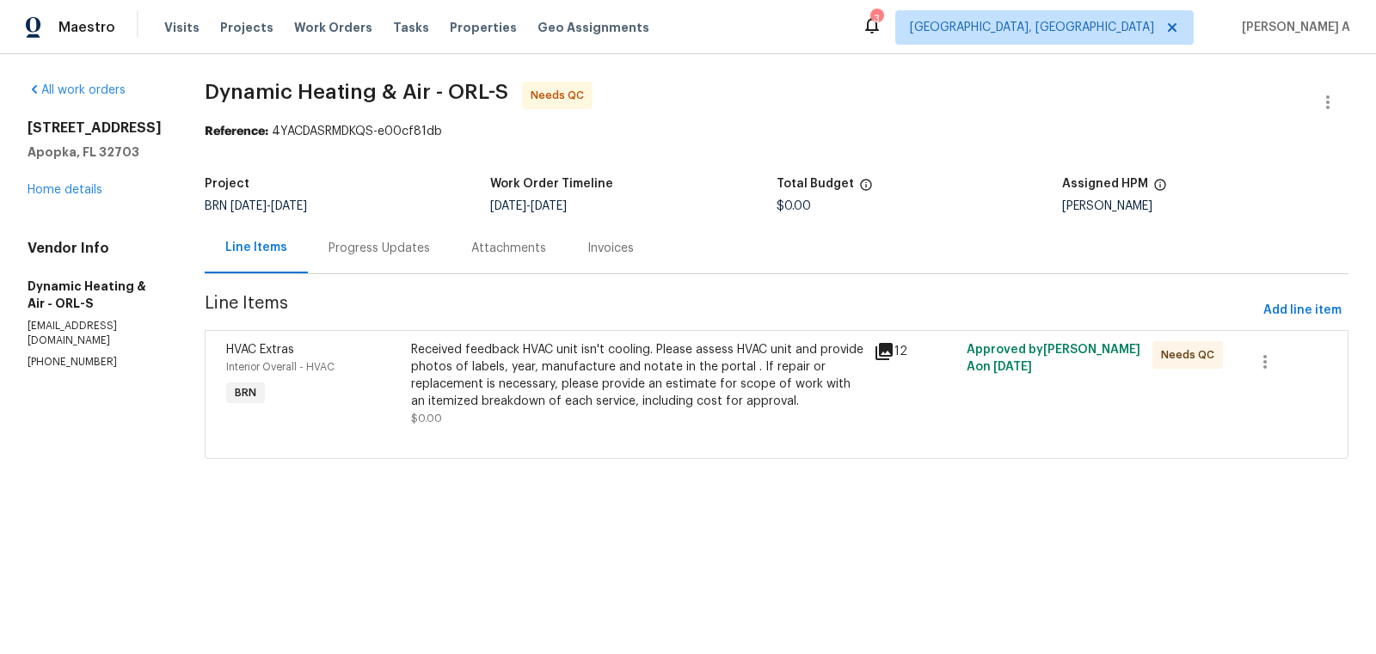
click at [378, 255] on div "Progress Updates" at bounding box center [378, 248] width 101 height 17
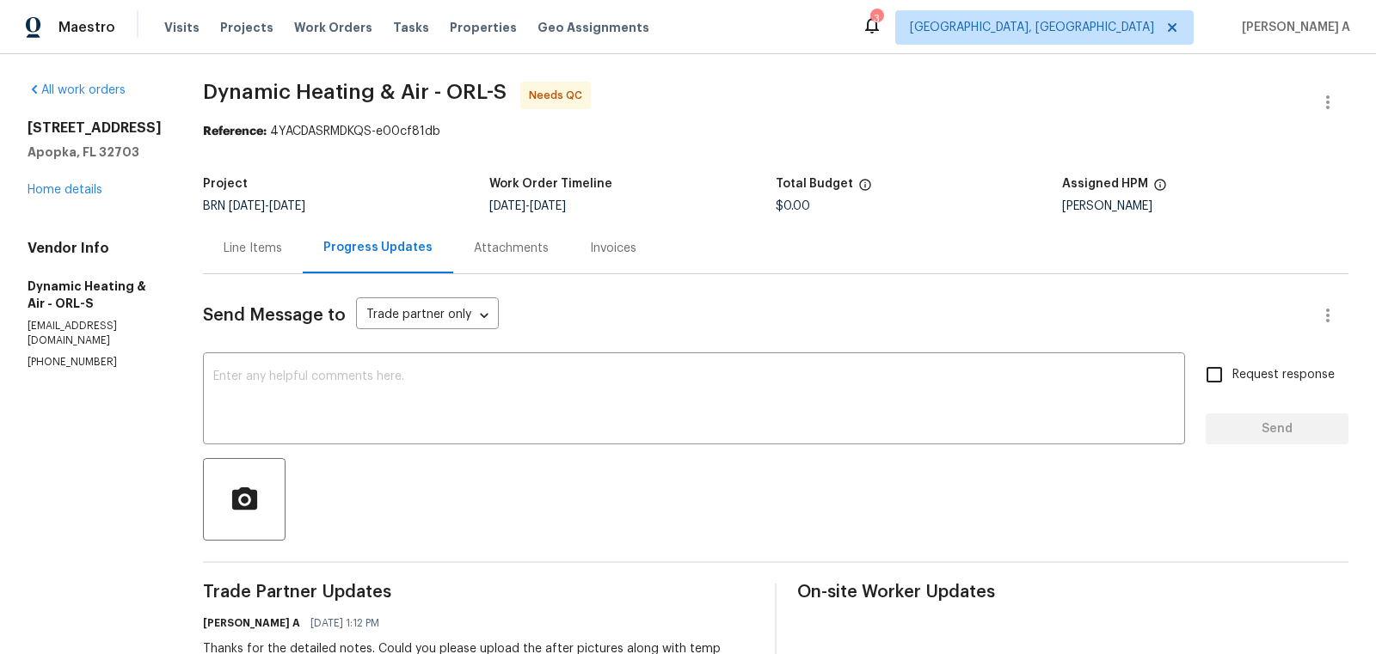
click at [240, 254] on div "Line Items" at bounding box center [253, 248] width 58 height 17
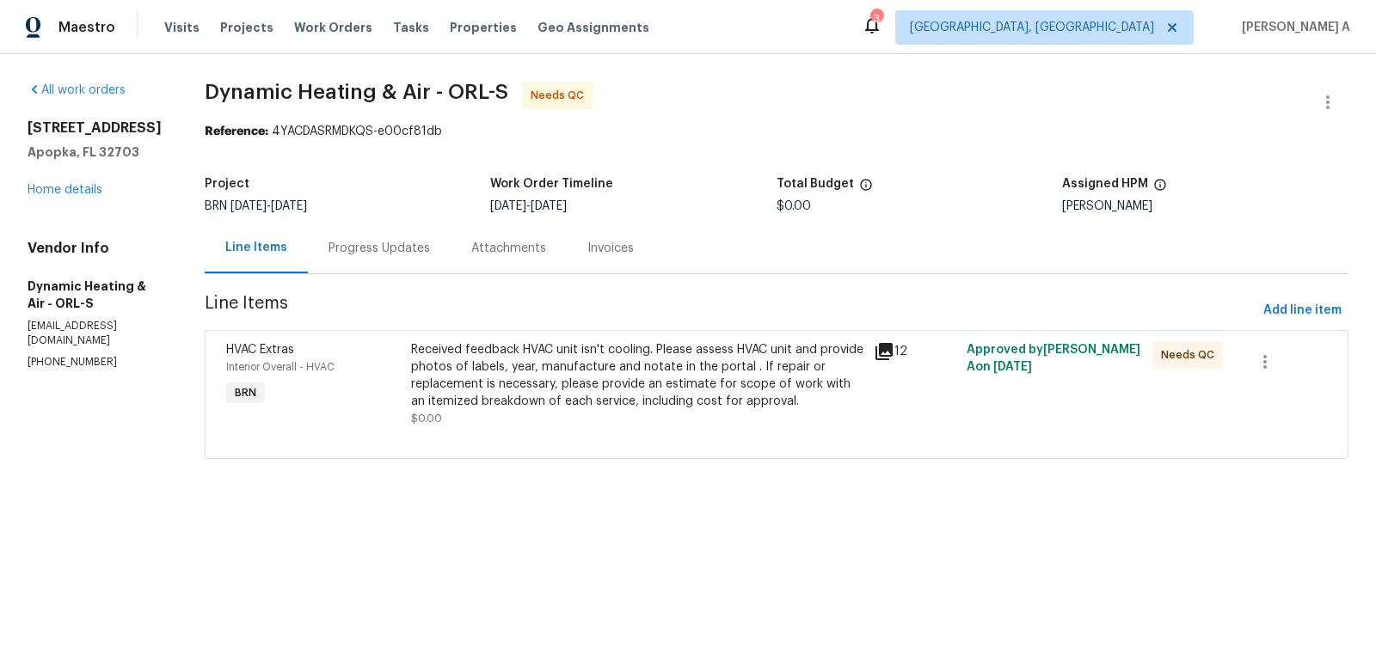
click at [615, 402] on div "Received feedback HVAC unit isn't cooling. Please assess HVAC unit and provide …" at bounding box center [637, 375] width 453 height 69
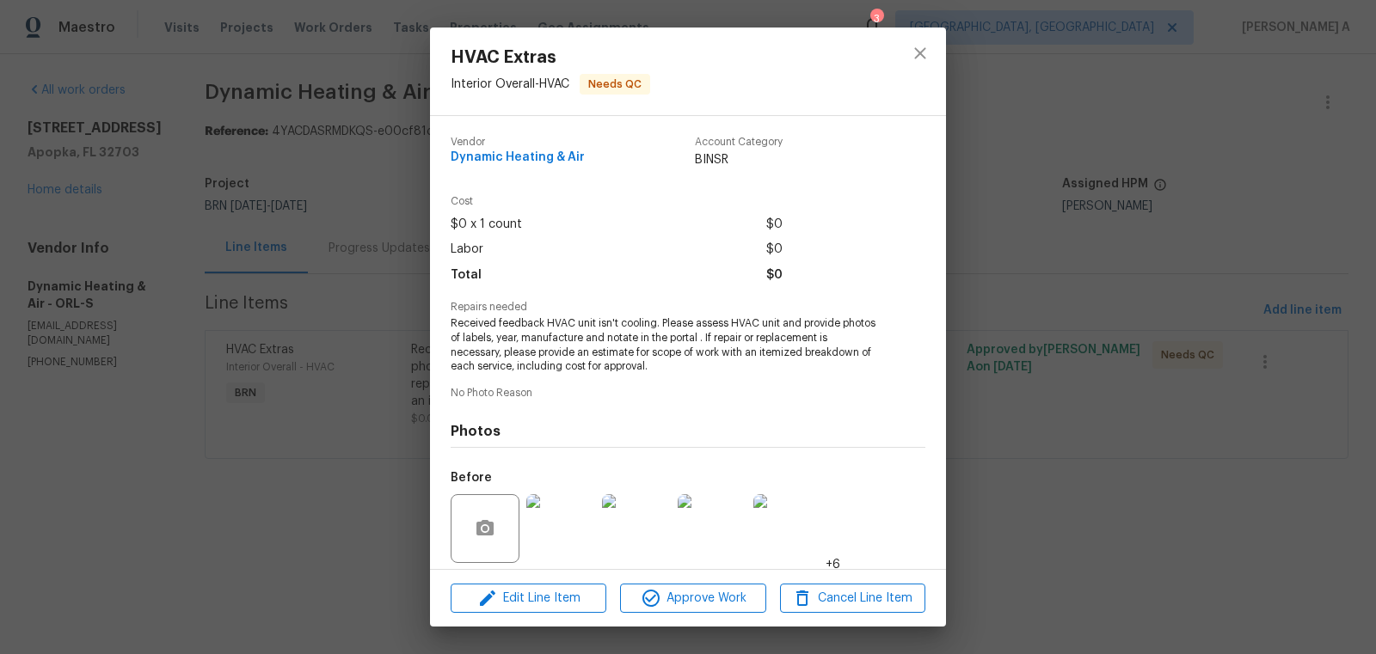
scroll to position [123, 0]
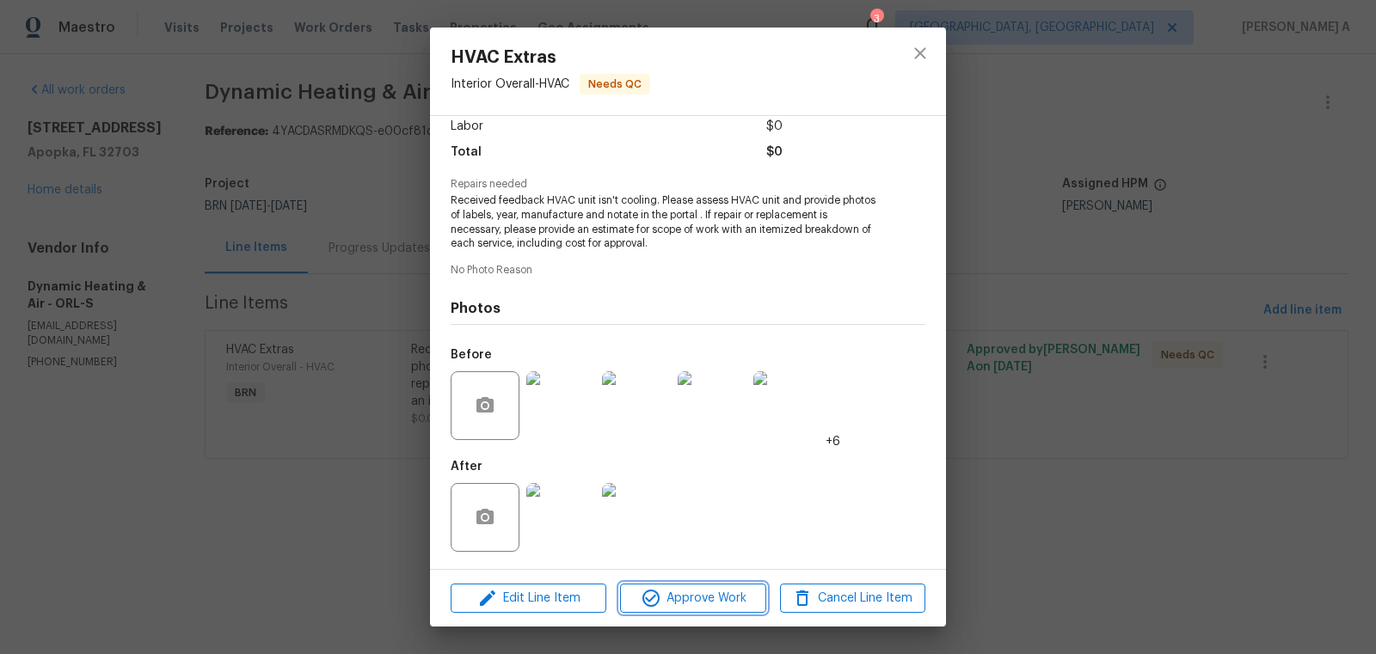
click at [738, 594] on span "Approve Work" at bounding box center [692, 598] width 135 height 21
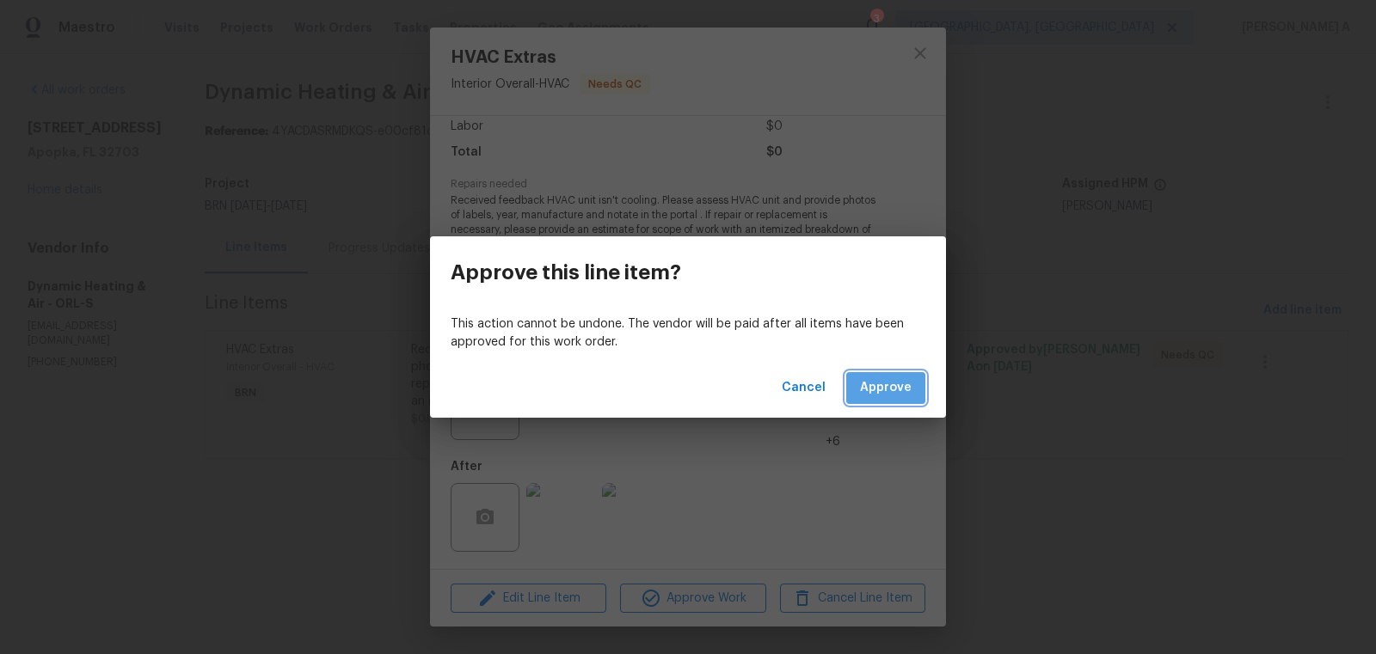
click at [898, 384] on span "Approve" at bounding box center [886, 387] width 52 height 21
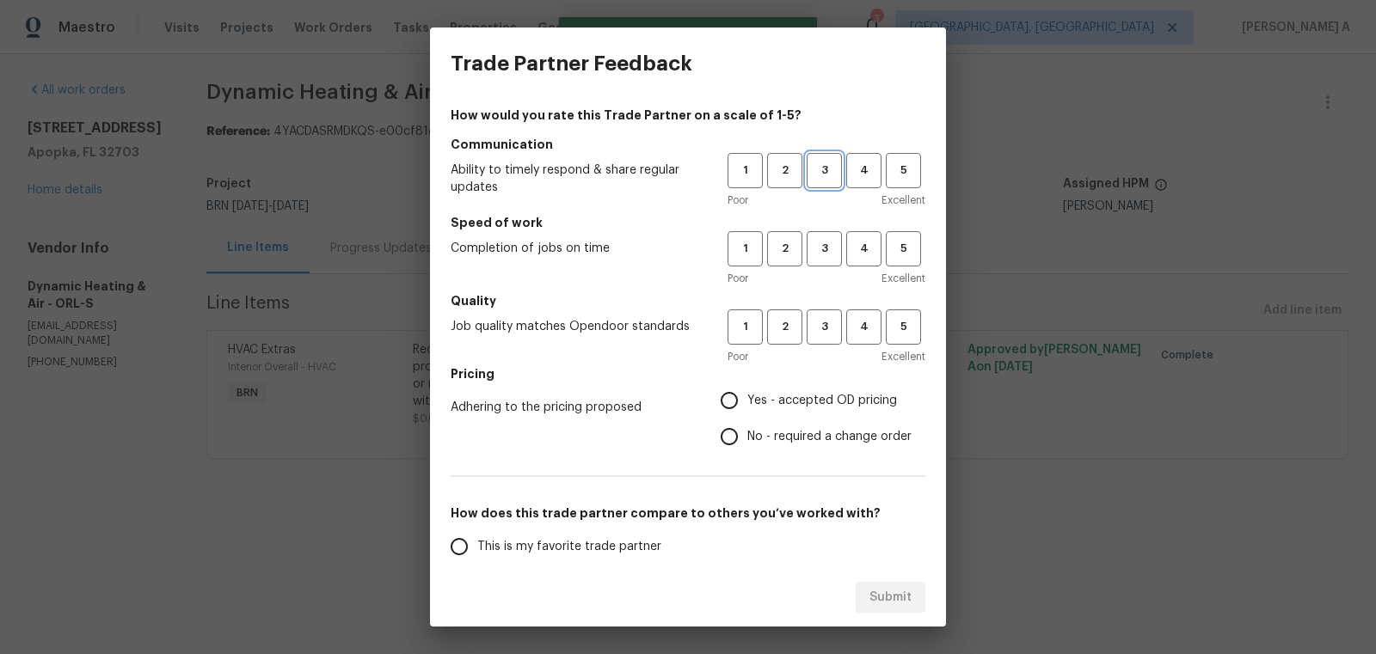
click at [831, 173] on span "3" at bounding box center [824, 171] width 32 height 20
click at [833, 243] on span "3" at bounding box center [824, 249] width 32 height 20
click at [832, 319] on span "3" at bounding box center [824, 327] width 32 height 20
click at [768, 406] on span "Yes - accepted OD pricing" at bounding box center [822, 401] width 150 height 18
click at [747, 406] on input "Yes - accepted OD pricing" at bounding box center [729, 401] width 36 height 36
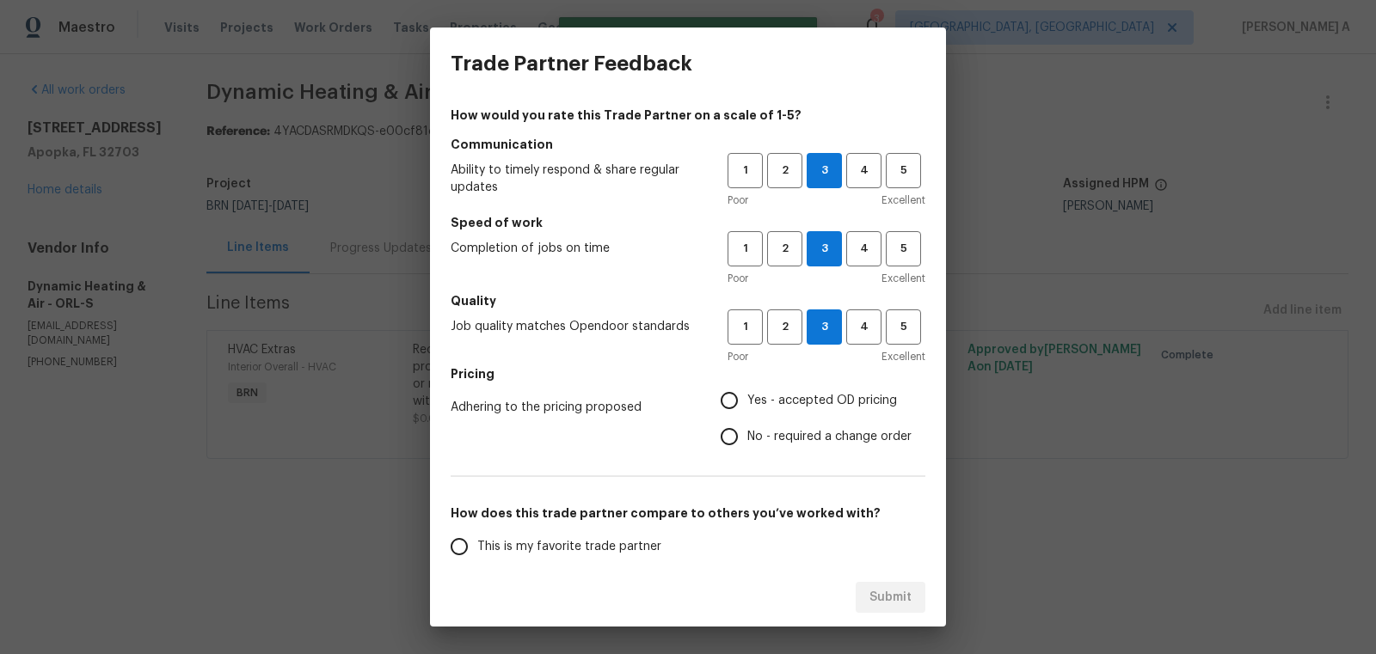
radio input "true"
click at [764, 429] on span "No - required a change order" at bounding box center [829, 437] width 164 height 18
click at [747, 429] on input "No - required a change order" at bounding box center [729, 437] width 36 height 36
radio input "true"
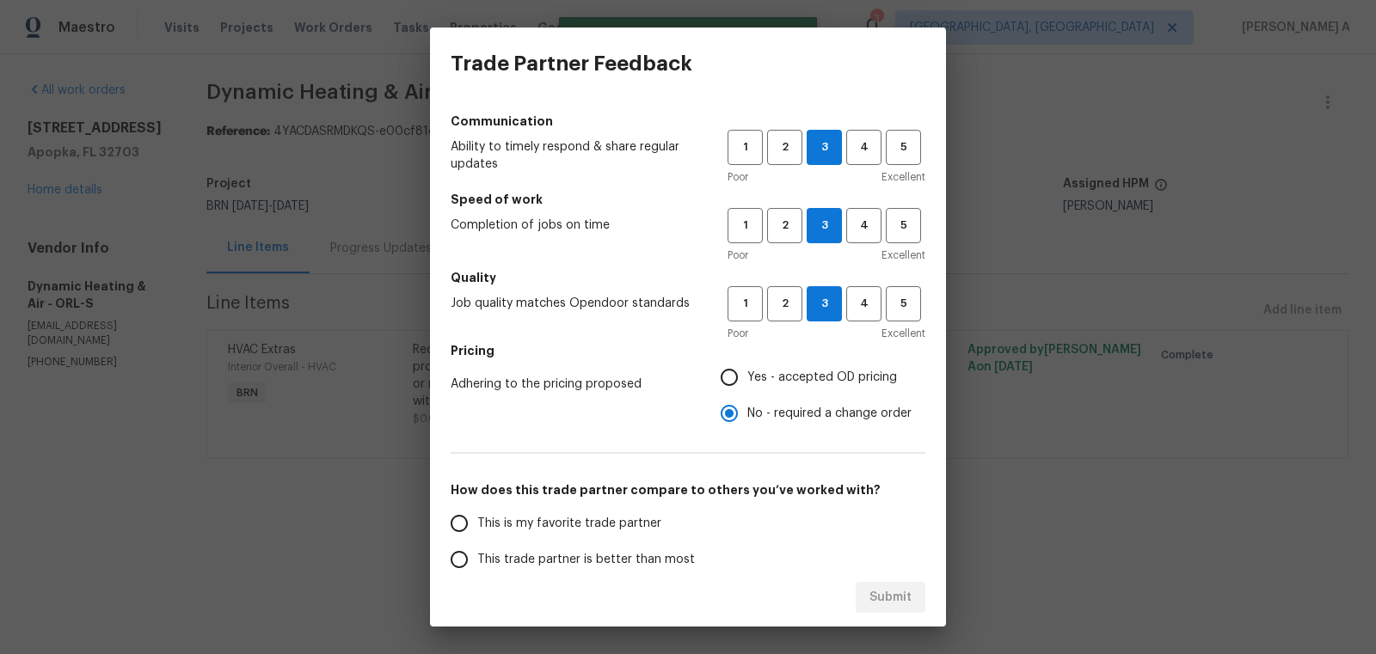
scroll to position [26, 0]
click at [764, 377] on span "Yes - accepted OD pricing" at bounding box center [822, 375] width 150 height 18
click at [747, 377] on input "Yes - accepted OD pricing" at bounding box center [729, 375] width 36 height 36
radio input "true"
click at [582, 517] on span "This is my favorite trade partner" at bounding box center [569, 521] width 184 height 18
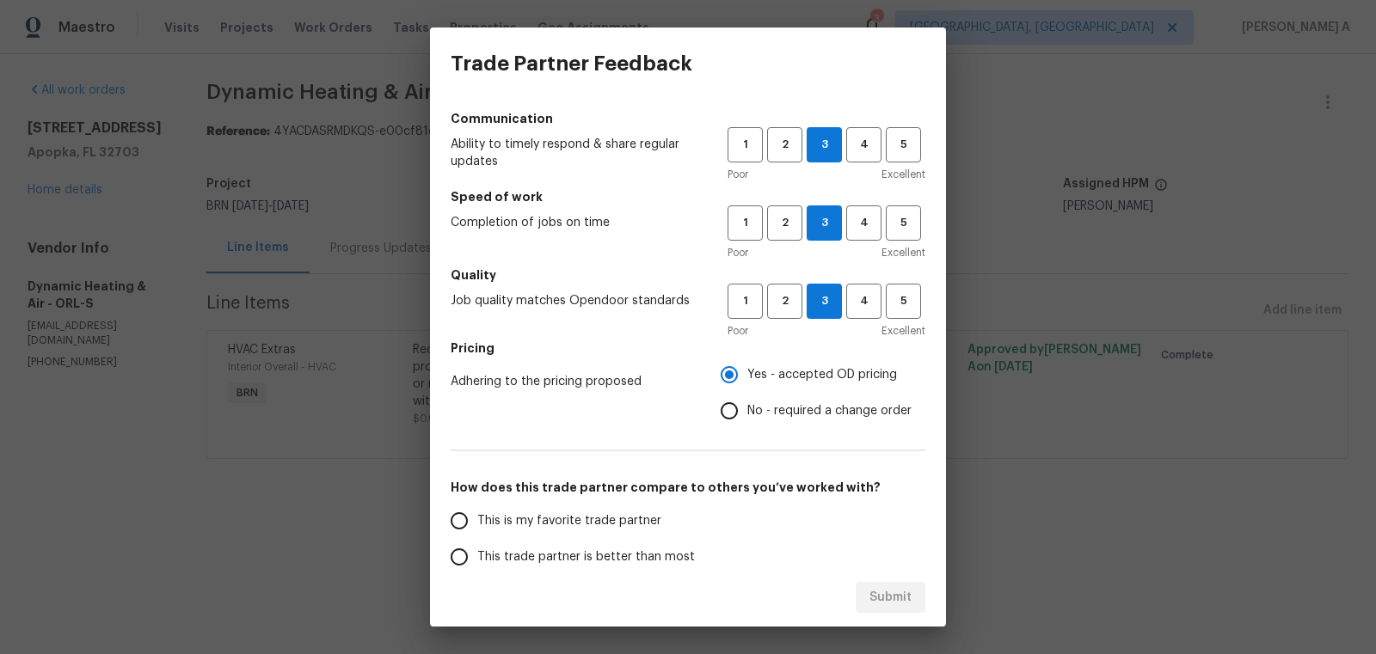
click at [477, 517] on input "This is my favorite trade partner" at bounding box center [459, 521] width 36 height 36
radio input "false"
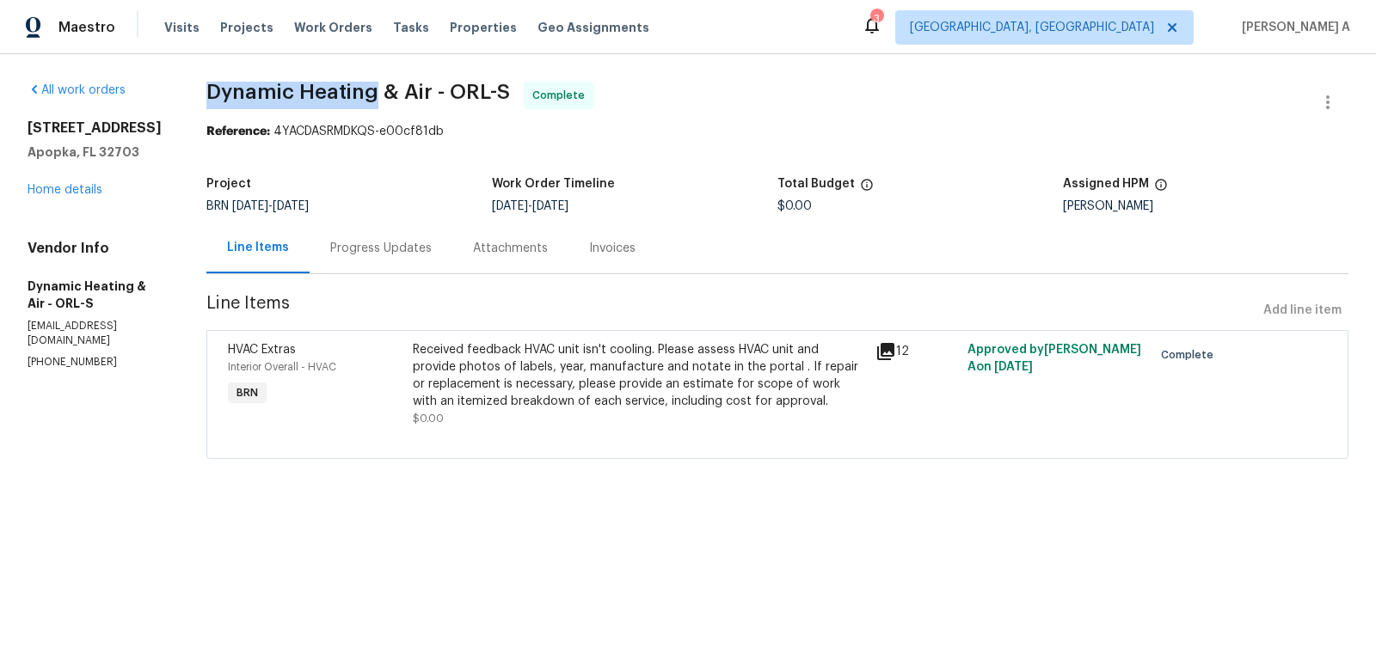
copy span "Dynamic Heating"
drag, startPoint x: 206, startPoint y: 93, endPoint x: 386, endPoint y: 93, distance: 180.6
click at [386, 93] on div "All work orders [STREET_ADDRESS] Home details Vendor Info Dynamic Heating & Air…" at bounding box center [688, 280] width 1376 height 453
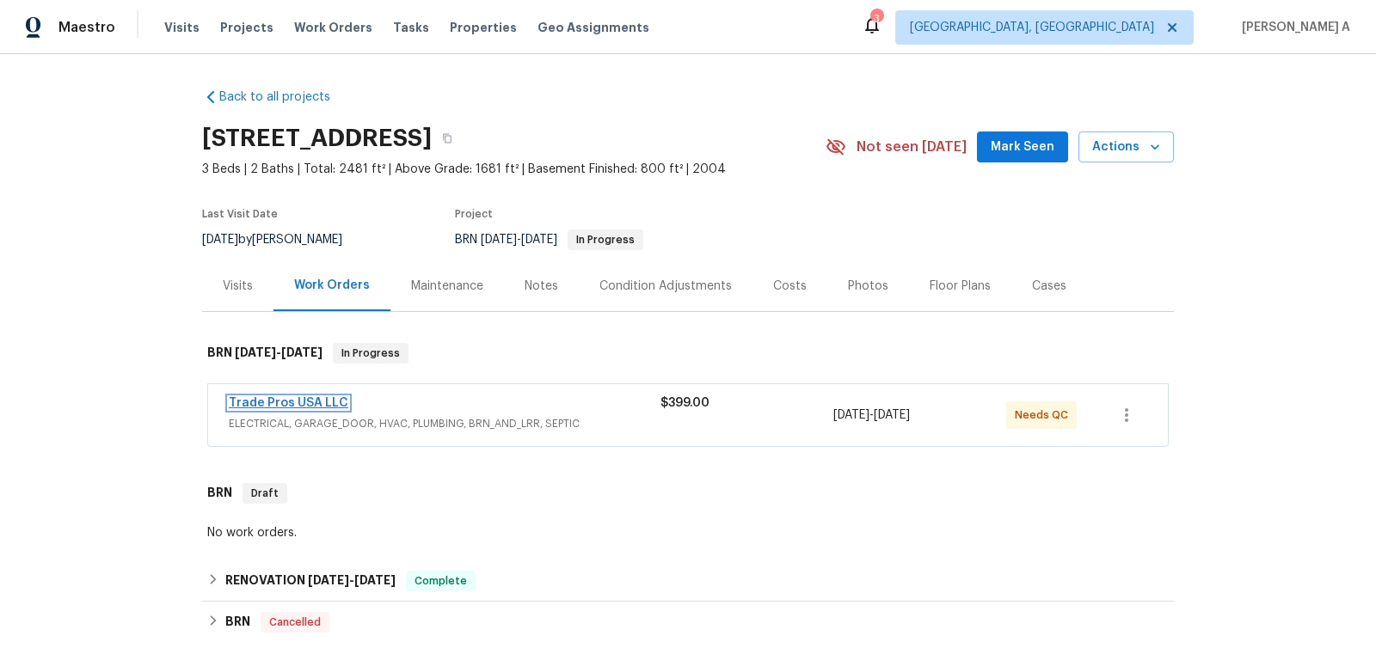
click at [269, 404] on link "Trade Pros USA LLC" at bounding box center [289, 403] width 120 height 12
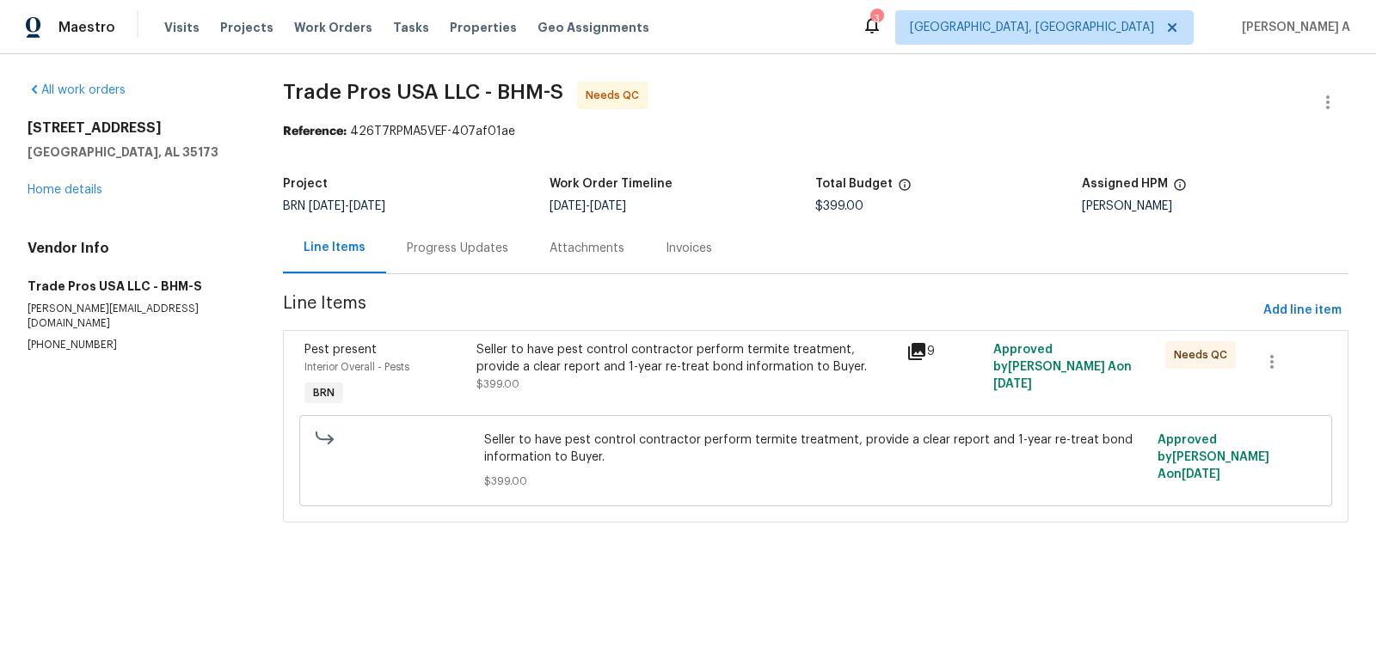
click at [696, 375] on div "Seller to have pest control contractor perform termite treatment, provide a cle…" at bounding box center [686, 367] width 420 height 52
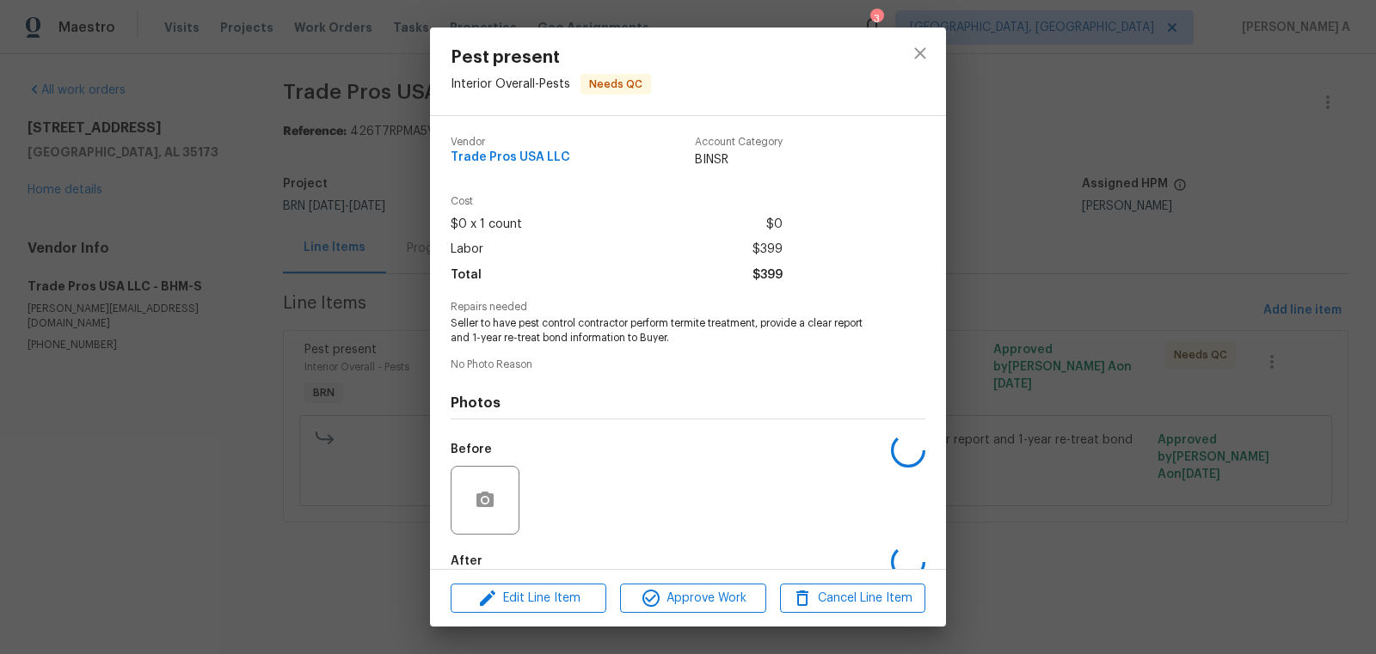
scroll to position [95, 0]
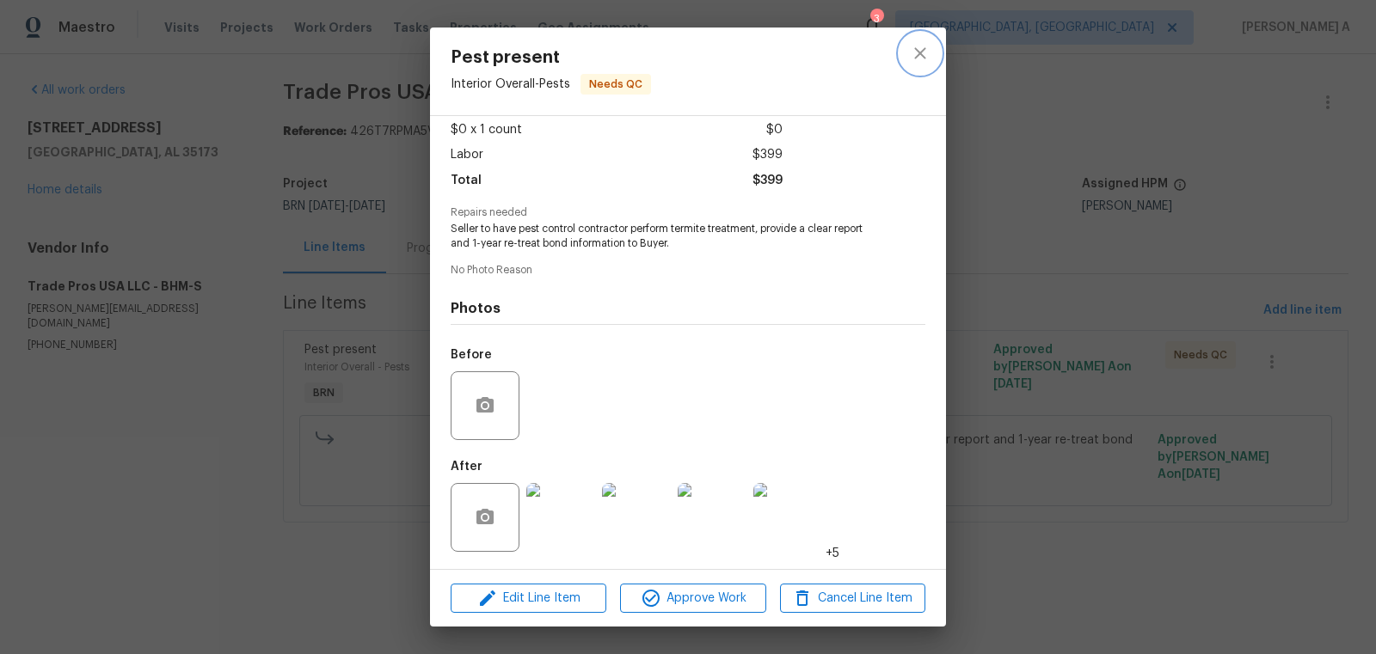
click at [909, 52] on button "close" at bounding box center [919, 53] width 41 height 41
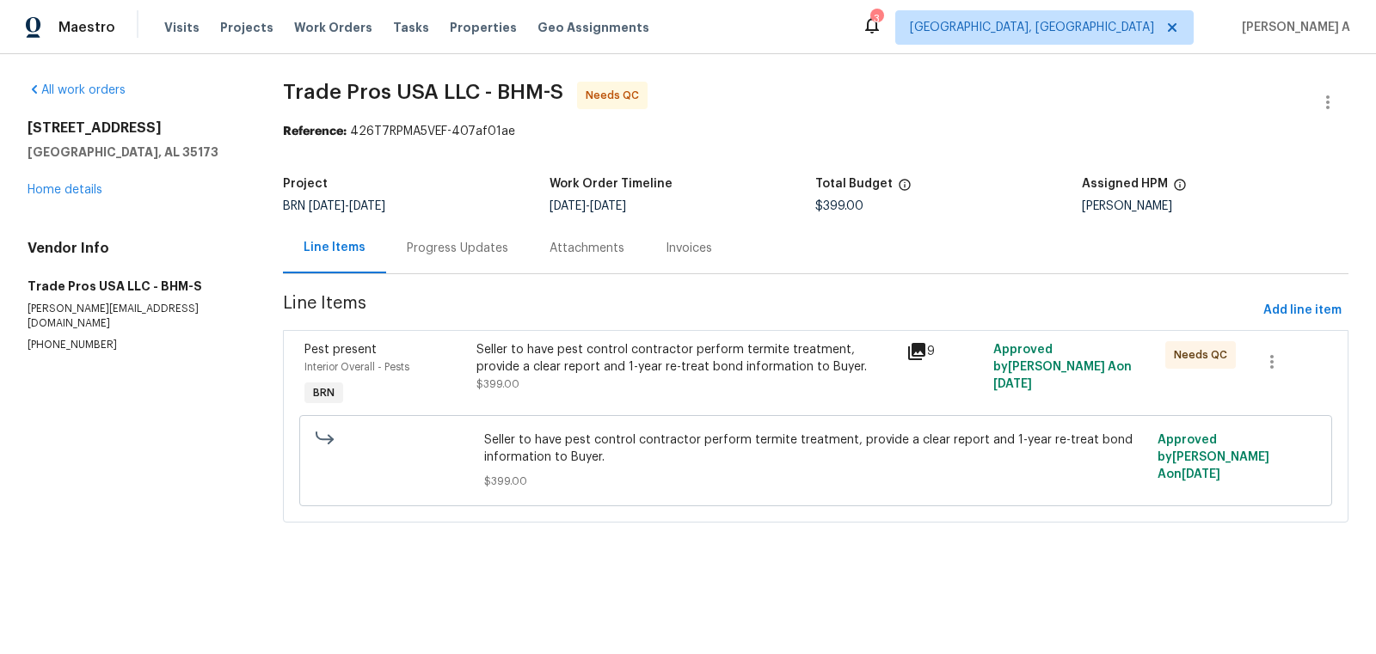
click at [442, 240] on div "Progress Updates" at bounding box center [457, 248] width 101 height 17
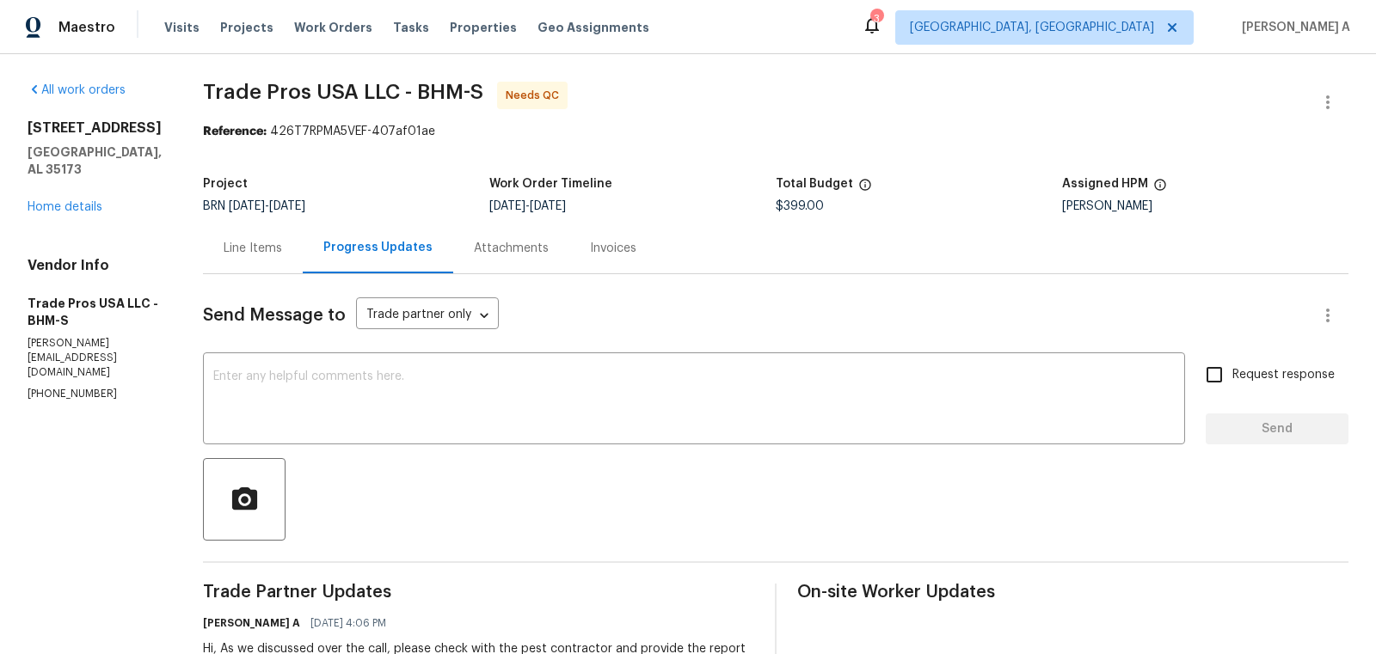
scroll to position [67, 0]
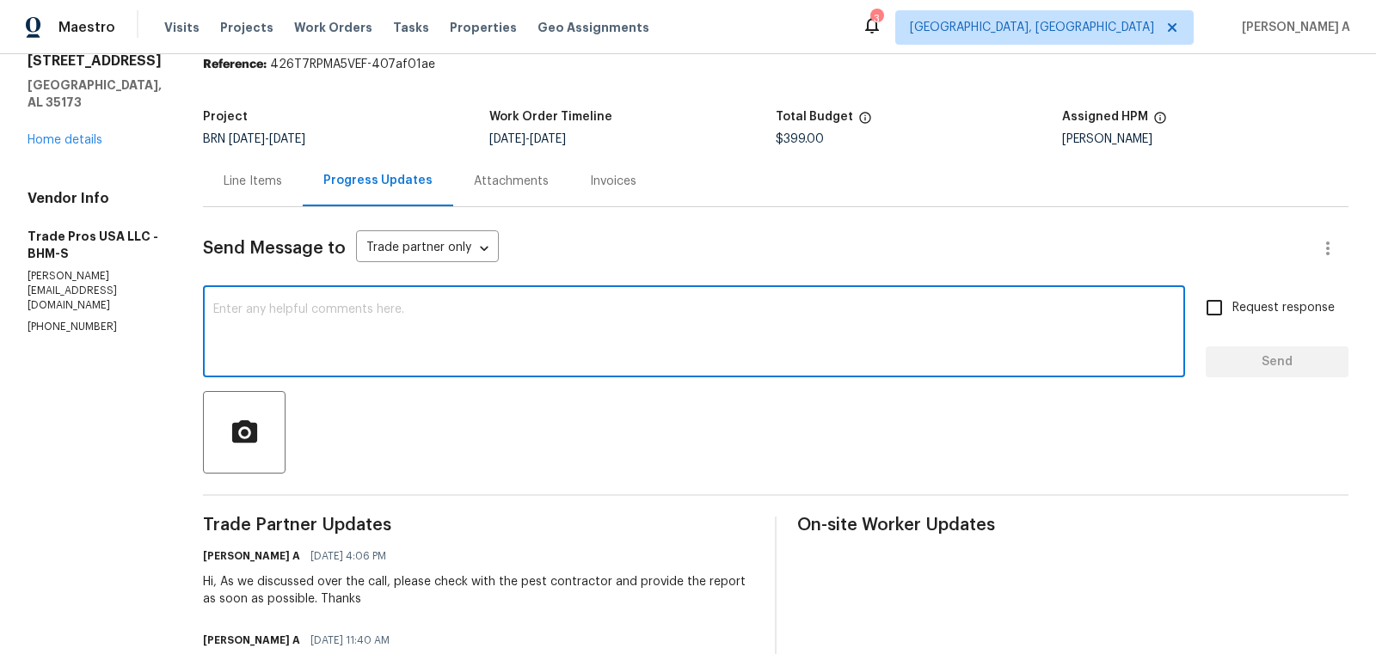
click at [495, 324] on textarea at bounding box center [693, 334] width 961 height 60
type textarea "Hi, As we discussed"
click at [537, 324] on textarea "Hi, As we discussed" at bounding box center [693, 334] width 961 height 60
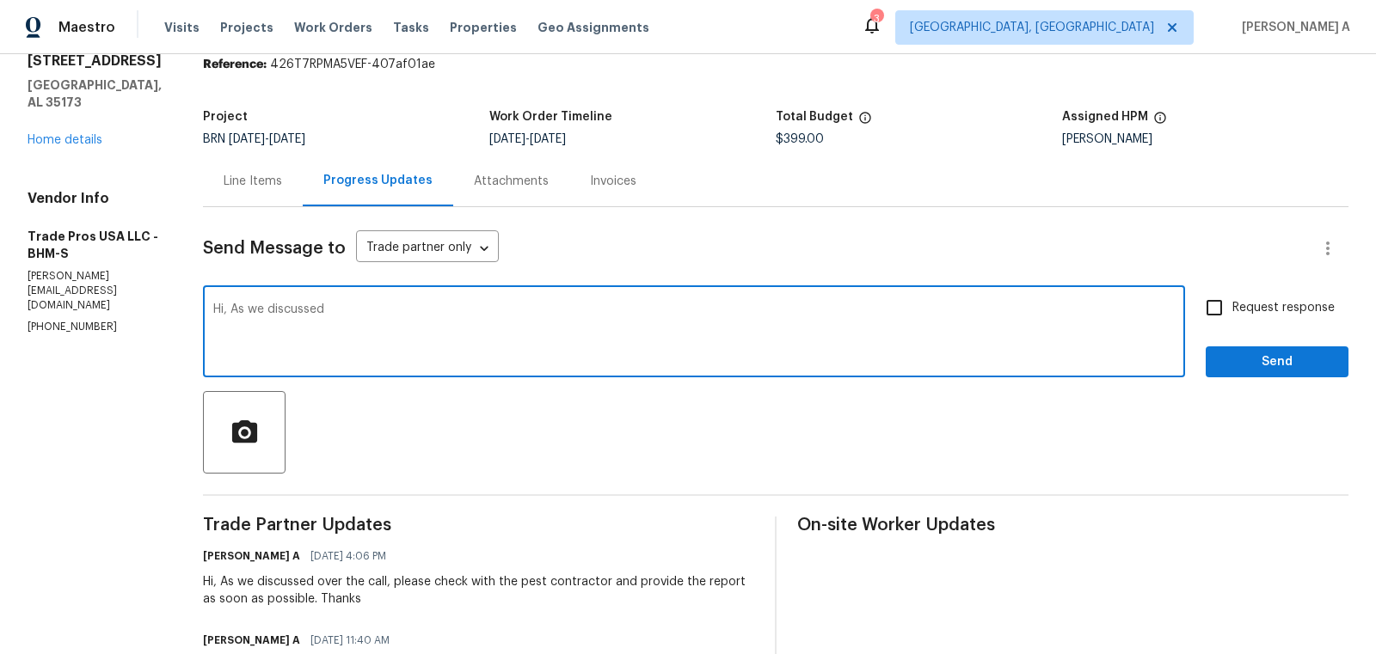
click at [537, 324] on textarea "Hi, As we discussed" at bounding box center [693, 334] width 961 height 60
